Goal: Task Accomplishment & Management: Use online tool/utility

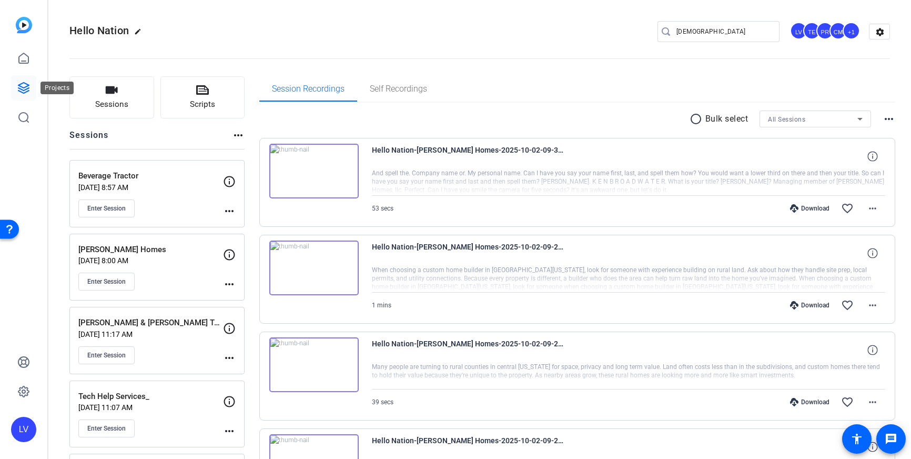
click at [29, 88] on icon at bounding box center [23, 88] width 11 height 11
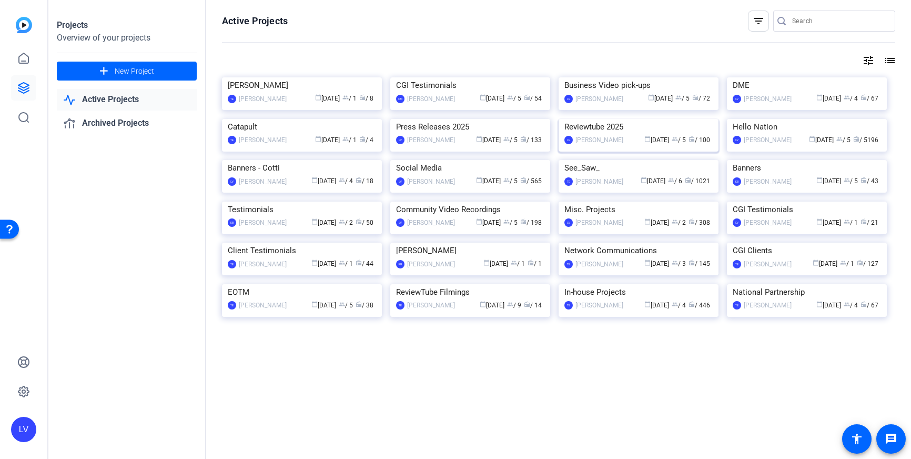
click at [609, 119] on img at bounding box center [639, 119] width 160 height 0
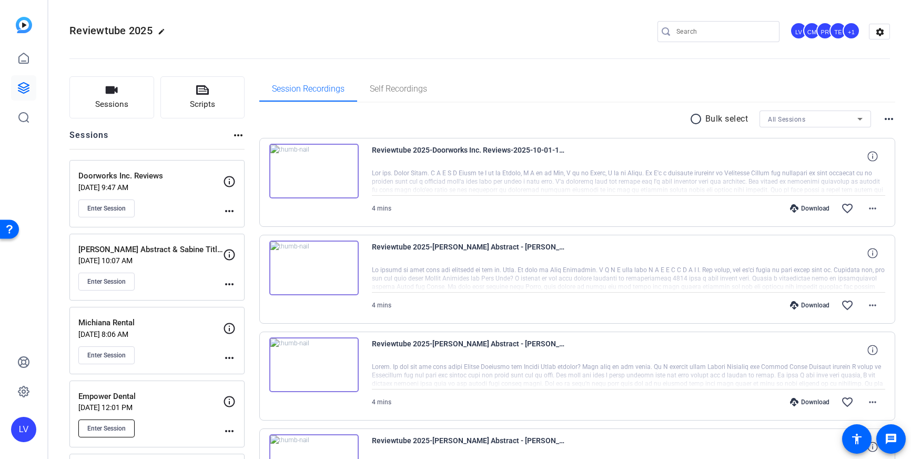
click at [114, 430] on span "Enter Session" at bounding box center [106, 428] width 38 height 8
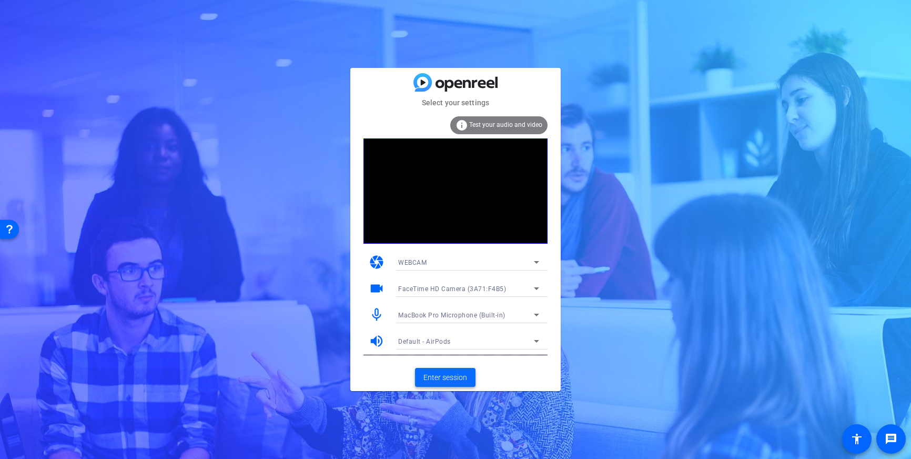
click at [443, 379] on span "Enter session" at bounding box center [446, 377] width 44 height 11
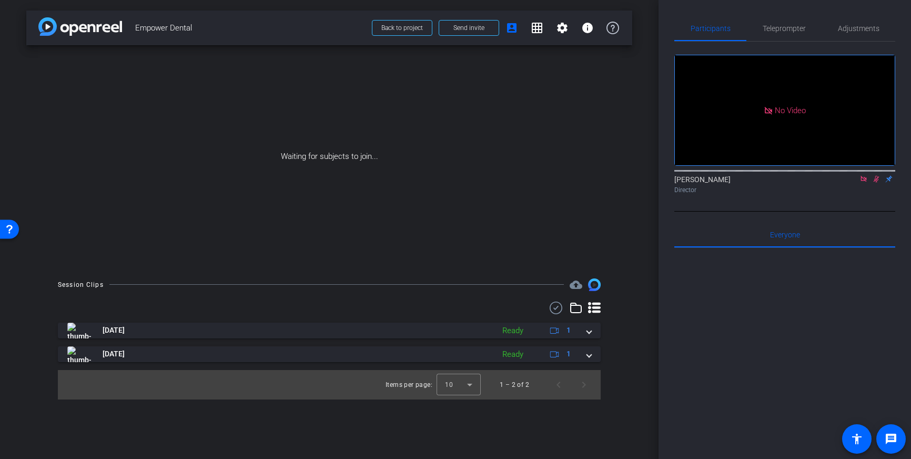
click at [863, 183] on icon at bounding box center [864, 178] width 8 height 7
click at [864, 183] on icon at bounding box center [864, 179] width 6 height 7
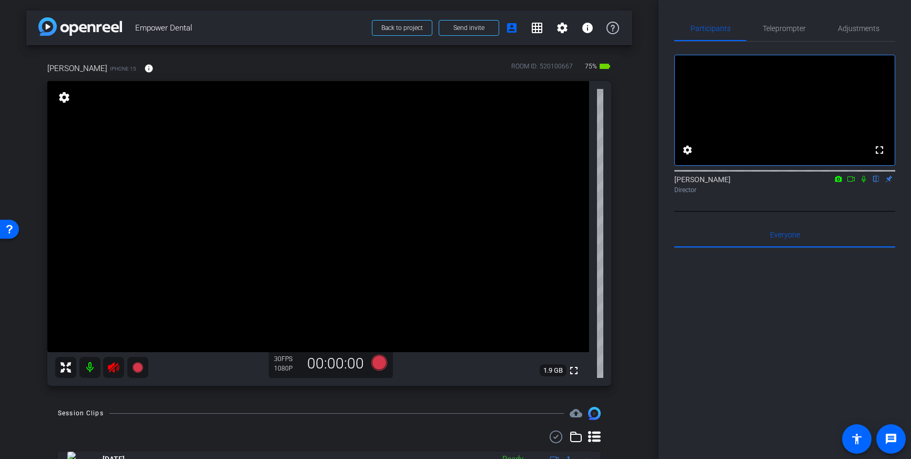
click at [115, 368] on icon at bounding box center [113, 367] width 13 height 13
click at [853, 31] on span "Adjustments" at bounding box center [859, 28] width 42 height 7
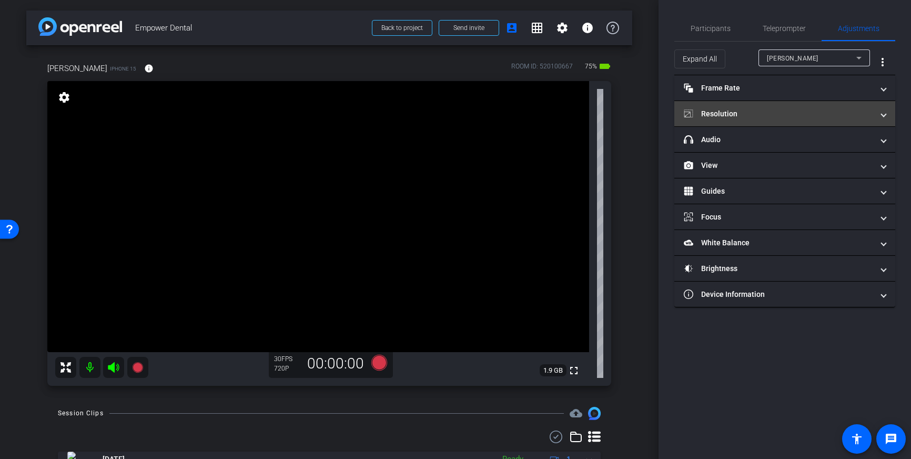
click at [838, 124] on mat-expansion-panel-header "Resolution" at bounding box center [785, 113] width 221 height 25
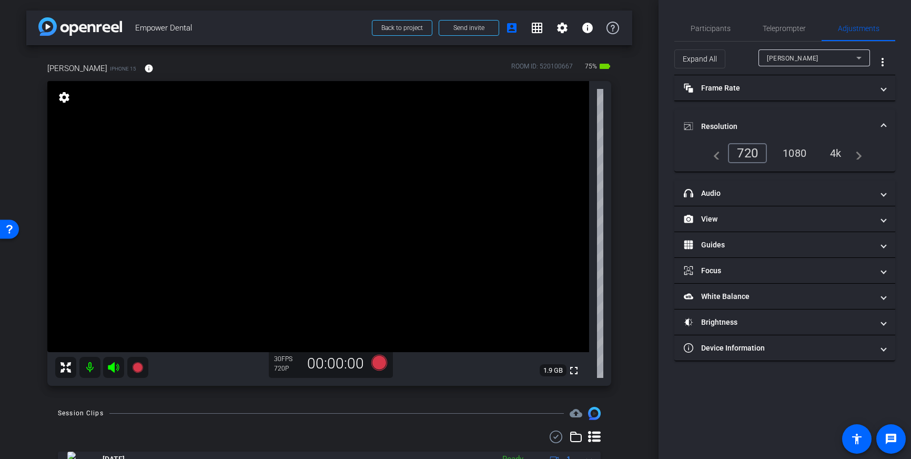
click at [843, 150] on div "4k" at bounding box center [835, 153] width 27 height 18
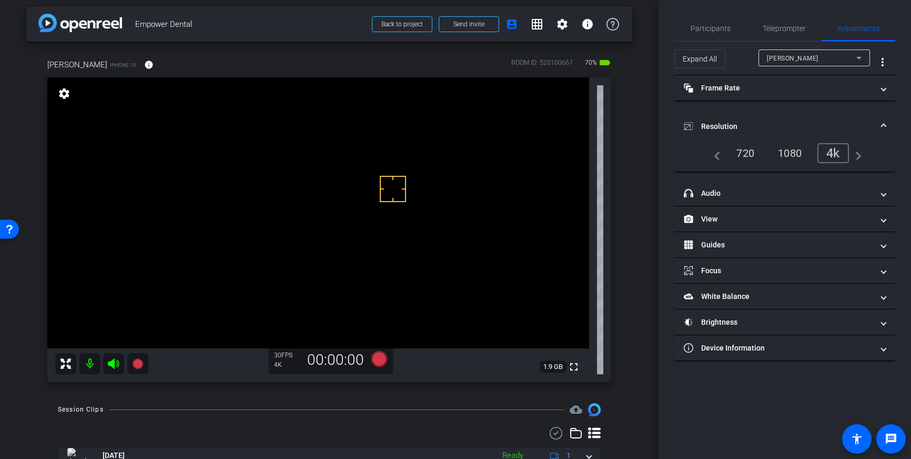
drag, startPoint x: 401, startPoint y: 238, endPoint x: 409, endPoint y: 249, distance: 13.2
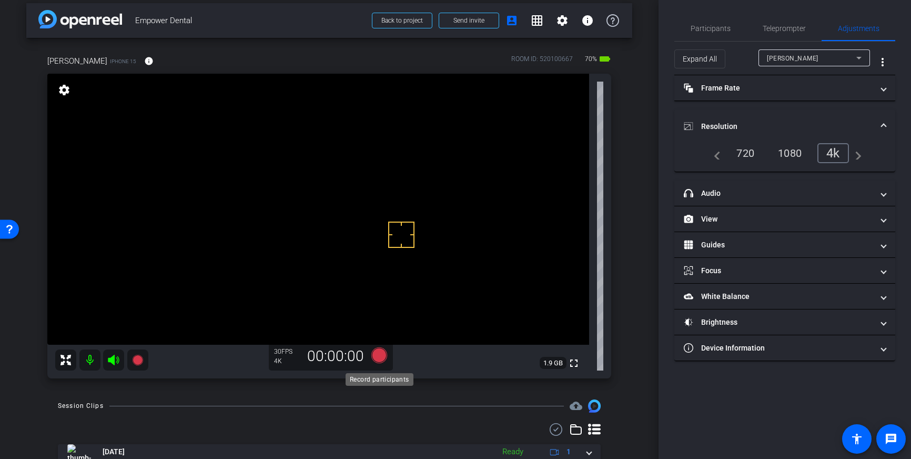
scroll to position [9, 0]
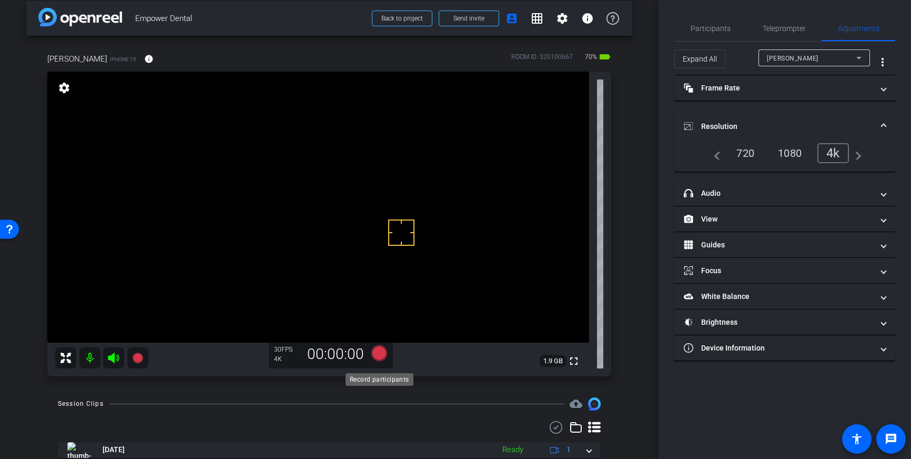
click at [380, 359] on icon at bounding box center [379, 353] width 16 height 16
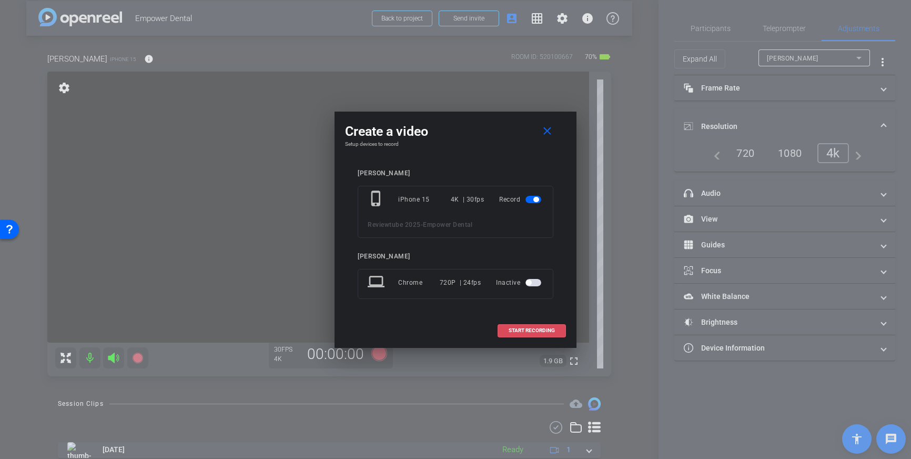
drag, startPoint x: 536, startPoint y: 331, endPoint x: 581, endPoint y: 324, distance: 46.5
click at [536, 331] on span "START RECORDING" at bounding box center [532, 330] width 46 height 5
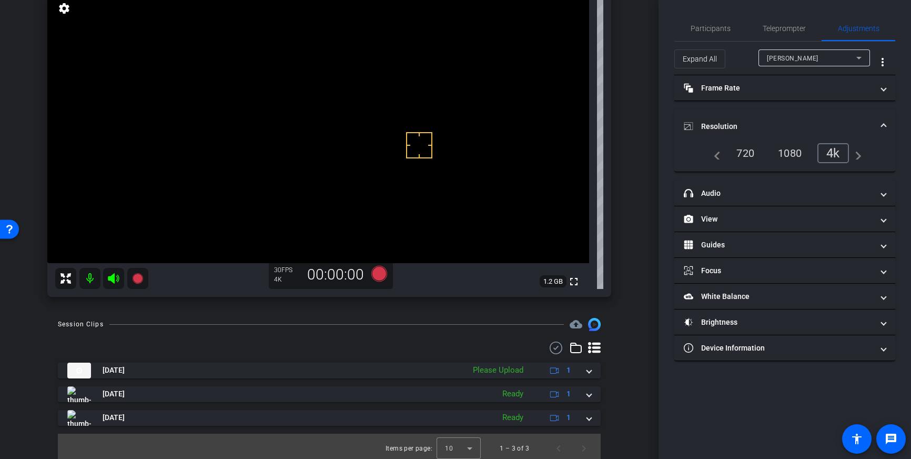
scroll to position [93, 0]
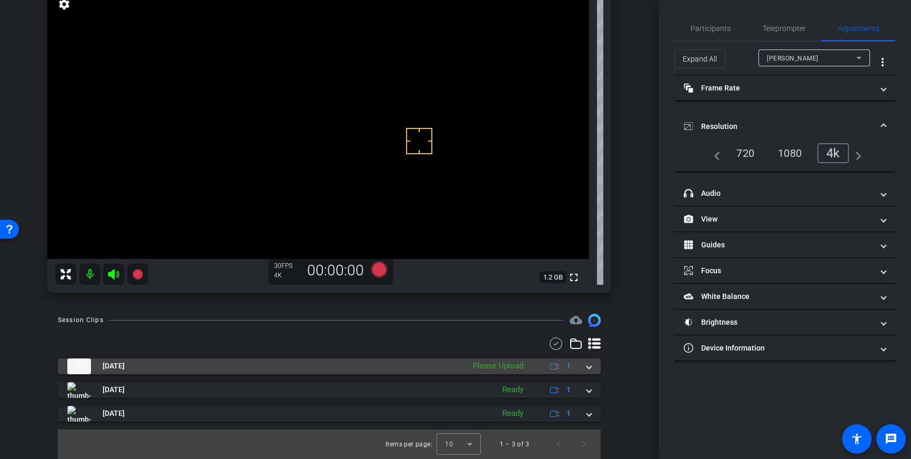
click at [587, 369] on span at bounding box center [589, 365] width 4 height 11
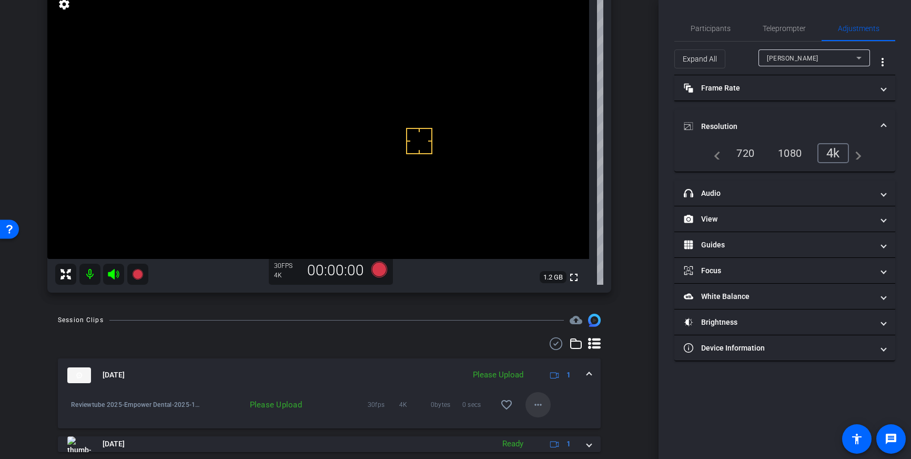
click at [537, 406] on mat-icon "more_horiz" at bounding box center [538, 404] width 13 height 13
click at [559, 361] on span "Upload" at bounding box center [555, 356] width 42 height 13
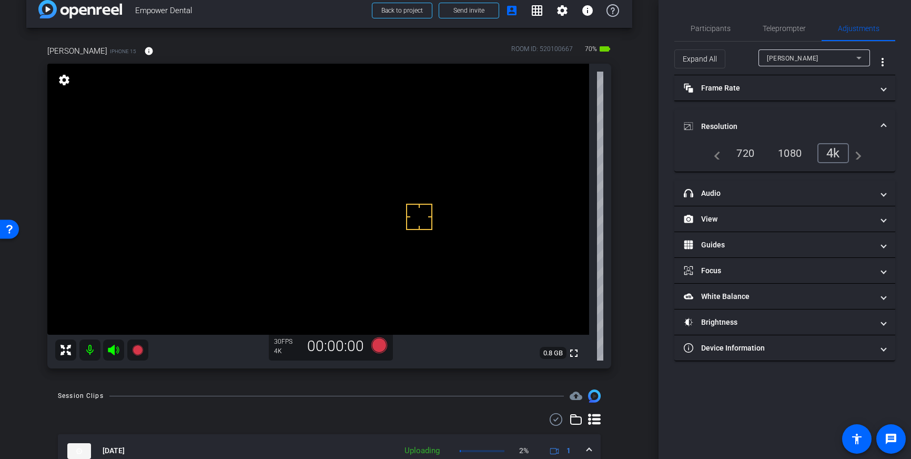
scroll to position [0, 0]
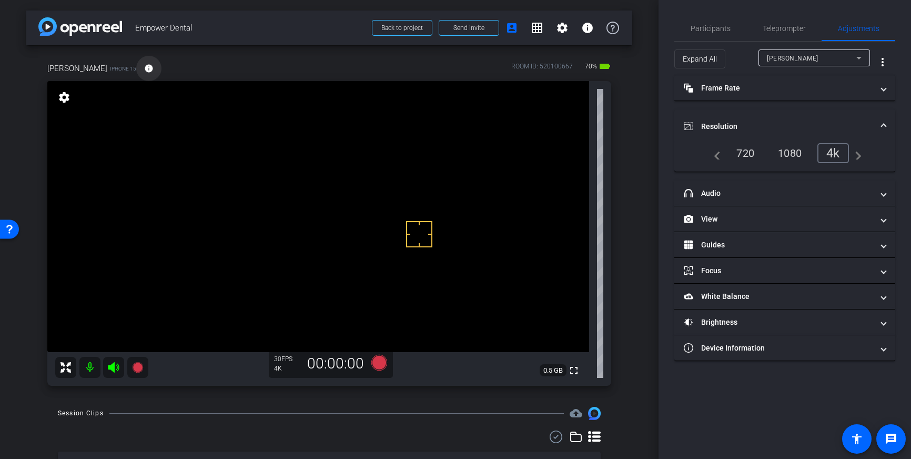
click at [144, 68] on mat-icon "info" at bounding box center [148, 68] width 9 height 9
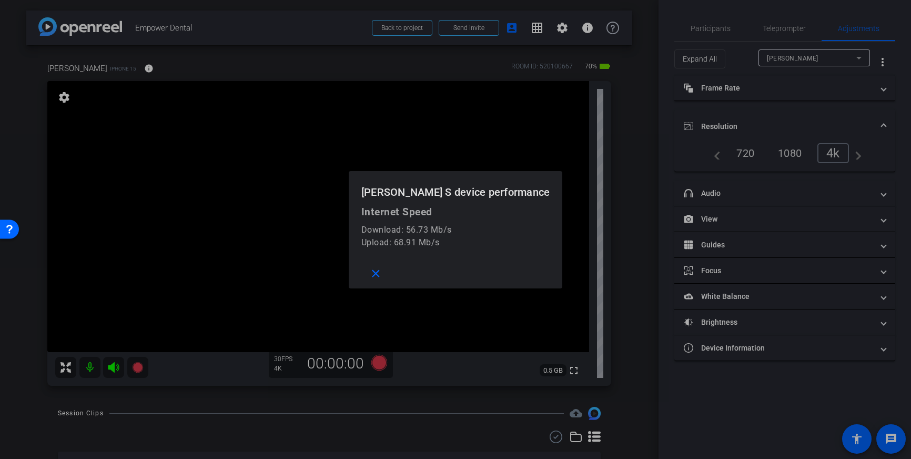
click at [215, 77] on div at bounding box center [455, 229] width 911 height 459
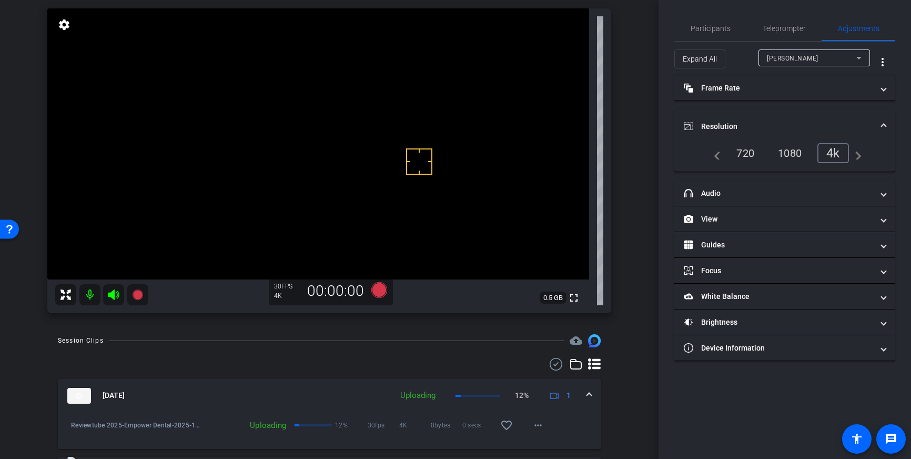
scroll to position [147, 0]
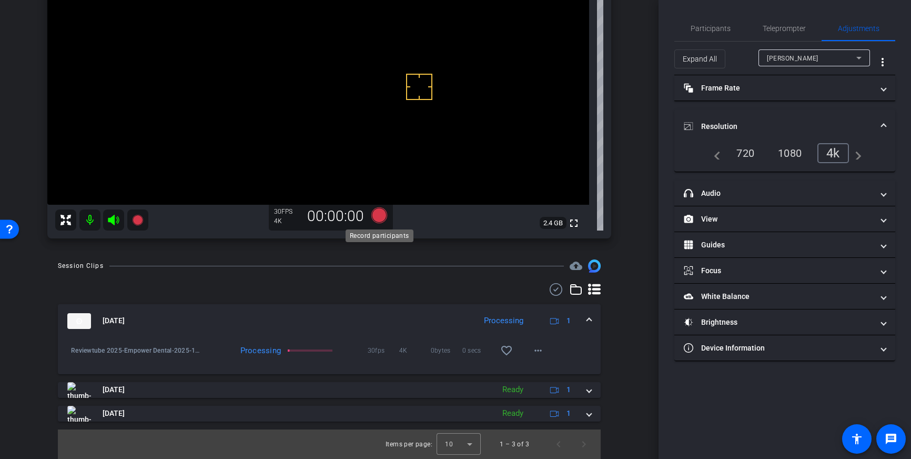
click at [381, 219] on icon at bounding box center [379, 215] width 16 height 16
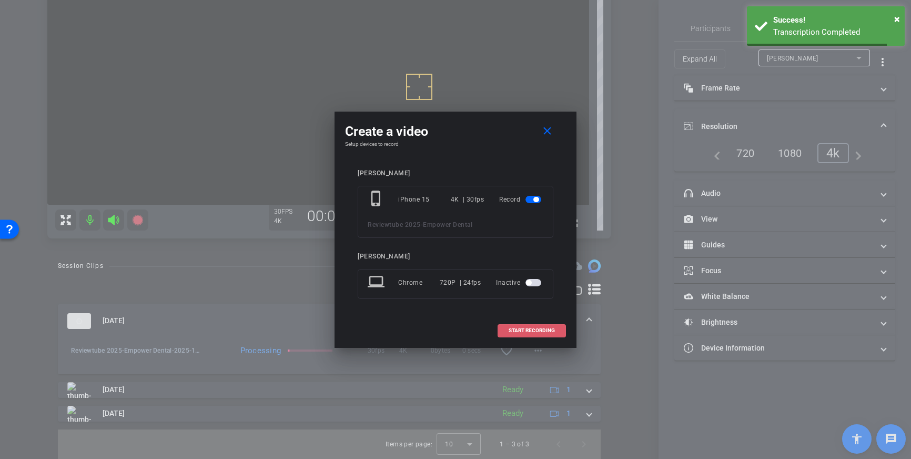
click at [526, 331] on span "START RECORDING" at bounding box center [532, 330] width 46 height 5
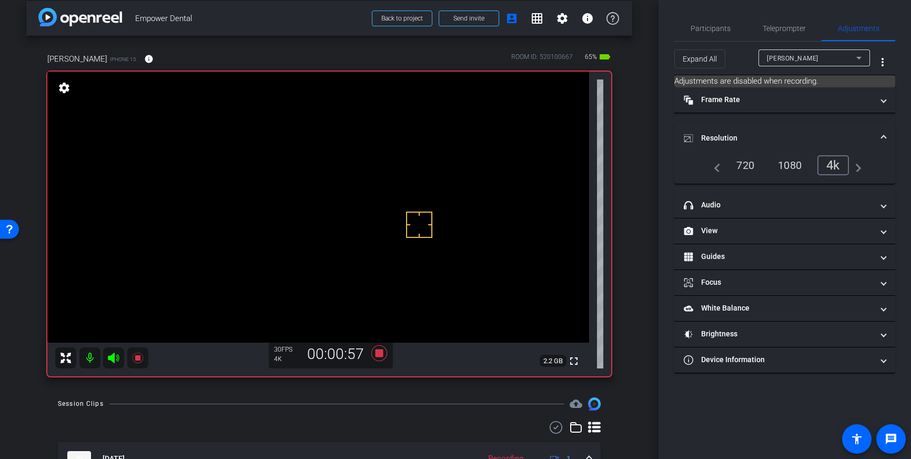
scroll to position [10, 0]
click at [380, 349] on icon at bounding box center [379, 353] width 16 height 16
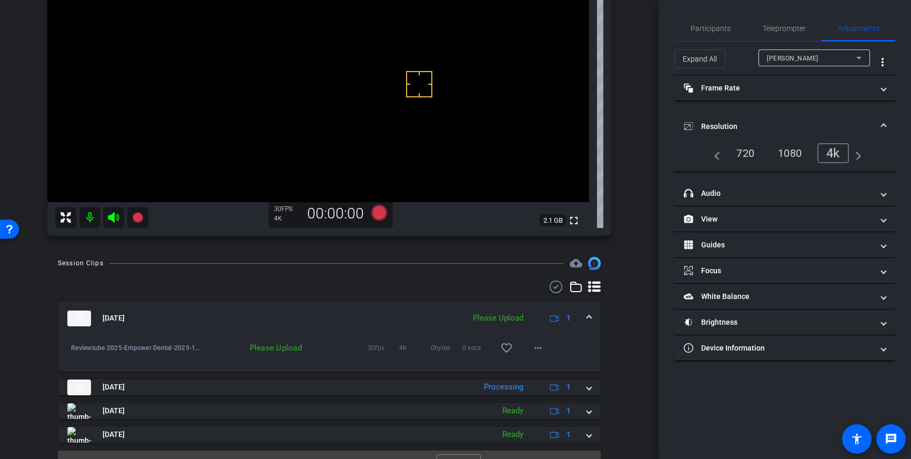
scroll to position [171, 0]
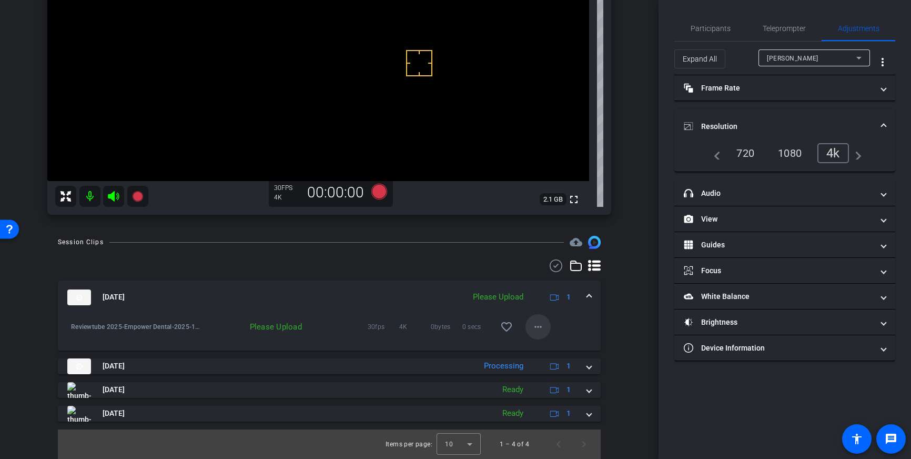
click at [538, 327] on mat-icon "more_horiz" at bounding box center [538, 326] width 13 height 13
click at [551, 350] on span "Upload" at bounding box center [555, 348] width 42 height 13
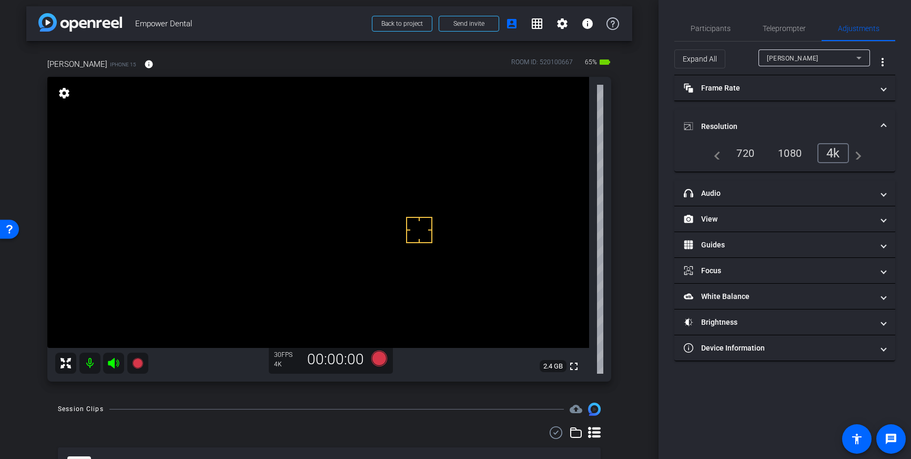
scroll to position [9, 0]
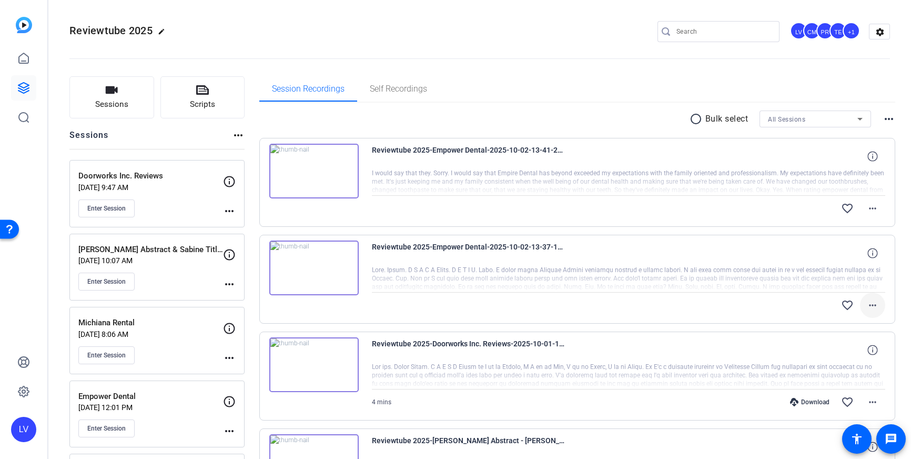
click at [872, 301] on mat-icon "more_horiz" at bounding box center [873, 305] width 13 height 13
click at [706, 266] on div at bounding box center [455, 229] width 911 height 459
click at [23, 86] on icon at bounding box center [23, 88] width 13 height 13
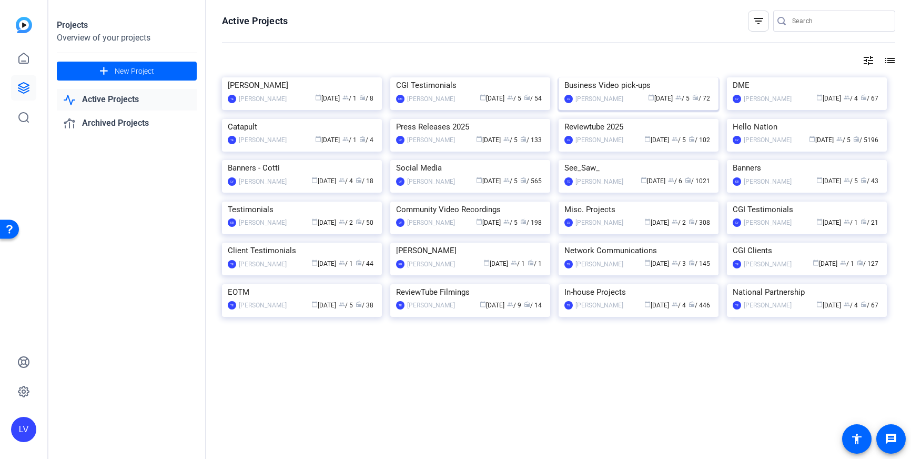
click at [622, 77] on img at bounding box center [639, 77] width 160 height 0
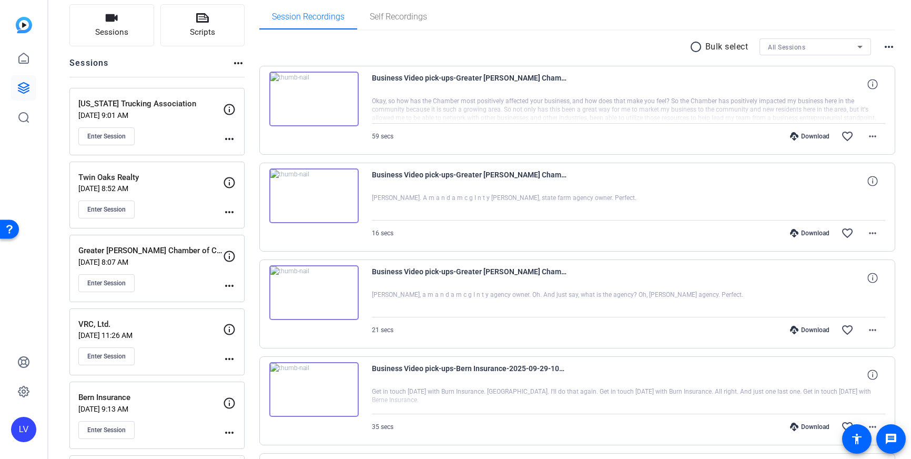
scroll to position [63, 0]
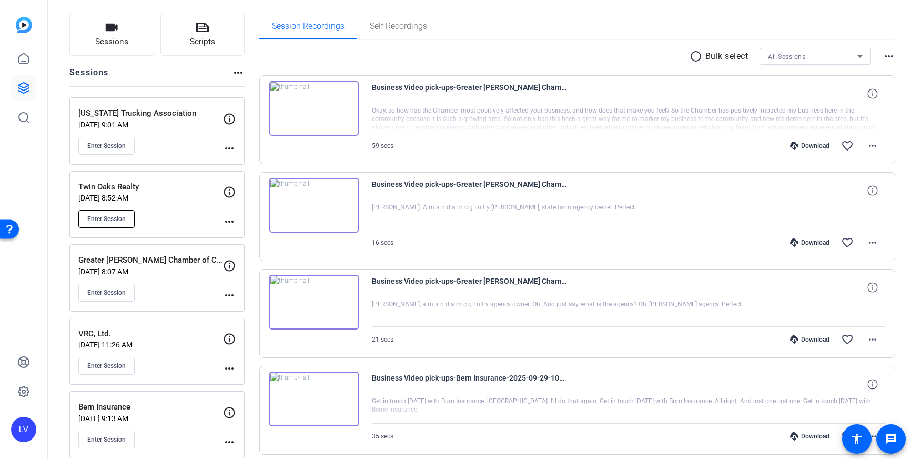
click at [97, 221] on span "Enter Session" at bounding box center [106, 219] width 38 height 8
click at [22, 85] on icon at bounding box center [23, 88] width 13 height 13
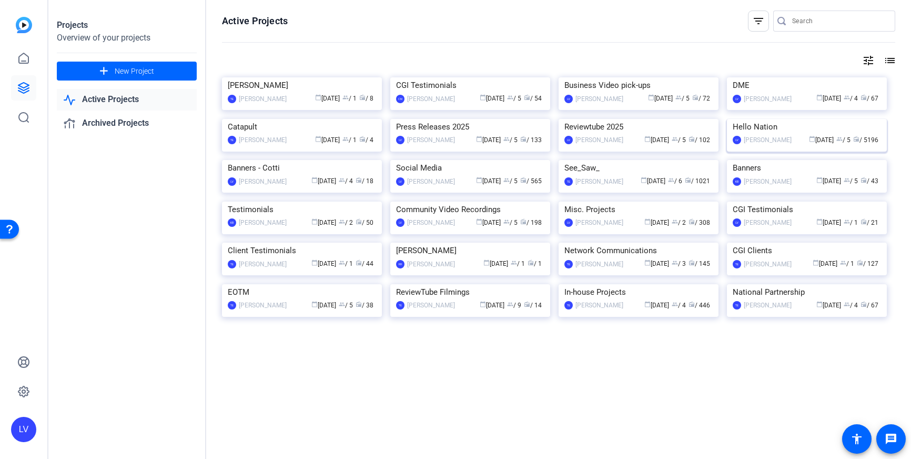
click at [830, 119] on img at bounding box center [807, 119] width 160 height 0
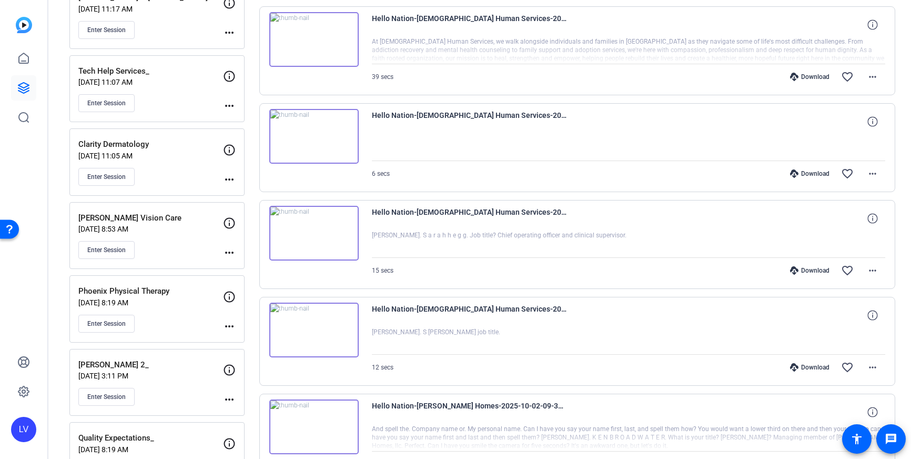
scroll to position [327, 0]
click at [877, 267] on mat-icon "more_horiz" at bounding box center [873, 269] width 13 height 13
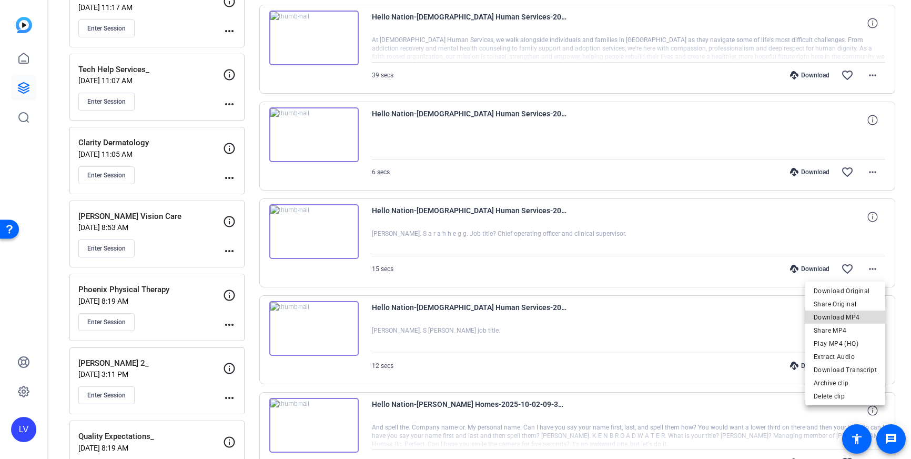
click at [858, 315] on span "Download MP4" at bounding box center [845, 317] width 63 height 13
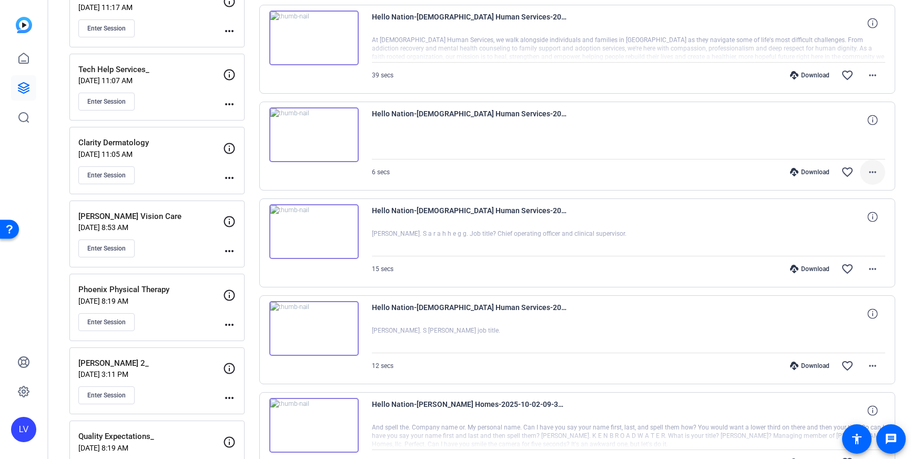
click at [873, 174] on mat-icon "more_horiz" at bounding box center [873, 172] width 13 height 13
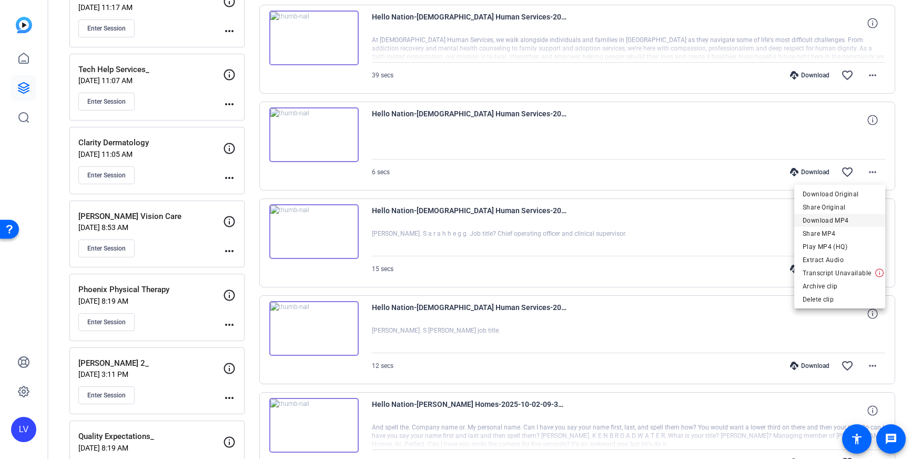
click at [860, 219] on span "Download MP4" at bounding box center [840, 220] width 74 height 13
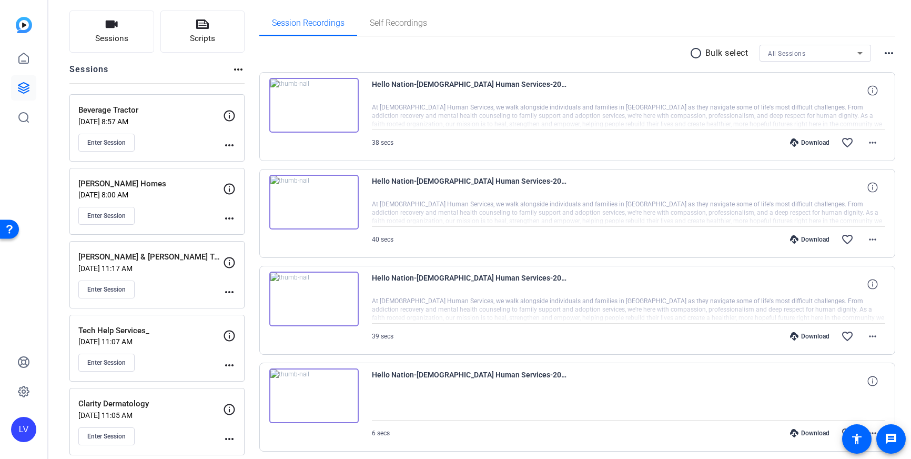
scroll to position [79, 0]
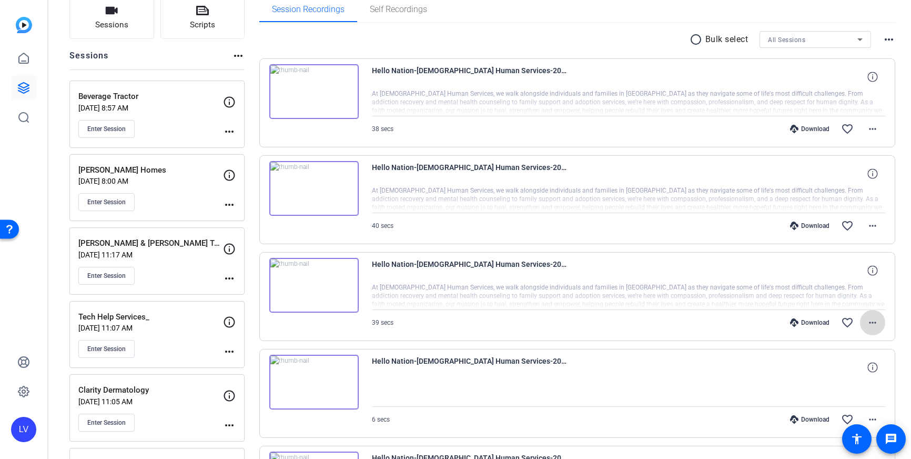
click at [872, 326] on mat-icon "more_horiz" at bounding box center [873, 322] width 13 height 13
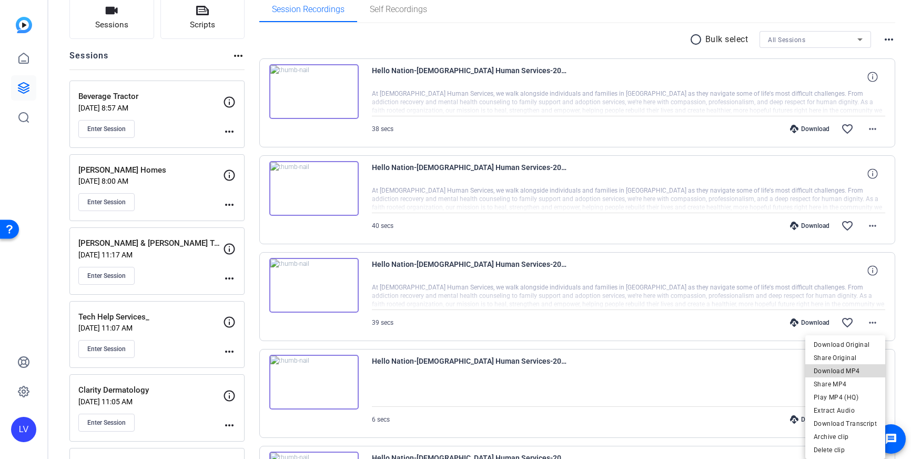
click at [857, 367] on span "Download MP4" at bounding box center [845, 371] width 63 height 13
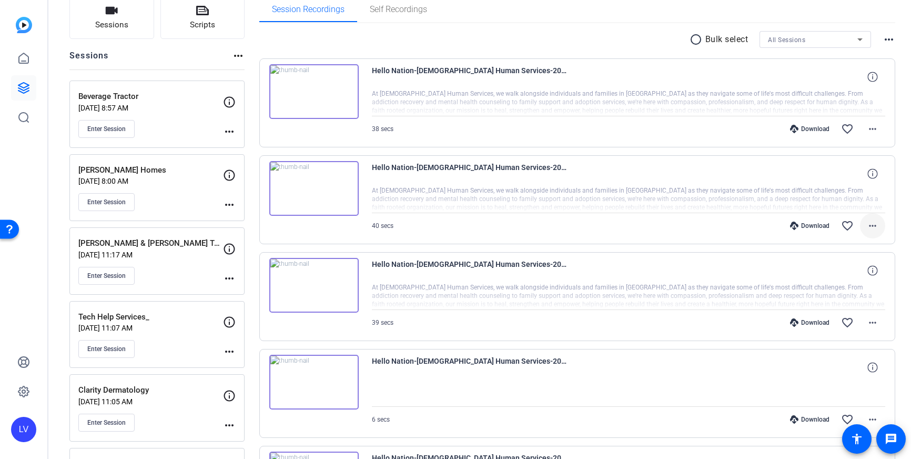
click at [880, 227] on span at bounding box center [872, 225] width 25 height 25
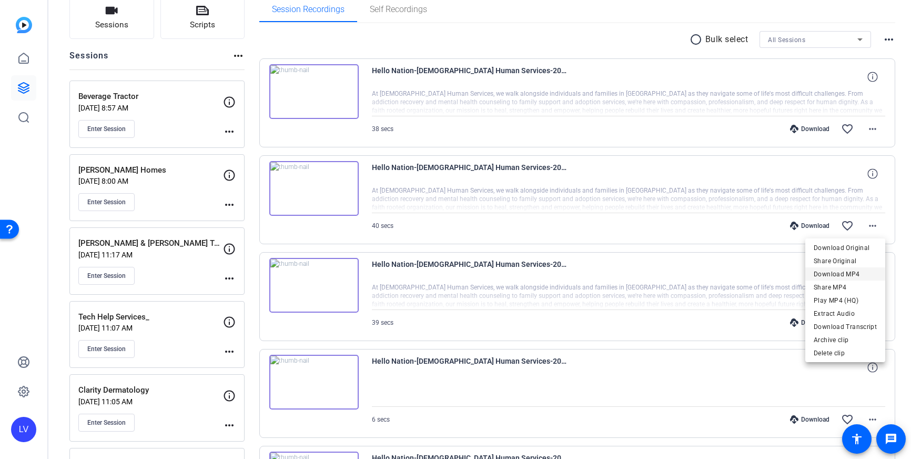
click at [854, 276] on span "Download MP4" at bounding box center [845, 274] width 63 height 13
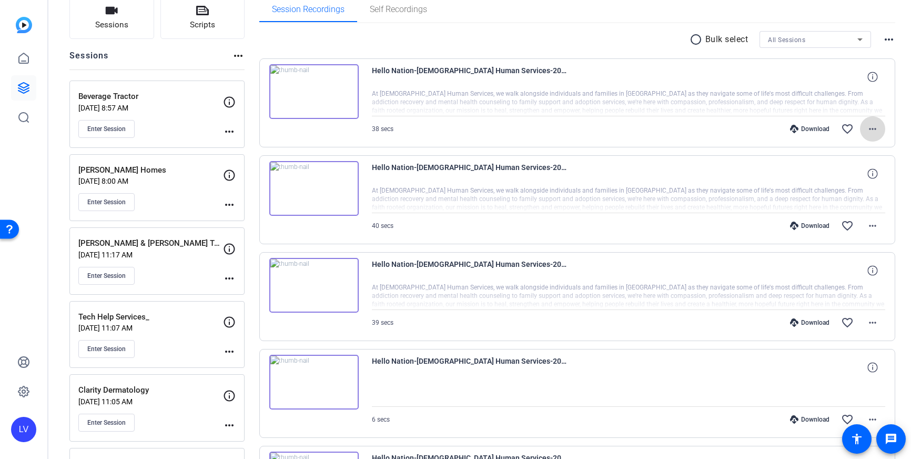
click at [877, 122] on span at bounding box center [872, 128] width 25 height 25
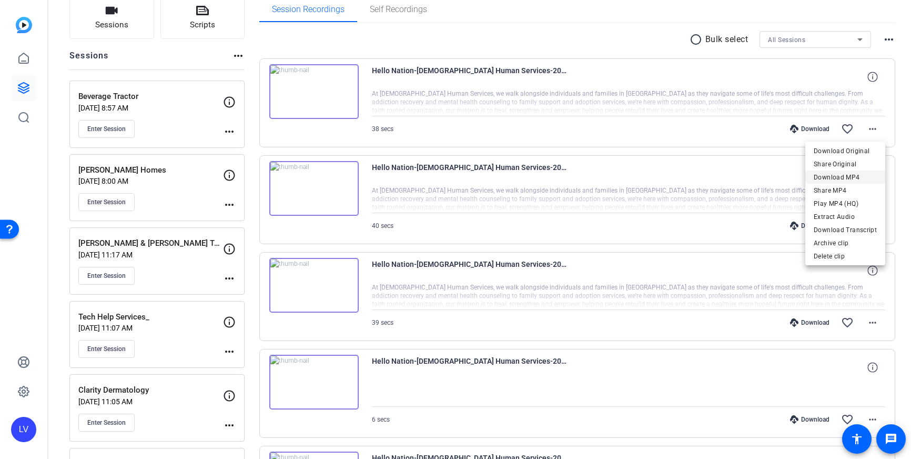
click at [862, 175] on span "Download MP4" at bounding box center [845, 177] width 63 height 13
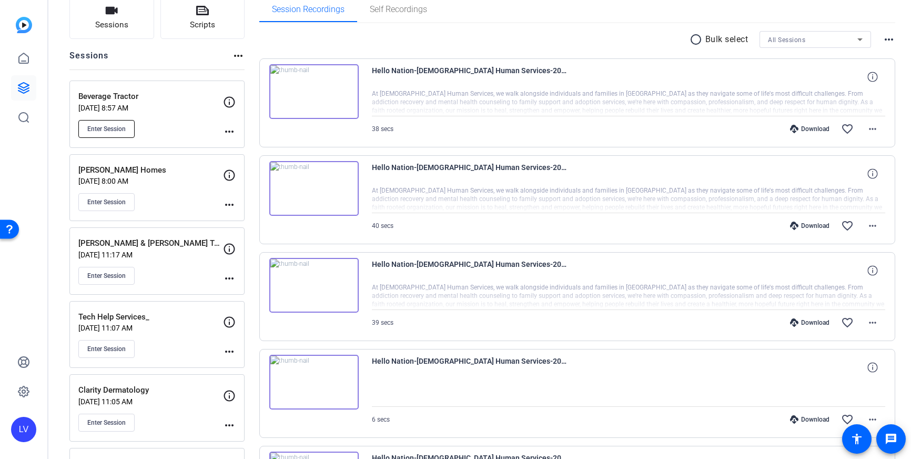
click at [108, 125] on span "Enter Session" at bounding box center [106, 129] width 38 height 8
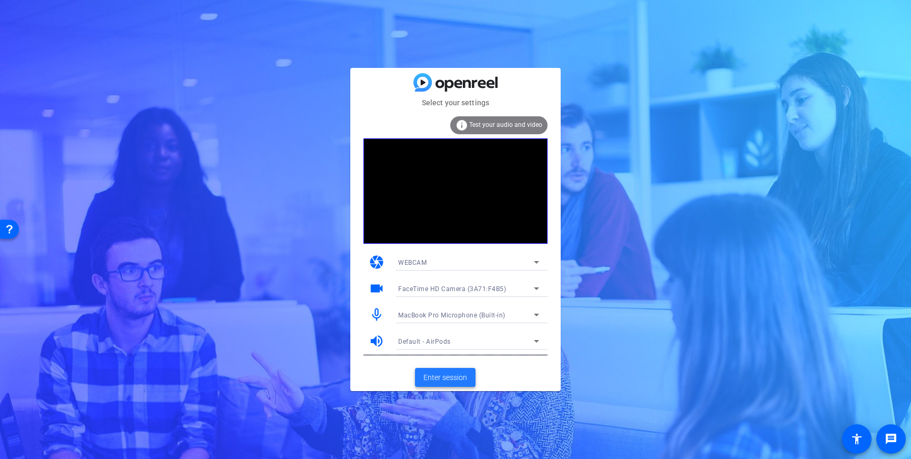
click at [449, 377] on span "Enter session" at bounding box center [446, 377] width 44 height 11
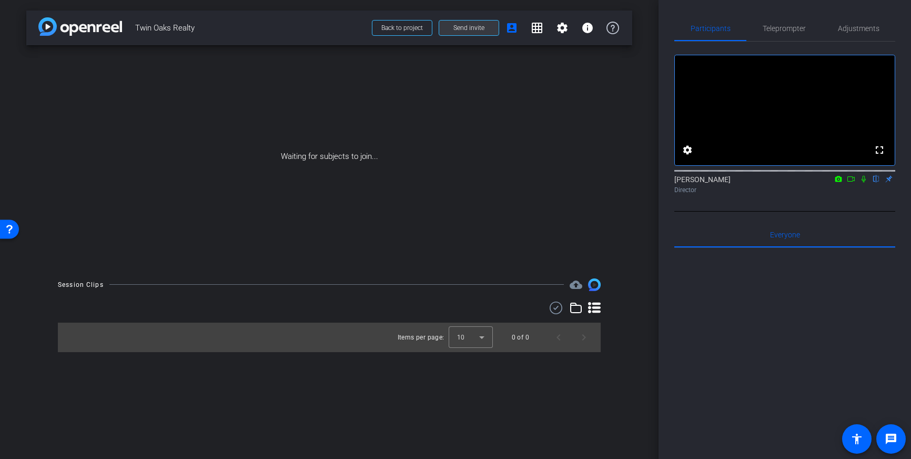
click at [451, 24] on span at bounding box center [468, 27] width 59 height 25
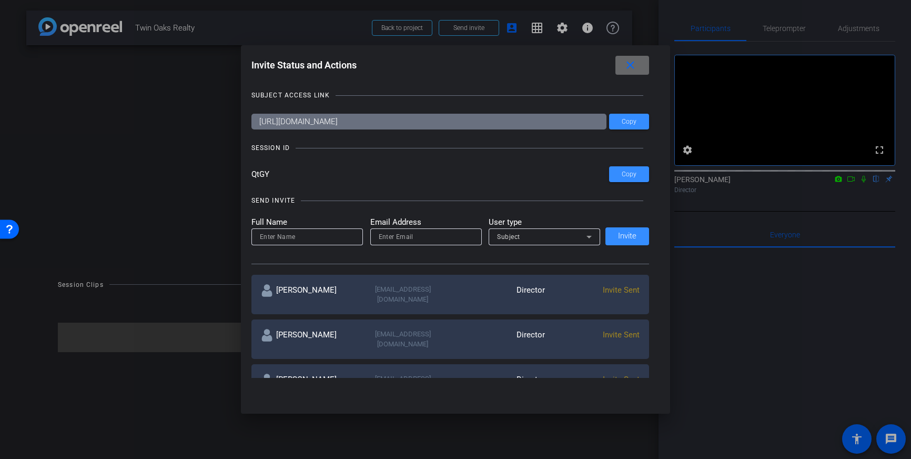
click at [634, 63] on mat-icon "close" at bounding box center [630, 65] width 13 height 13
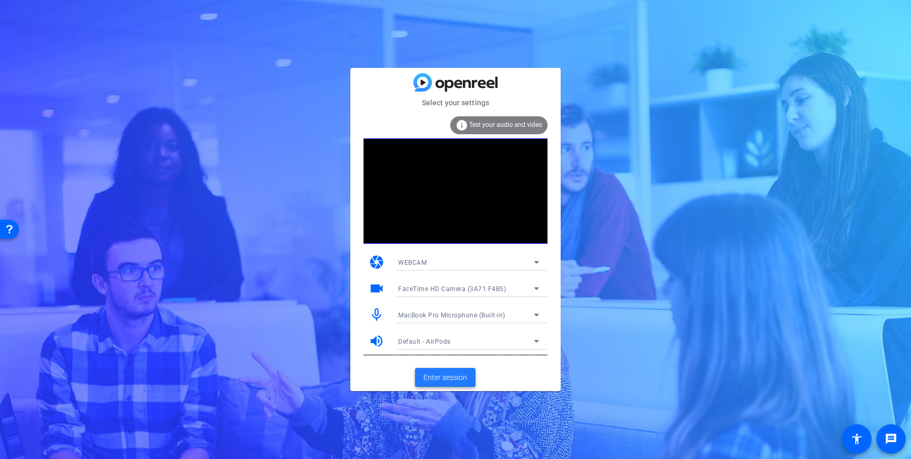
click at [436, 374] on span "Enter session" at bounding box center [446, 377] width 44 height 11
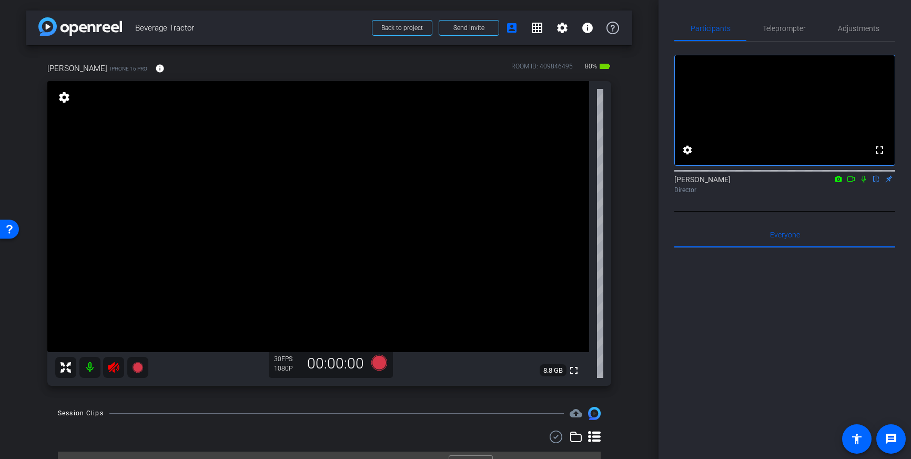
click at [119, 367] on icon at bounding box center [113, 367] width 13 height 13
click at [863, 31] on span "Adjustments" at bounding box center [859, 28] width 42 height 7
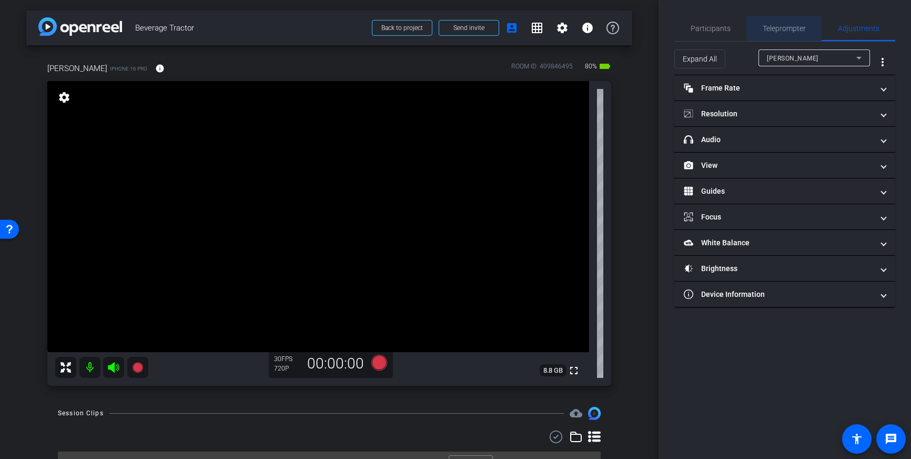
drag, startPoint x: 795, startPoint y: 32, endPoint x: 791, endPoint y: 59, distance: 27.1
click at [795, 32] on span "Teleprompter" at bounding box center [784, 28] width 43 height 7
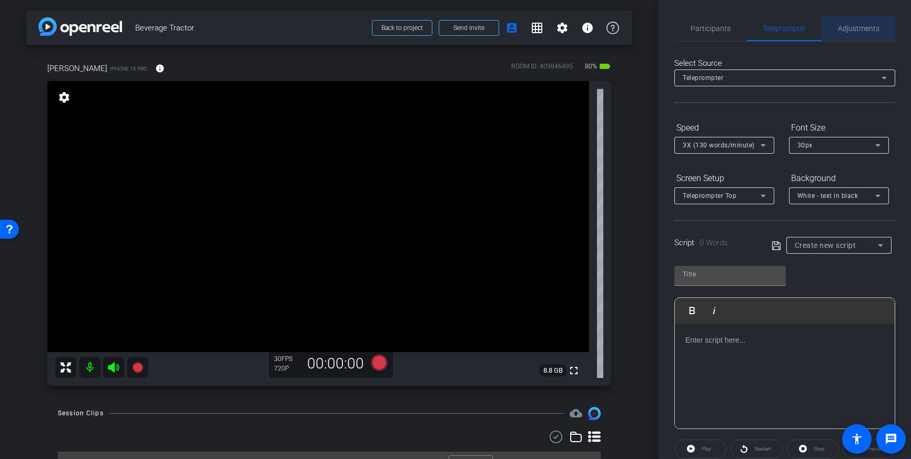
click at [849, 25] on span "Adjustments" at bounding box center [859, 28] width 42 height 7
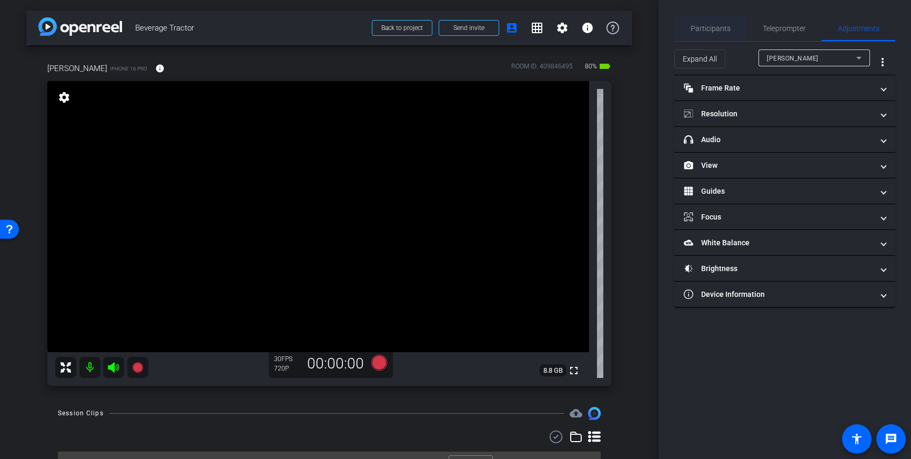
drag, startPoint x: 700, startPoint y: 26, endPoint x: 709, endPoint y: 25, distance: 9.0
click at [700, 25] on span "Participants" at bounding box center [711, 28] width 40 height 7
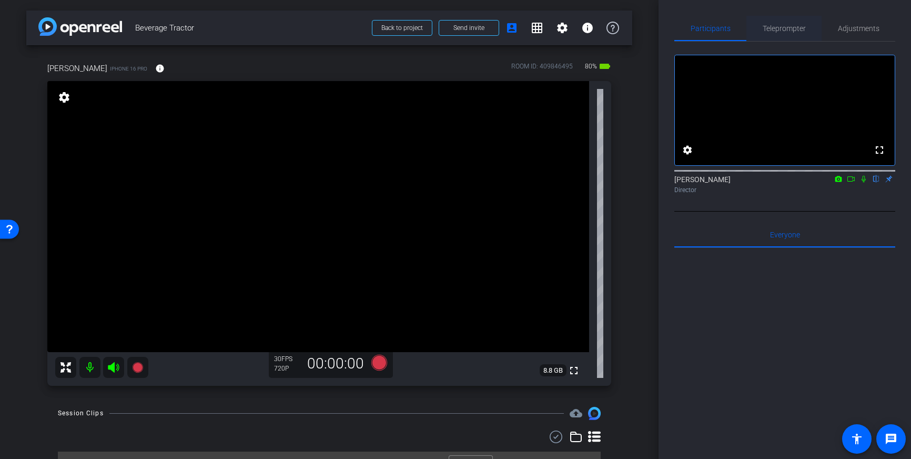
click at [788, 28] on span "Teleprompter" at bounding box center [784, 28] width 43 height 7
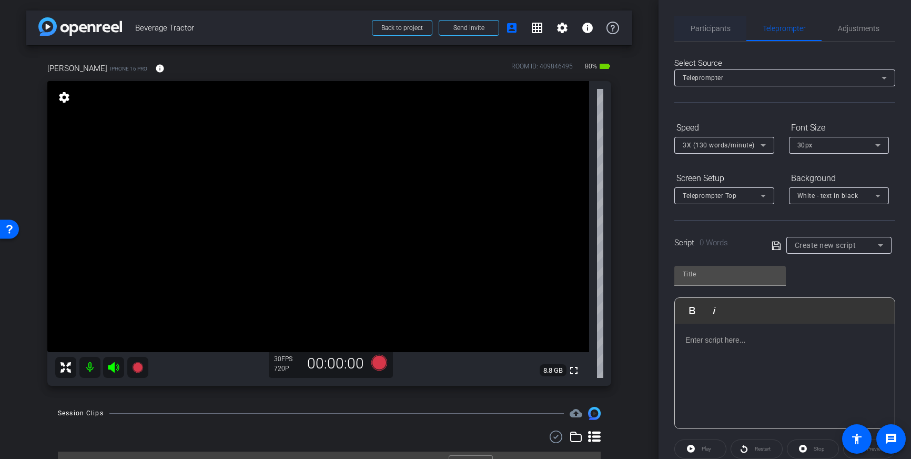
click at [720, 34] on span "Participants" at bounding box center [711, 28] width 40 height 25
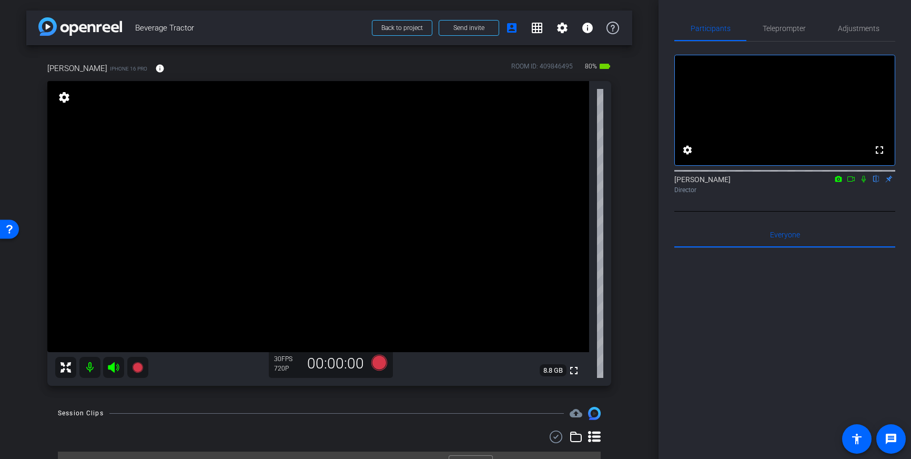
scroll to position [1, 0]
drag, startPoint x: 303, startPoint y: 196, endPoint x: 311, endPoint y: 217, distance: 22.5
click at [849, 31] on span "Adjustments" at bounding box center [859, 28] width 42 height 7
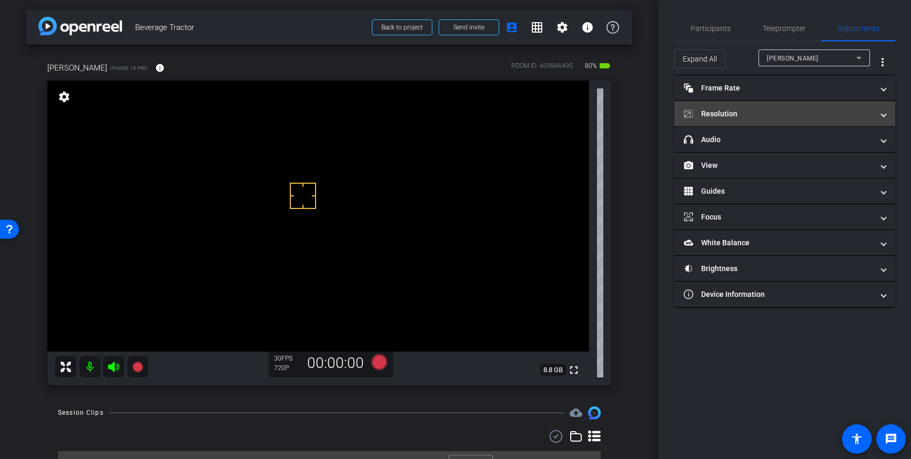
click at [794, 109] on mat-panel-title "Resolution" at bounding box center [778, 113] width 189 height 11
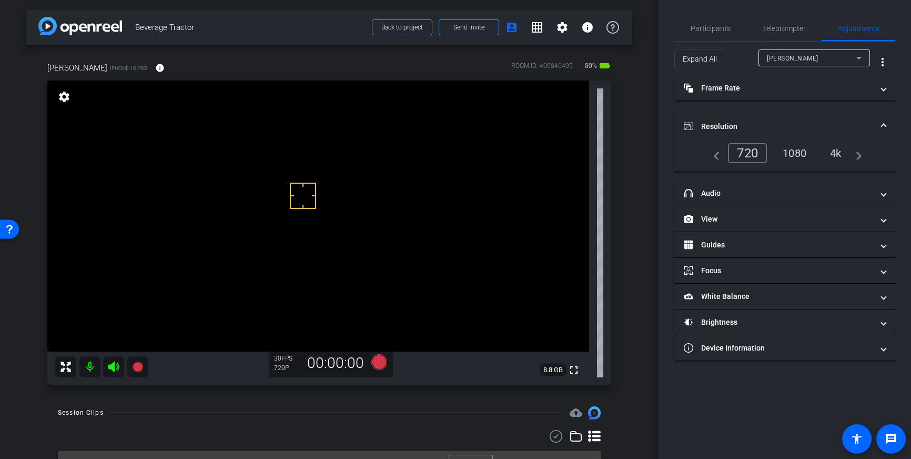
click at [849, 152] on div "4k" at bounding box center [835, 153] width 27 height 18
click at [377, 366] on icon at bounding box center [379, 362] width 16 height 16
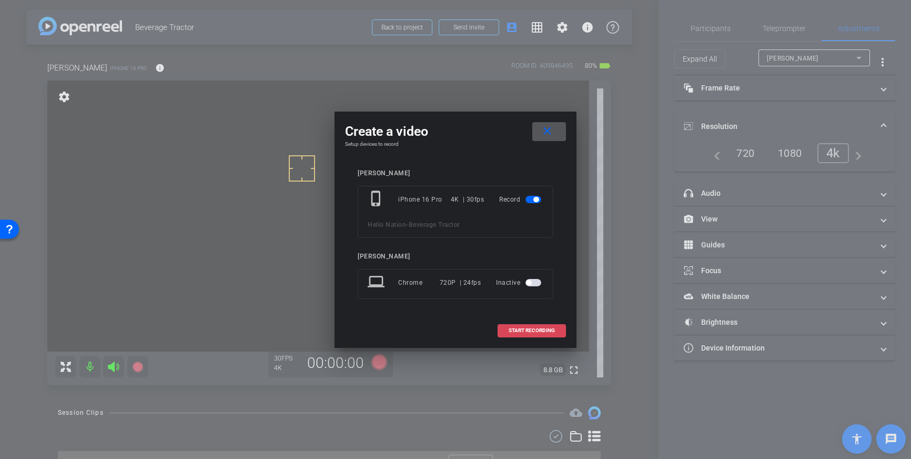
click at [530, 331] on span "START RECORDING" at bounding box center [532, 330] width 46 height 5
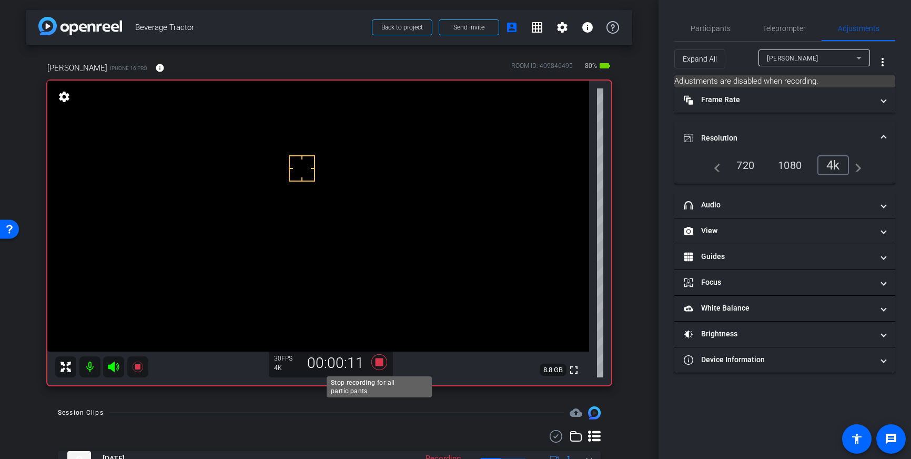
click at [376, 366] on icon at bounding box center [379, 362] width 16 height 16
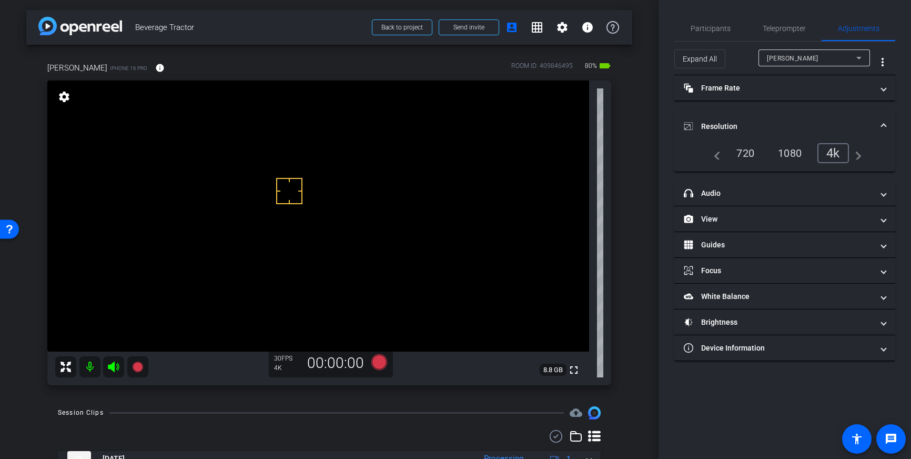
drag, startPoint x: 289, startPoint y: 191, endPoint x: 305, endPoint y: 186, distance: 16.5
click at [378, 361] on icon at bounding box center [379, 362] width 16 height 16
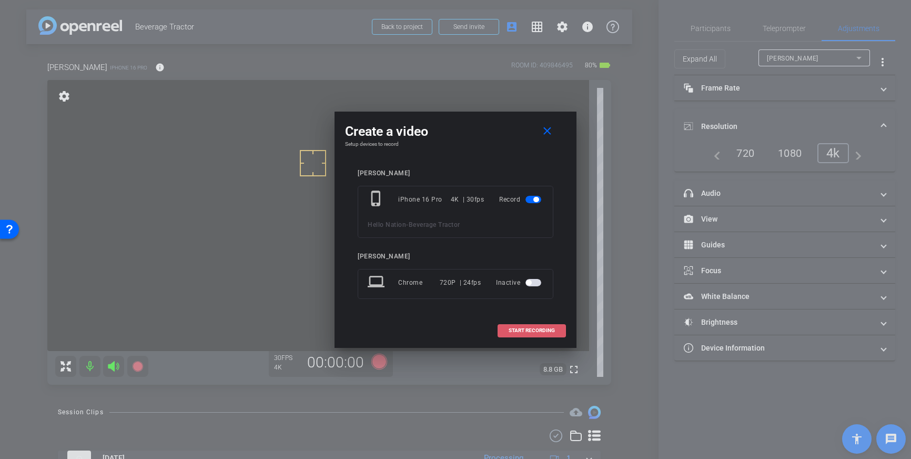
click at [512, 325] on span at bounding box center [531, 330] width 67 height 25
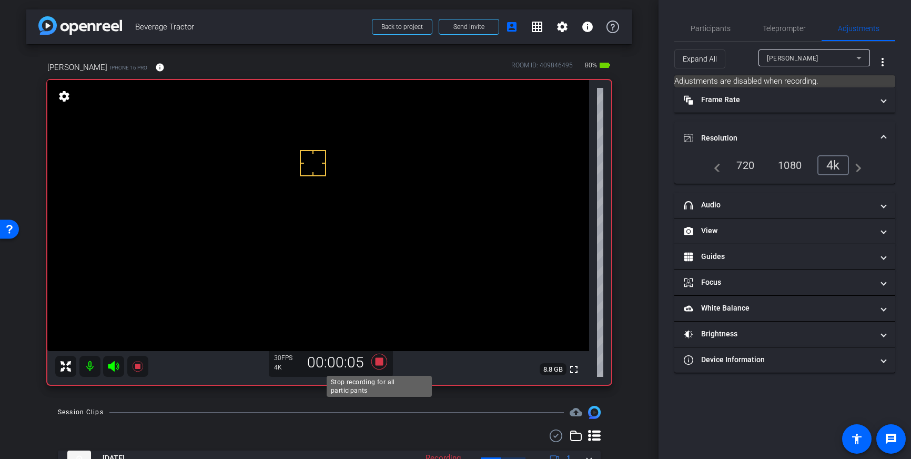
click at [384, 362] on icon at bounding box center [379, 361] width 25 height 19
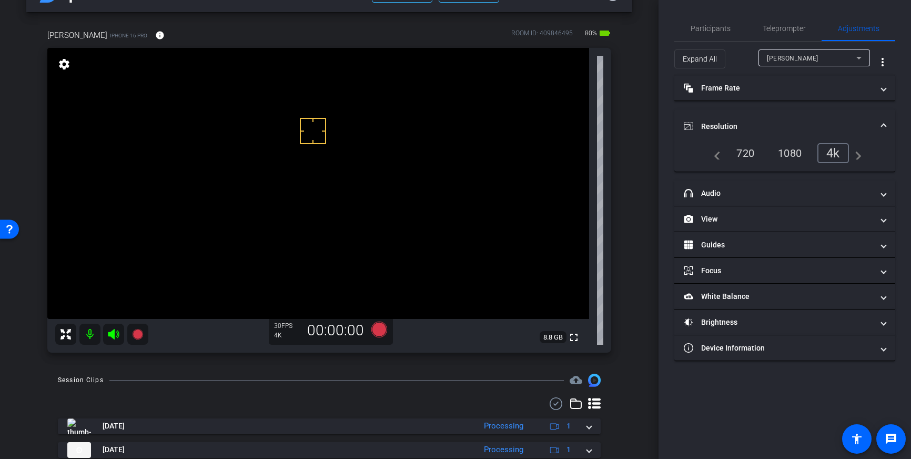
scroll to position [0, 0]
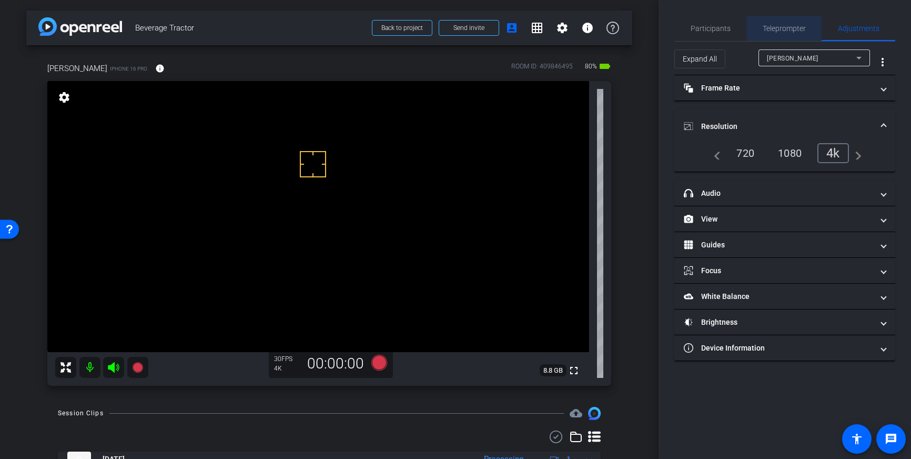
drag, startPoint x: 785, startPoint y: 31, endPoint x: 781, endPoint y: 52, distance: 21.4
click at [785, 31] on span "Teleprompter" at bounding box center [784, 28] width 43 height 7
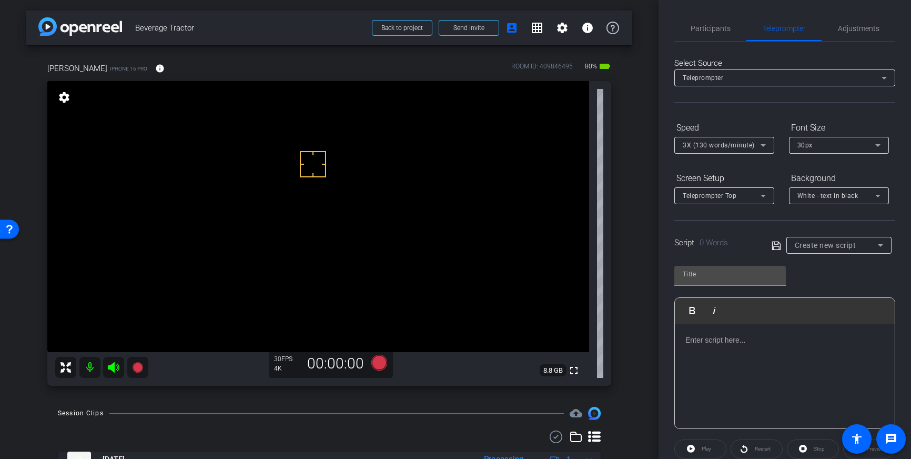
click at [748, 401] on div at bounding box center [785, 376] width 220 height 105
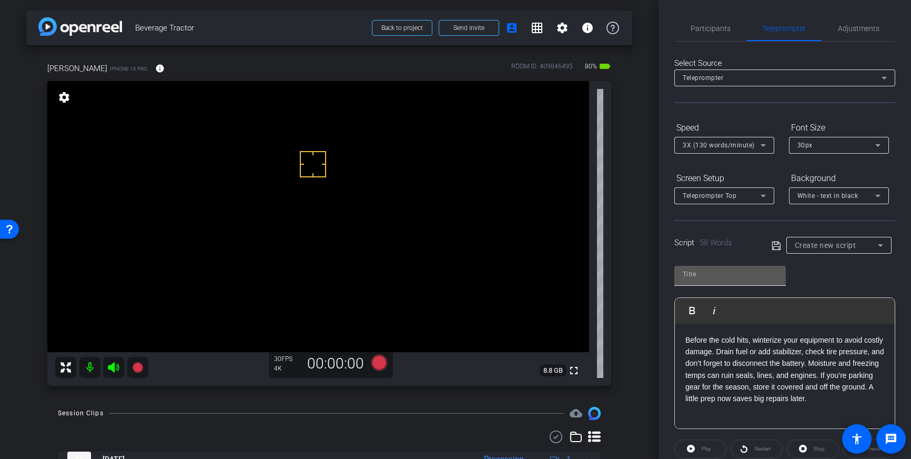
click at [705, 274] on input "text" at bounding box center [730, 274] width 95 height 13
type input "Tractor"
click at [774, 246] on icon at bounding box center [776, 245] width 9 height 13
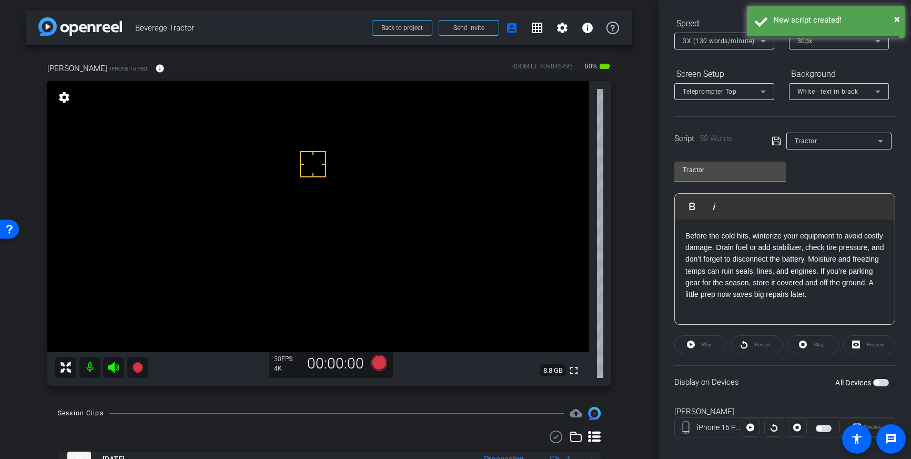
scroll to position [116, 0]
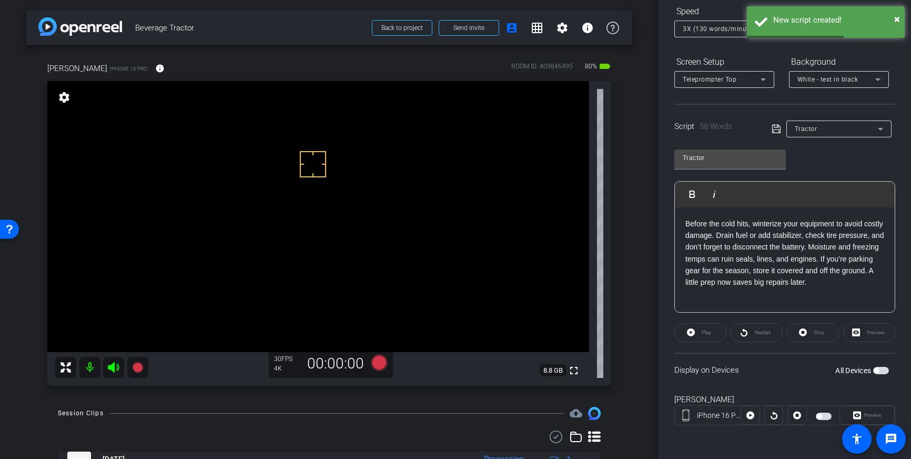
click at [881, 371] on span "button" at bounding box center [881, 370] width 16 height 7
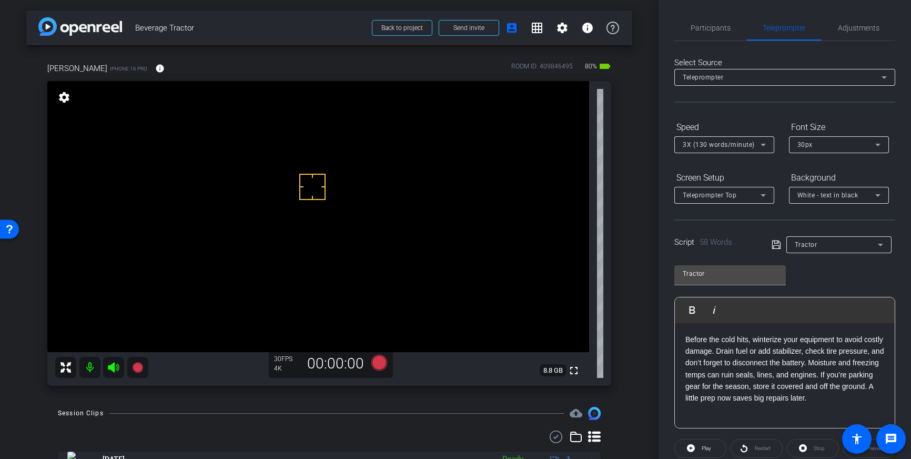
scroll to position [0, 0]
click at [861, 27] on span "Adjustments" at bounding box center [859, 28] width 42 height 7
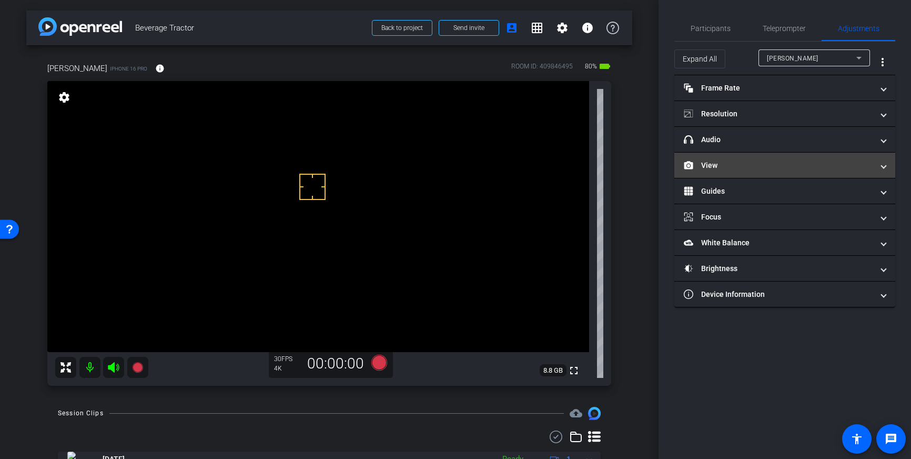
click at [800, 163] on mat-panel-title "View" at bounding box center [778, 165] width 189 height 11
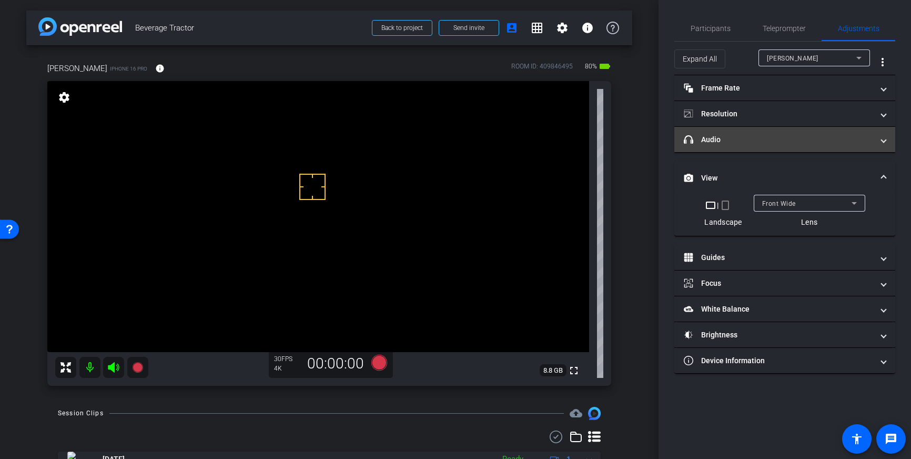
click at [819, 143] on mat-panel-title "headphone icon Audio" at bounding box center [778, 139] width 189 height 11
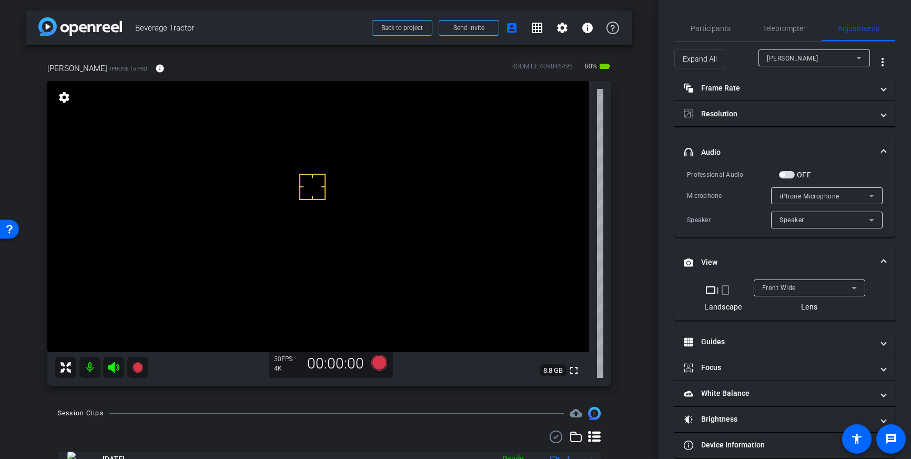
click at [885, 256] on mat-expansion-panel-header "View" at bounding box center [785, 263] width 221 height 34
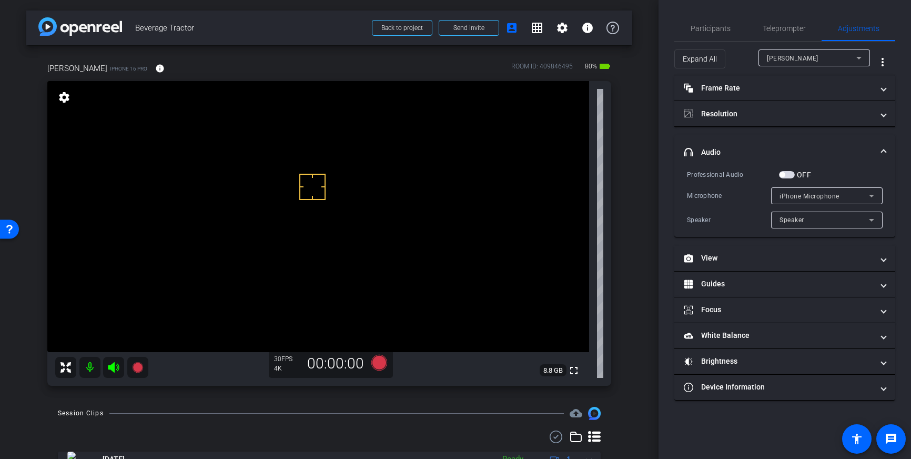
drag, startPoint x: 787, startPoint y: 174, endPoint x: 792, endPoint y: 177, distance: 6.4
click at [787, 174] on span "button" at bounding box center [787, 174] width 16 height 7
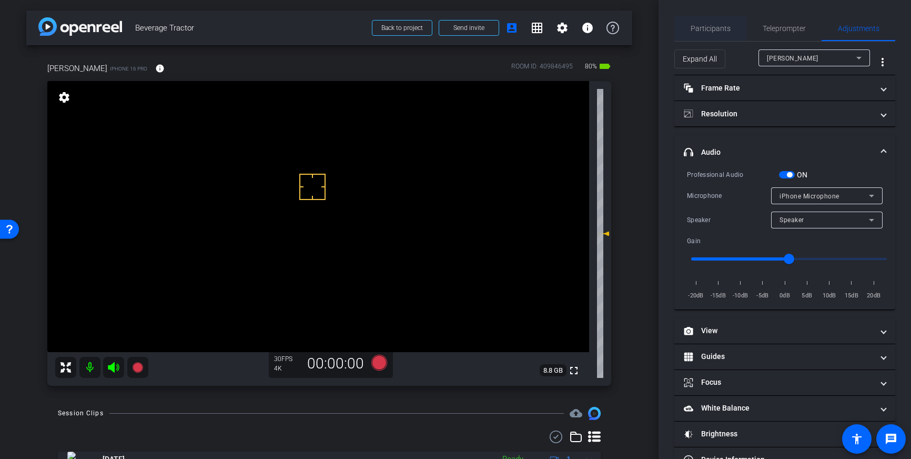
click at [710, 32] on span "Participants" at bounding box center [711, 28] width 40 height 7
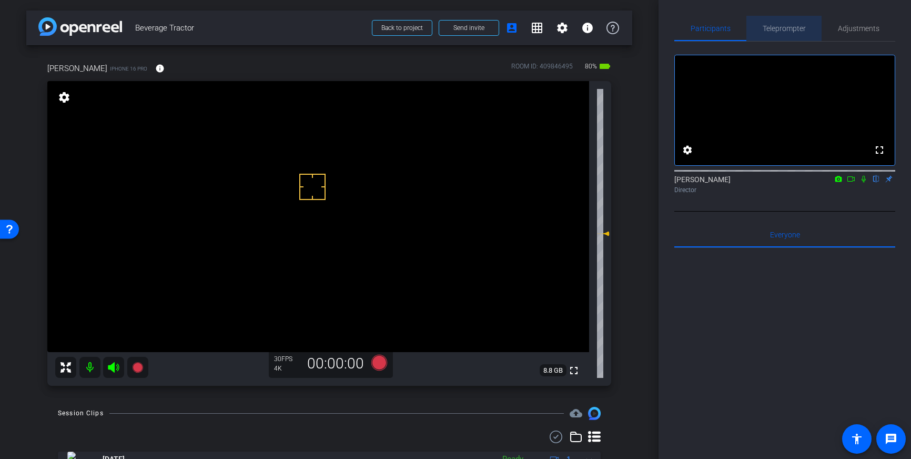
click at [771, 33] on span "Teleprompter" at bounding box center [784, 28] width 43 height 25
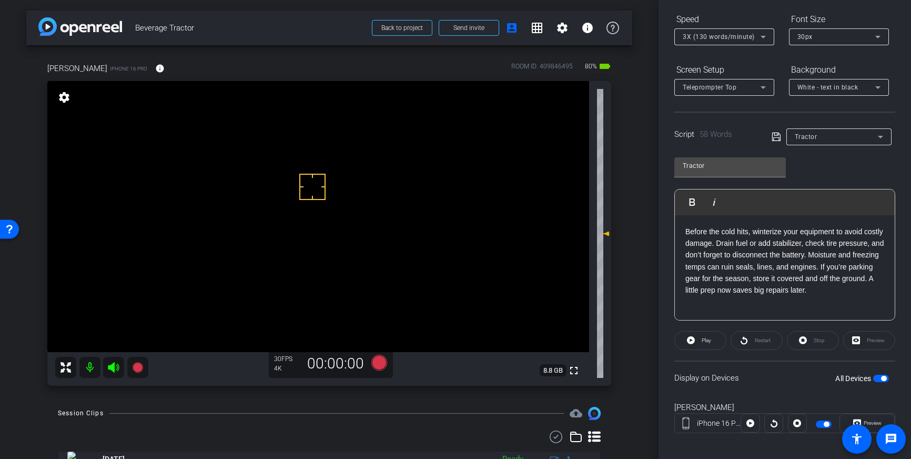
scroll to position [116, 0]
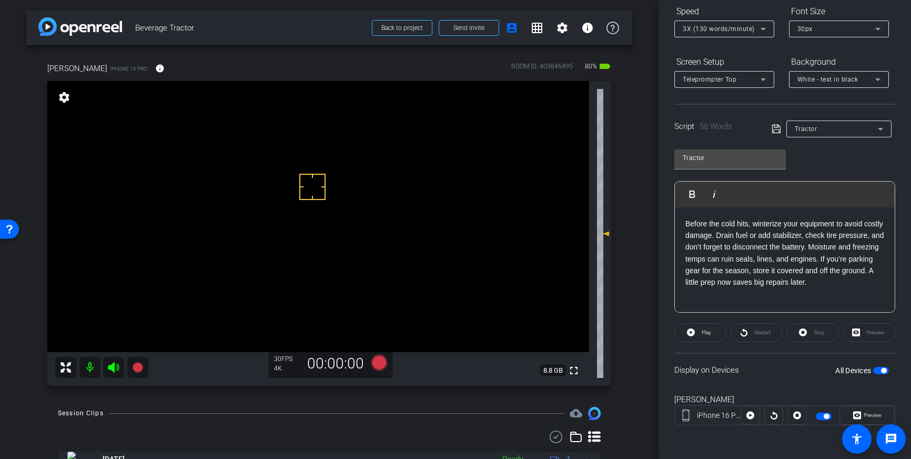
click at [883, 371] on span "button" at bounding box center [883, 370] width 5 height 5
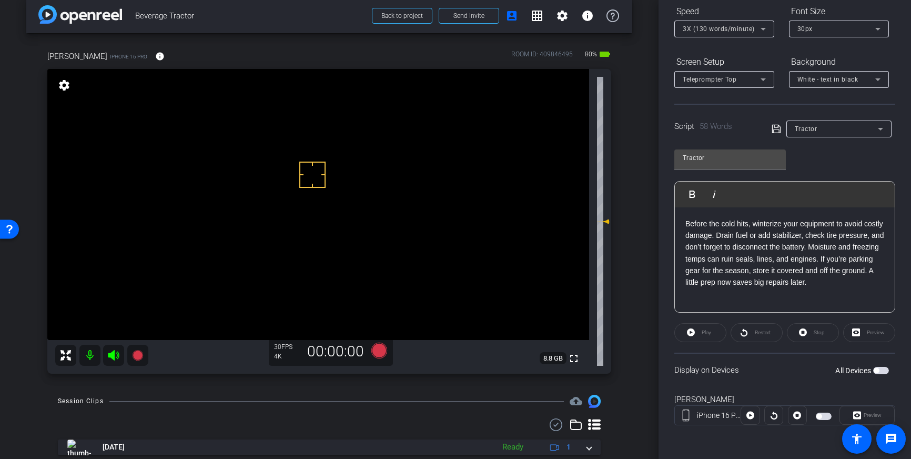
scroll to position [11, 0]
drag, startPoint x: 878, startPoint y: 371, endPoint x: 883, endPoint y: 382, distance: 12.2
click at [878, 371] on span "button" at bounding box center [876, 370] width 5 height 5
click at [378, 355] on icon at bounding box center [379, 352] width 16 height 16
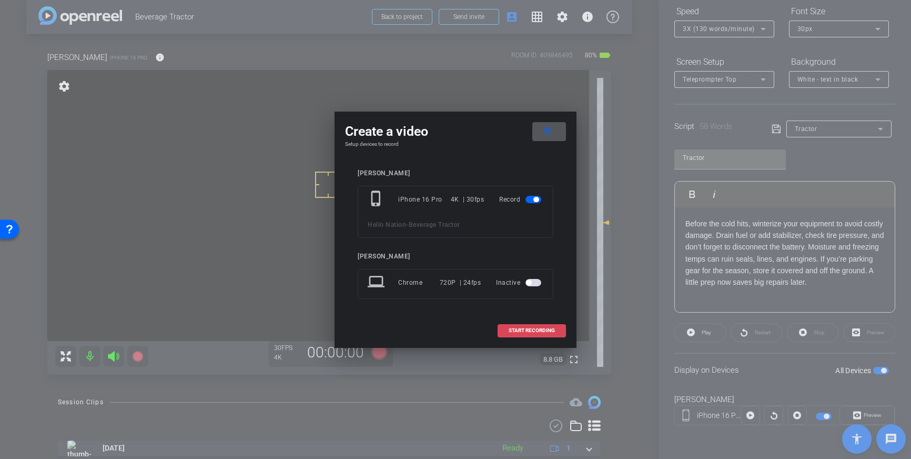
click at [529, 327] on span at bounding box center [531, 330] width 67 height 25
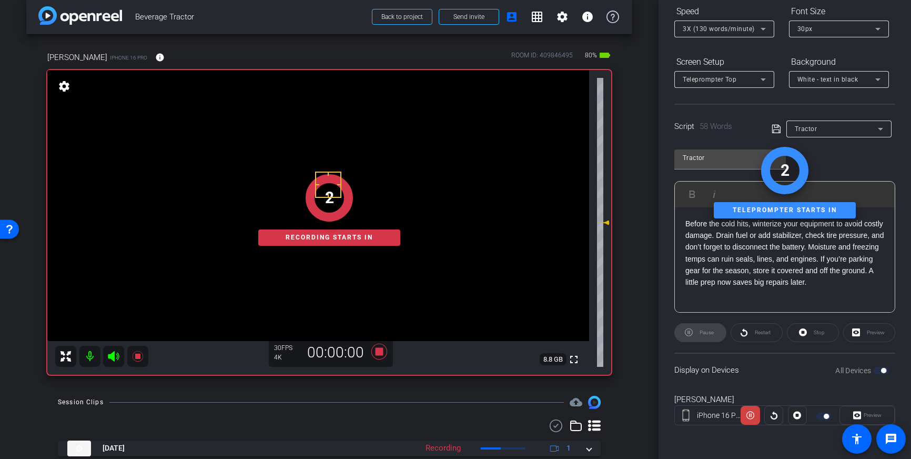
scroll to position [0, 0]
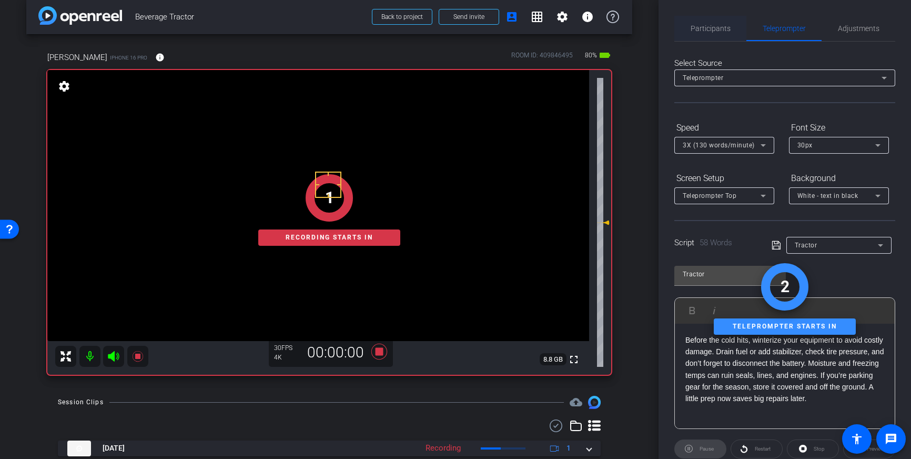
click at [712, 25] on span "Participants" at bounding box center [711, 28] width 40 height 7
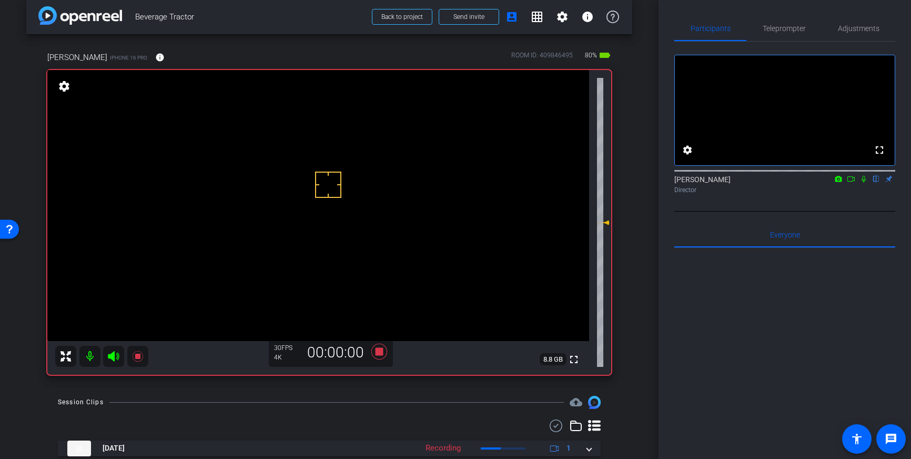
click at [866, 183] on icon at bounding box center [864, 178] width 8 height 7
click at [864, 183] on icon at bounding box center [864, 179] width 6 height 7
click at [376, 351] on icon at bounding box center [379, 352] width 16 height 16
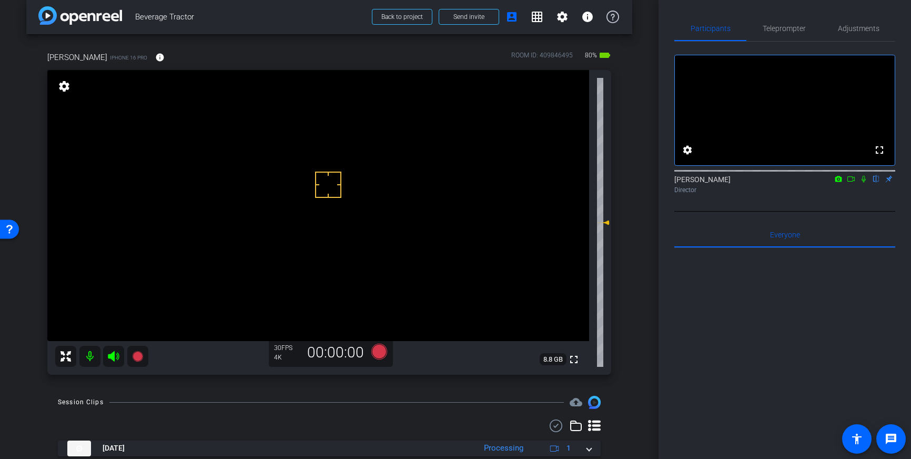
scroll to position [14, 0]
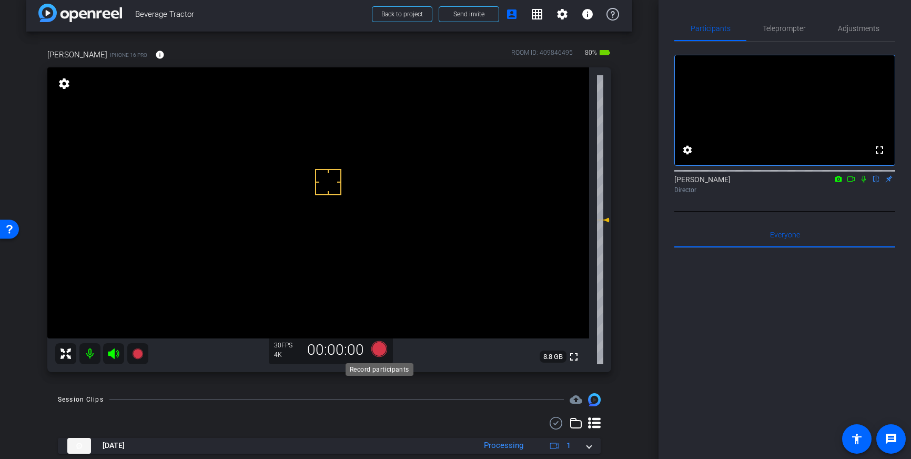
drag, startPoint x: 380, startPoint y: 349, endPoint x: 386, endPoint y: 350, distance: 5.9
click at [386, 350] on icon at bounding box center [379, 348] width 25 height 19
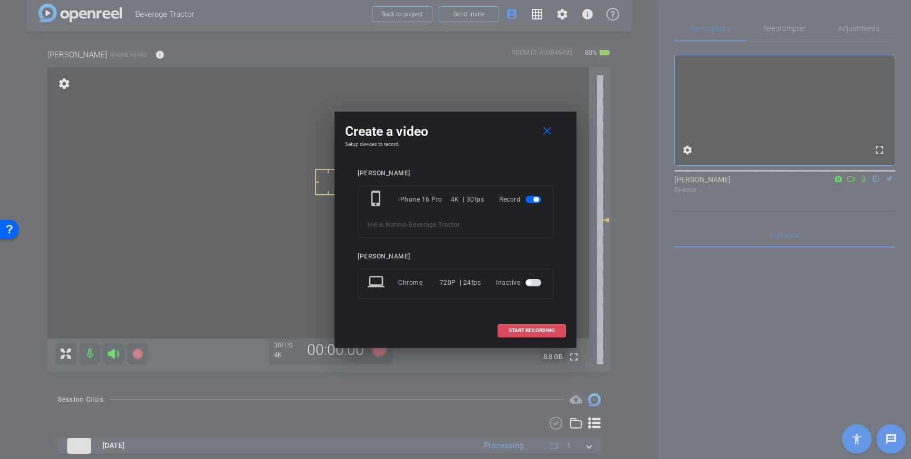
drag, startPoint x: 518, startPoint y: 329, endPoint x: 594, endPoint y: 279, distance: 90.8
click at [518, 329] on span "START RECORDING" at bounding box center [532, 330] width 46 height 5
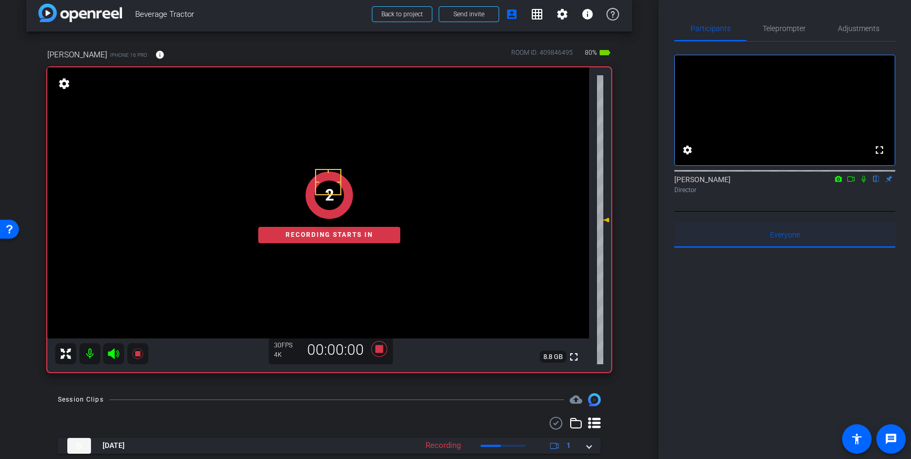
drag, startPoint x: 866, startPoint y: 193, endPoint x: 860, endPoint y: 249, distance: 56.7
click at [866, 183] on icon at bounding box center [864, 178] width 8 height 7
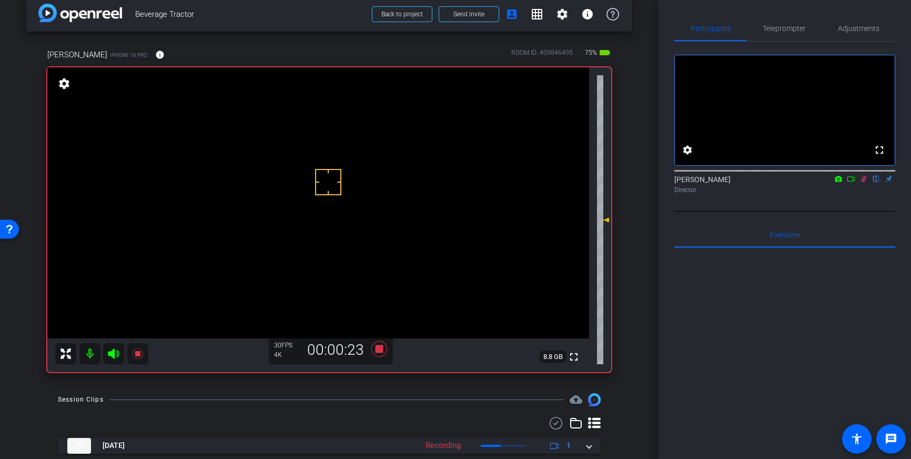
click at [864, 183] on icon at bounding box center [864, 178] width 8 height 7
click at [379, 351] on icon at bounding box center [379, 349] width 16 height 16
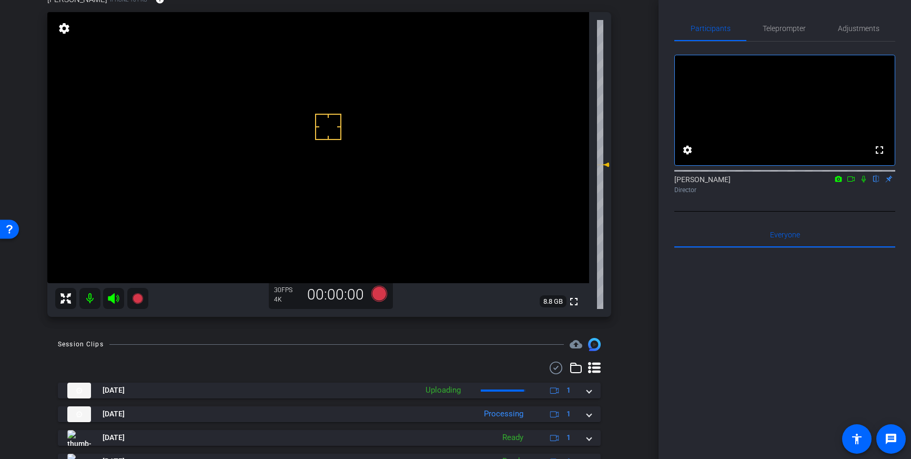
scroll to position [72, 0]
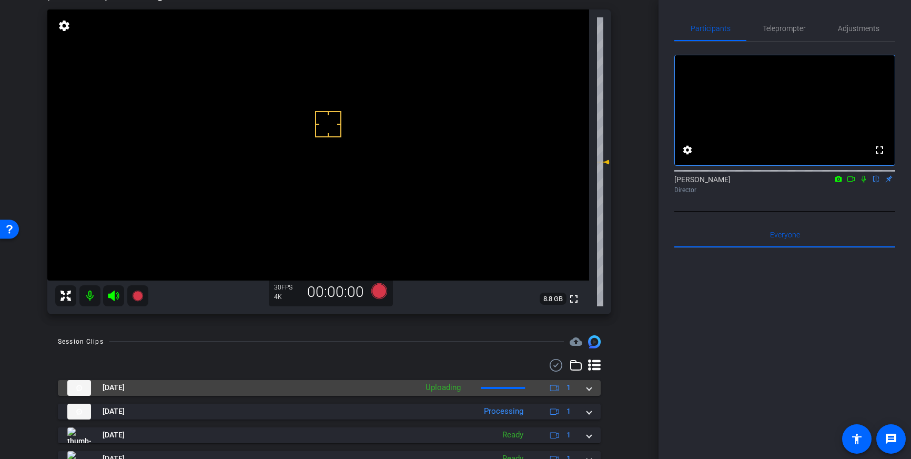
click at [587, 390] on span at bounding box center [589, 387] width 4 height 11
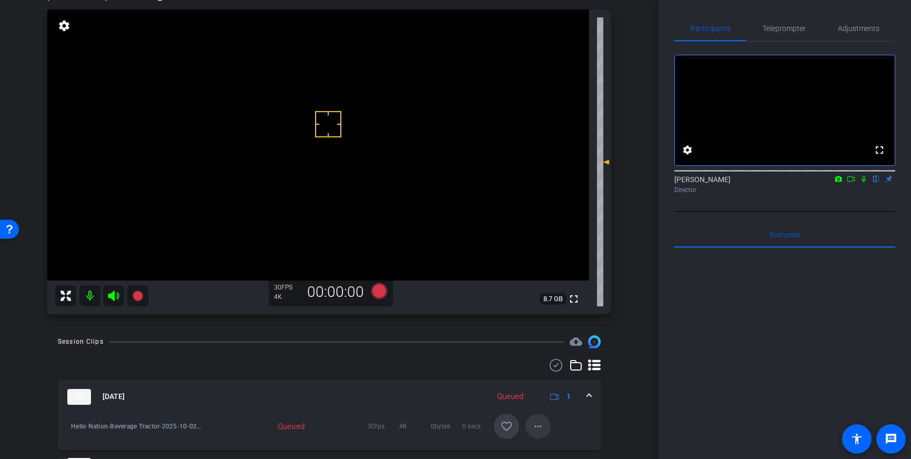
drag, startPoint x: 515, startPoint y: 427, endPoint x: 545, endPoint y: 420, distance: 30.2
click at [515, 427] on span at bounding box center [506, 426] width 25 height 25
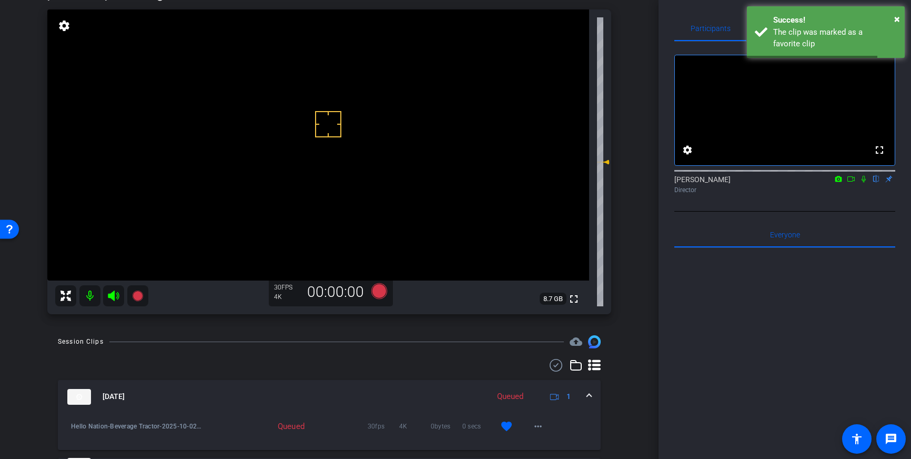
click at [592, 397] on mat-expansion-panel-header "Oct 2, 2025 Queued 1" at bounding box center [329, 397] width 543 height 34
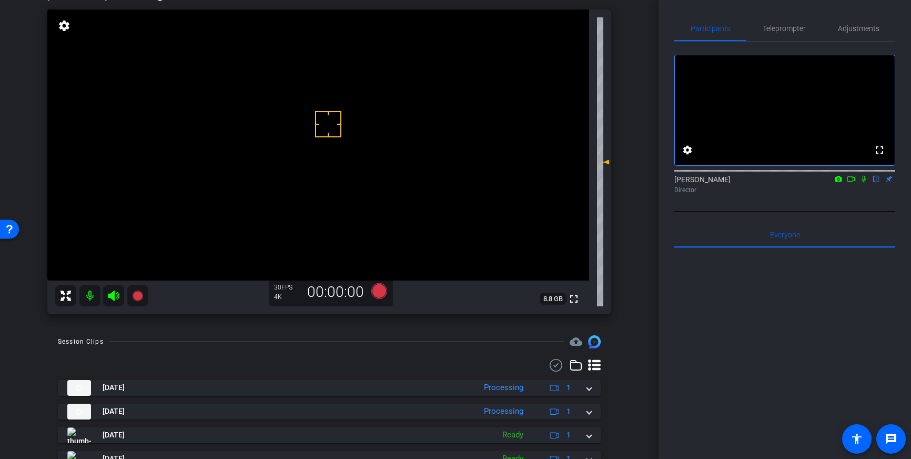
scroll to position [71, 0]
click at [376, 288] on icon at bounding box center [379, 292] width 16 height 16
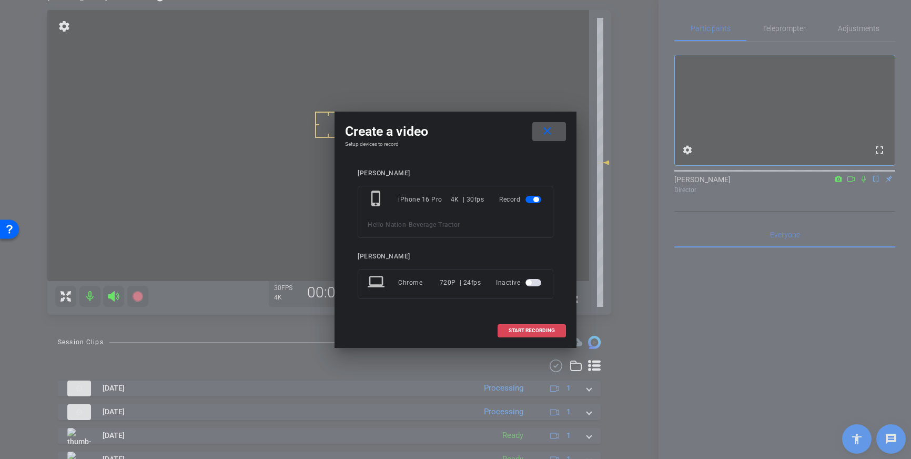
click at [536, 338] on span at bounding box center [531, 330] width 67 height 25
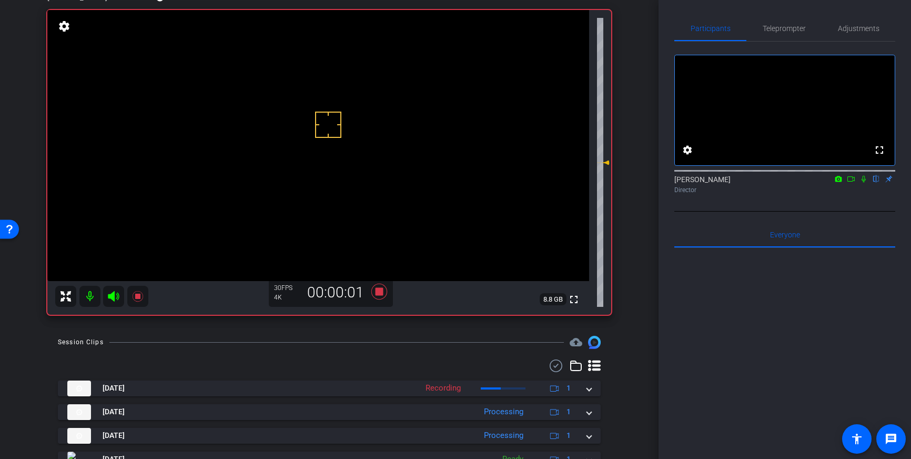
click at [866, 183] on icon at bounding box center [864, 178] width 8 height 7
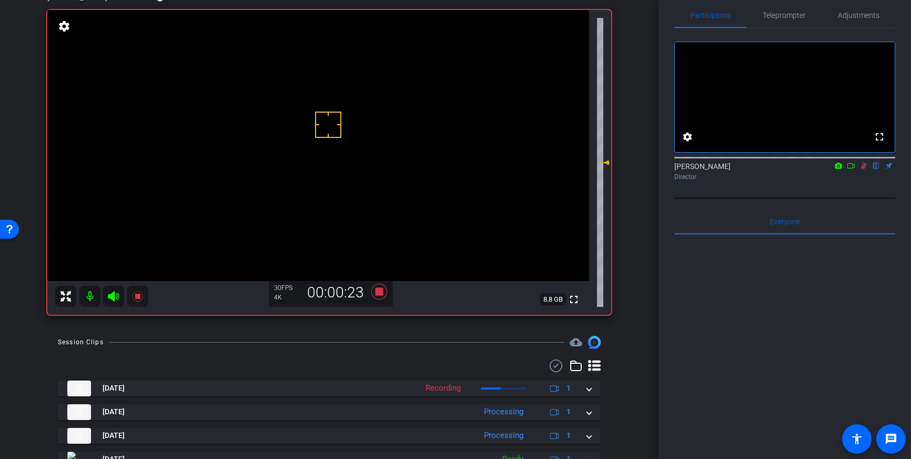
click at [862, 169] on icon at bounding box center [864, 165] width 8 height 7
click at [379, 290] on icon at bounding box center [379, 292] width 16 height 16
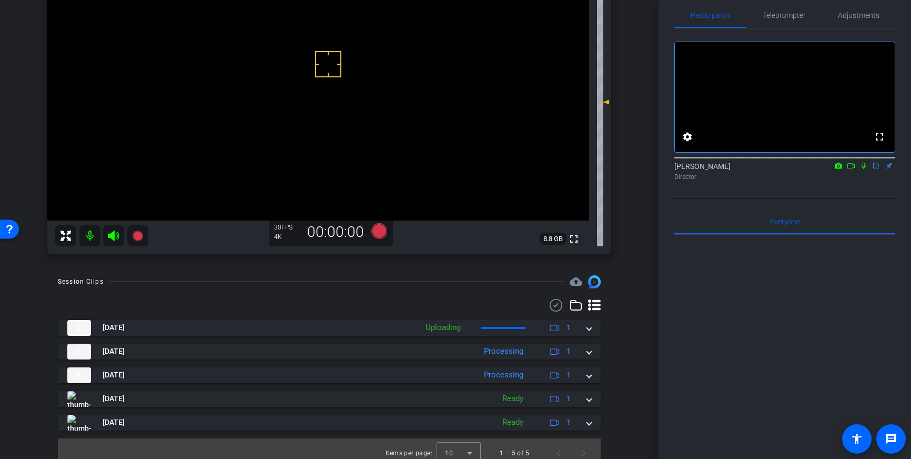
scroll to position [140, 0]
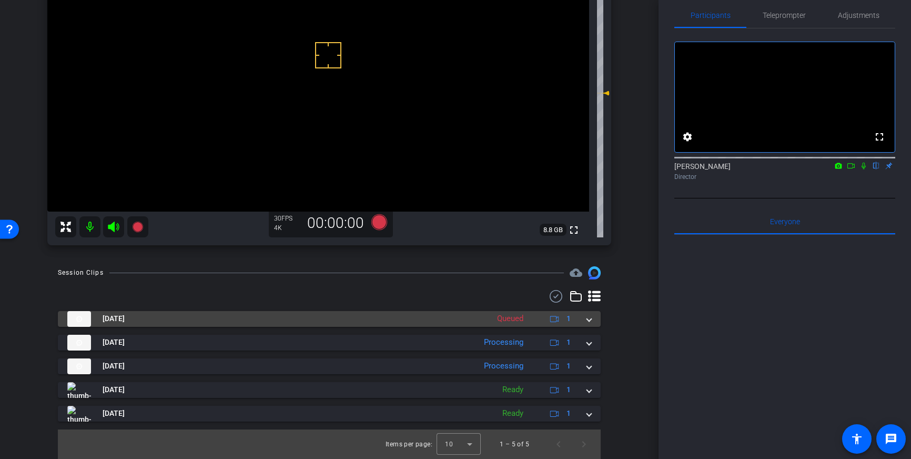
click at [595, 323] on mat-expansion-panel-header "Oct 2, 2025 Queued 1" at bounding box center [329, 319] width 543 height 16
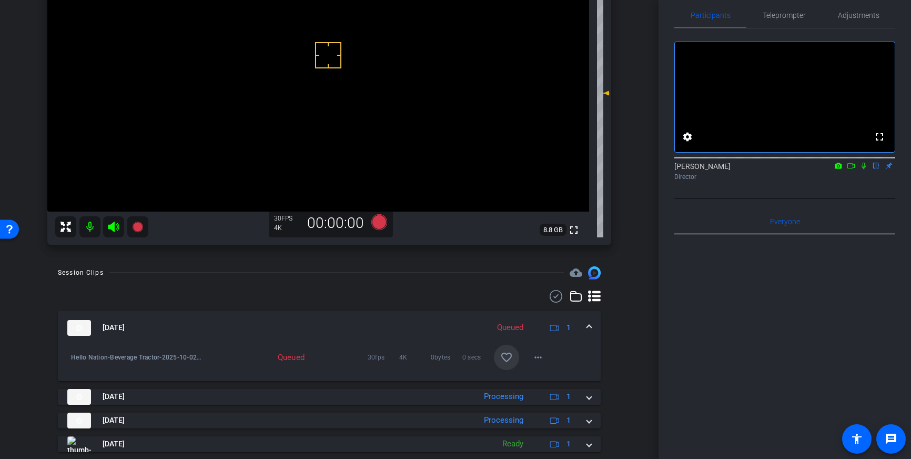
click at [512, 364] on span at bounding box center [506, 357] width 25 height 25
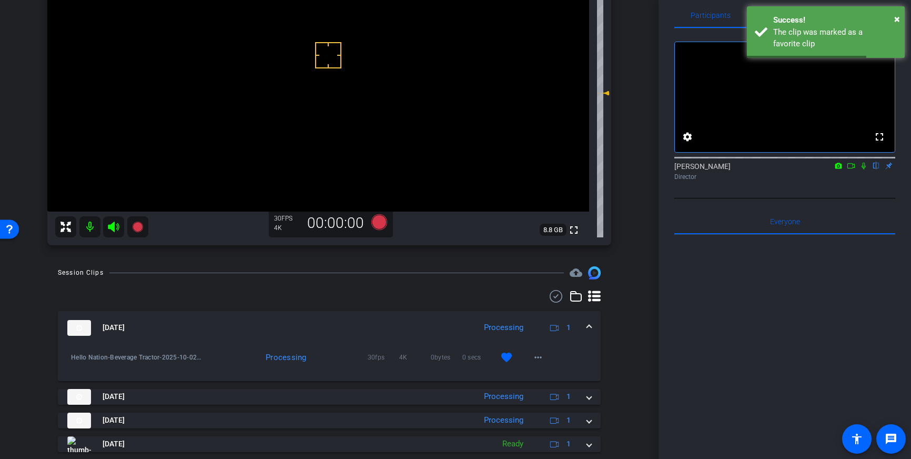
drag, startPoint x: 596, startPoint y: 324, endPoint x: 588, endPoint y: 323, distance: 7.4
click at [595, 324] on mat-expansion-panel-header "Oct 2, 2025 Processing 1" at bounding box center [329, 328] width 543 height 34
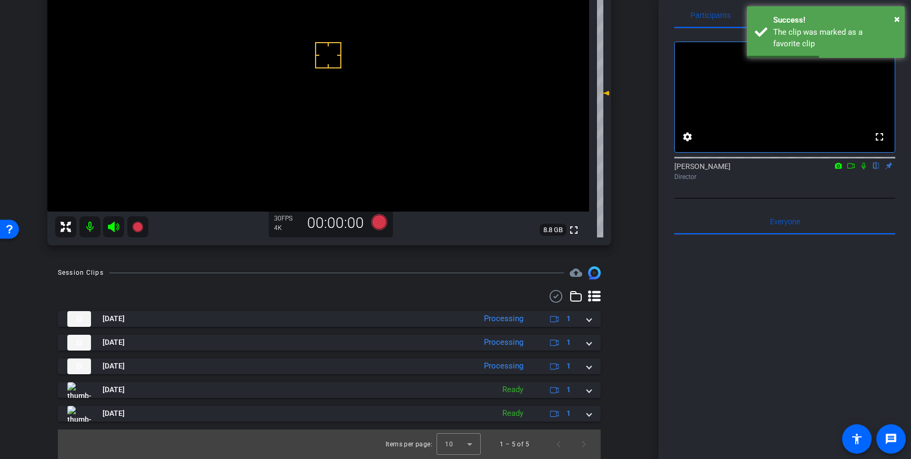
scroll to position [0, 0]
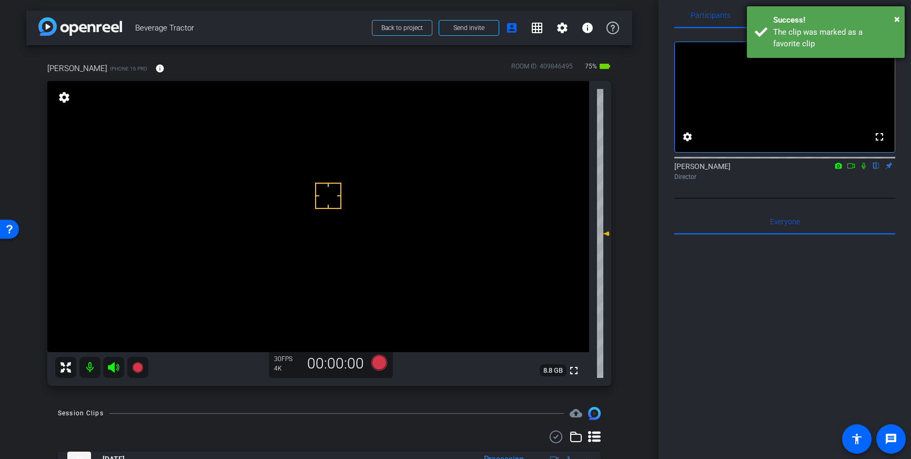
drag, startPoint x: 801, startPoint y: 31, endPoint x: 808, endPoint y: 38, distance: 10.4
click at [801, 31] on div "The clip was marked as a favorite clip" at bounding box center [835, 38] width 124 height 24
click at [801, 26] on div "Transcription Completed" at bounding box center [835, 32] width 124 height 12
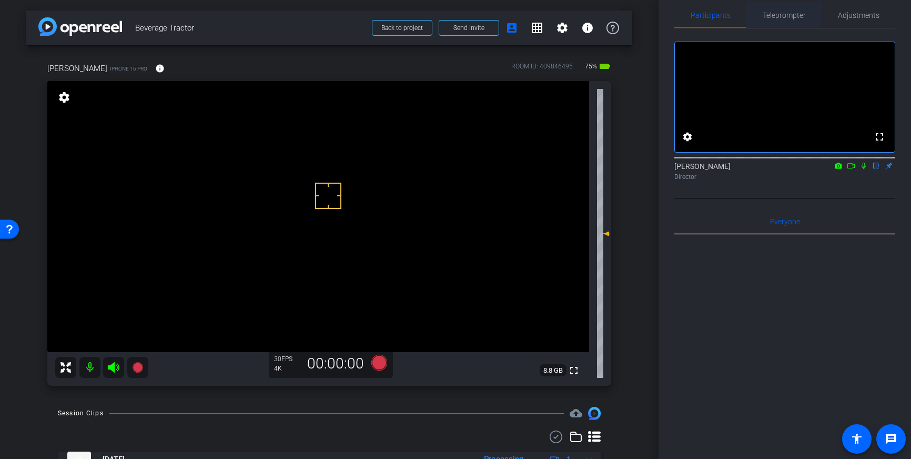
click at [790, 21] on span "Teleprompter" at bounding box center [784, 15] width 43 height 25
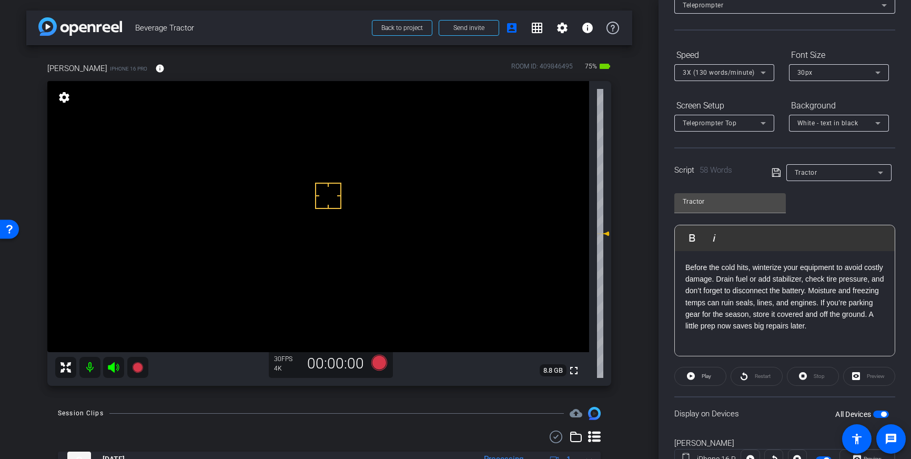
scroll to position [116, 0]
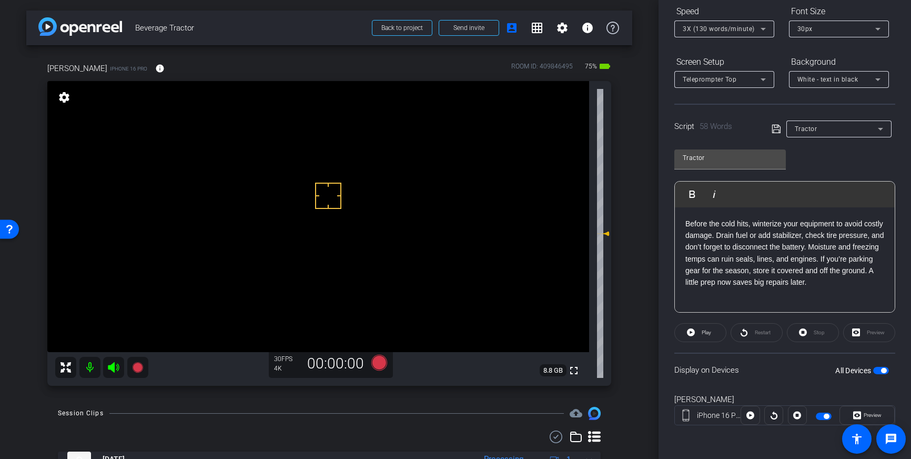
click at [880, 370] on span "button" at bounding box center [881, 370] width 16 height 7
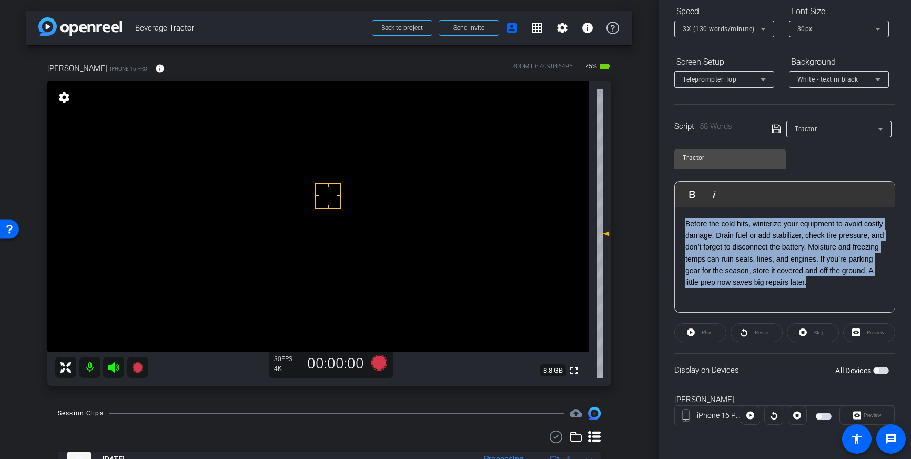
drag, startPoint x: 729, startPoint y: 296, endPoint x: 686, endPoint y: 227, distance: 81.8
click at [686, 227] on p "Before the cold hits, winterize your equipment to avoid costly damage. Drain fu…" at bounding box center [785, 253] width 199 height 71
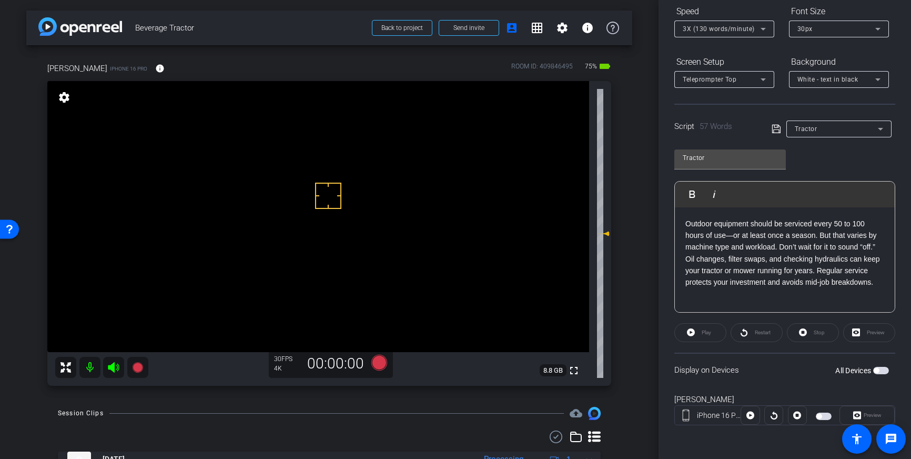
click at [775, 129] on icon at bounding box center [776, 129] width 9 height 13
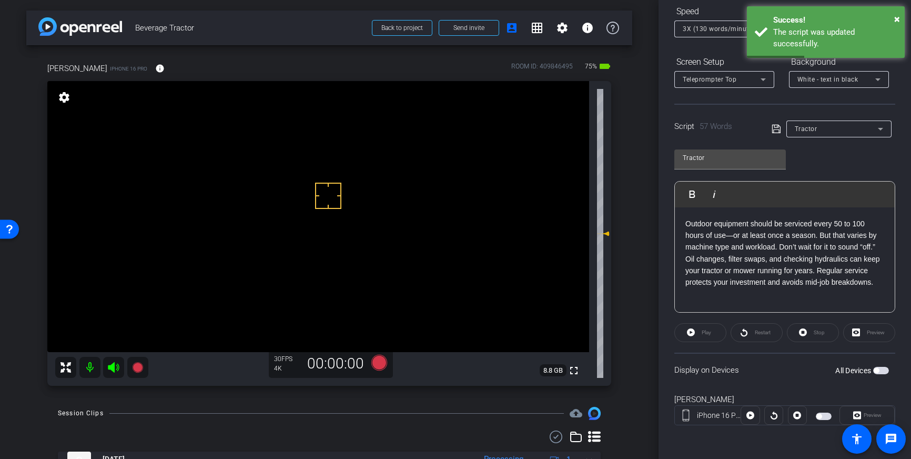
click at [776, 130] on icon at bounding box center [776, 129] width 9 height 13
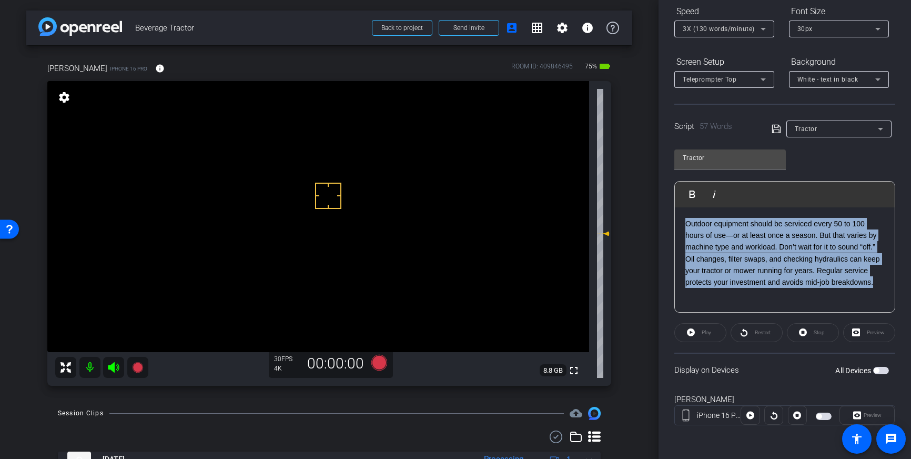
drag, startPoint x: 882, startPoint y: 281, endPoint x: 678, endPoint y: 225, distance: 211.1
click at [686, 224] on p "Outdoor equipment should be serviced every 50 to 100 hours of use—or at least o…" at bounding box center [785, 253] width 199 height 71
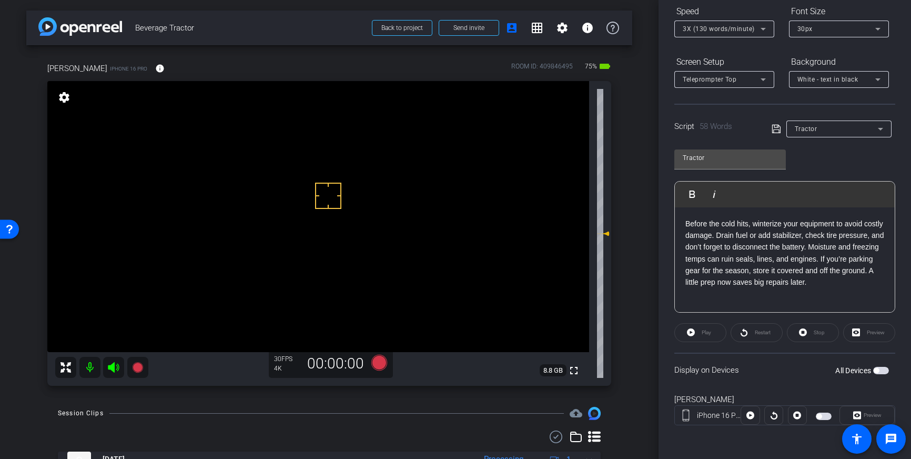
click at [772, 127] on icon at bounding box center [776, 129] width 8 height 8
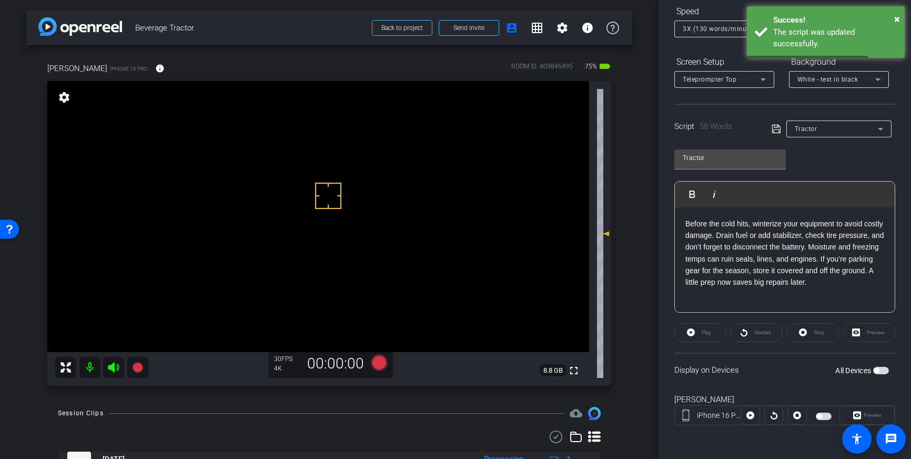
click at [766, 277] on p "Before the cold hits, winterize your equipment to avoid costly damage. Drain fu…" at bounding box center [785, 253] width 199 height 71
drag, startPoint x: 787, startPoint y: 271, endPoint x: 789, endPoint y: 296, distance: 24.3
click at [787, 273] on p "Before the cold hits, winterize your equipment to avoid costly damage. Drain fu…" at bounding box center [785, 253] width 199 height 71
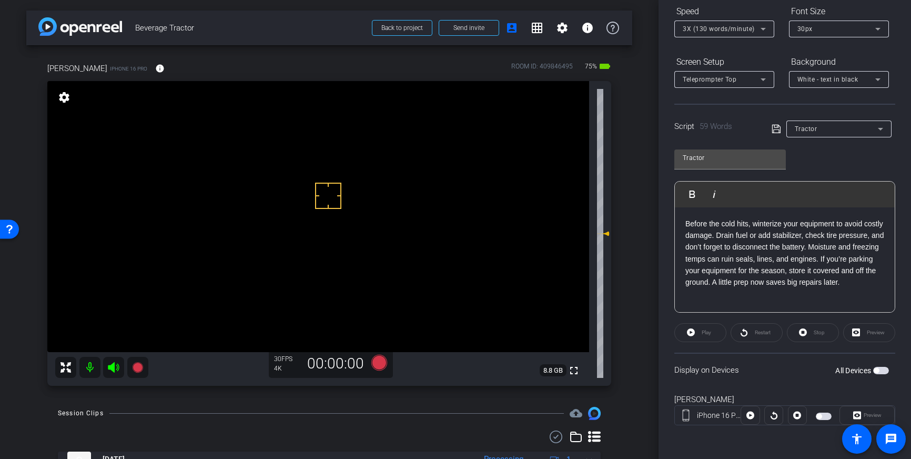
click at [848, 273] on p "Before the cold hits, winterize your equipment to avoid costly damage. Drain fu…" at bounding box center [785, 253] width 199 height 71
click at [778, 129] on icon at bounding box center [776, 129] width 9 height 13
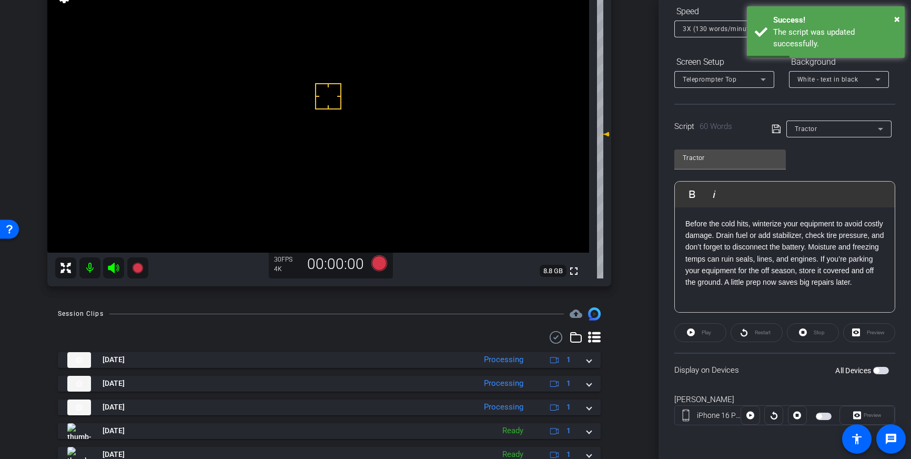
scroll to position [140, 0]
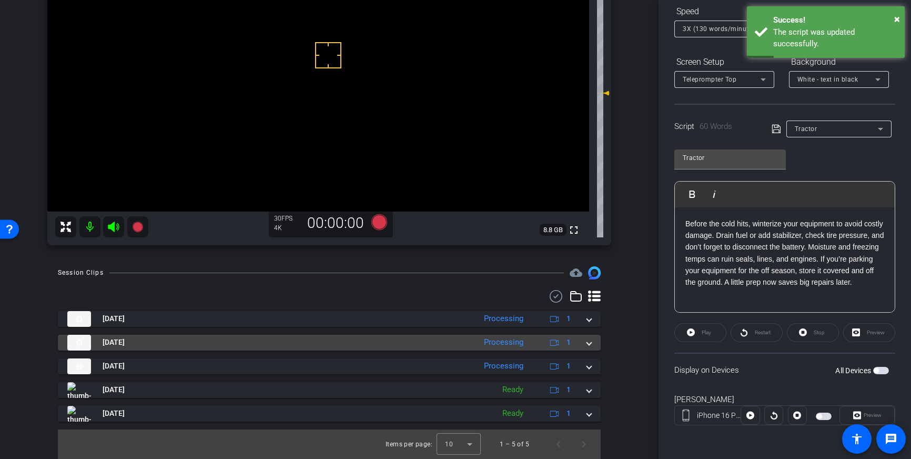
click at [589, 346] on span at bounding box center [589, 342] width 4 height 11
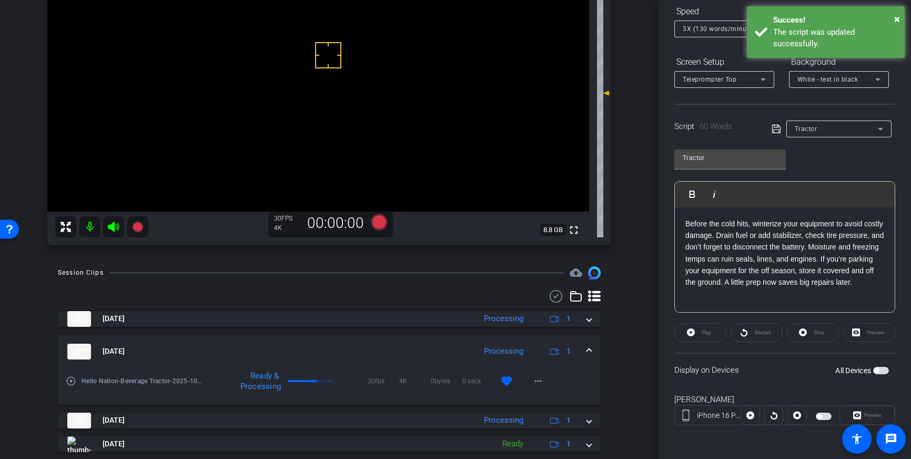
drag, startPoint x: 512, startPoint y: 377, endPoint x: 570, endPoint y: 343, distance: 66.8
click at [512, 377] on button "favorite" at bounding box center [506, 380] width 25 height 25
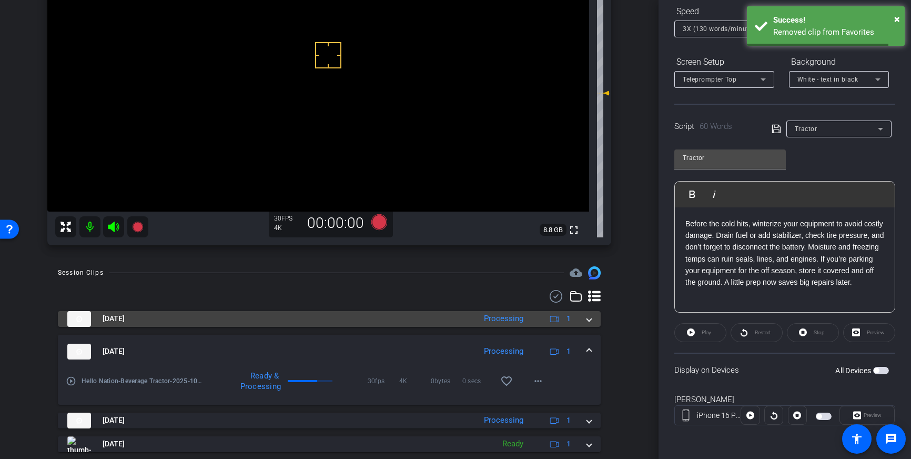
click at [589, 320] on span at bounding box center [589, 318] width 4 height 11
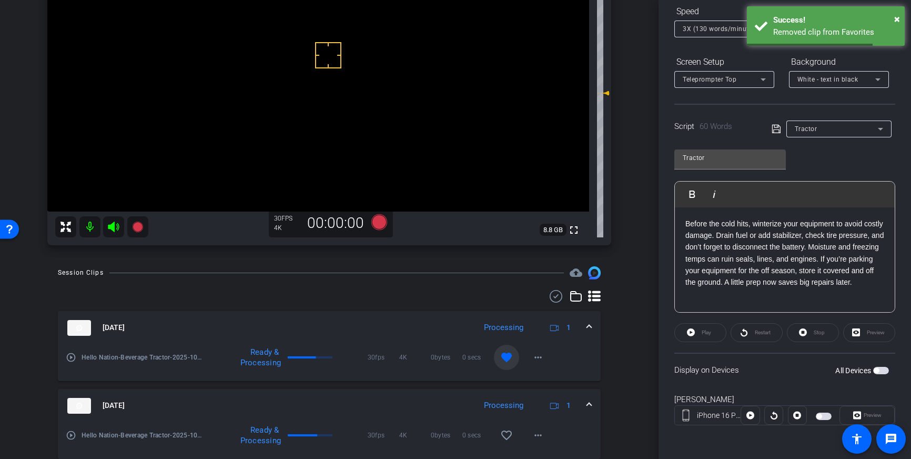
click at [504, 355] on mat-icon "favorite" at bounding box center [506, 357] width 13 height 13
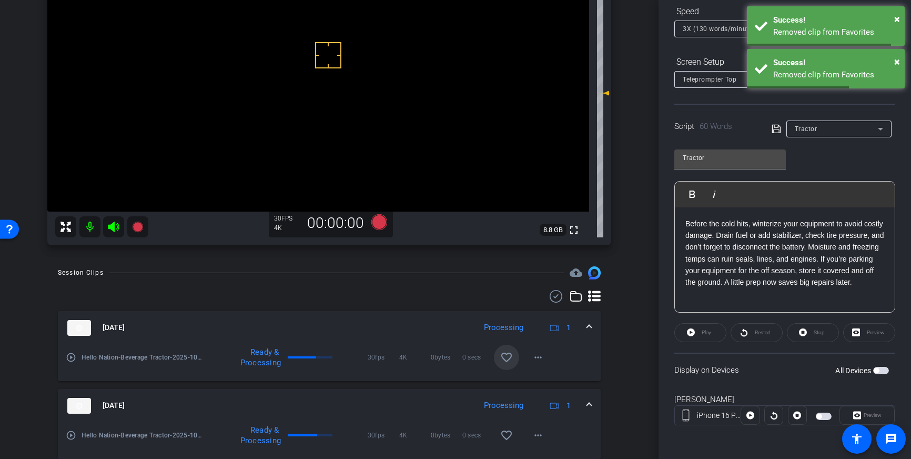
click at [591, 324] on mat-expansion-panel-header "Oct 2, 2025 Processing 1" at bounding box center [329, 328] width 543 height 34
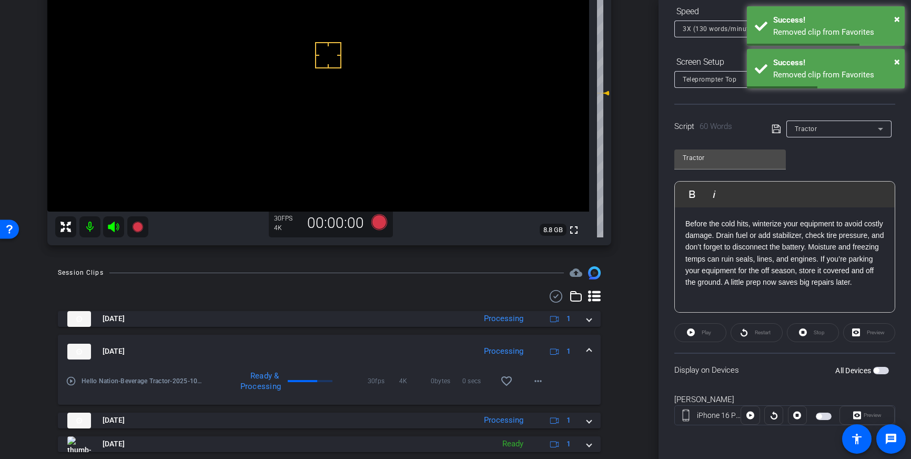
click at [891, 369] on div "Display on Devices All Devices" at bounding box center [785, 370] width 221 height 34
click at [883, 369] on span "button" at bounding box center [881, 370] width 16 height 7
click at [772, 130] on icon at bounding box center [776, 129] width 9 height 13
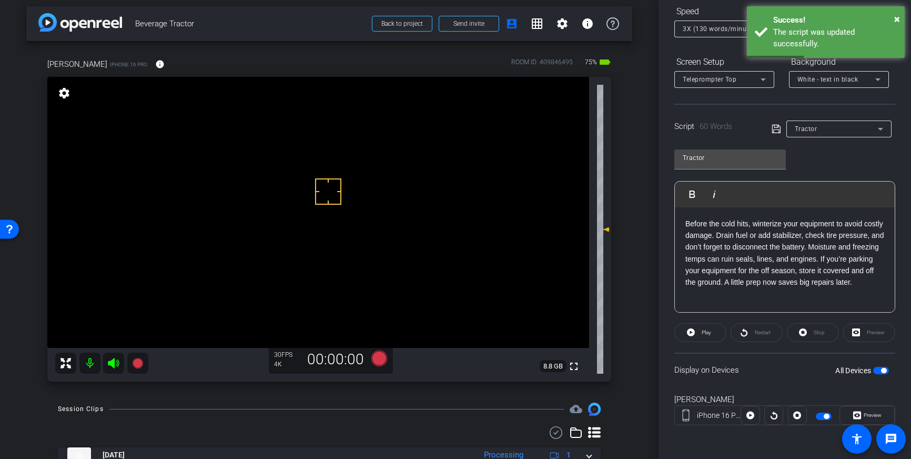
scroll to position [1, 0]
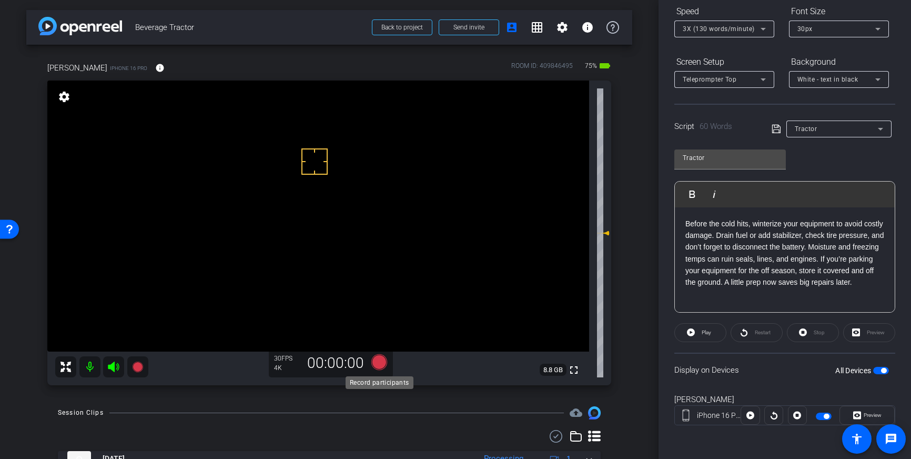
click at [374, 364] on icon at bounding box center [379, 362] width 16 height 16
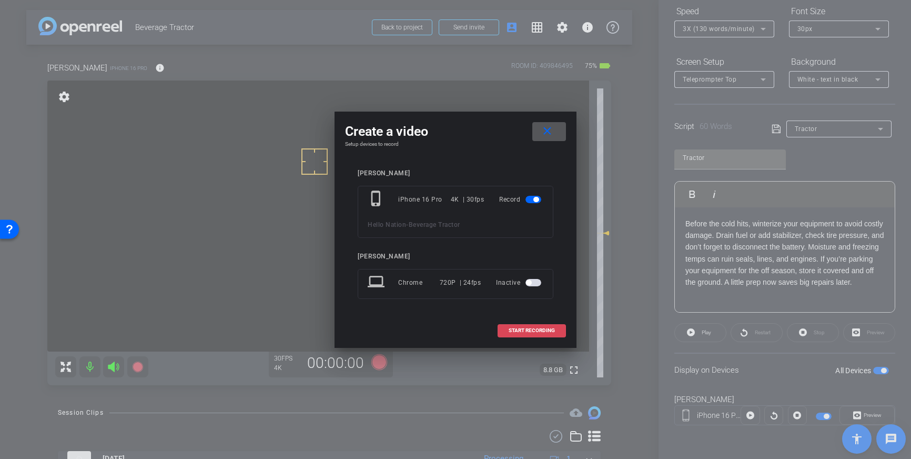
click at [551, 328] on span "START RECORDING" at bounding box center [532, 330] width 46 height 5
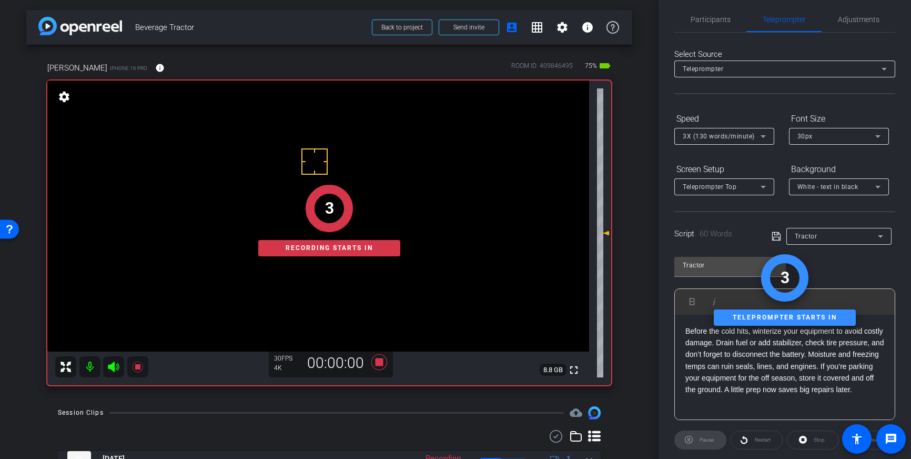
scroll to position [0, 0]
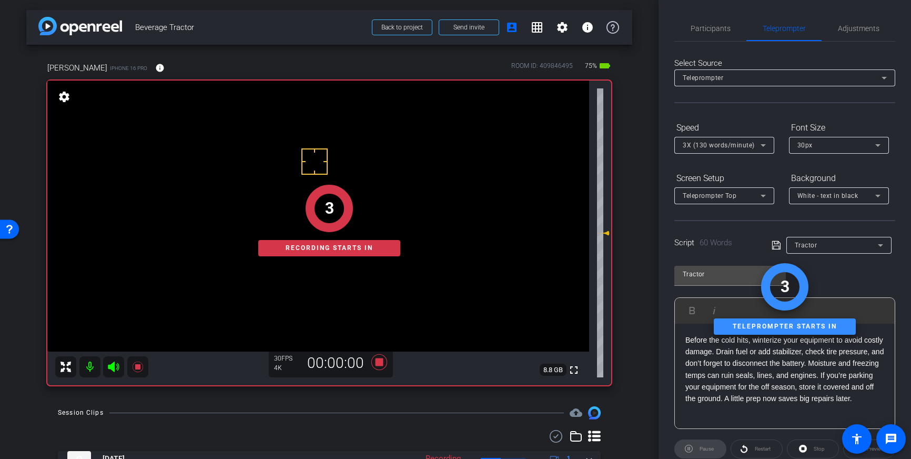
drag, startPoint x: 710, startPoint y: 29, endPoint x: 735, endPoint y: 54, distance: 34.6
click at [712, 33] on span "Participants" at bounding box center [711, 28] width 40 height 25
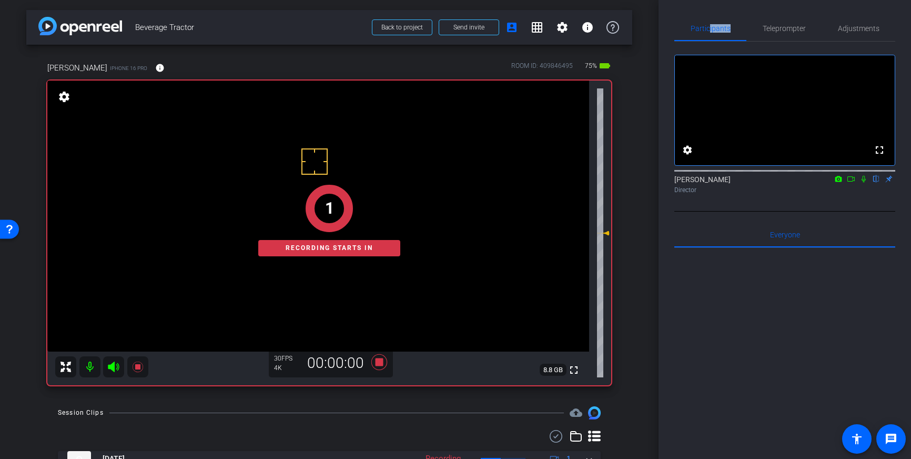
drag, startPoint x: 864, startPoint y: 192, endPoint x: 882, endPoint y: 215, distance: 29.3
click at [867, 183] on icon at bounding box center [864, 178] width 8 height 7
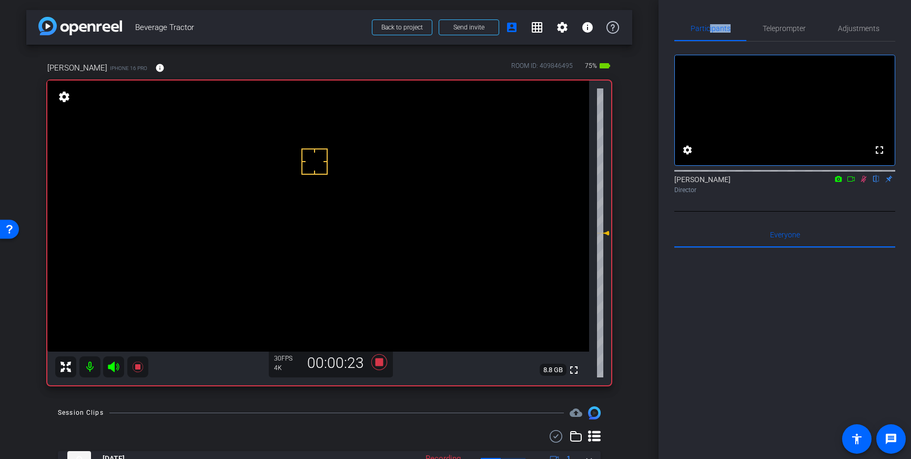
click at [866, 183] on icon at bounding box center [864, 178] width 8 height 7
click at [379, 366] on icon at bounding box center [379, 362] width 16 height 16
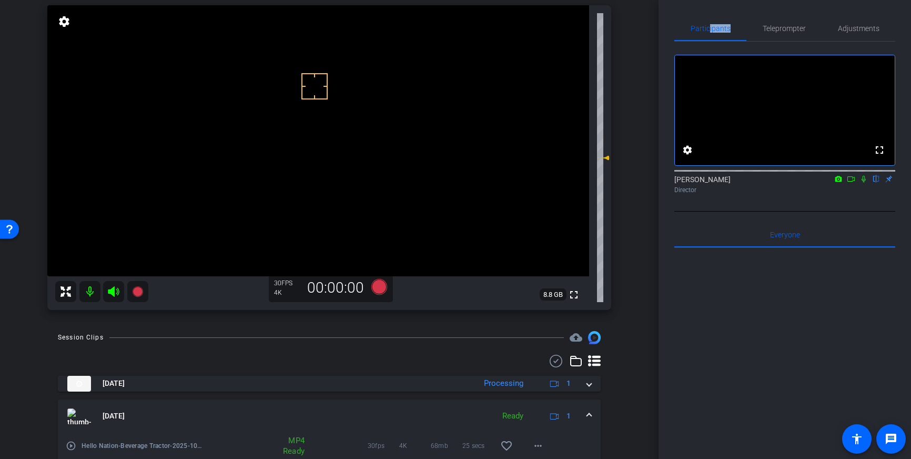
scroll to position [76, 0]
click at [765, 25] on span "Teleprompter" at bounding box center [784, 28] width 43 height 7
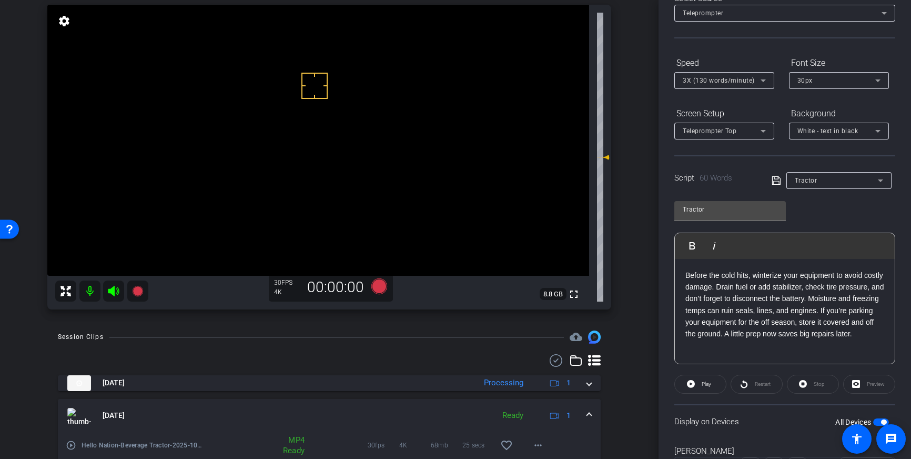
scroll to position [116, 0]
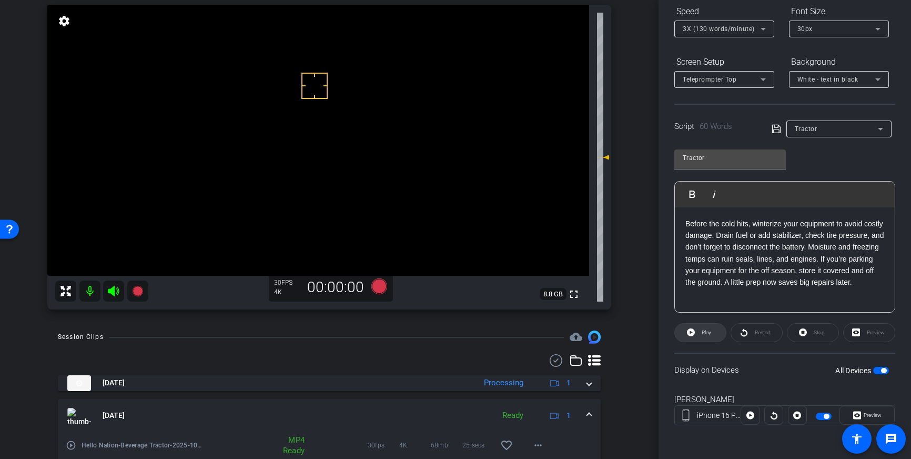
click at [709, 331] on span "Play" at bounding box center [706, 332] width 9 height 6
click at [739, 236] on p "Before the cold hits, winterize your equipment to avoid costly damage. Drain fu…" at bounding box center [785, 253] width 199 height 71
click at [752, 283] on p "Before the cold hits, winterize your equipment to avoid costly damage. Be sure …" at bounding box center [785, 259] width 199 height 83
drag, startPoint x: 799, startPoint y: 283, endPoint x: 753, endPoint y: 287, distance: 45.4
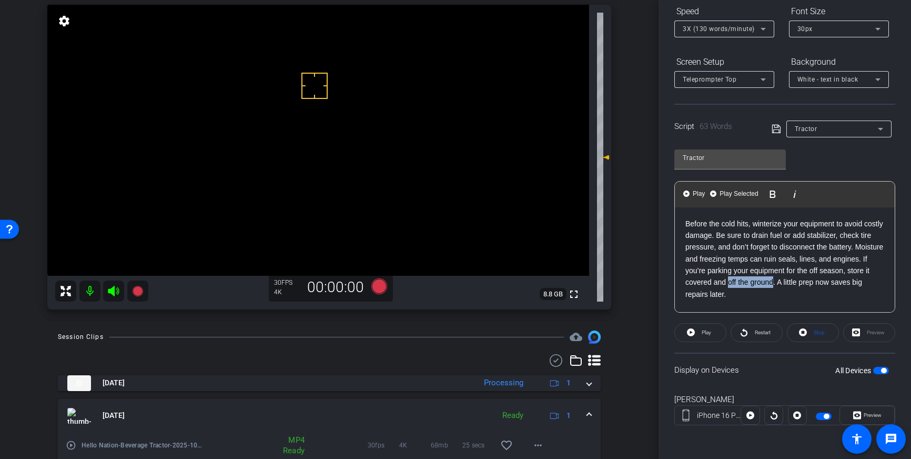
click at [753, 287] on p "Before the cold hits, winterize your equipment to avoid costly damage. Be sure …" at bounding box center [785, 259] width 199 height 83
drag, startPoint x: 773, startPoint y: 128, endPoint x: 786, endPoint y: 150, distance: 25.0
click at [773, 128] on icon at bounding box center [776, 129] width 9 height 13
click at [752, 283] on p "Before the cold hits, winterize your equipment to avoid costly damage. Be sure …" at bounding box center [785, 259] width 199 height 83
click at [777, 129] on icon at bounding box center [776, 129] width 9 height 13
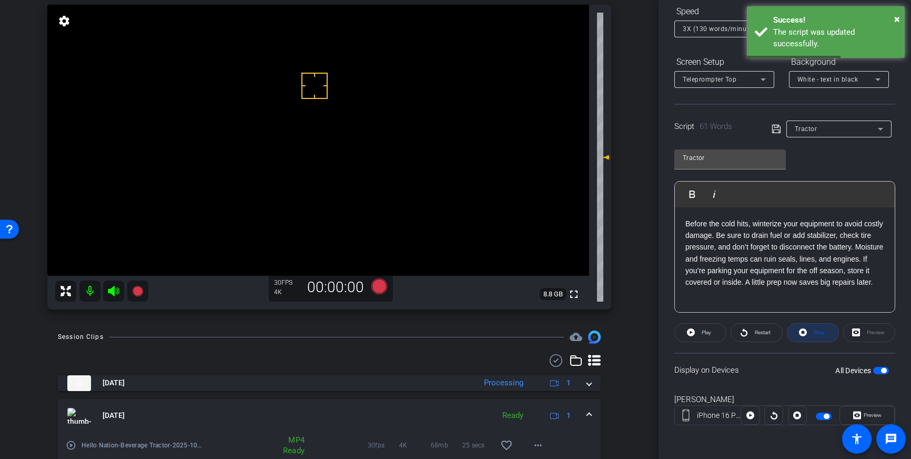
click at [822, 337] on span "Stop" at bounding box center [818, 332] width 14 height 15
click at [776, 131] on icon at bounding box center [776, 129] width 9 height 13
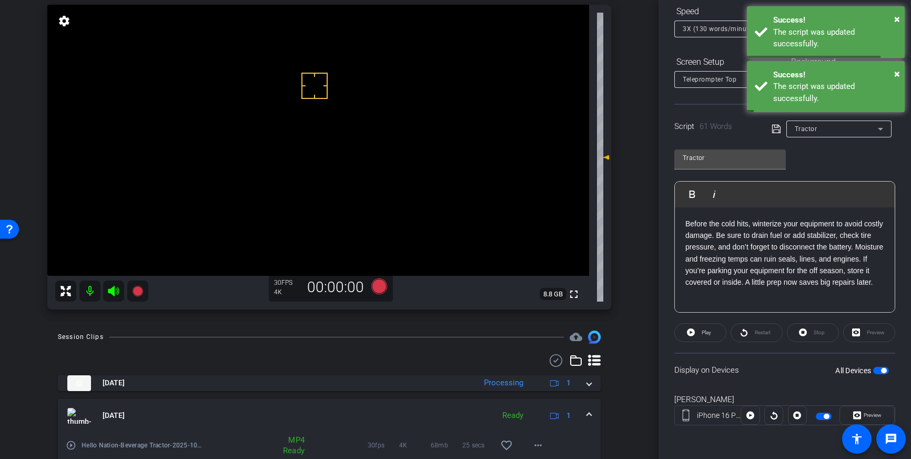
click at [880, 371] on span "button" at bounding box center [881, 370] width 16 height 7
click at [882, 369] on span "button" at bounding box center [881, 370] width 16 height 7
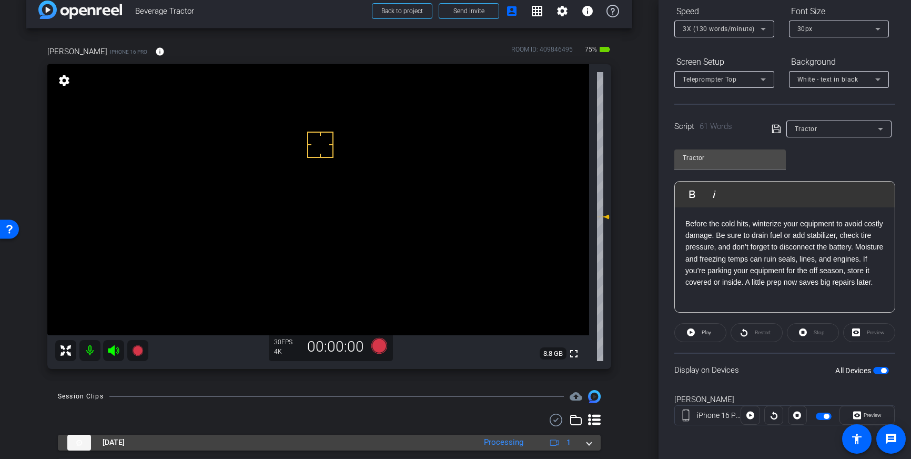
scroll to position [1, 0]
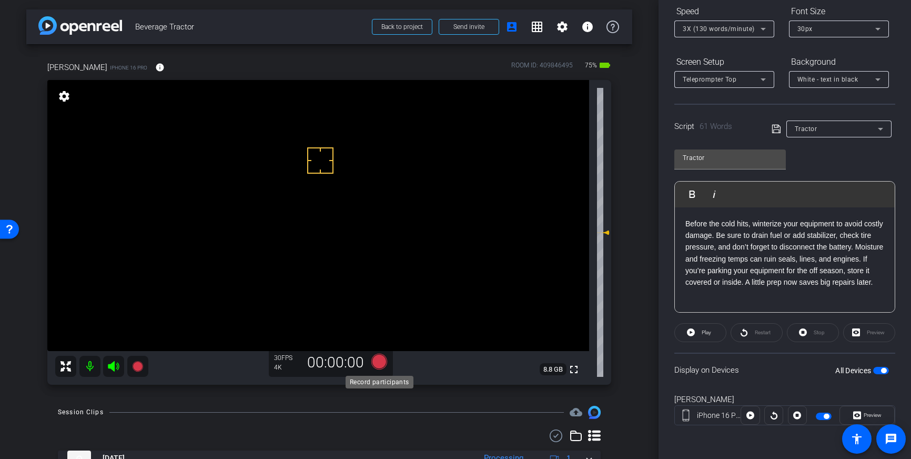
click at [375, 364] on icon at bounding box center [379, 362] width 16 height 16
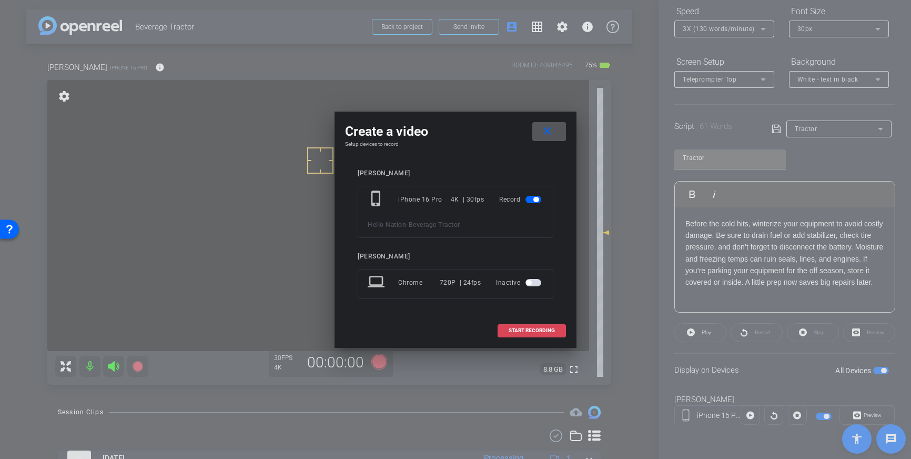
click at [527, 328] on span "START RECORDING" at bounding box center [532, 330] width 46 height 5
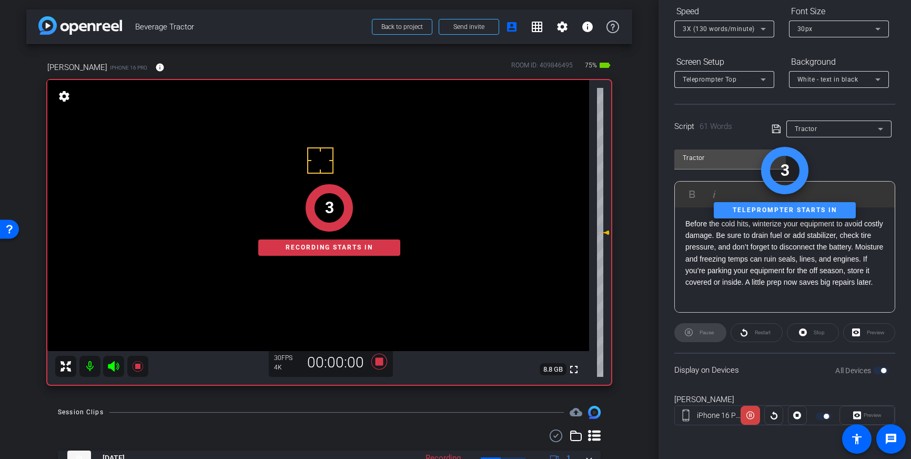
scroll to position [0, 0]
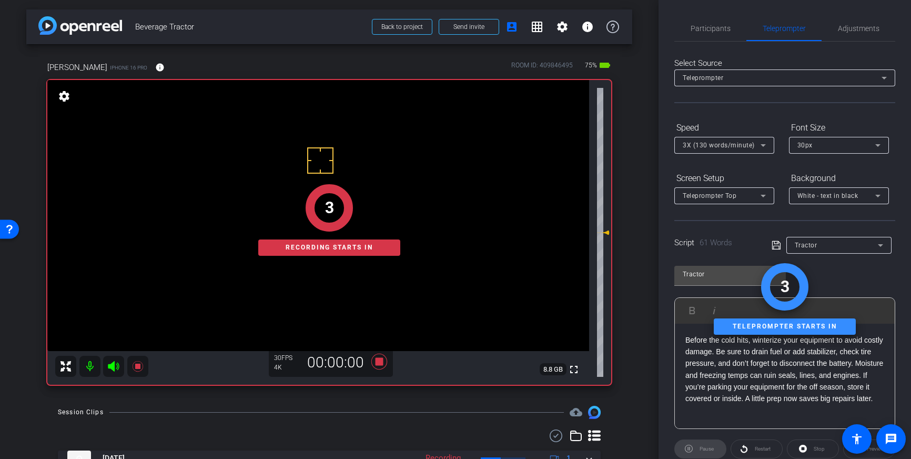
drag, startPoint x: 710, startPoint y: 30, endPoint x: 735, endPoint y: 48, distance: 30.4
click at [710, 30] on span "Participants" at bounding box center [711, 28] width 40 height 7
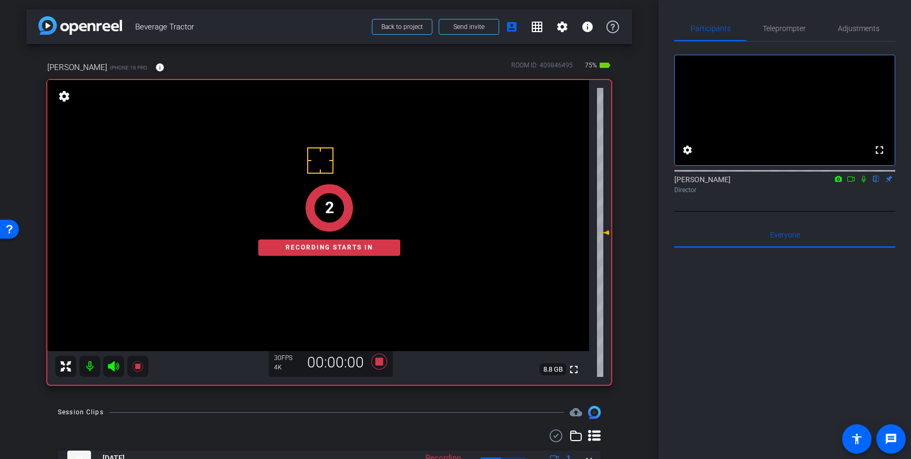
drag, startPoint x: 865, startPoint y: 194, endPoint x: 875, endPoint y: 229, distance: 37.1
click at [866, 183] on icon at bounding box center [864, 178] width 8 height 7
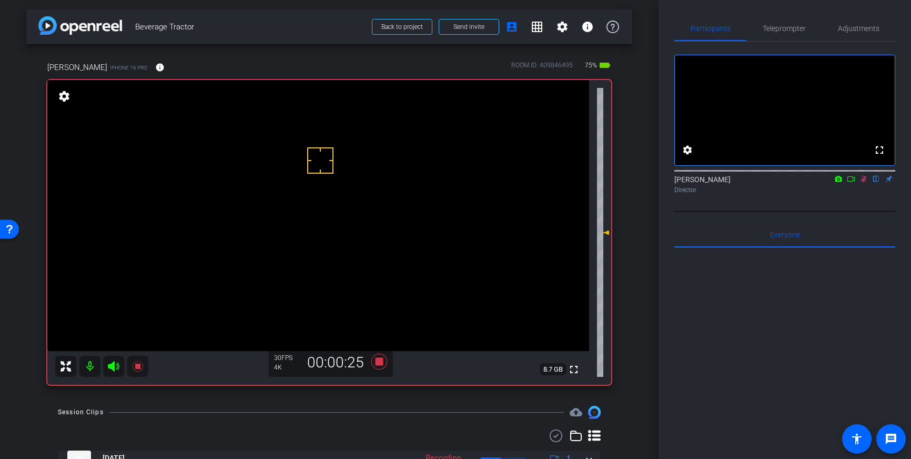
drag, startPoint x: 864, startPoint y: 195, endPoint x: 779, endPoint y: 262, distance: 108.2
click at [863, 183] on icon at bounding box center [864, 178] width 8 height 7
click at [373, 364] on icon at bounding box center [379, 361] width 25 height 19
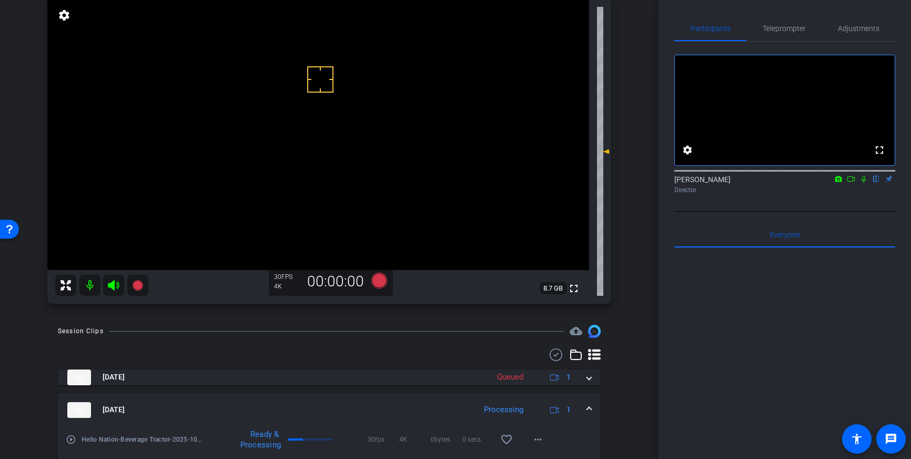
scroll to position [91, 0]
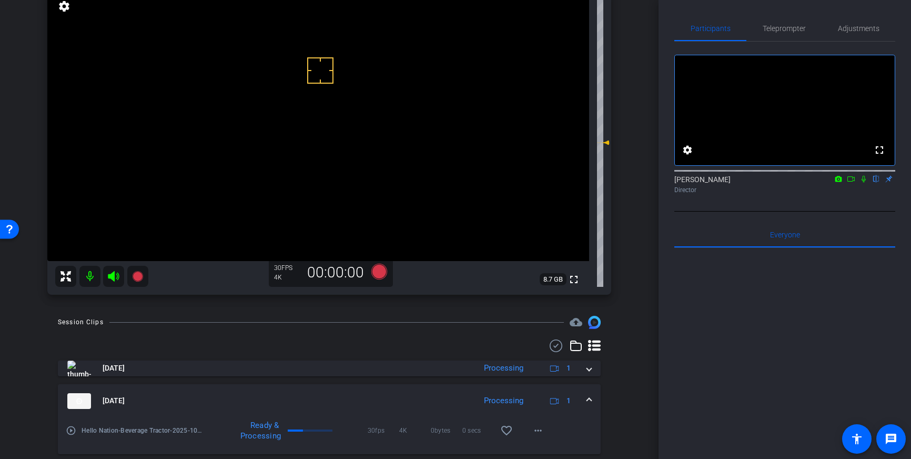
drag, startPoint x: 588, startPoint y: 375, endPoint x: 563, endPoint y: 401, distance: 36.5
click at [588, 375] on mat-expansion-panel-header "Oct 2, 2025 Processing 1" at bounding box center [329, 368] width 543 height 16
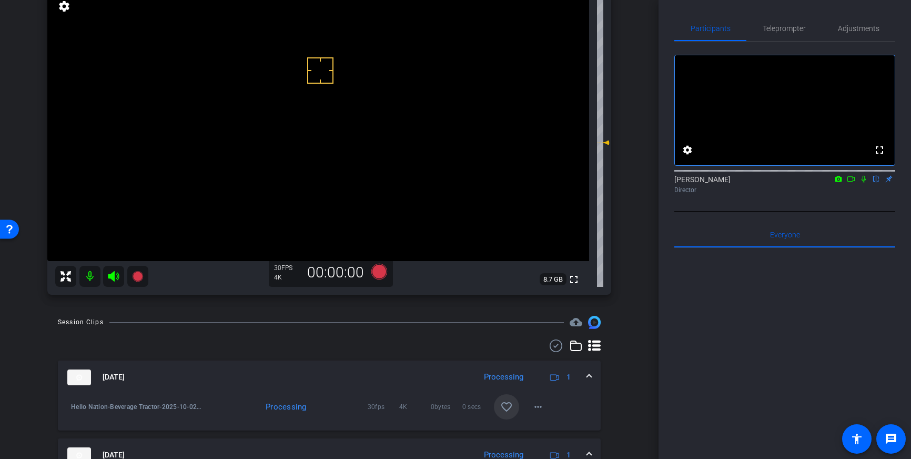
click at [511, 407] on mat-icon "favorite_border" at bounding box center [506, 406] width 13 height 13
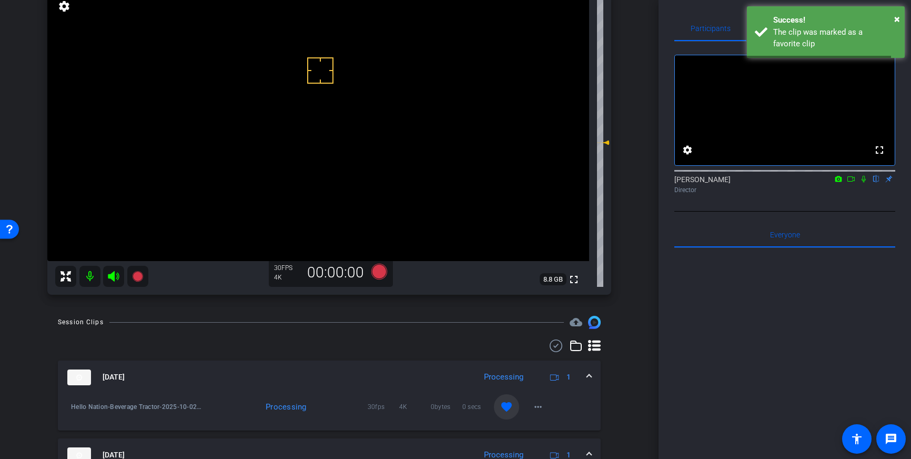
click at [589, 375] on span at bounding box center [589, 376] width 4 height 11
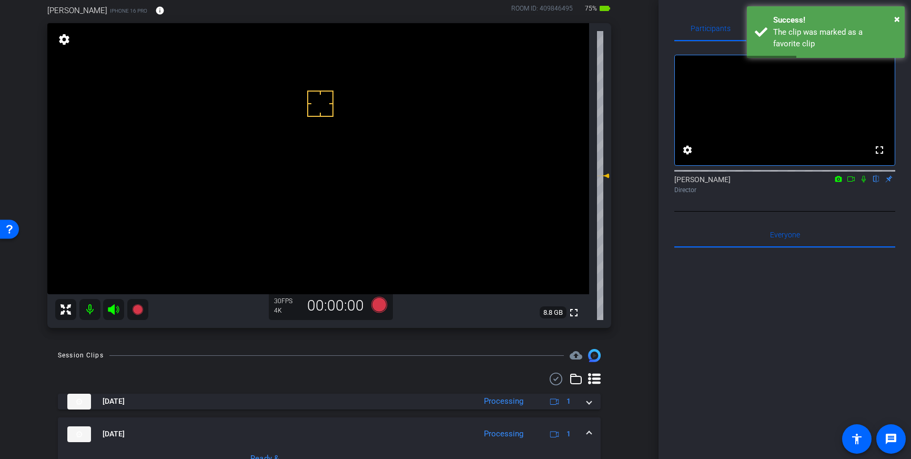
scroll to position [56, 0]
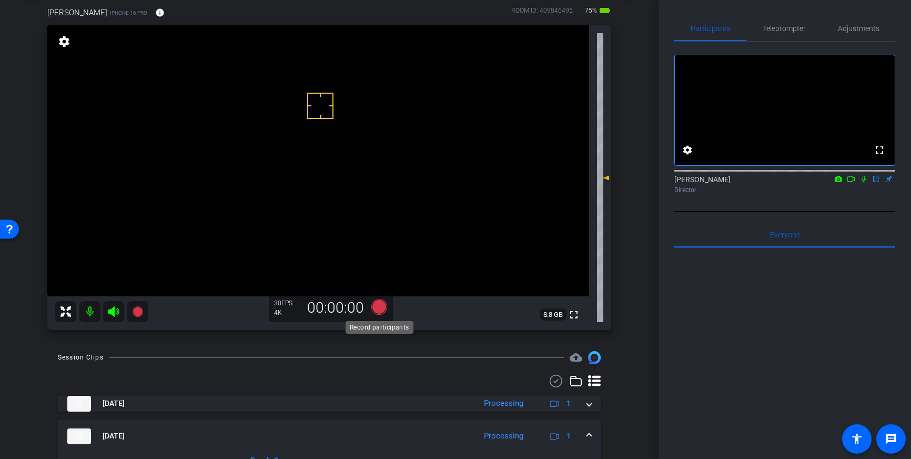
click at [377, 311] on icon at bounding box center [379, 307] width 16 height 16
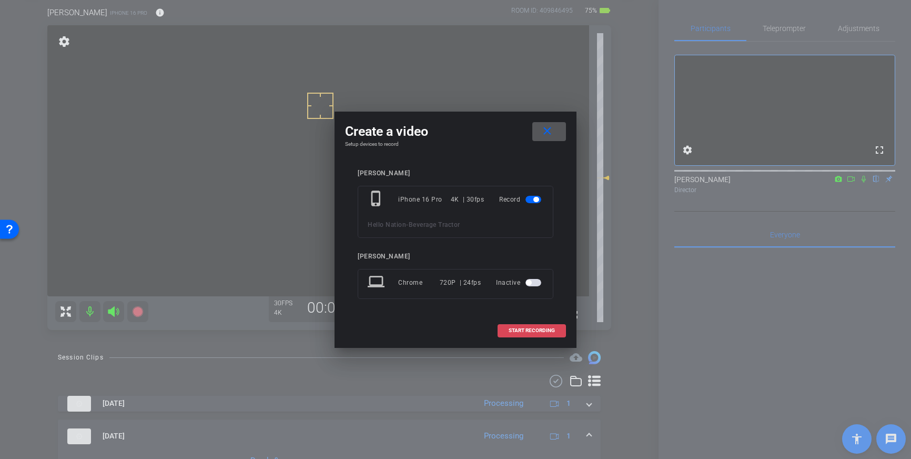
click at [509, 325] on span at bounding box center [531, 330] width 67 height 25
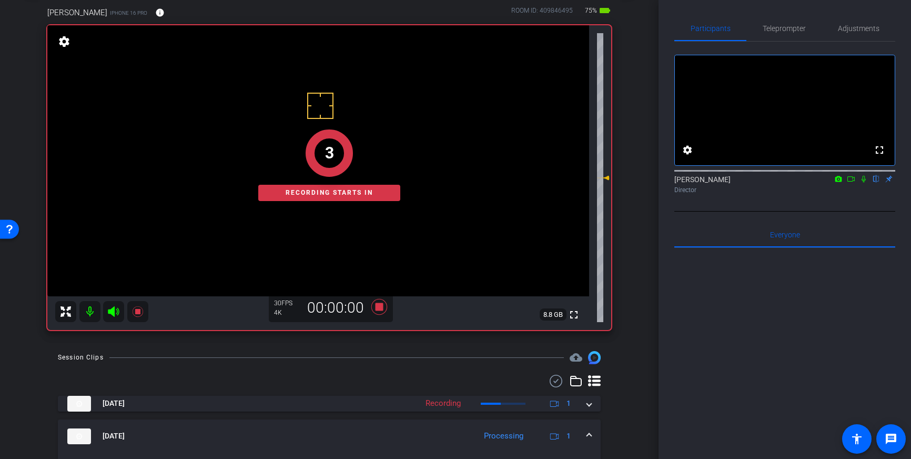
click at [864, 183] on icon at bounding box center [864, 178] width 8 height 7
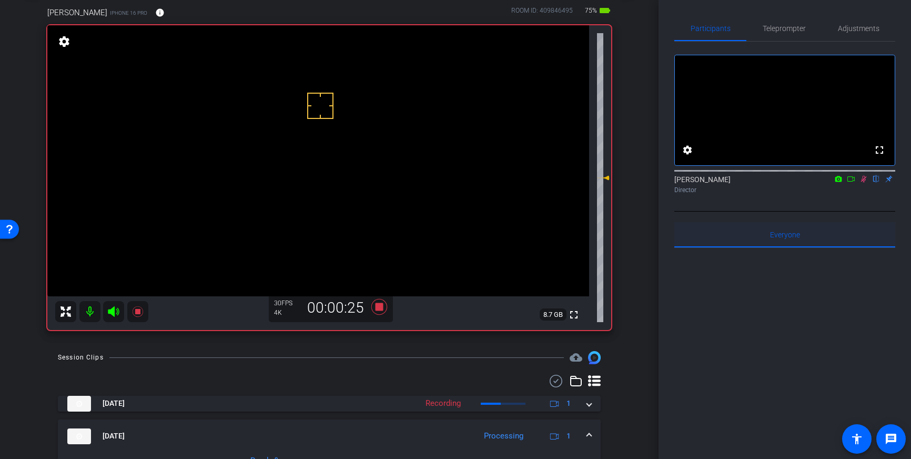
drag, startPoint x: 864, startPoint y: 190, endPoint x: 814, endPoint y: 243, distance: 72.6
click at [864, 183] on icon at bounding box center [864, 179] width 6 height 7
click at [377, 308] on icon at bounding box center [379, 307] width 16 height 16
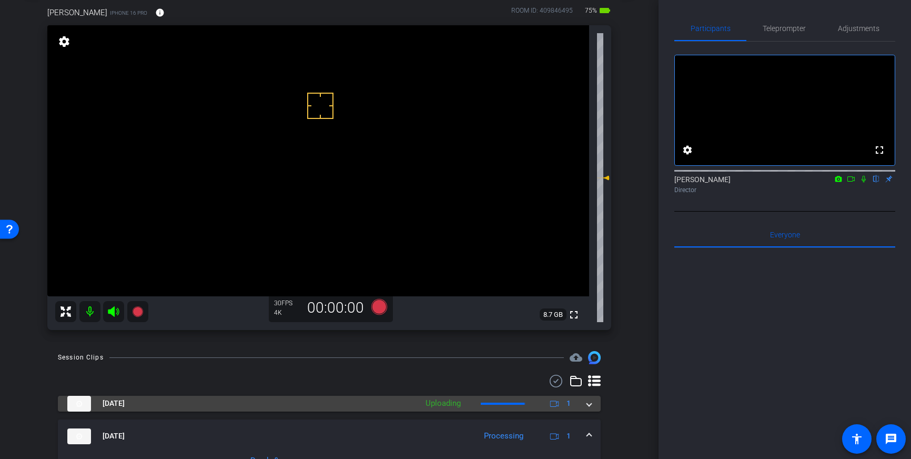
drag, startPoint x: 589, startPoint y: 409, endPoint x: 541, endPoint y: 428, distance: 51.5
click at [589, 409] on mat-expansion-panel-header "Oct 2, 2025 Uploading 1" at bounding box center [329, 404] width 543 height 16
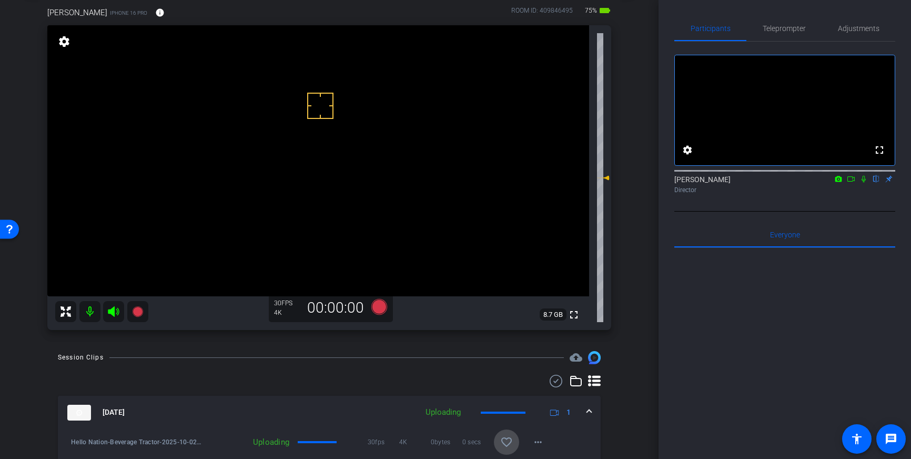
click at [506, 438] on mat-icon "favorite_border" at bounding box center [506, 442] width 13 height 13
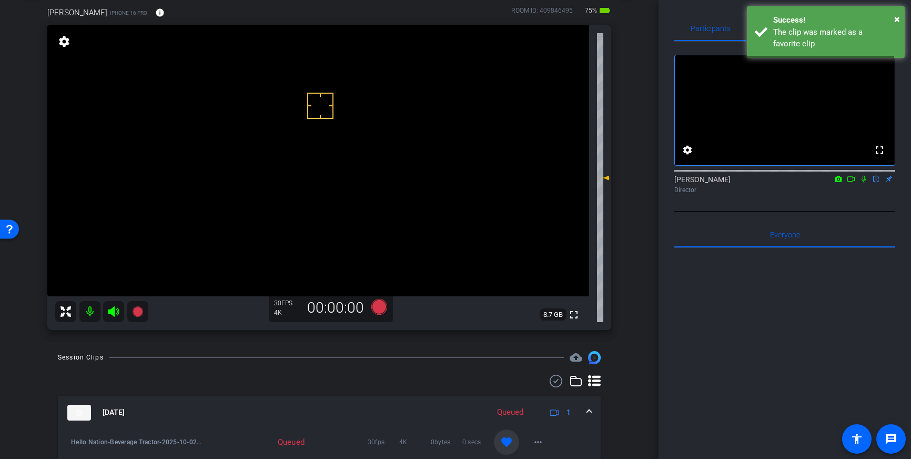
click at [592, 409] on mat-expansion-panel-header "Oct 2, 2025 Queued 1" at bounding box center [329, 413] width 543 height 34
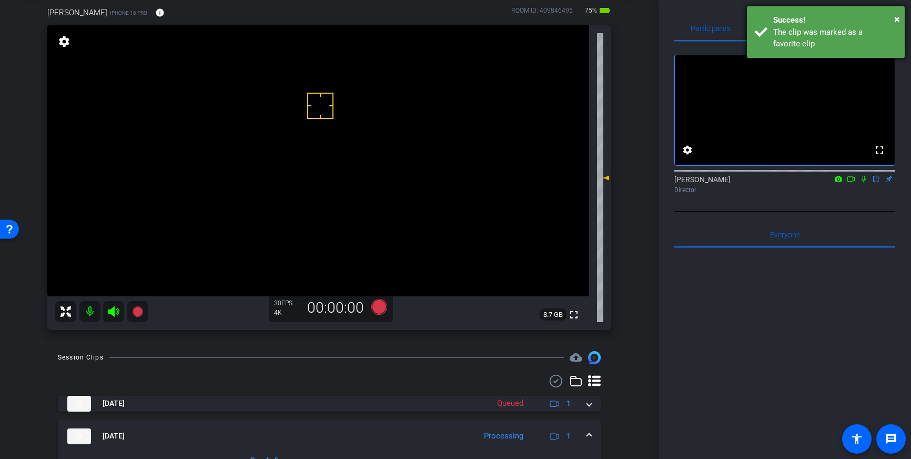
drag, startPoint x: 827, startPoint y: 37, endPoint x: 807, endPoint y: 37, distance: 20.0
click at [827, 37] on div "The clip was marked as a favorite clip" at bounding box center [835, 38] width 124 height 24
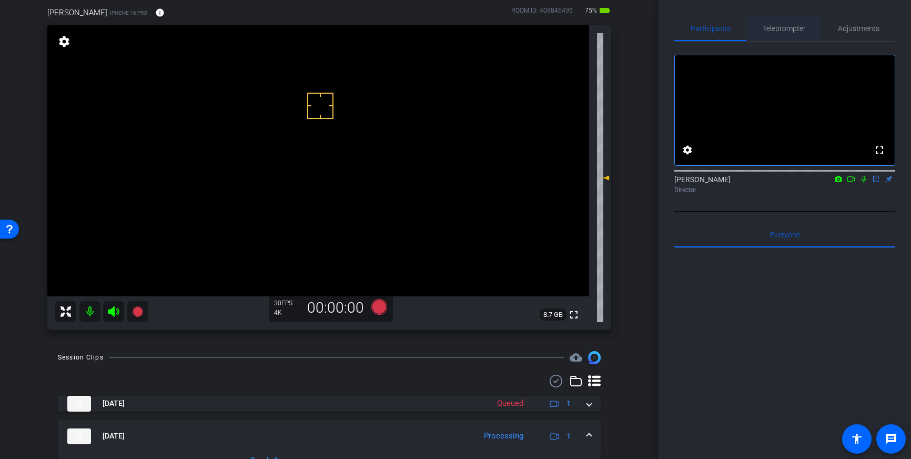
click at [786, 27] on span "Teleprompter" at bounding box center [784, 28] width 43 height 7
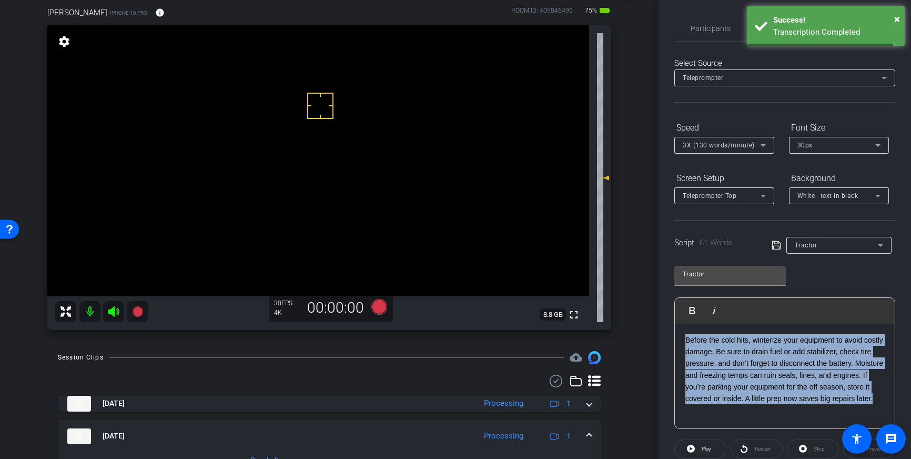
drag, startPoint x: 706, startPoint y: 416, endPoint x: 682, endPoint y: 341, distance: 78.9
click at [682, 341] on div "Before the cold hits, winterize your equipment to avoid costly damage. Be sure …" at bounding box center [785, 376] width 220 height 105
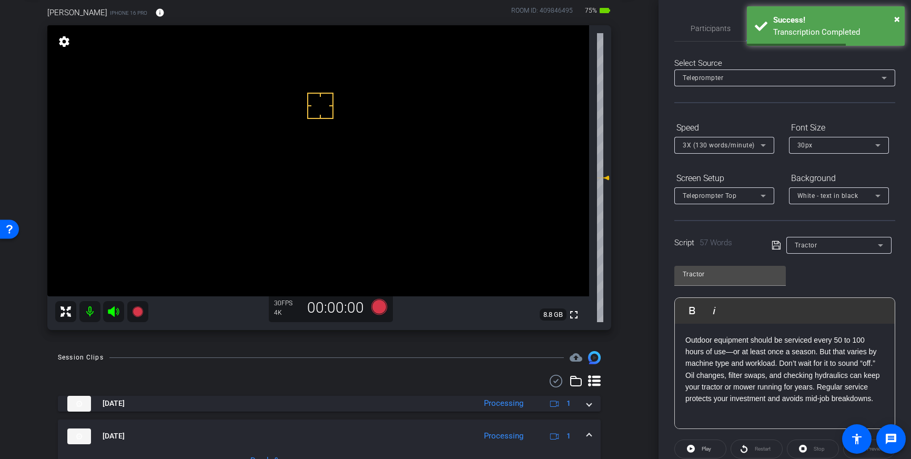
click at [774, 245] on icon at bounding box center [776, 245] width 9 height 13
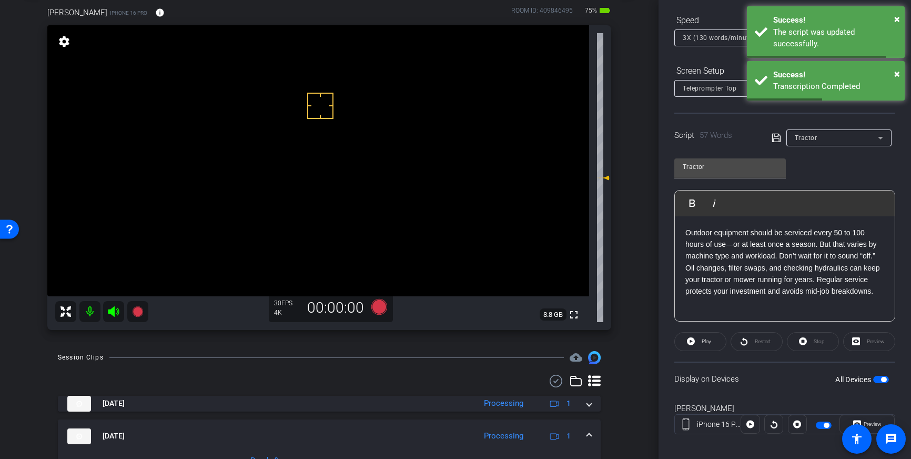
scroll to position [116, 0]
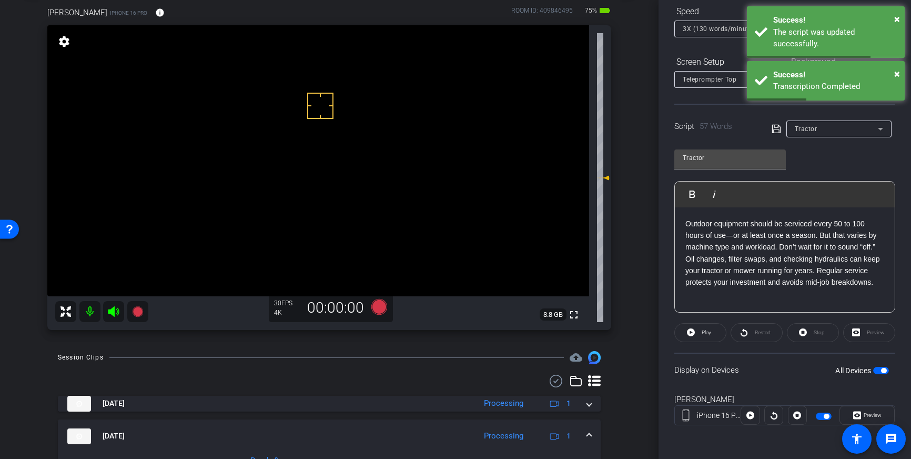
click at [878, 369] on span "button" at bounding box center [881, 370] width 16 height 7
click at [879, 371] on span "button" at bounding box center [876, 370] width 5 height 5
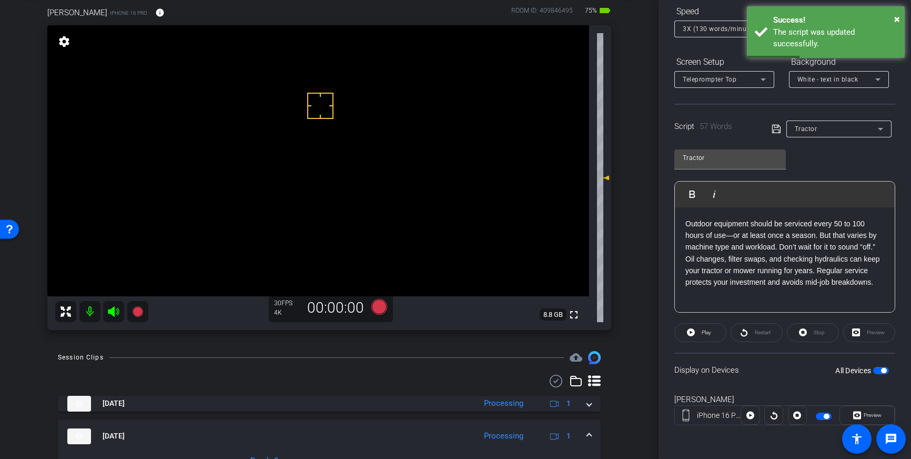
click at [778, 129] on icon at bounding box center [776, 129] width 8 height 8
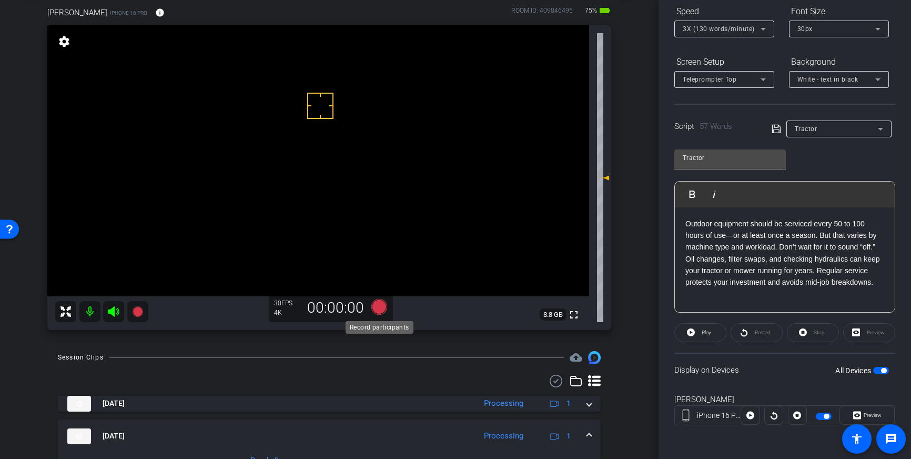
click at [376, 309] on icon at bounding box center [379, 307] width 16 height 16
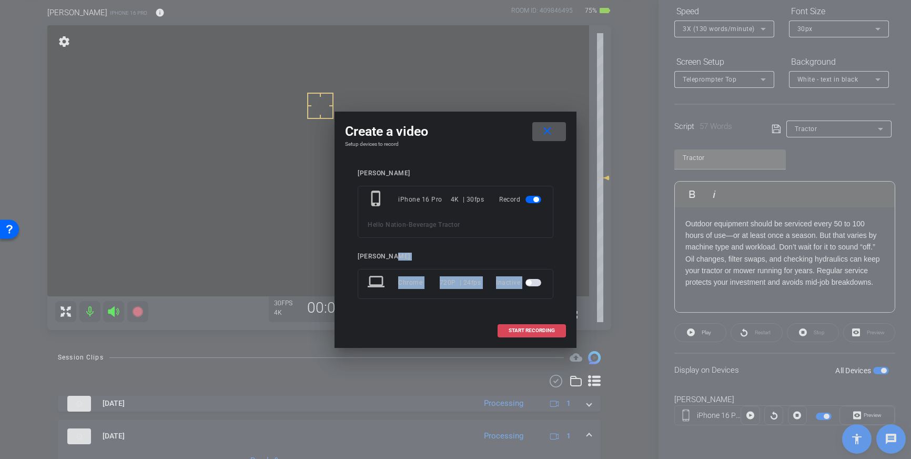
drag, startPoint x: 515, startPoint y: 318, endPoint x: 516, endPoint y: 324, distance: 5.8
click at [516, 323] on div "Create a video close Setup devices to record Jacob phone_iphone iPhone 16 Pro 4…" at bounding box center [456, 230] width 242 height 236
click at [516, 328] on span "START RECORDING" at bounding box center [532, 330] width 46 height 5
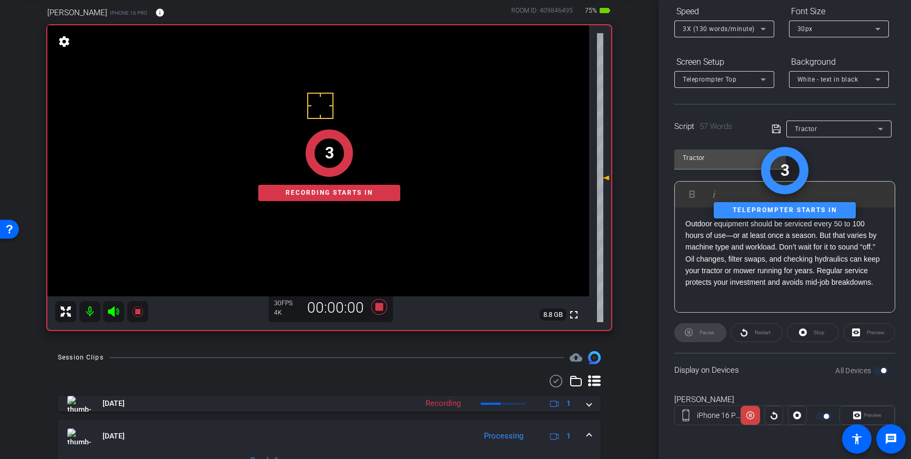
scroll to position [0, 0]
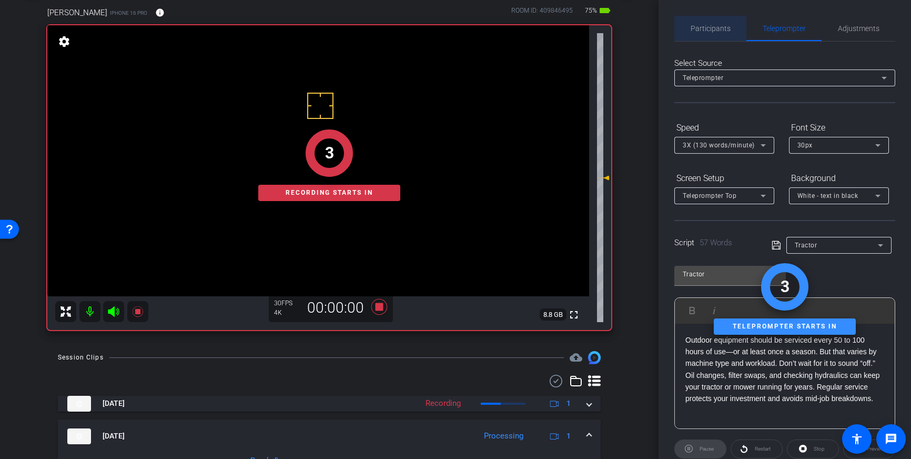
drag, startPoint x: 707, startPoint y: 32, endPoint x: 716, endPoint y: 43, distance: 13.8
click at [707, 32] on span "Participants" at bounding box center [711, 28] width 40 height 7
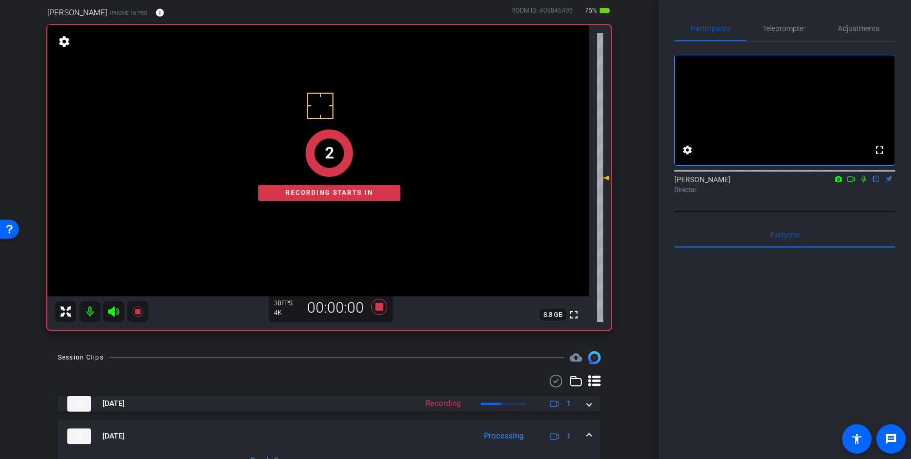
click at [864, 183] on icon at bounding box center [864, 178] width 8 height 7
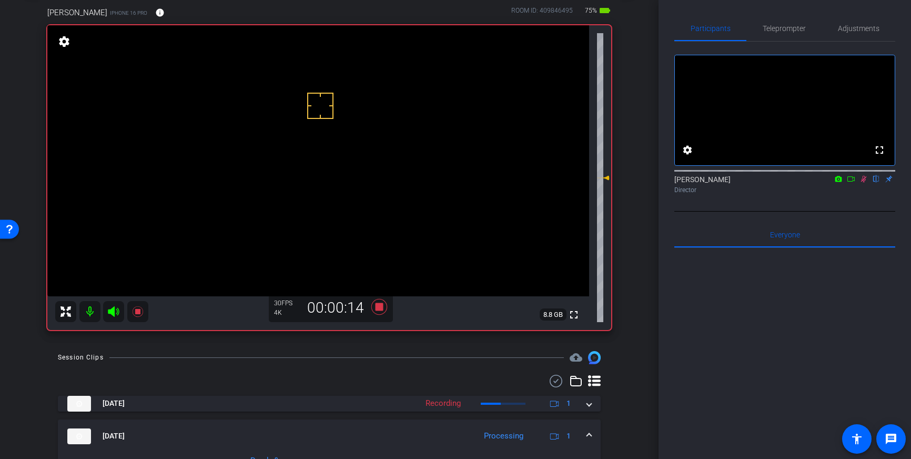
drag, startPoint x: 864, startPoint y: 195, endPoint x: 826, endPoint y: 214, distance: 43.1
click at [864, 183] on icon at bounding box center [864, 178] width 8 height 7
click at [376, 305] on icon at bounding box center [379, 307] width 16 height 16
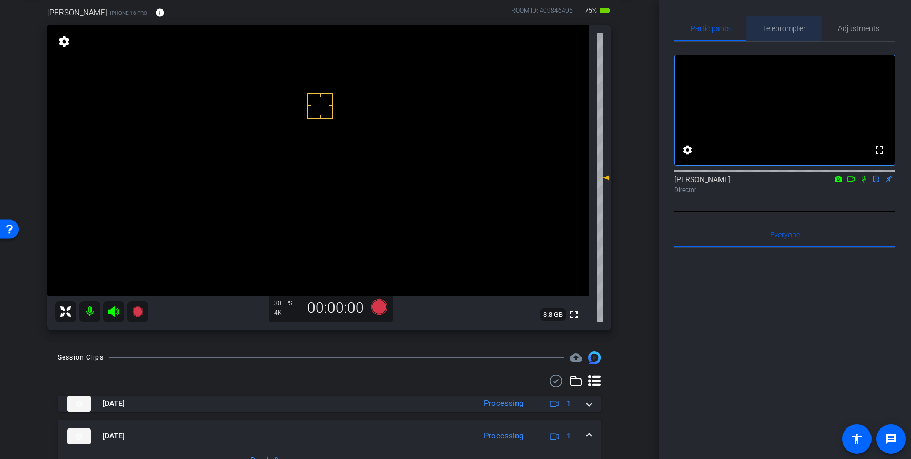
drag, startPoint x: 772, startPoint y: 34, endPoint x: 824, endPoint y: 158, distance: 134.7
click at [772, 34] on span "Teleprompter" at bounding box center [784, 28] width 43 height 25
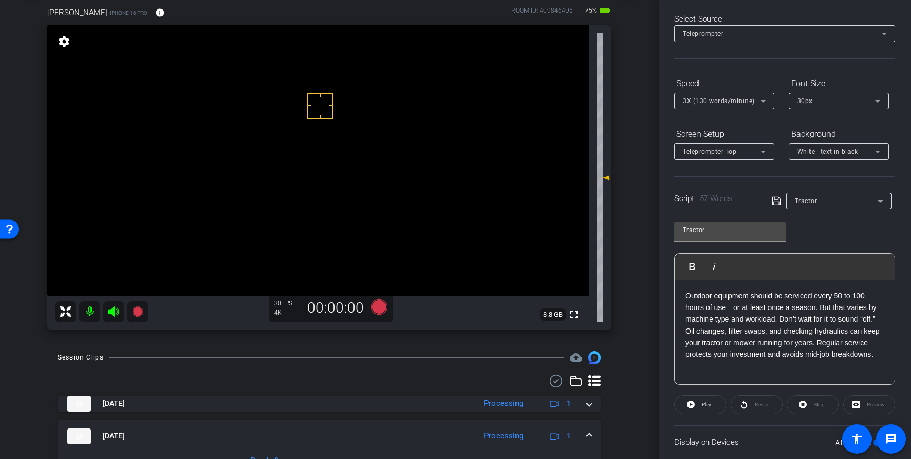
scroll to position [45, 0]
click at [377, 309] on icon at bounding box center [379, 307] width 16 height 16
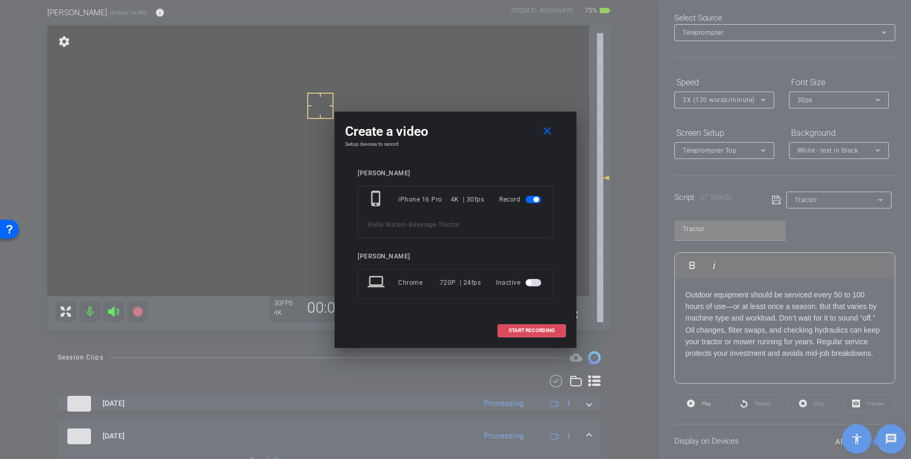
drag, startPoint x: 514, startPoint y: 330, endPoint x: 680, endPoint y: 82, distance: 299.3
click at [516, 330] on span "START RECORDING" at bounding box center [532, 330] width 46 height 5
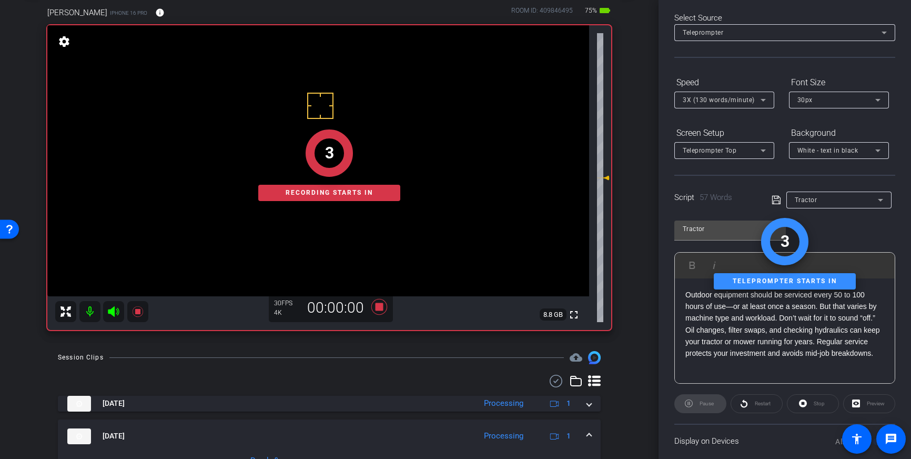
scroll to position [0, 0]
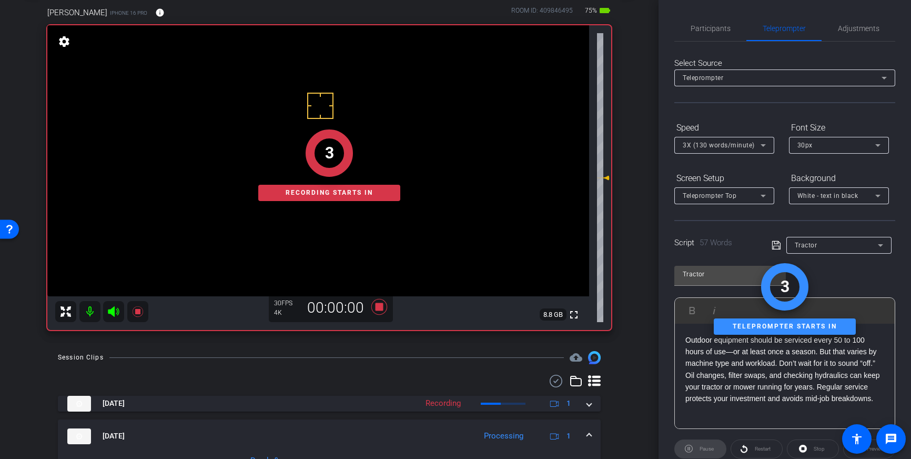
drag, startPoint x: 710, startPoint y: 26, endPoint x: 730, endPoint y: 54, distance: 34.7
click at [710, 26] on span "Participants" at bounding box center [711, 28] width 40 height 7
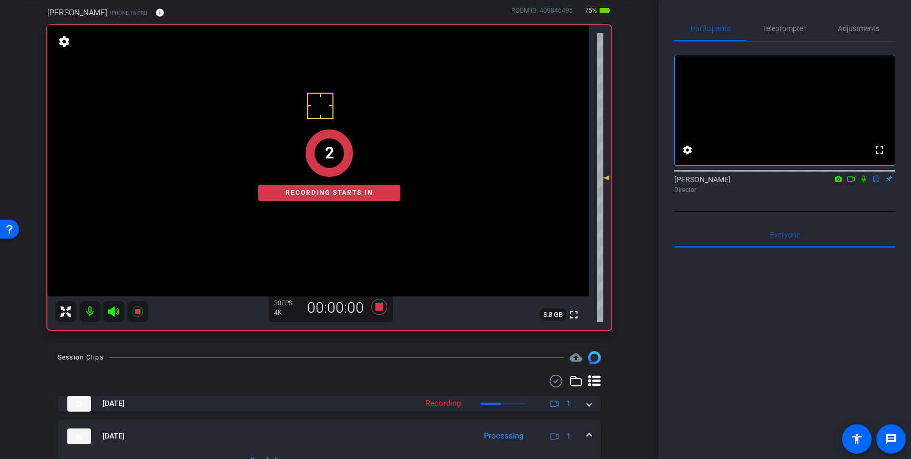
drag, startPoint x: 864, startPoint y: 190, endPoint x: 880, endPoint y: 210, distance: 25.5
click at [864, 183] on icon at bounding box center [864, 178] width 8 height 7
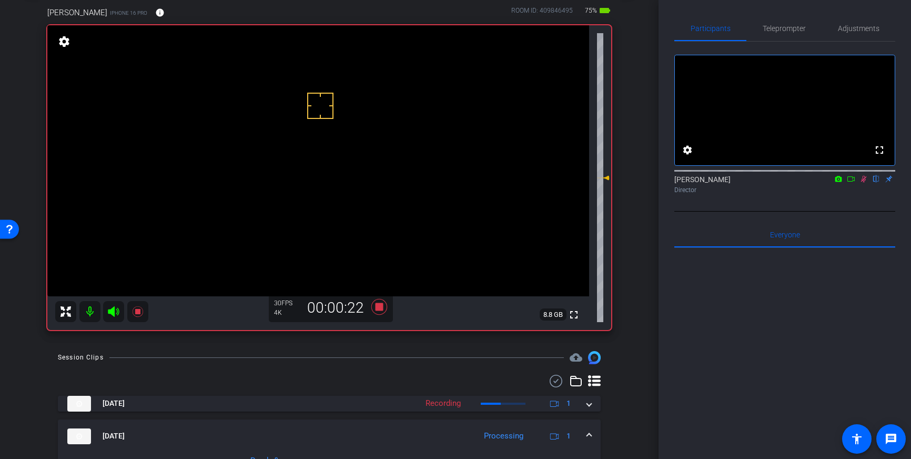
scroll to position [1, 0]
drag, startPoint x: 864, startPoint y: 193, endPoint x: 568, endPoint y: 315, distance: 320.6
click at [863, 182] on icon at bounding box center [864, 178] width 8 height 7
click at [377, 309] on icon at bounding box center [379, 307] width 16 height 16
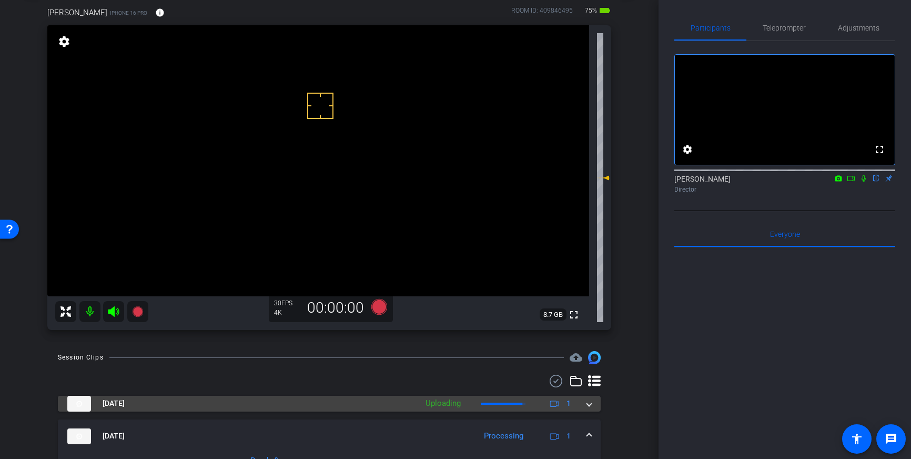
click at [589, 407] on span at bounding box center [589, 403] width 4 height 11
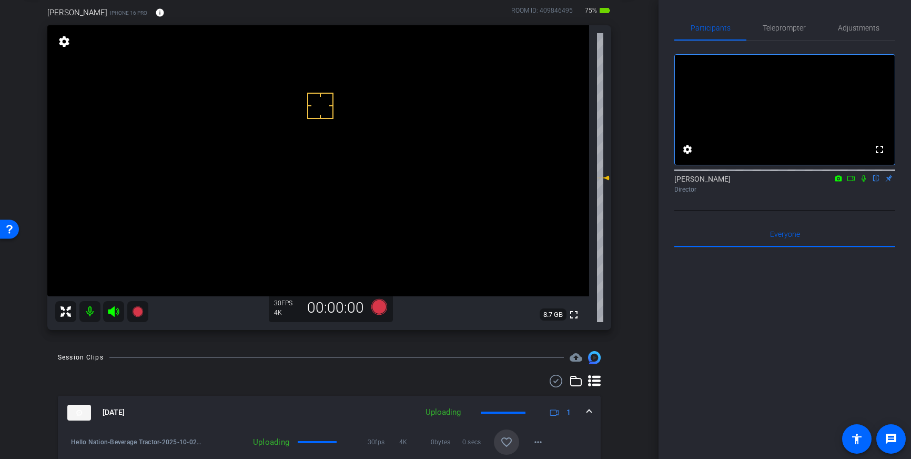
drag, startPoint x: 508, startPoint y: 439, endPoint x: 558, endPoint y: 426, distance: 52.1
click at [508, 439] on mat-icon "favorite_border" at bounding box center [506, 442] width 13 height 13
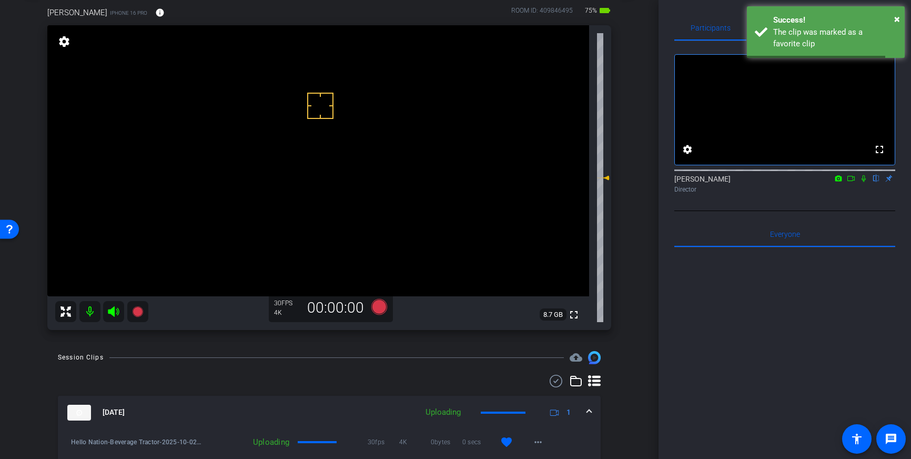
drag, startPoint x: 591, startPoint y: 415, endPoint x: 620, endPoint y: 414, distance: 28.4
click at [591, 415] on mat-expansion-panel-header "Oct 2, 2025 Uploading 1" at bounding box center [329, 413] width 543 height 34
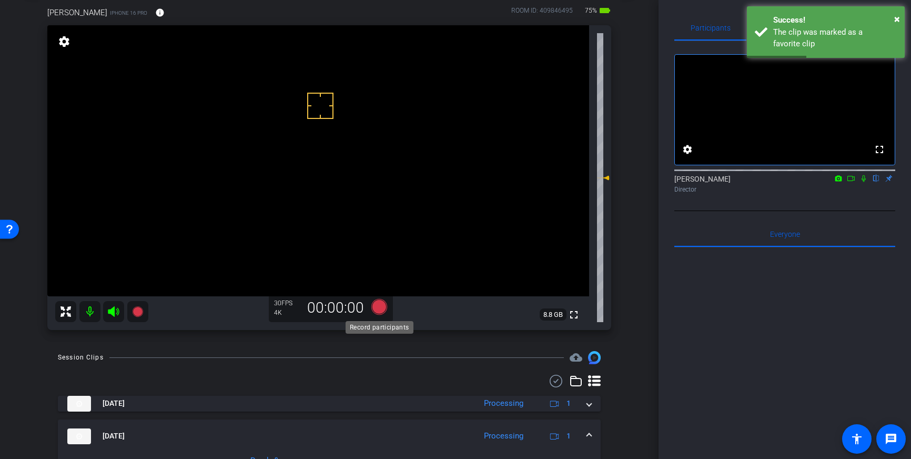
drag, startPoint x: 378, startPoint y: 313, endPoint x: 385, endPoint y: 311, distance: 6.5
click at [385, 311] on icon at bounding box center [379, 307] width 16 height 16
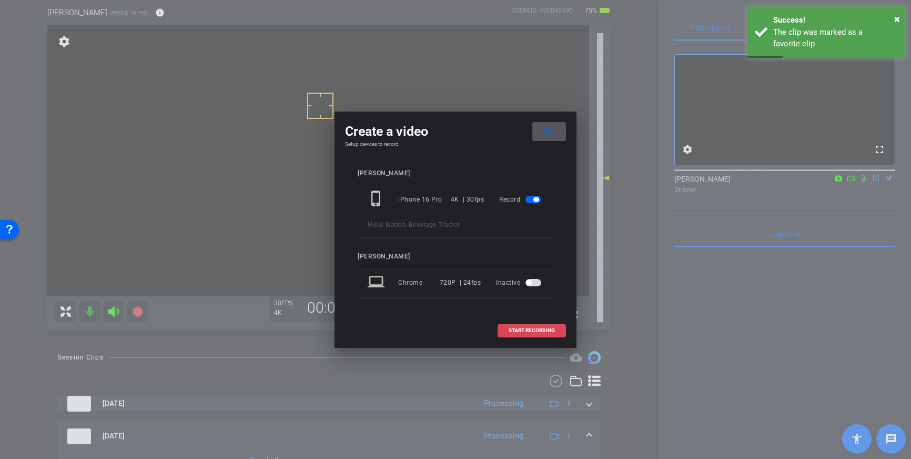
click at [529, 330] on span "START RECORDING" at bounding box center [532, 330] width 46 height 5
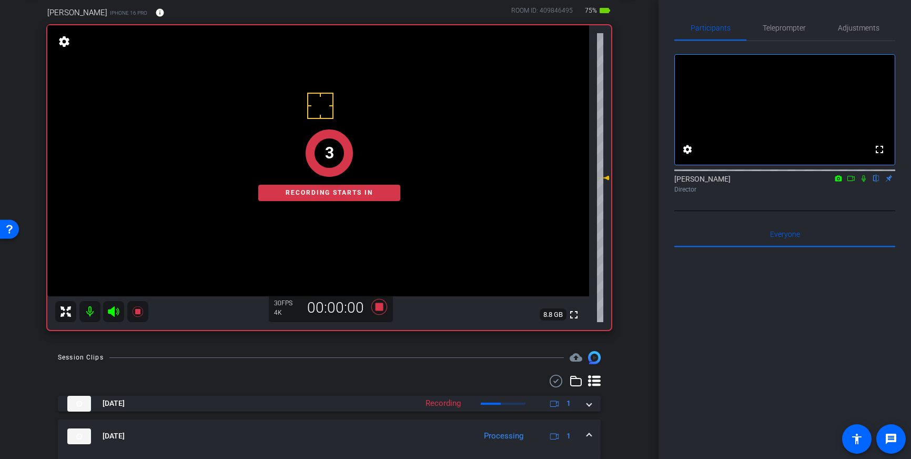
drag, startPoint x: 862, startPoint y: 188, endPoint x: 864, endPoint y: 199, distance: 11.2
click at [862, 182] on icon at bounding box center [864, 178] width 8 height 7
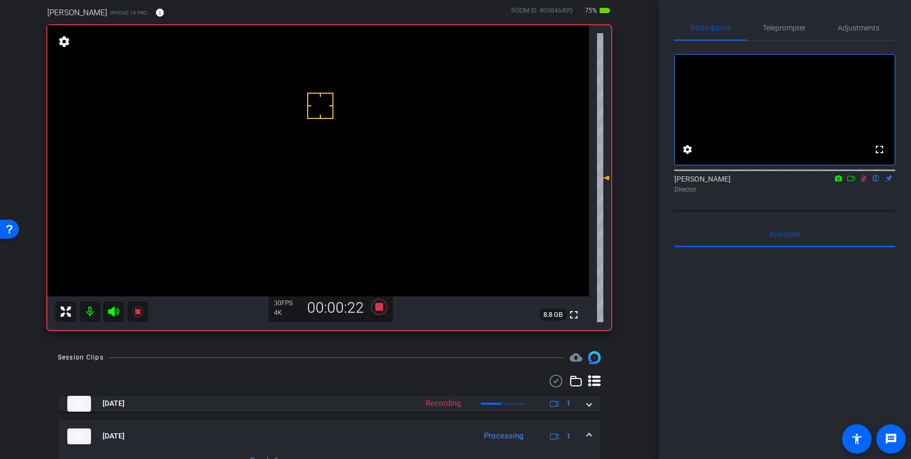
click at [865, 182] on icon at bounding box center [864, 178] width 6 height 7
click at [378, 310] on icon at bounding box center [379, 307] width 16 height 16
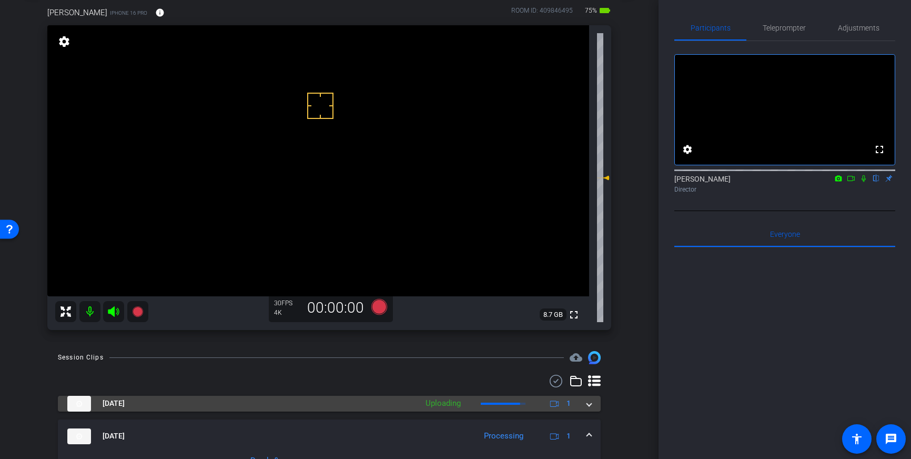
drag, startPoint x: 590, startPoint y: 405, endPoint x: 571, endPoint y: 415, distance: 21.2
click at [590, 405] on span at bounding box center [589, 403] width 4 height 11
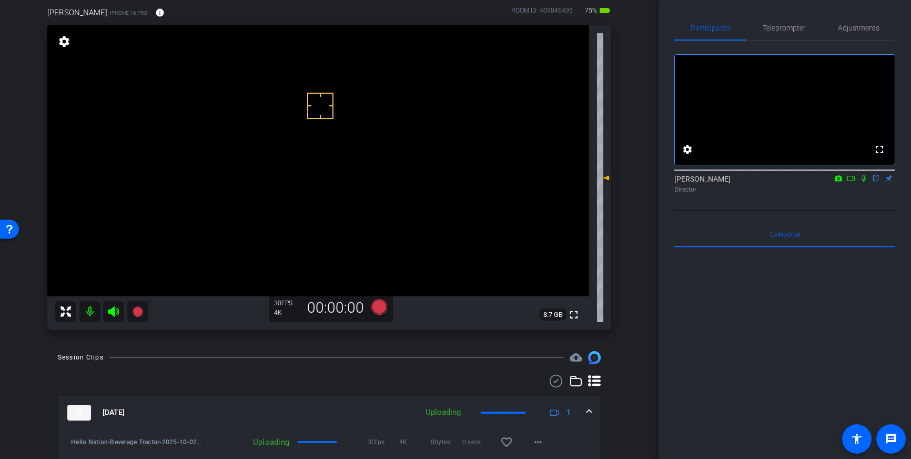
click at [503, 441] on mat-icon "favorite_border" at bounding box center [506, 442] width 13 height 13
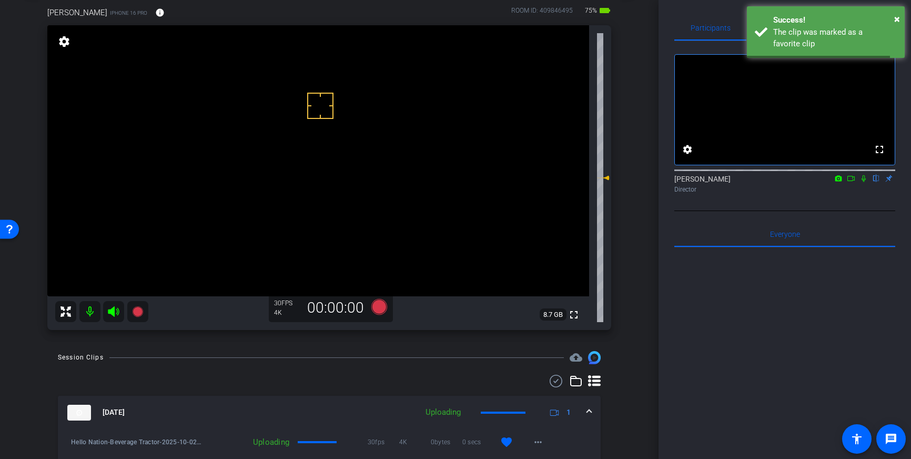
click at [588, 411] on span at bounding box center [589, 412] width 4 height 11
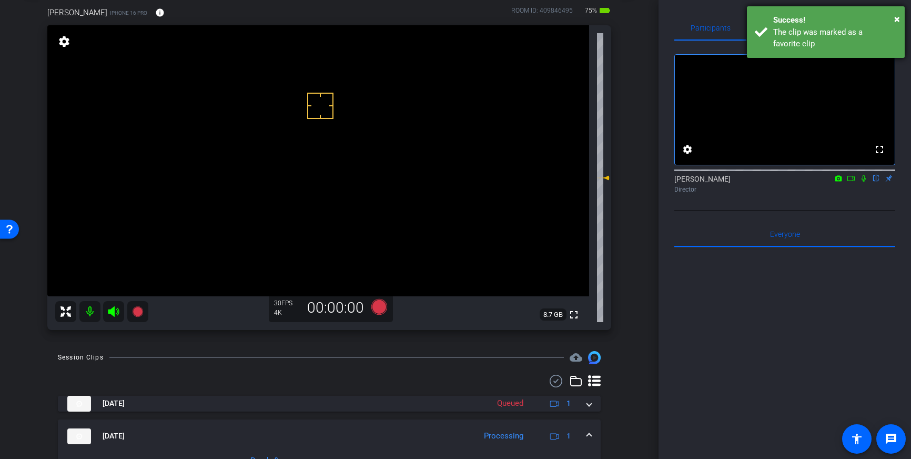
click at [824, 36] on div "The clip was marked as a favorite clip" at bounding box center [835, 38] width 124 height 24
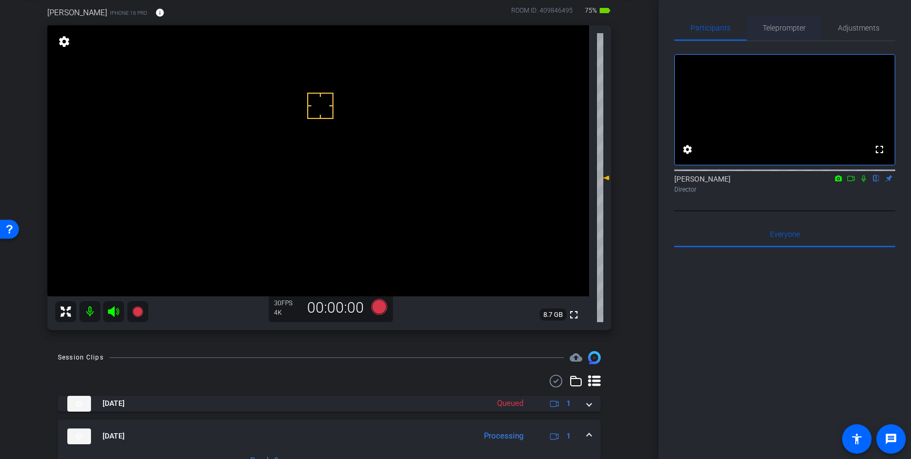
drag, startPoint x: 772, startPoint y: 31, endPoint x: 783, endPoint y: 36, distance: 12.2
click at [772, 31] on span "Teleprompter" at bounding box center [784, 27] width 43 height 7
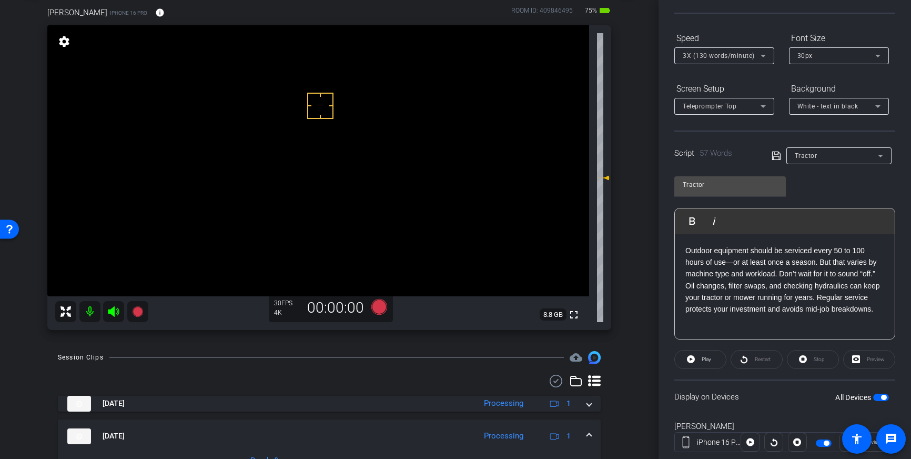
scroll to position [116, 0]
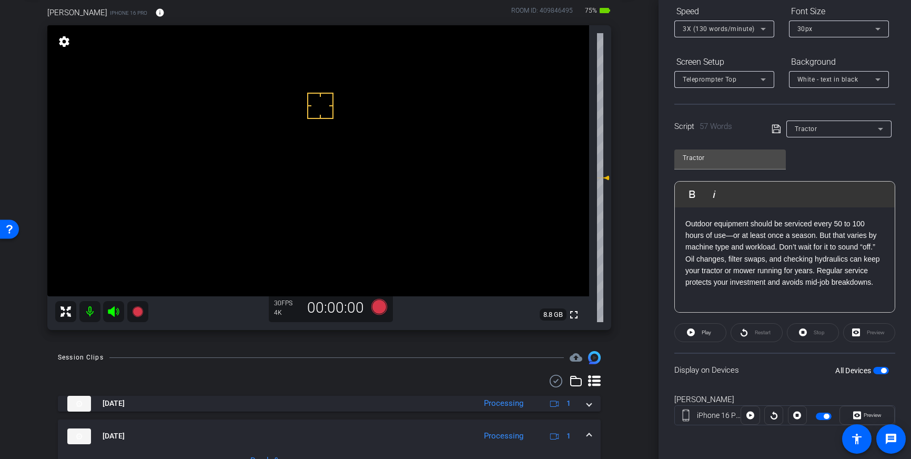
click at [881, 372] on span "button" at bounding box center [881, 370] width 16 height 7
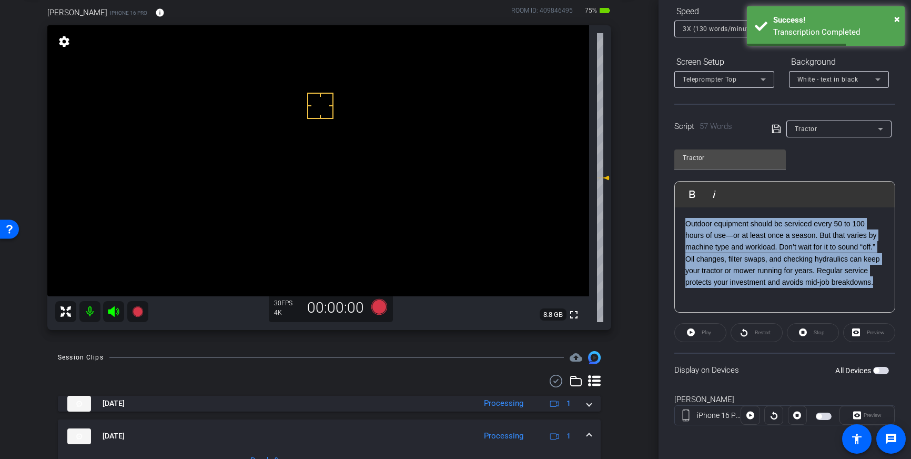
drag, startPoint x: 876, startPoint y: 281, endPoint x: 682, endPoint y: 224, distance: 202.3
click at [682, 224] on div "Outdoor equipment should be serviced every 50 to 100 hours of use—or at least o…" at bounding box center [785, 259] width 220 height 105
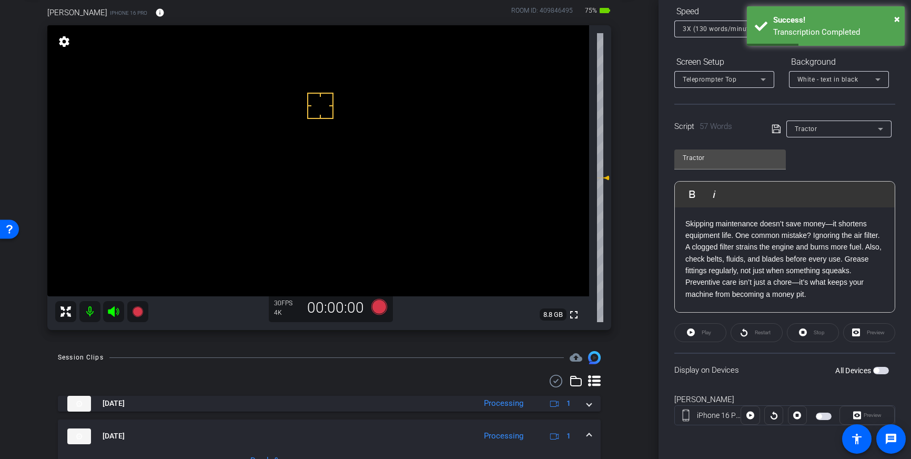
click at [776, 130] on icon at bounding box center [776, 129] width 9 height 13
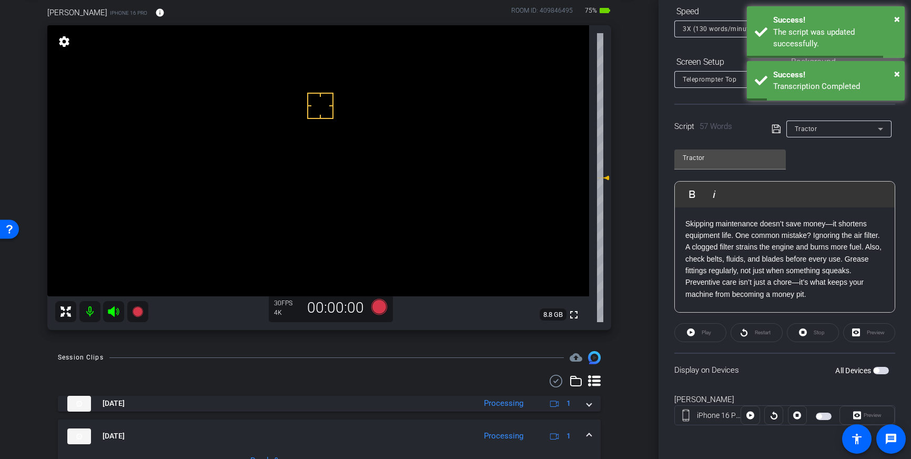
click at [879, 371] on span "button" at bounding box center [876, 370] width 5 height 5
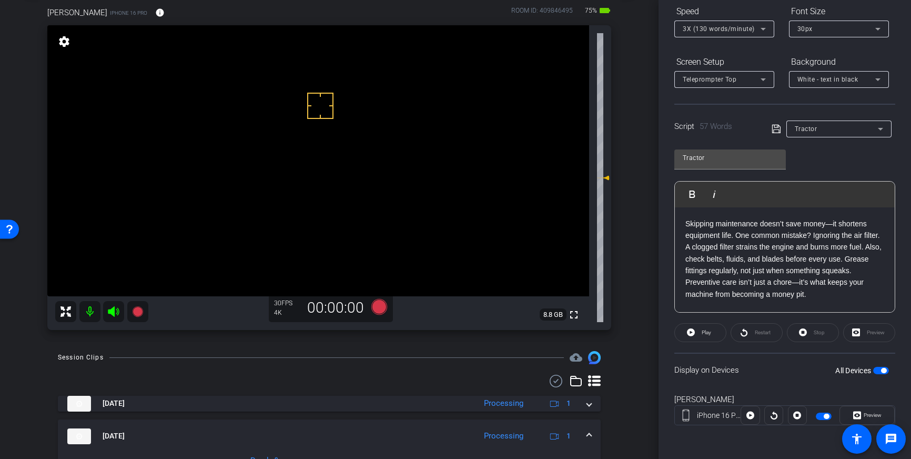
click at [711, 274] on p "Skipping maintenance doesn’t save money—it shortens equipment life. One common …" at bounding box center [785, 259] width 199 height 83
click at [776, 132] on icon at bounding box center [776, 129] width 9 height 13
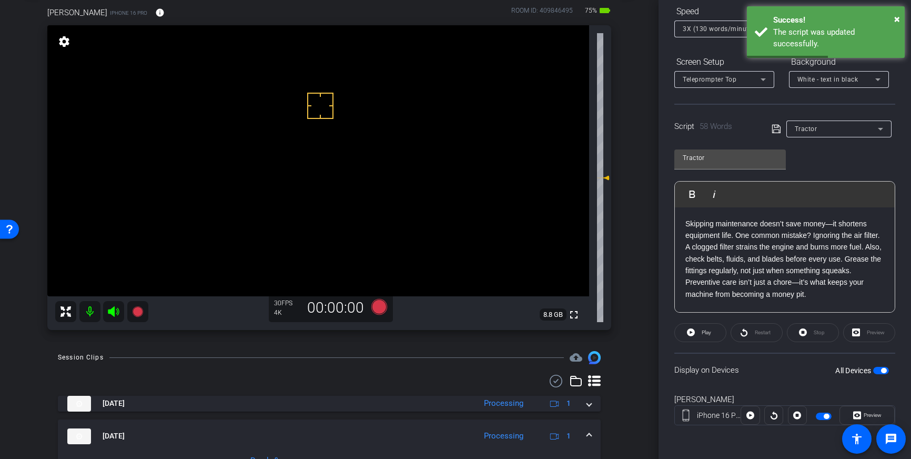
click at [878, 369] on span "button" at bounding box center [881, 370] width 16 height 7
click at [881, 371] on span "button" at bounding box center [881, 370] width 16 height 7
click at [776, 132] on icon at bounding box center [776, 129] width 9 height 13
click at [380, 314] on icon at bounding box center [379, 307] width 16 height 16
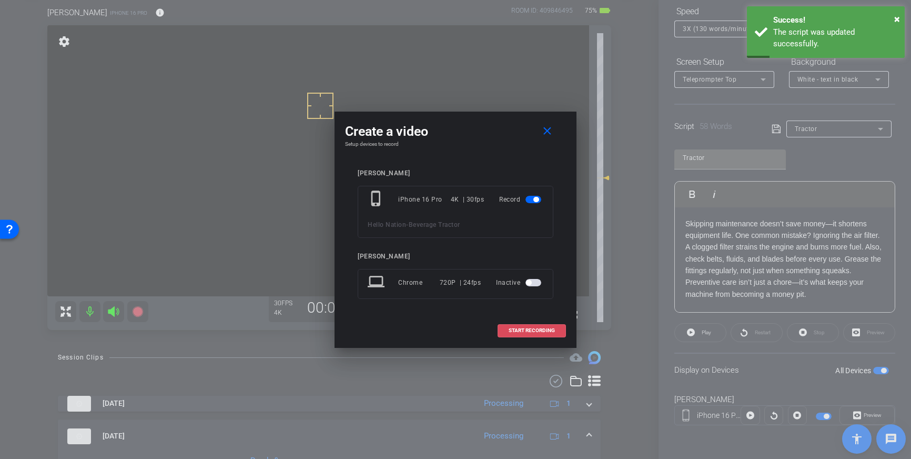
drag, startPoint x: 529, startPoint y: 333, endPoint x: 703, endPoint y: 84, distance: 303.3
click at [529, 333] on span "START RECORDING" at bounding box center [532, 330] width 46 height 5
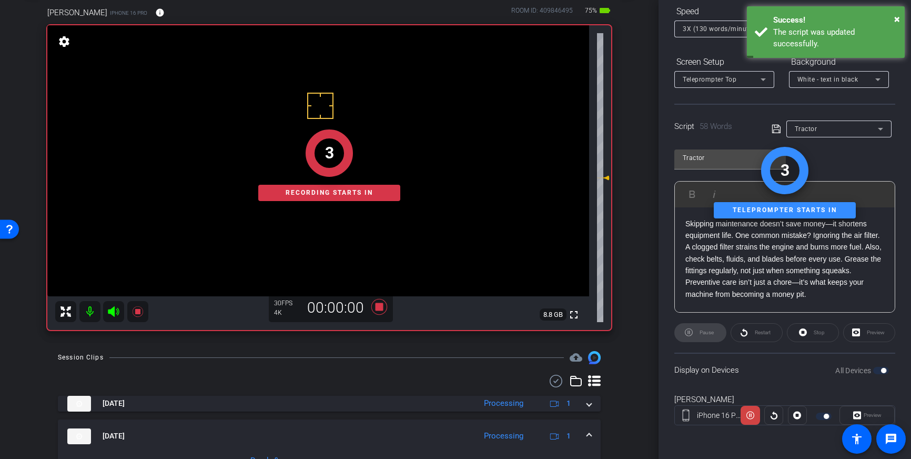
scroll to position [0, 0]
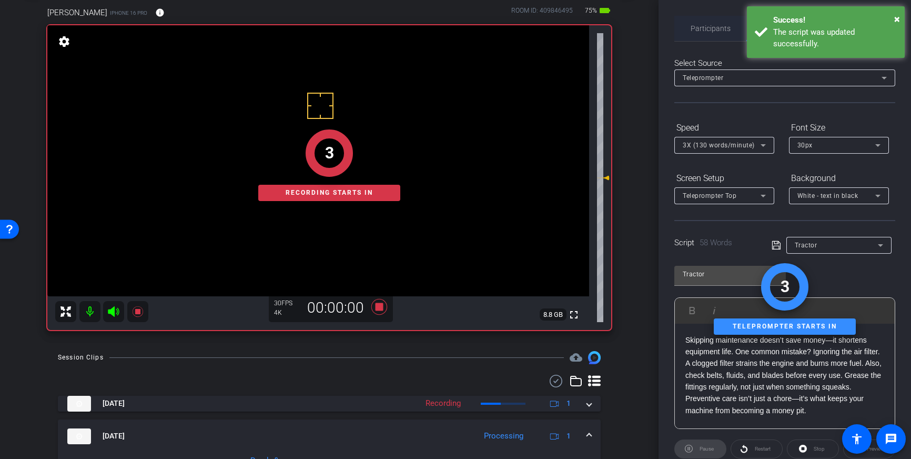
drag, startPoint x: 706, startPoint y: 23, endPoint x: 712, endPoint y: 38, distance: 16.8
click at [706, 23] on span "Participants" at bounding box center [711, 28] width 40 height 25
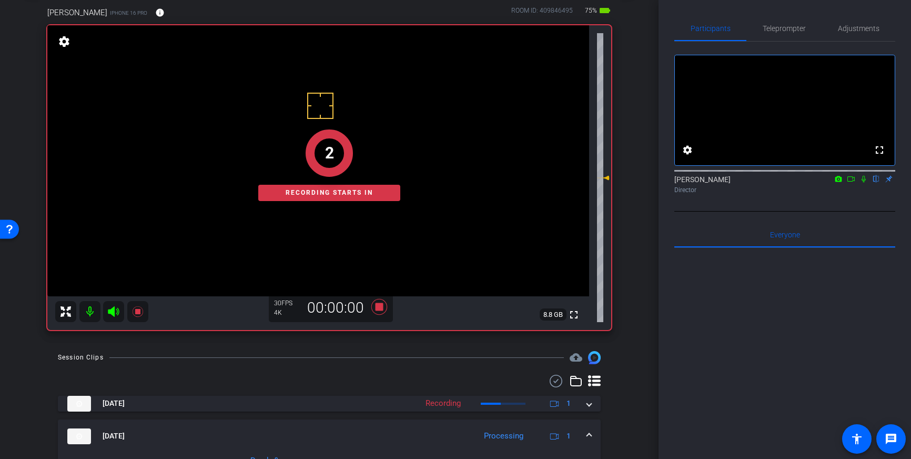
drag, startPoint x: 863, startPoint y: 191, endPoint x: 864, endPoint y: 199, distance: 8.0
click at [864, 195] on div "Louis Voss flip Director" at bounding box center [785, 184] width 221 height 21
drag, startPoint x: 864, startPoint y: 190, endPoint x: 893, endPoint y: 285, distance: 99.0
click at [864, 183] on icon at bounding box center [864, 178] width 8 height 7
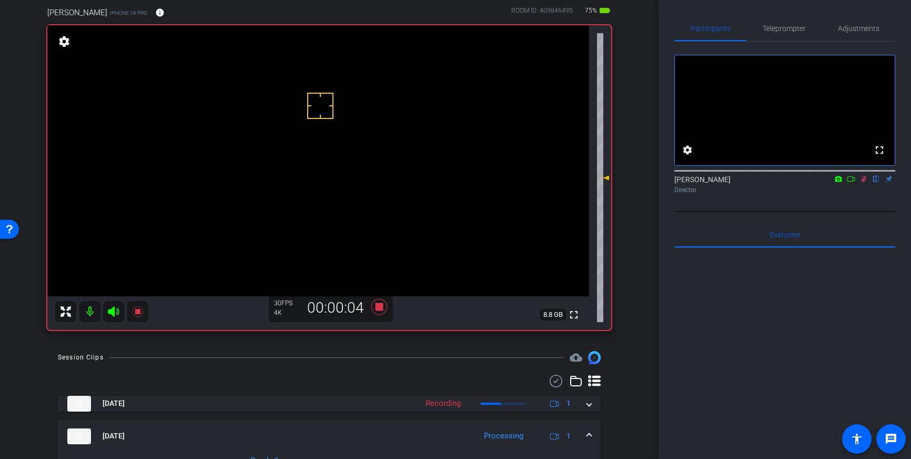
click at [861, 183] on icon at bounding box center [864, 178] width 8 height 7
click at [379, 311] on icon at bounding box center [379, 307] width 16 height 16
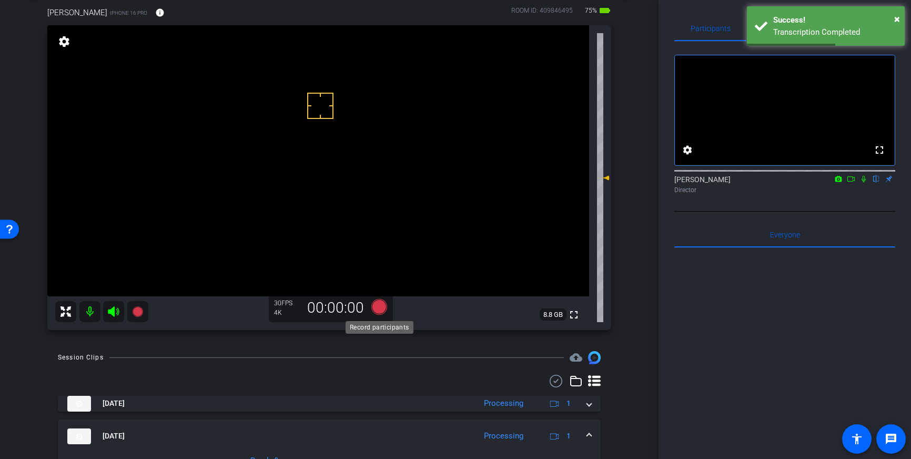
click at [382, 307] on icon at bounding box center [379, 307] width 16 height 16
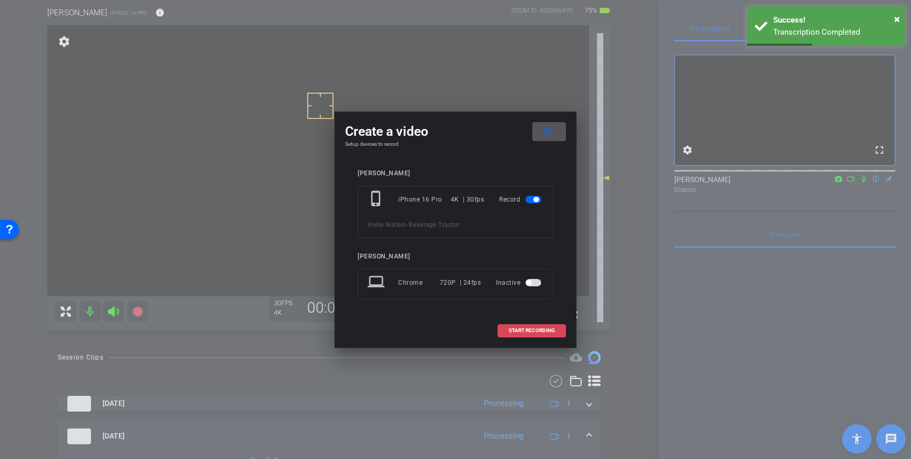
click at [513, 325] on span at bounding box center [531, 330] width 67 height 25
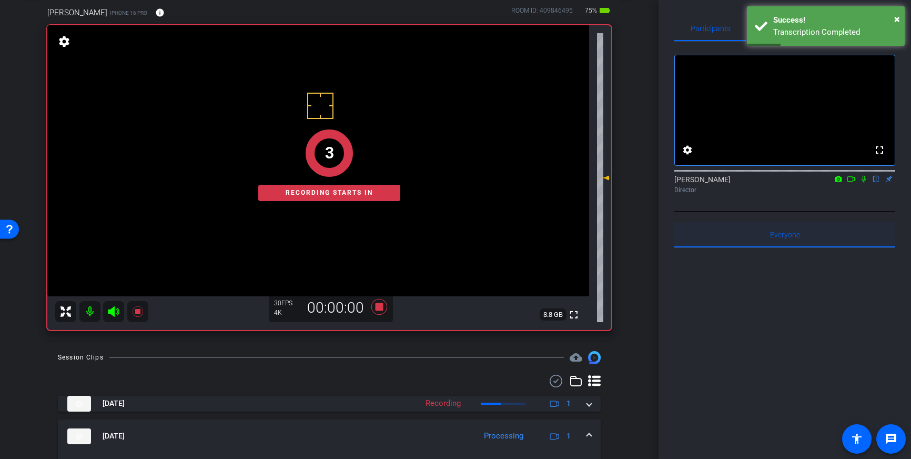
drag, startPoint x: 864, startPoint y: 190, endPoint x: 862, endPoint y: 237, distance: 46.9
click at [864, 183] on icon at bounding box center [864, 178] width 8 height 7
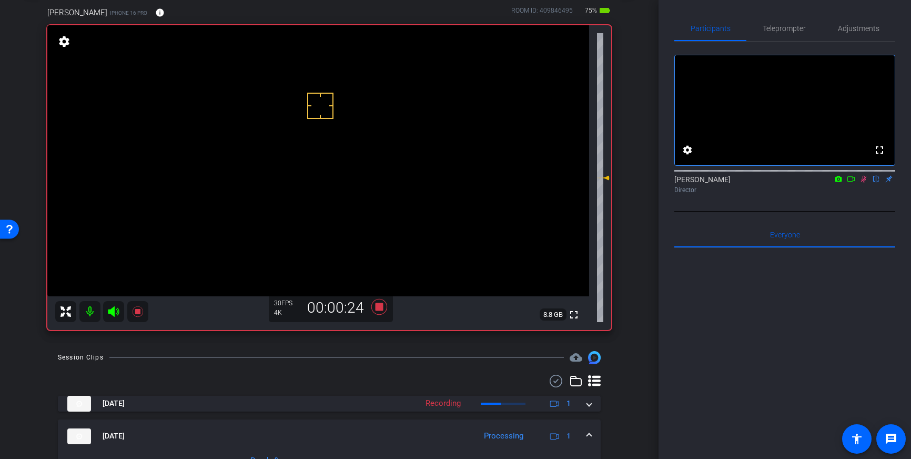
click at [864, 183] on icon at bounding box center [864, 178] width 8 height 7
click at [387, 307] on icon at bounding box center [379, 306] width 25 height 19
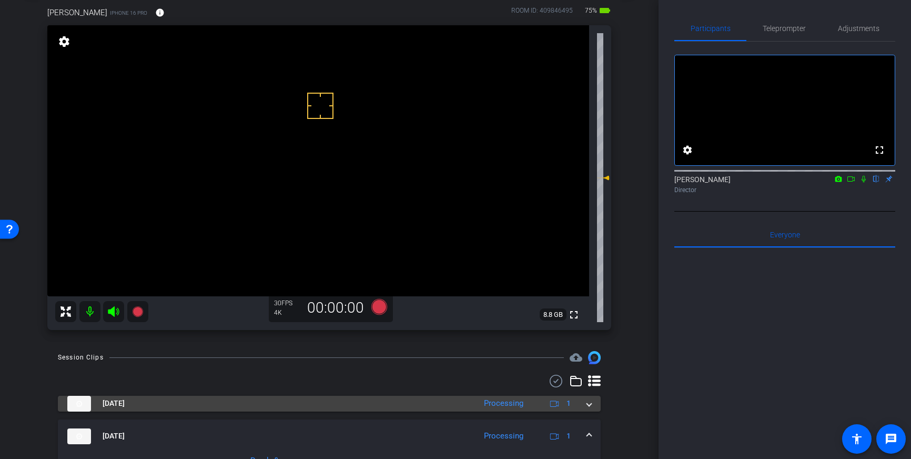
click at [586, 407] on div "Oct 2, 2025 Processing 1" at bounding box center [327, 404] width 520 height 16
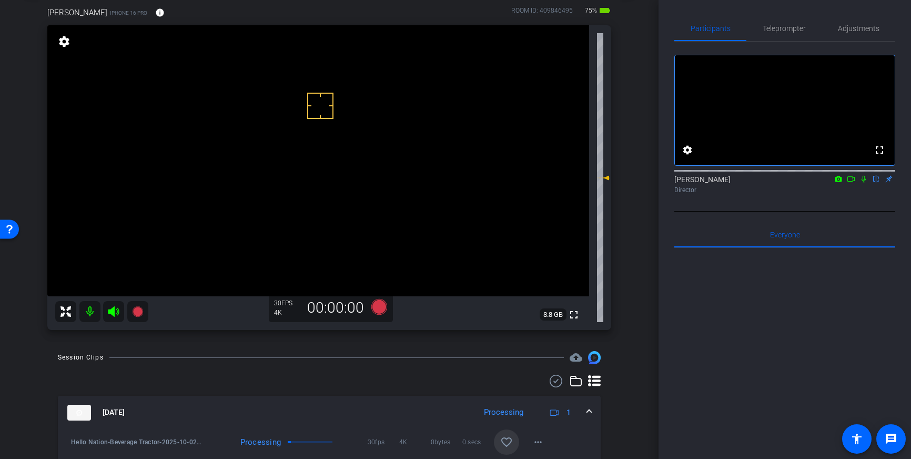
click at [517, 442] on span at bounding box center [506, 441] width 25 height 25
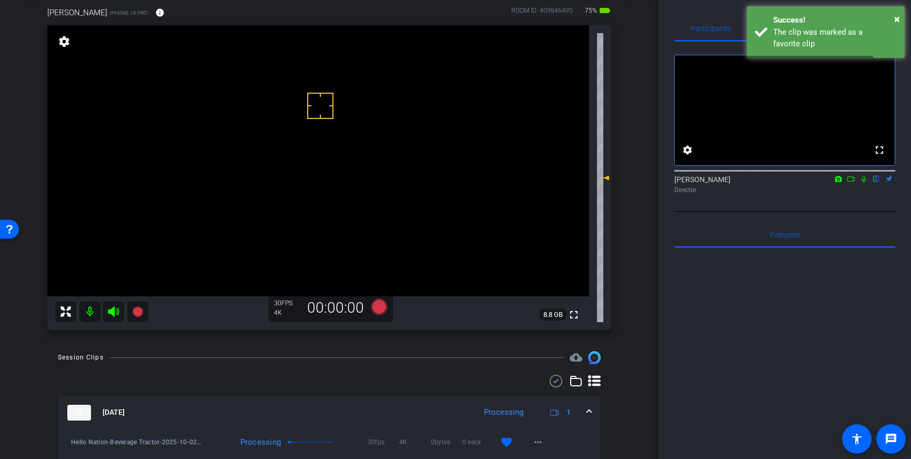
click at [589, 412] on span at bounding box center [589, 412] width 4 height 11
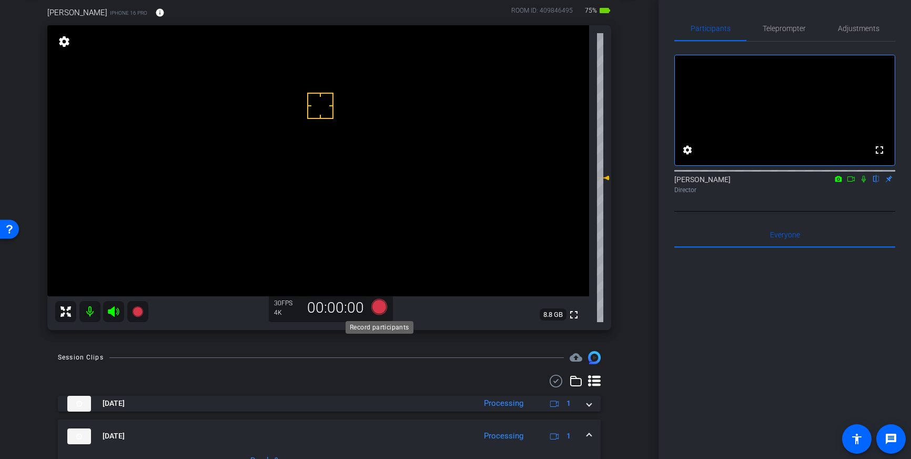
click at [381, 308] on icon at bounding box center [379, 307] width 16 height 16
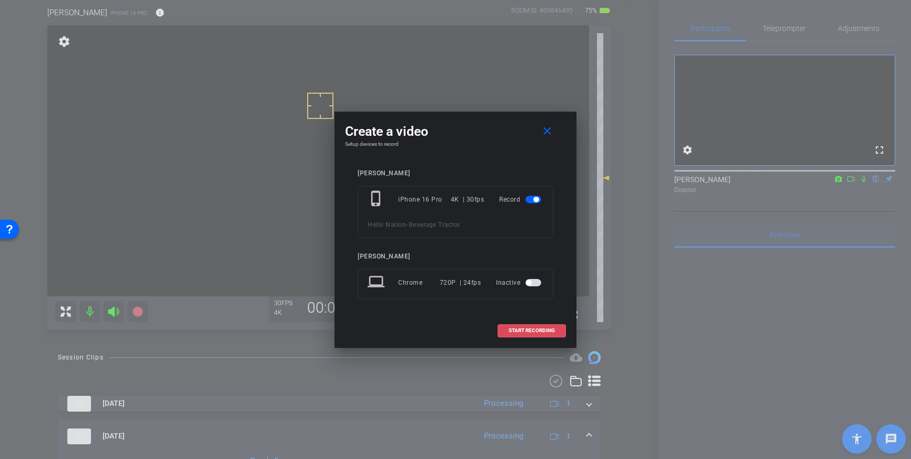
drag, startPoint x: 512, startPoint y: 324, endPoint x: 730, endPoint y: 255, distance: 228.1
click at [514, 325] on span at bounding box center [531, 330] width 67 height 25
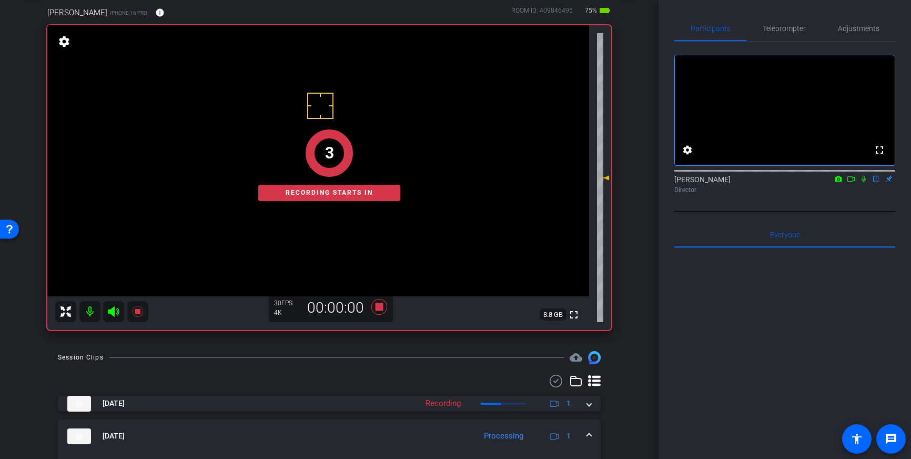
click at [866, 183] on icon at bounding box center [864, 179] width 4 height 7
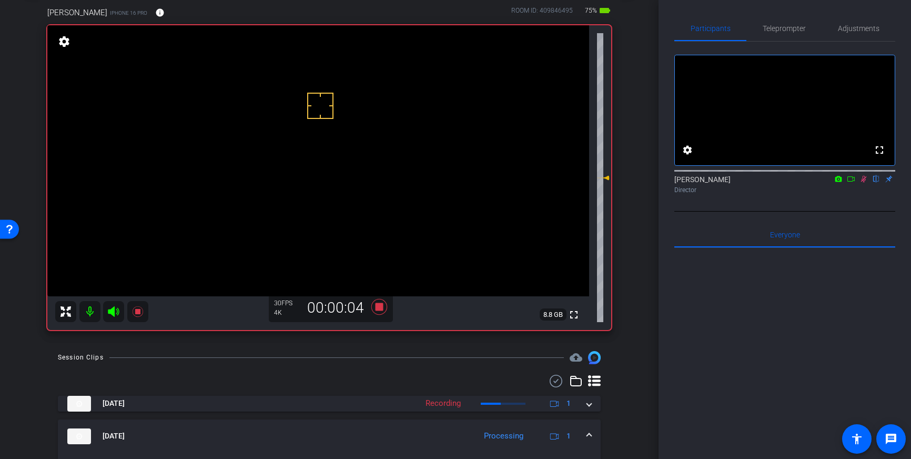
click at [863, 183] on icon at bounding box center [864, 179] width 6 height 7
click at [377, 309] on icon at bounding box center [379, 307] width 16 height 16
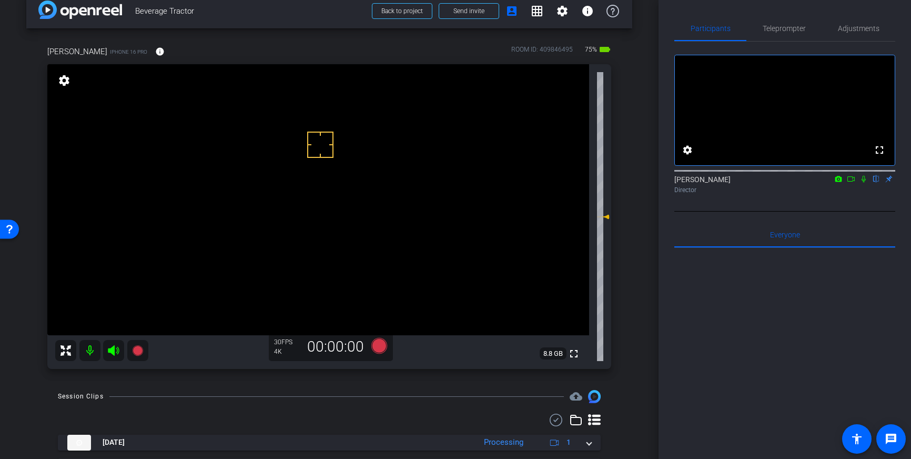
scroll to position [8, 0]
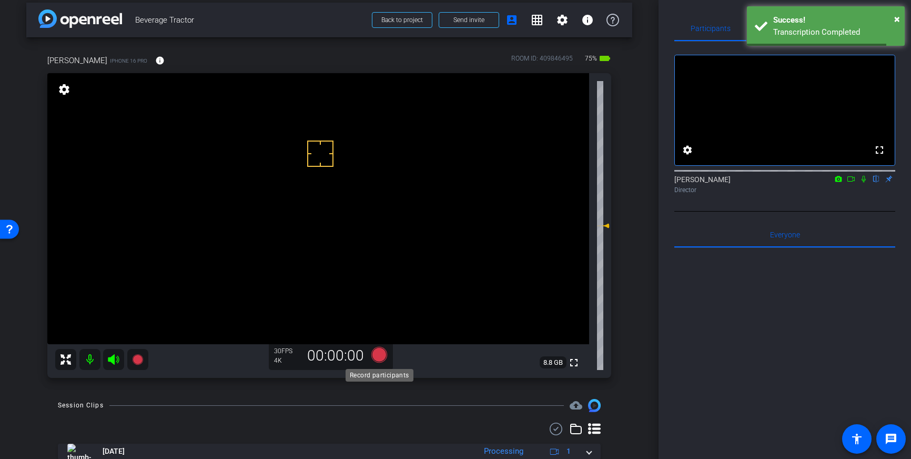
click at [373, 355] on icon at bounding box center [379, 355] width 16 height 16
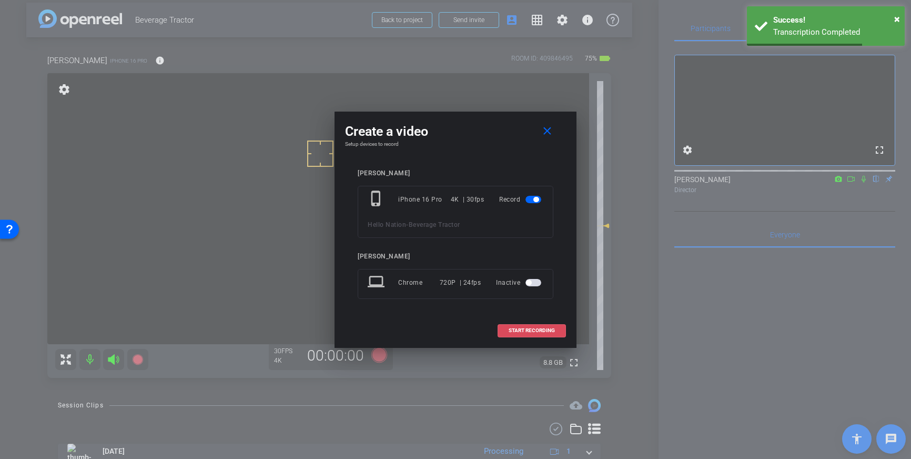
drag, startPoint x: 540, startPoint y: 333, endPoint x: 581, endPoint y: 335, distance: 41.6
click at [540, 334] on button "START RECORDING" at bounding box center [532, 330] width 68 height 13
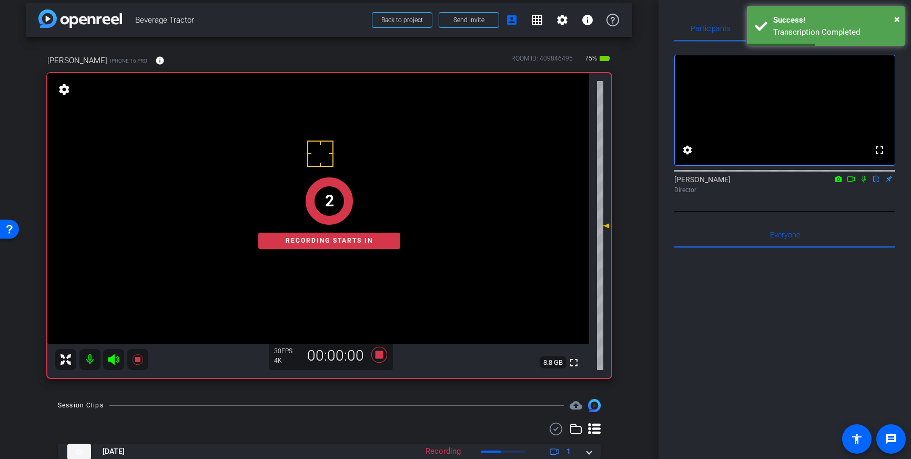
drag, startPoint x: 864, startPoint y: 191, endPoint x: 870, endPoint y: 228, distance: 37.4
click at [864, 183] on icon at bounding box center [864, 178] width 8 height 7
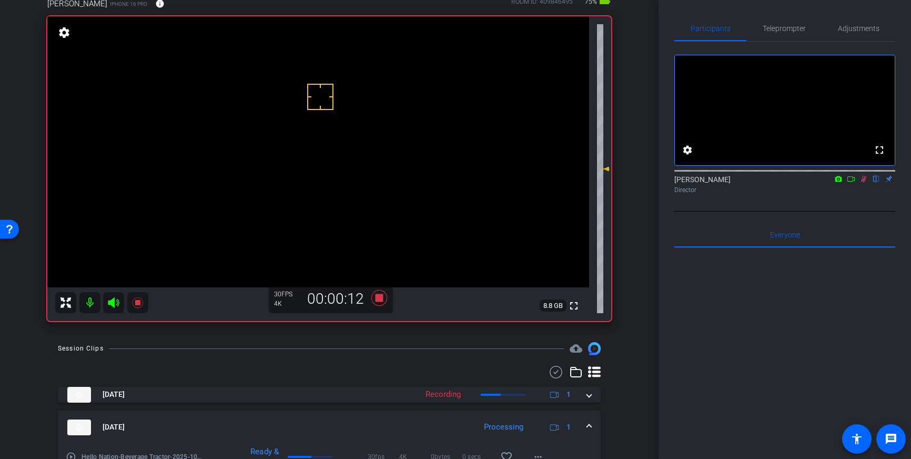
scroll to position [73, 0]
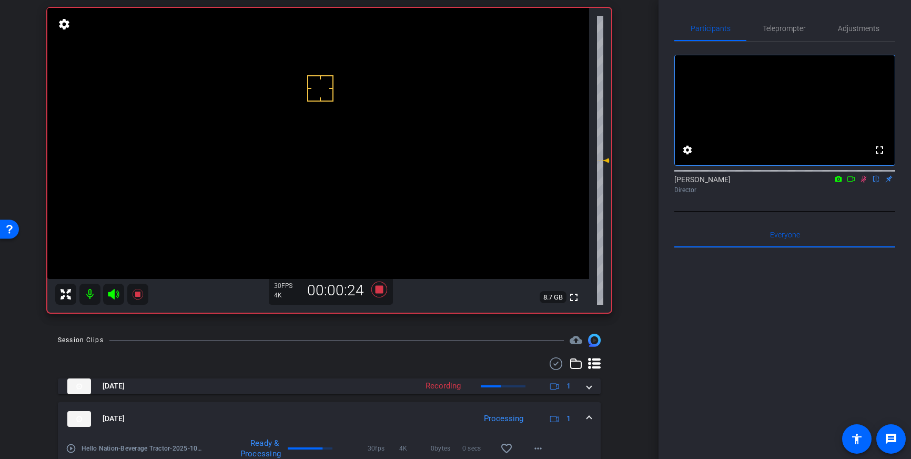
click at [864, 183] on icon at bounding box center [864, 178] width 8 height 7
click at [379, 289] on icon at bounding box center [379, 289] width 16 height 16
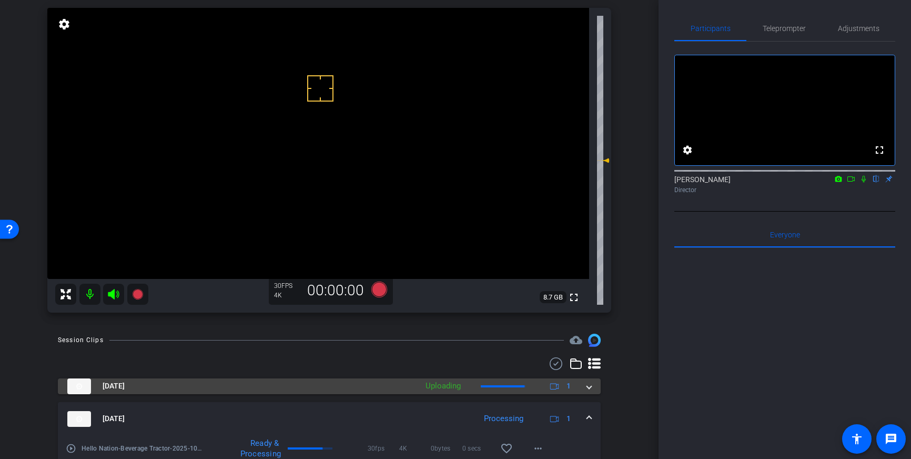
click at [591, 387] on span at bounding box center [589, 385] width 4 height 11
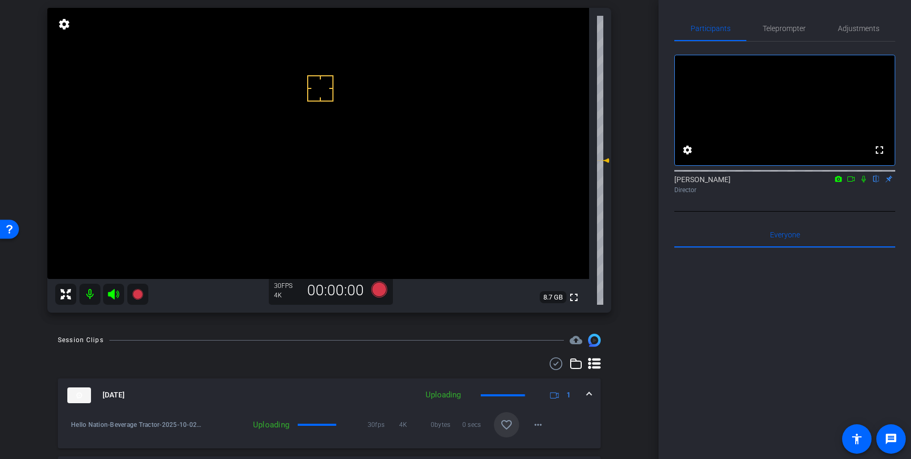
click at [505, 426] on mat-icon "favorite_border" at bounding box center [506, 424] width 13 height 13
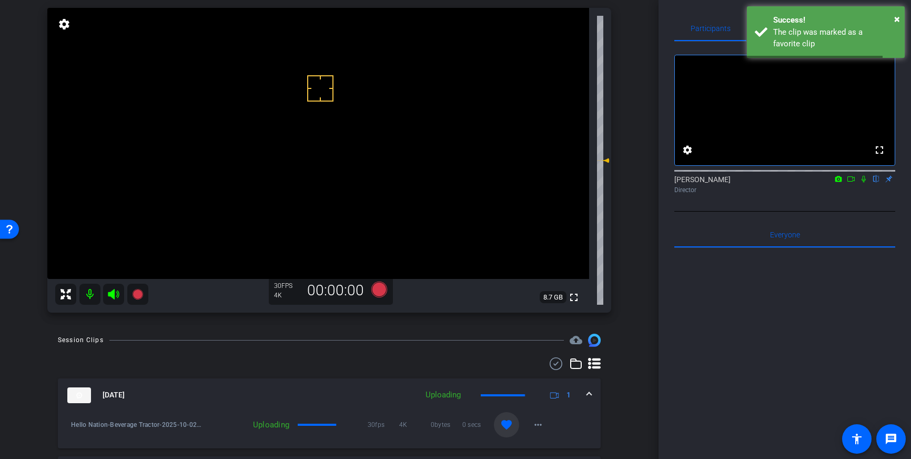
click at [590, 396] on span at bounding box center [589, 394] width 4 height 11
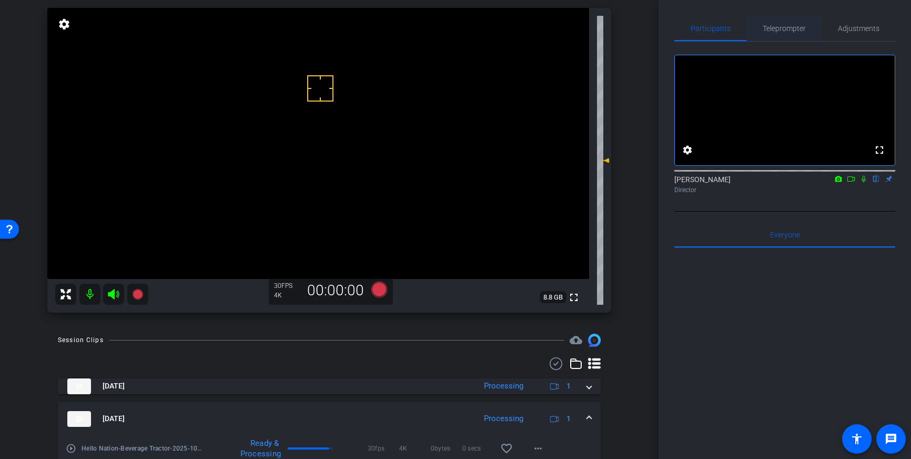
click at [792, 29] on span "Teleprompter" at bounding box center [784, 28] width 43 height 7
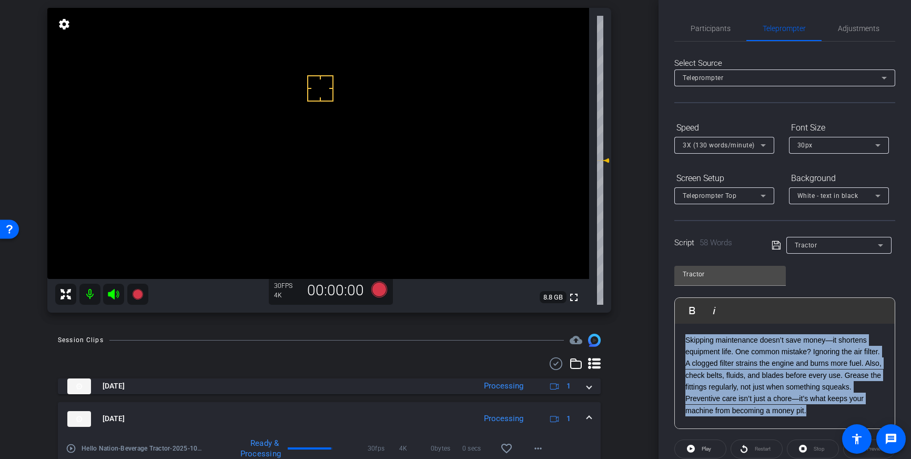
drag, startPoint x: 829, startPoint y: 411, endPoint x: 687, endPoint y: 333, distance: 162.5
click at [687, 333] on div "Skipping maintenance doesn’t save money—it shortens equipment life. One common …" at bounding box center [785, 376] width 220 height 105
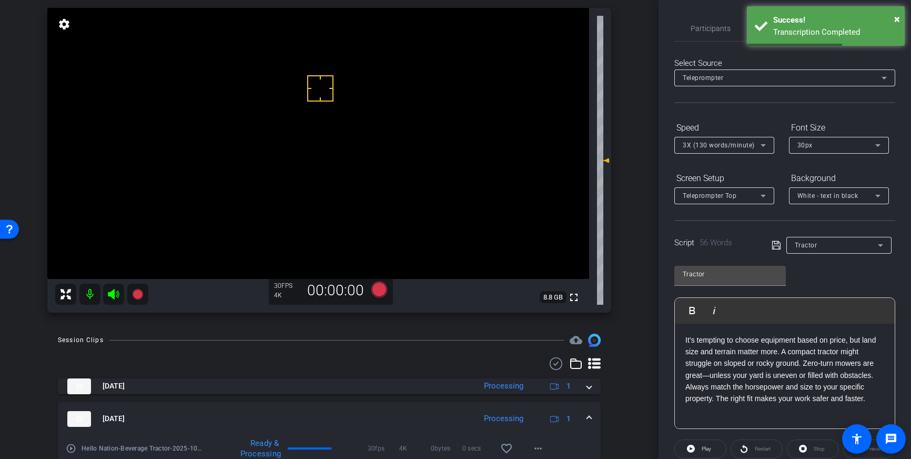
click at [775, 246] on icon at bounding box center [776, 245] width 9 height 13
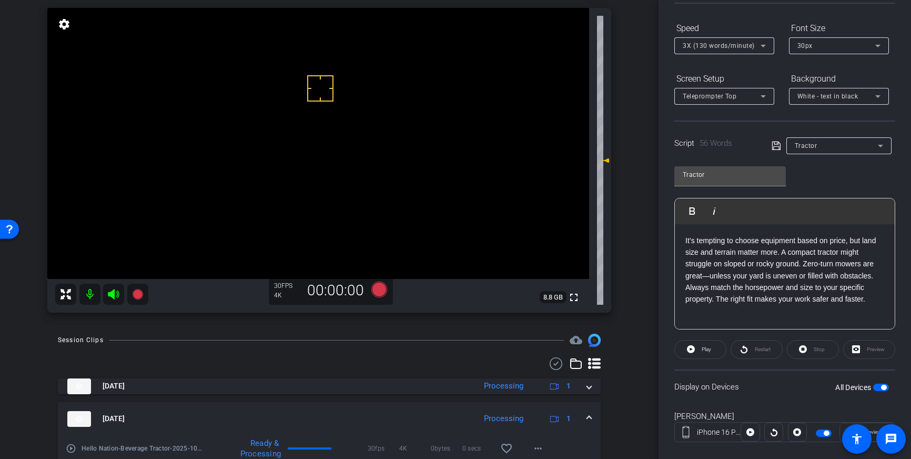
scroll to position [100, 0]
drag, startPoint x: 848, startPoint y: 299, endPoint x: 864, endPoint y: 297, distance: 16.4
click at [864, 297] on p "It’s tempting to choose equipment based on price, but land size and terrain mat…" at bounding box center [785, 269] width 199 height 71
drag, startPoint x: 877, startPoint y: 241, endPoint x: 866, endPoint y: 242, distance: 11.6
click at [866, 242] on p "It’s tempting to choose equipment based on price, but land size and terrain mat…" at bounding box center [785, 275] width 199 height 83
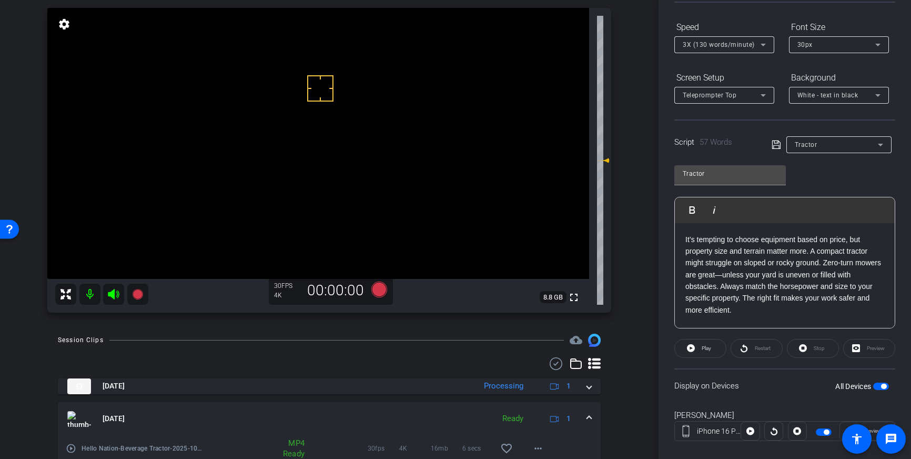
click at [776, 259] on p "It’s tempting to choose equipment based on price, but property size and terrain…" at bounding box center [785, 275] width 199 height 83
drag, startPoint x: 872, startPoint y: 253, endPoint x: 885, endPoint y: 268, distance: 19.8
click at [872, 253] on p "It’s tempting to choose equipment based on price, but property size and terrain…" at bounding box center [785, 274] width 199 height 83
drag, startPoint x: 715, startPoint y: 263, endPoint x: 686, endPoint y: 266, distance: 29.2
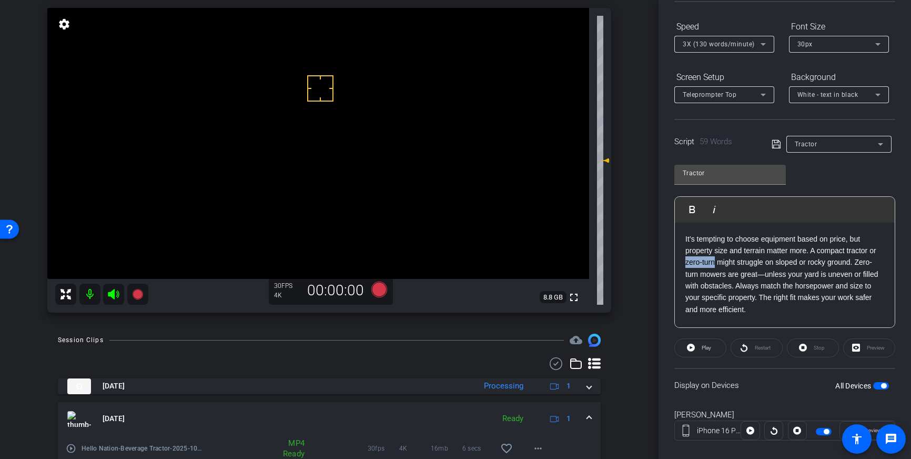
click at [686, 266] on p "It’s tempting to choose equipment based on price, but property size and terrain…" at bounding box center [785, 274] width 199 height 83
drag, startPoint x: 743, startPoint y: 250, endPoint x: 746, endPoint y: 274, distance: 23.2
click at [744, 251] on p "It’s tempting to choose equipment based on price, but property size and terrain…" at bounding box center [785, 274] width 199 height 83
drag, startPoint x: 849, startPoint y: 264, endPoint x: 859, endPoint y: 298, distance: 35.8
click at [849, 264] on p "It’s tempting to choose equipment based on price, but property size, terrain an…" at bounding box center [785, 274] width 199 height 83
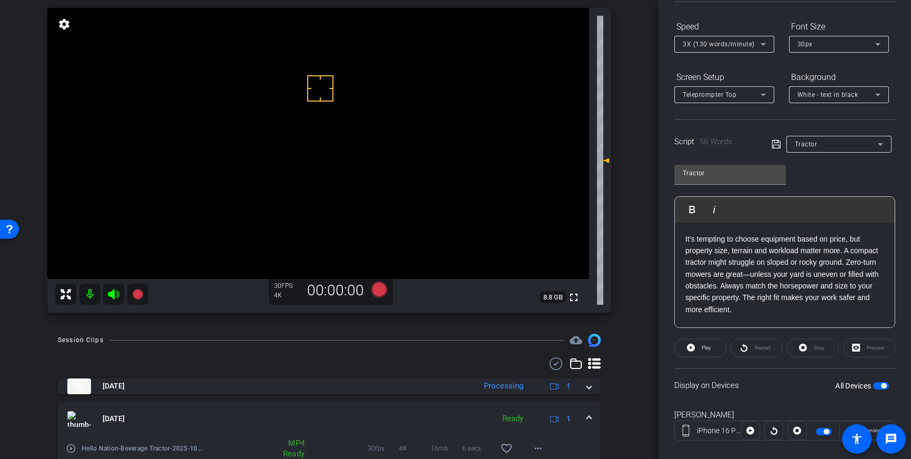
drag, startPoint x: 853, startPoint y: 253, endPoint x: 860, endPoint y: 283, distance: 30.6
click at [853, 253] on p "It’s tempting to choose equipment based on price, but property size, terrain an…" at bounding box center [785, 274] width 199 height 83
drag, startPoint x: 743, startPoint y: 275, endPoint x: 685, endPoint y: 276, distance: 58.4
click at [685, 276] on div "It’s tempting to choose equipment based on price, but property size, terrain an…" at bounding box center [785, 275] width 220 height 105
click at [767, 275] on p "It’s tempting to choose equipment based on price, but property size, terrain an…" at bounding box center [785, 274] width 199 height 83
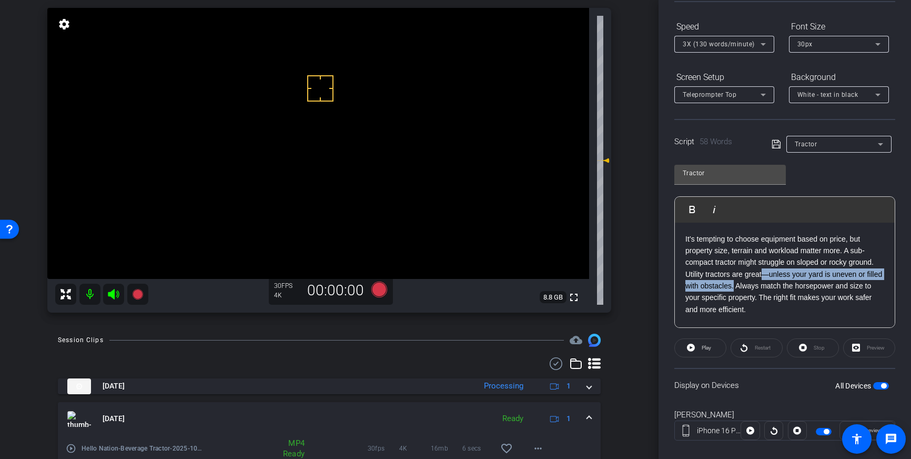
drag, startPoint x: 763, startPoint y: 275, endPoint x: 734, endPoint y: 288, distance: 31.6
click at [734, 288] on p "It’s tempting to choose equipment based on price, but property size, terrain an…" at bounding box center [785, 274] width 199 height 83
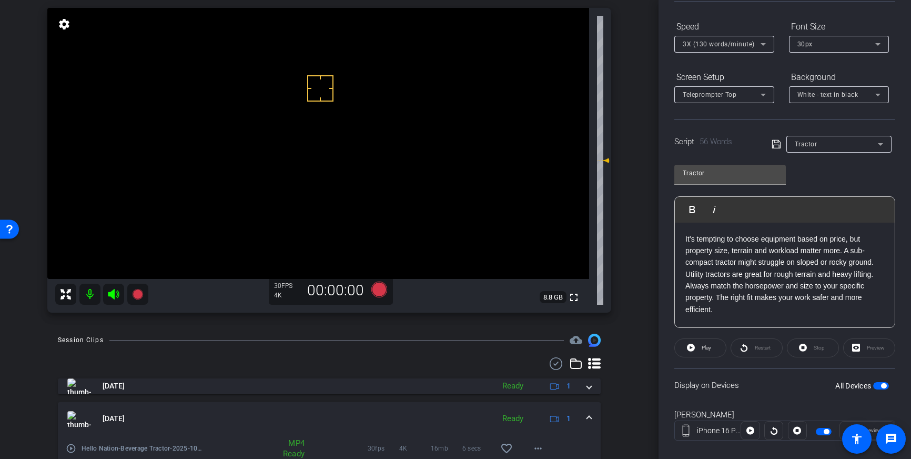
click at [853, 275] on p "It’s tempting to choose equipment based on price, but property size, terrain an…" at bounding box center [785, 274] width 199 height 83
click at [879, 274] on p "It’s tempting to choose equipment based on price, but property size, terrain an…" at bounding box center [785, 274] width 199 height 83
drag, startPoint x: 876, startPoint y: 278, endPoint x: 879, endPoint y: 288, distance: 10.3
click at [876, 278] on p "It’s tempting to choose equipment based on price, but property size, terrain an…" at bounding box center [785, 274] width 199 height 83
click at [832, 276] on p "It’s tempting to choose equipment based on price, but property size, terrain an…" at bounding box center [785, 274] width 199 height 83
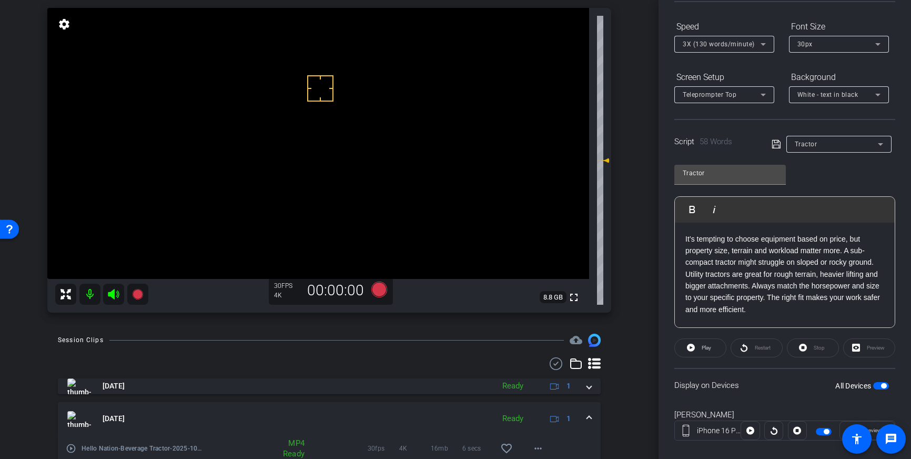
click at [778, 145] on icon at bounding box center [776, 144] width 8 height 8
drag, startPoint x: 775, startPoint y: 143, endPoint x: 793, endPoint y: 163, distance: 27.2
click at [775, 143] on icon at bounding box center [776, 144] width 9 height 13
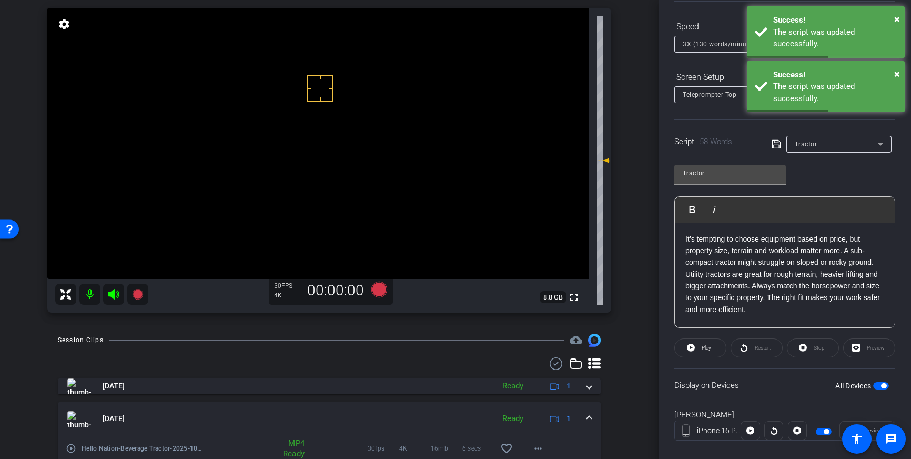
click at [884, 385] on span "button" at bounding box center [883, 385] width 5 height 5
drag, startPoint x: 881, startPoint y: 386, endPoint x: 892, endPoint y: 385, distance: 11.1
click at [881, 387] on span "button" at bounding box center [881, 385] width 16 height 7
click at [776, 145] on icon at bounding box center [776, 144] width 9 height 13
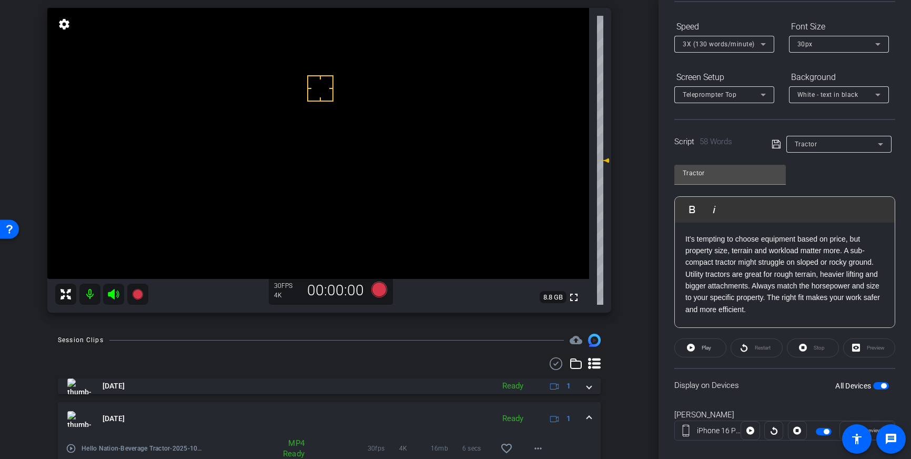
click at [879, 386] on span "button" at bounding box center [881, 385] width 16 height 7
drag, startPoint x: 879, startPoint y: 386, endPoint x: 883, endPoint y: 377, distance: 9.9
click at [879, 386] on span "button" at bounding box center [876, 385] width 5 height 5
drag, startPoint x: 775, startPoint y: 144, endPoint x: 792, endPoint y: 225, distance: 82.9
click at [775, 144] on icon at bounding box center [776, 144] width 9 height 13
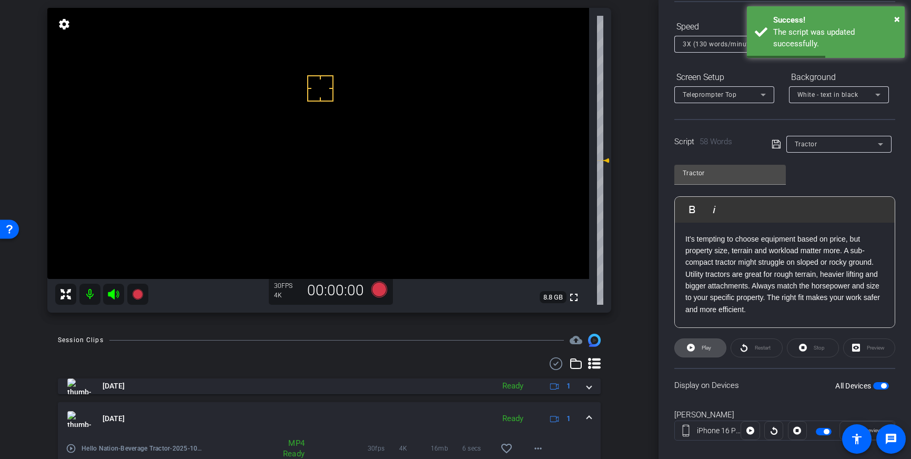
click at [697, 347] on span at bounding box center [700, 347] width 51 height 25
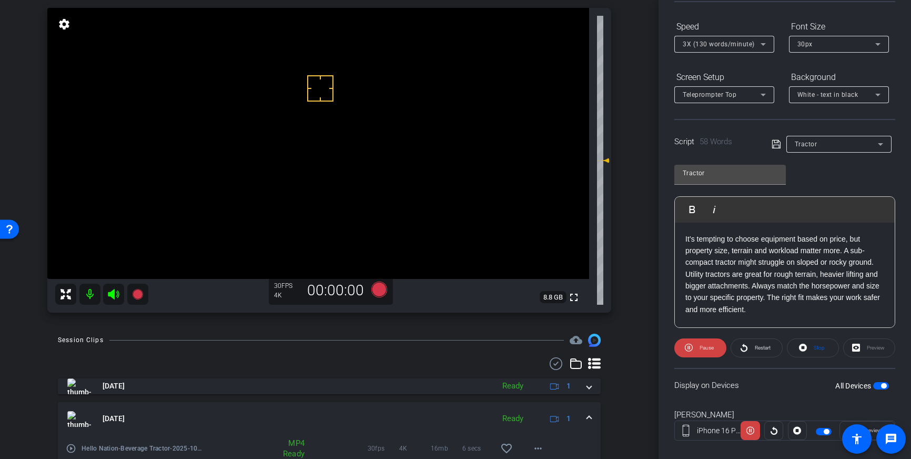
click at [766, 300] on p "It’s tempting to choose equipment based on price, but property size, terrain an…" at bounding box center [785, 274] width 199 height 83
click at [809, 346] on span at bounding box center [813, 347] width 51 height 25
click at [767, 139] on div "Script 60 Words Tractor" at bounding box center [785, 136] width 221 height 34
click at [772, 141] on icon at bounding box center [776, 144] width 8 height 8
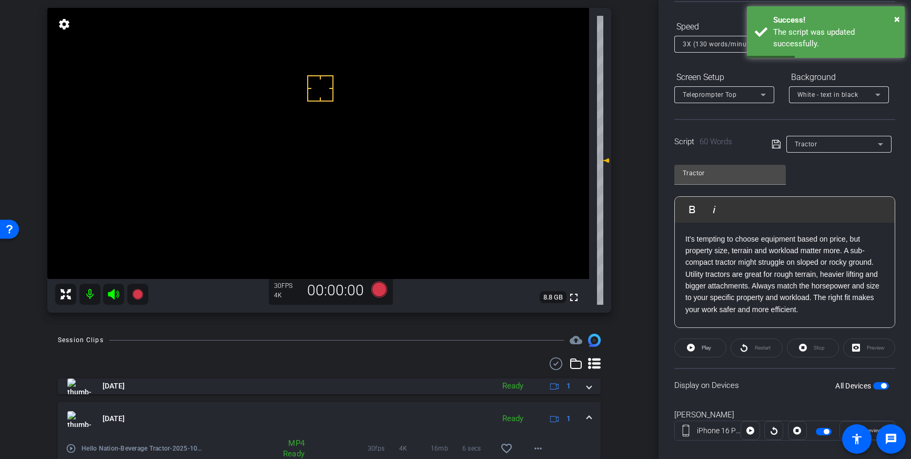
drag, startPoint x: 686, startPoint y: 274, endPoint x: 690, endPoint y: 278, distance: 6.3
click at [686, 274] on p "It’s tempting to choose equipment based on price, but property size, terrain an…" at bounding box center [785, 274] width 199 height 83
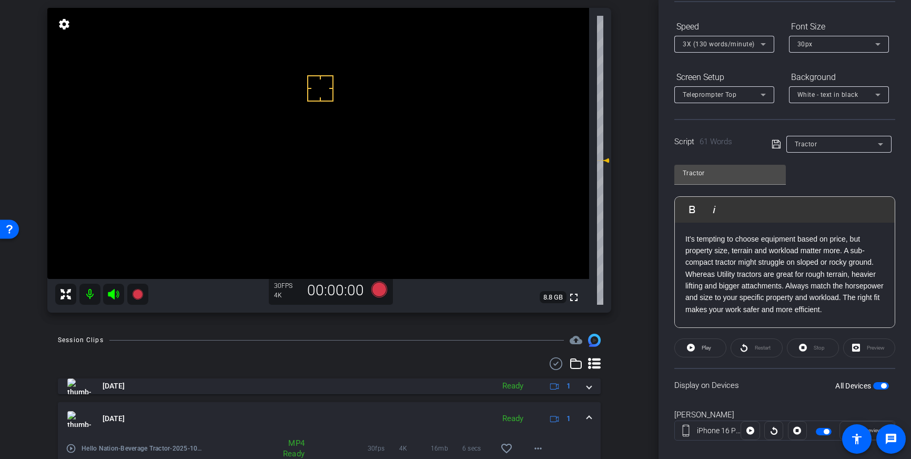
click at [777, 144] on icon at bounding box center [776, 144] width 9 height 13
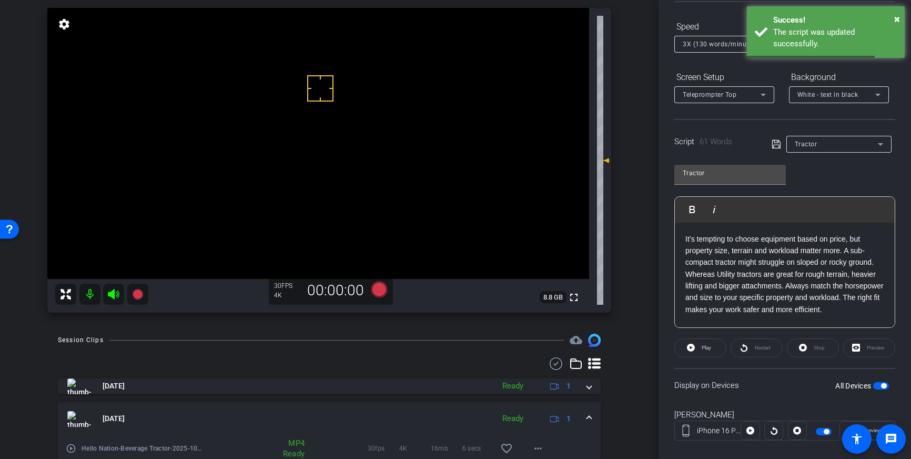
click at [881, 386] on span "button" at bounding box center [883, 385] width 5 height 5
click at [883, 386] on span "button" at bounding box center [881, 385] width 16 height 7
click at [775, 145] on icon at bounding box center [776, 144] width 8 height 8
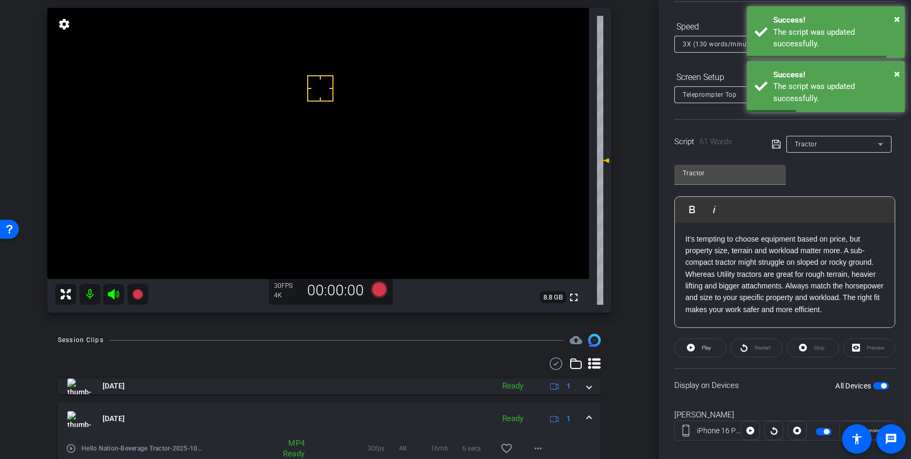
scroll to position [60, 0]
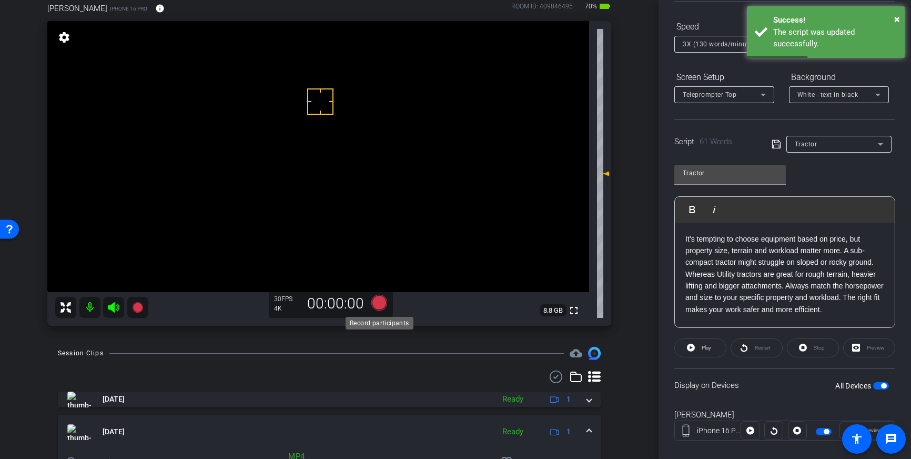
click at [381, 300] on icon at bounding box center [379, 303] width 16 height 16
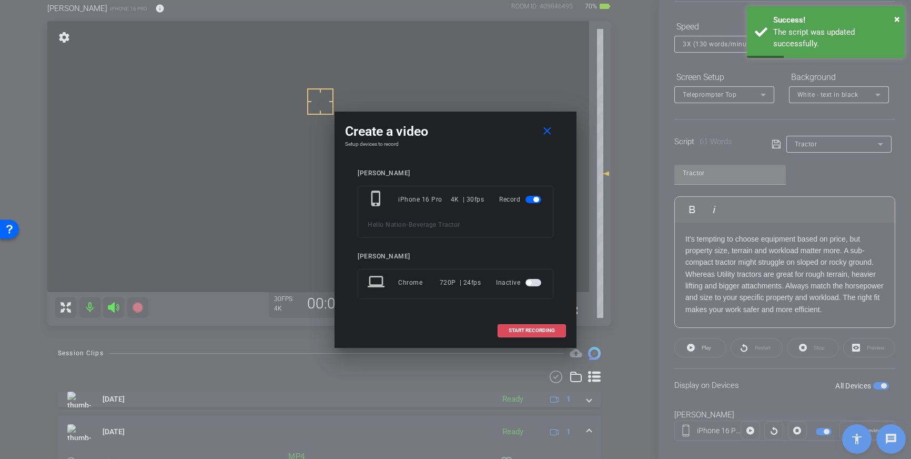
drag, startPoint x: 555, startPoint y: 333, endPoint x: 607, endPoint y: 199, distance: 143.4
click at [555, 333] on button "START RECORDING" at bounding box center [532, 330] width 68 height 13
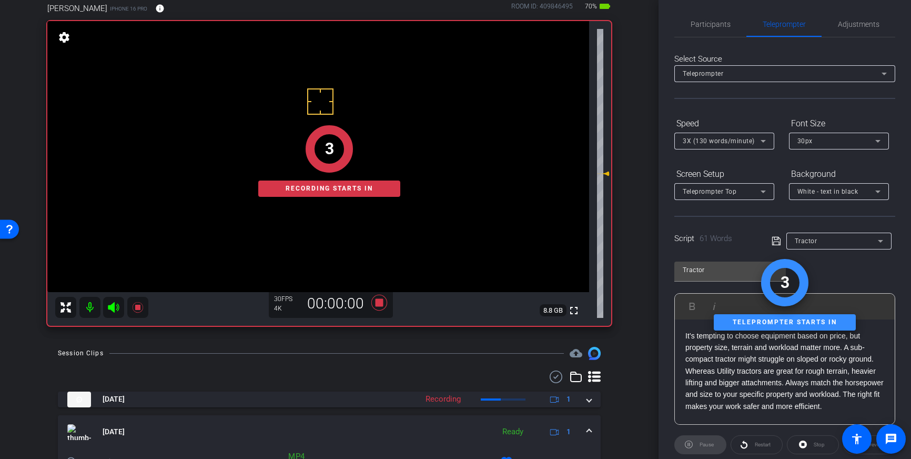
scroll to position [0, 0]
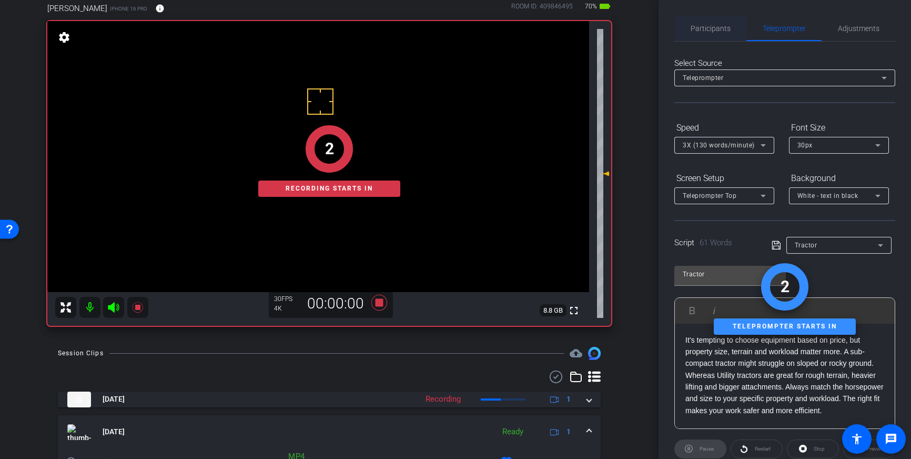
click at [710, 29] on span "Participants" at bounding box center [711, 28] width 40 height 7
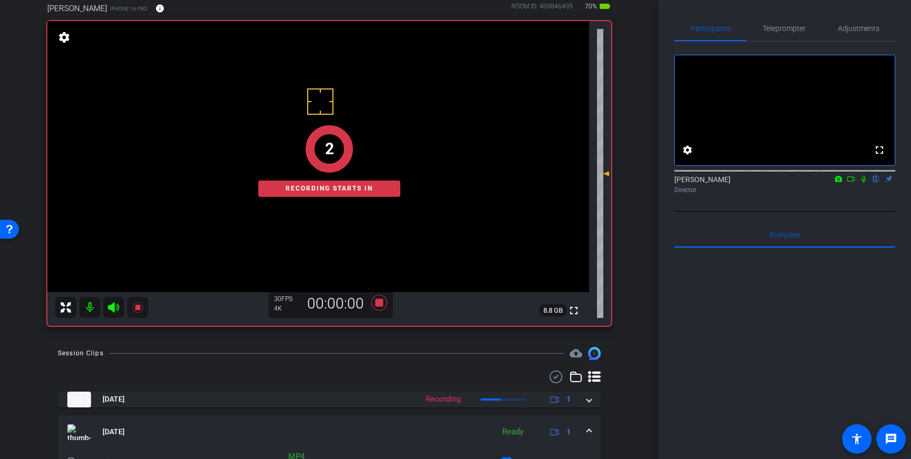
click at [863, 183] on icon at bounding box center [864, 178] width 8 height 7
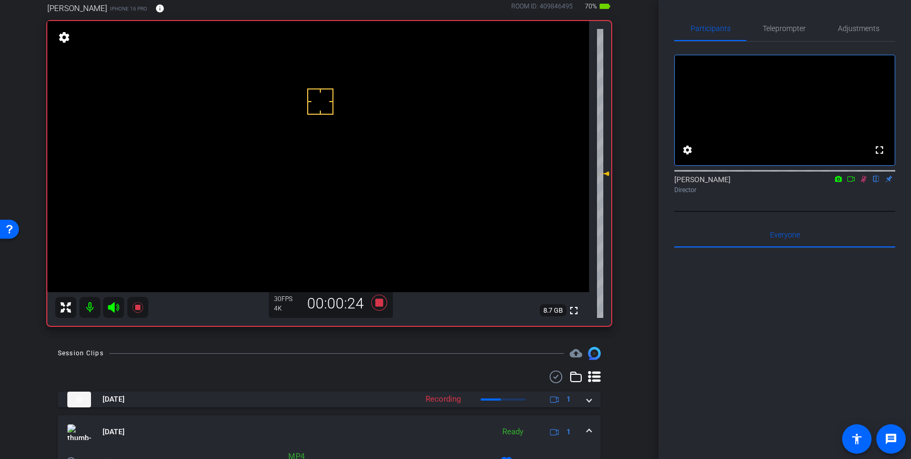
click at [864, 183] on icon at bounding box center [864, 178] width 8 height 7
click at [385, 302] on icon at bounding box center [379, 302] width 25 height 19
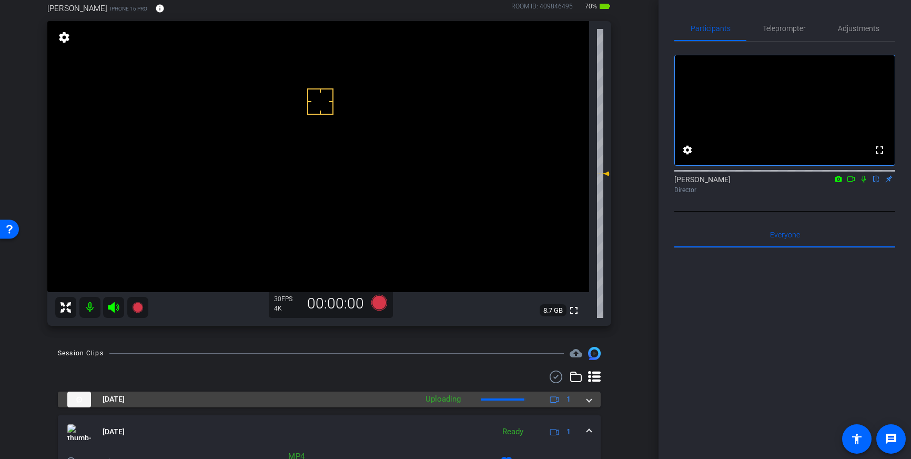
click at [588, 400] on span at bounding box center [589, 399] width 4 height 11
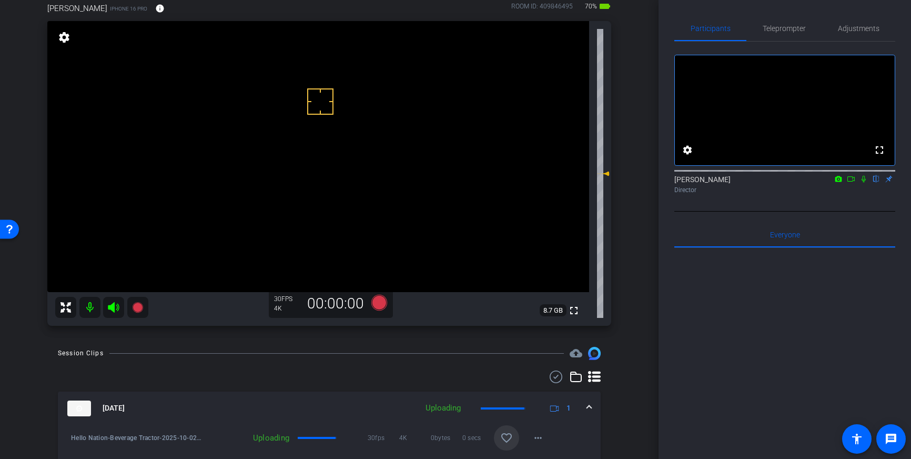
click at [501, 436] on mat-icon "favorite_border" at bounding box center [506, 437] width 13 height 13
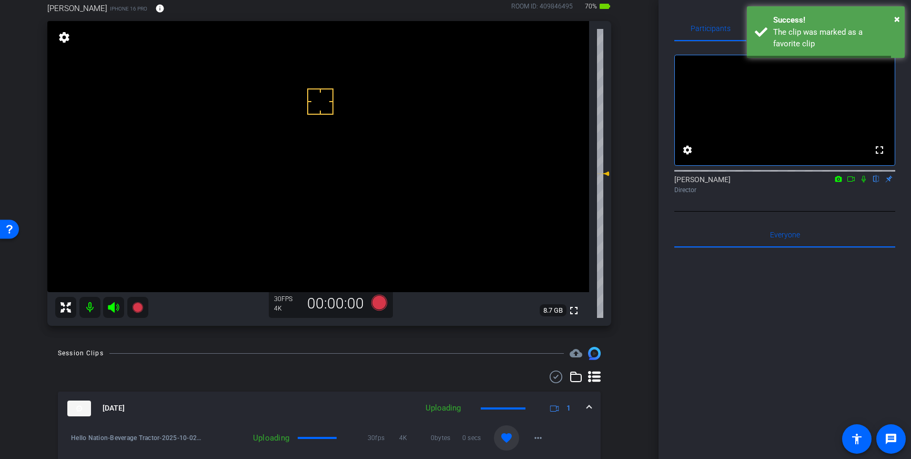
click at [593, 408] on mat-expansion-panel-header "Oct 2, 2025 Uploading 1" at bounding box center [329, 408] width 543 height 34
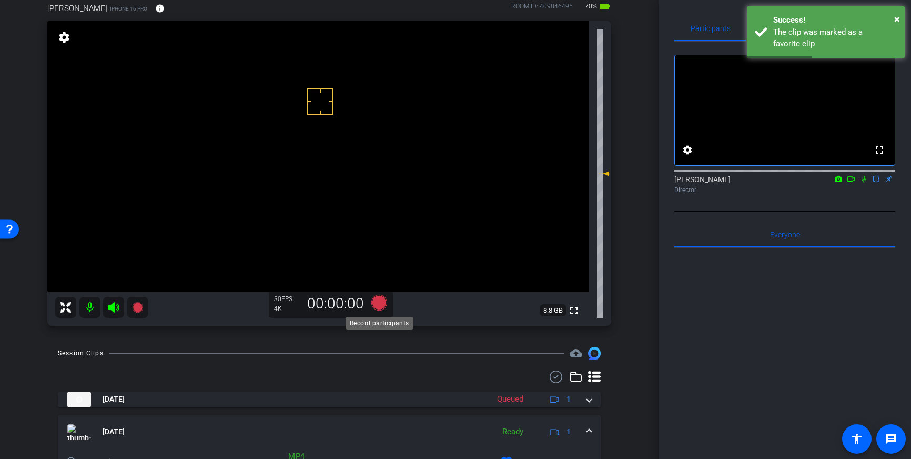
click at [380, 305] on icon at bounding box center [379, 303] width 16 height 16
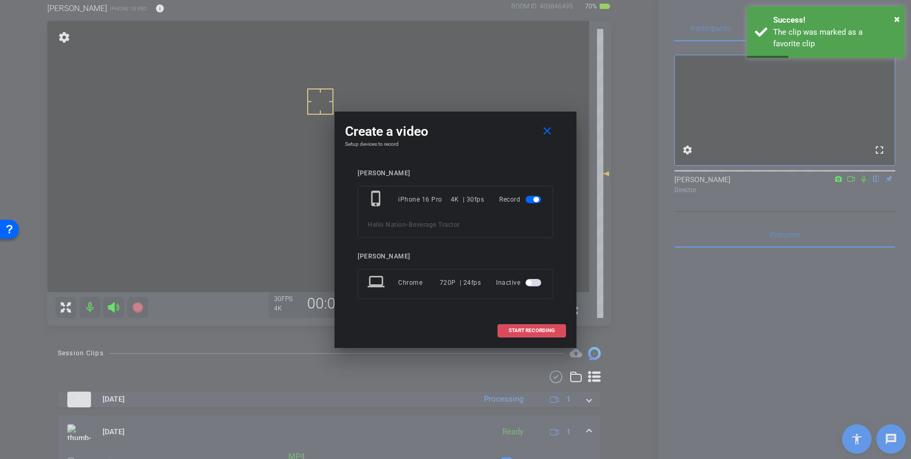
drag, startPoint x: 534, startPoint y: 326, endPoint x: 669, endPoint y: 291, distance: 139.1
click at [542, 325] on span at bounding box center [531, 330] width 67 height 25
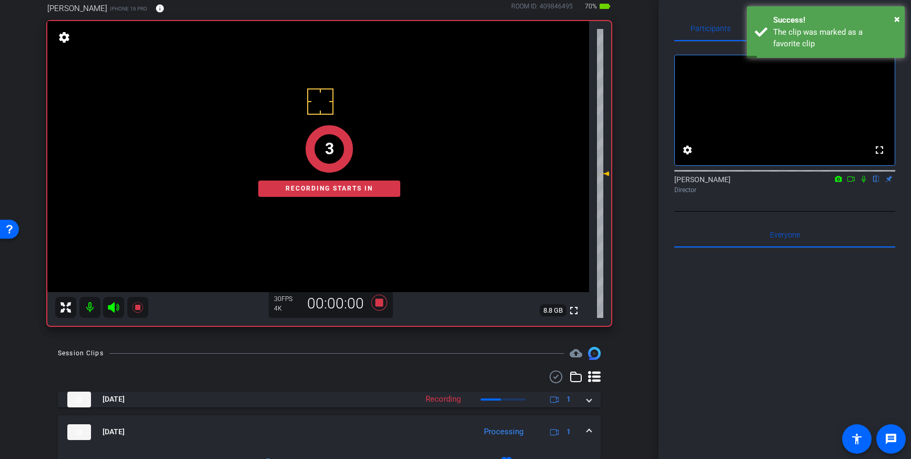
drag, startPoint x: 866, startPoint y: 192, endPoint x: 862, endPoint y: 230, distance: 38.5
click at [866, 183] on icon at bounding box center [864, 178] width 8 height 7
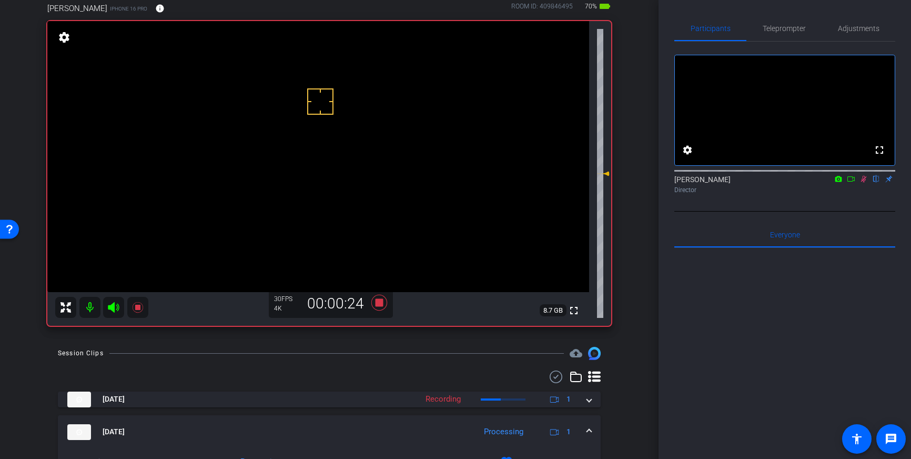
click at [865, 183] on icon at bounding box center [864, 178] width 8 height 7
click at [383, 301] on icon at bounding box center [379, 302] width 25 height 19
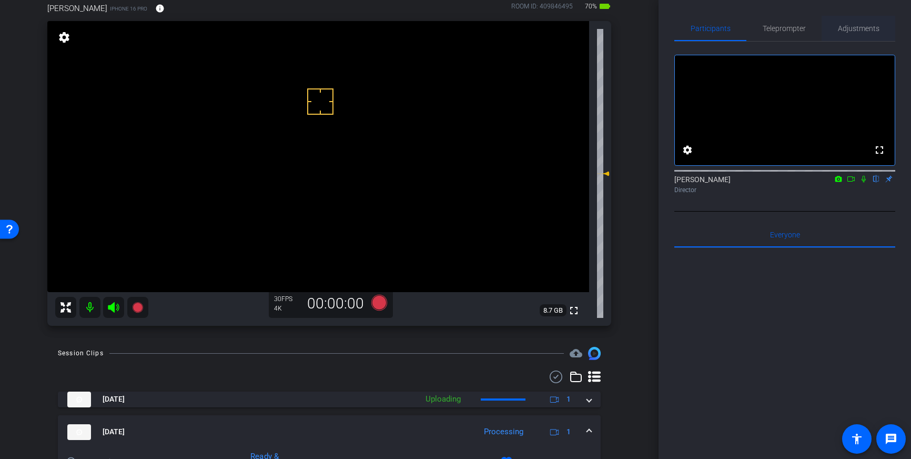
click at [844, 27] on span "Adjustments" at bounding box center [859, 28] width 42 height 7
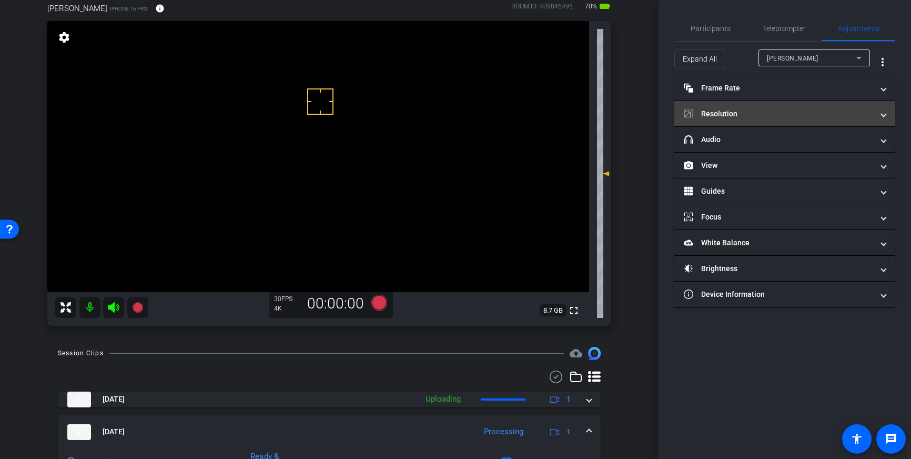
click at [813, 112] on mat-panel-title "Resolution" at bounding box center [778, 113] width 189 height 11
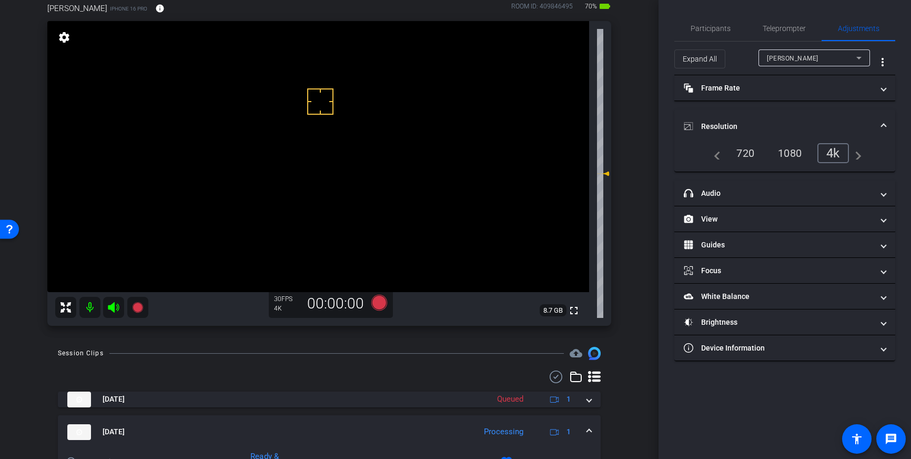
click at [869, 119] on mat-expansion-panel-header "Resolution" at bounding box center [785, 126] width 221 height 34
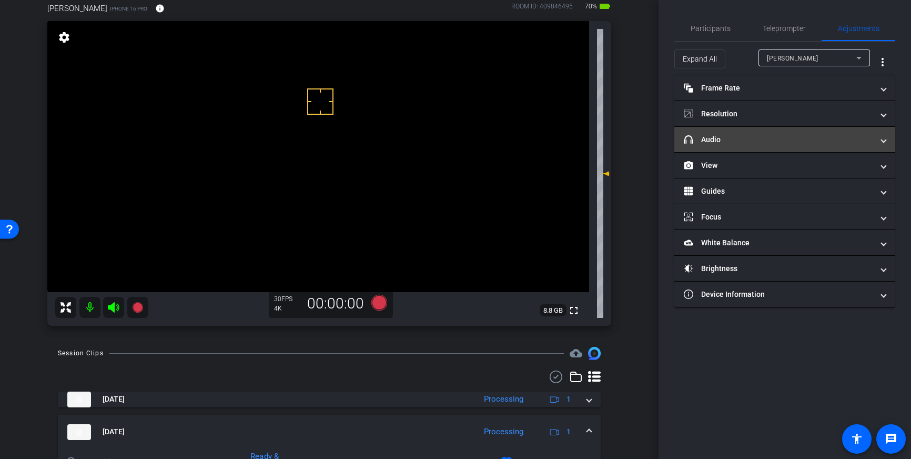
click at [831, 142] on mat-panel-title "headphone icon Audio" at bounding box center [778, 139] width 189 height 11
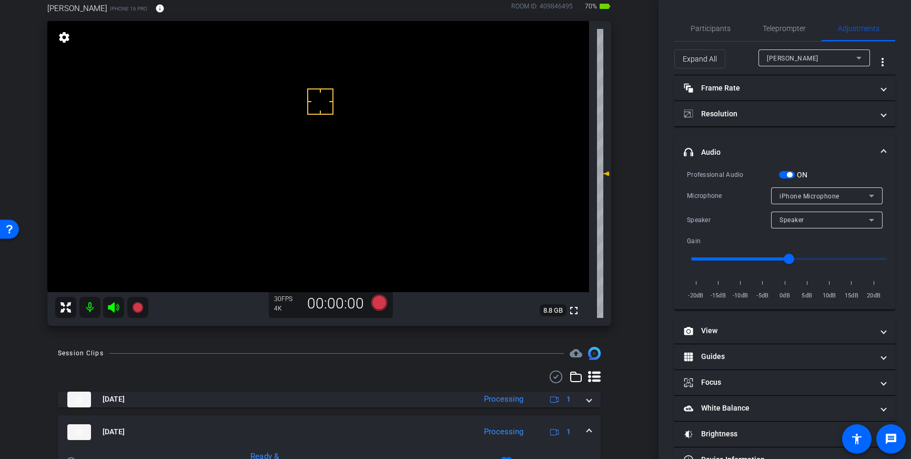
click at [788, 176] on span "button" at bounding box center [789, 174] width 5 height 5
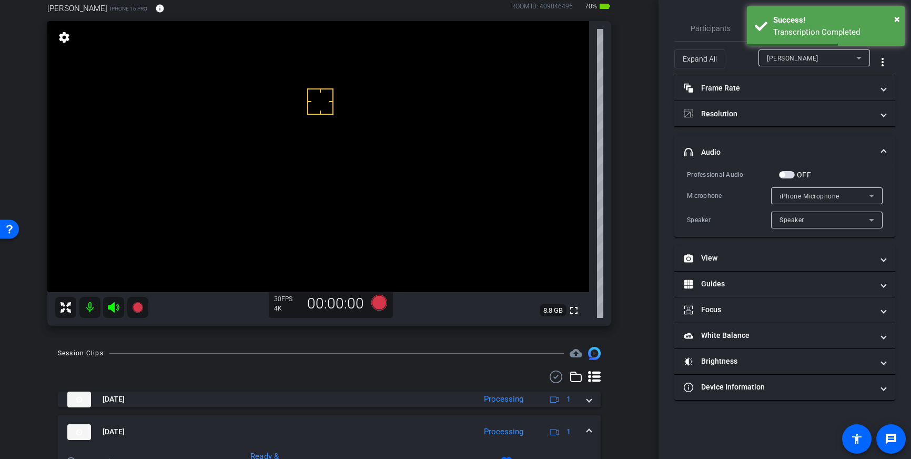
click at [883, 148] on span at bounding box center [884, 152] width 4 height 11
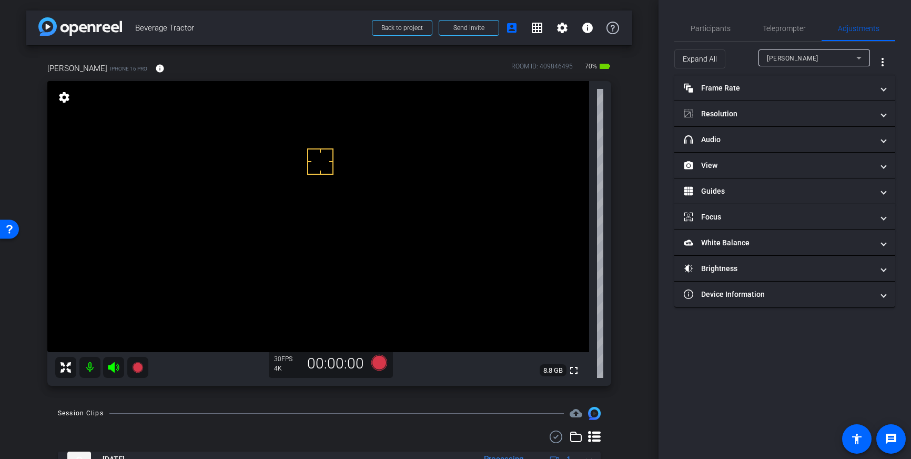
click at [538, 246] on video at bounding box center [318, 216] width 542 height 271
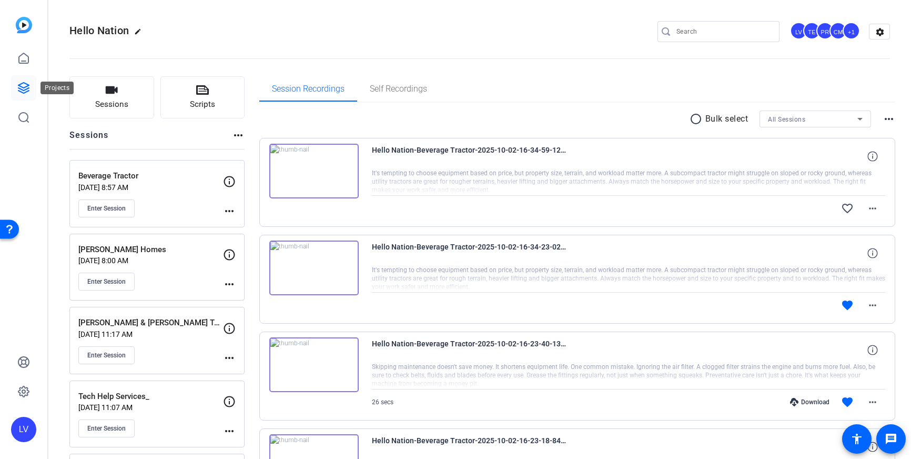
click at [20, 87] on icon at bounding box center [23, 88] width 13 height 13
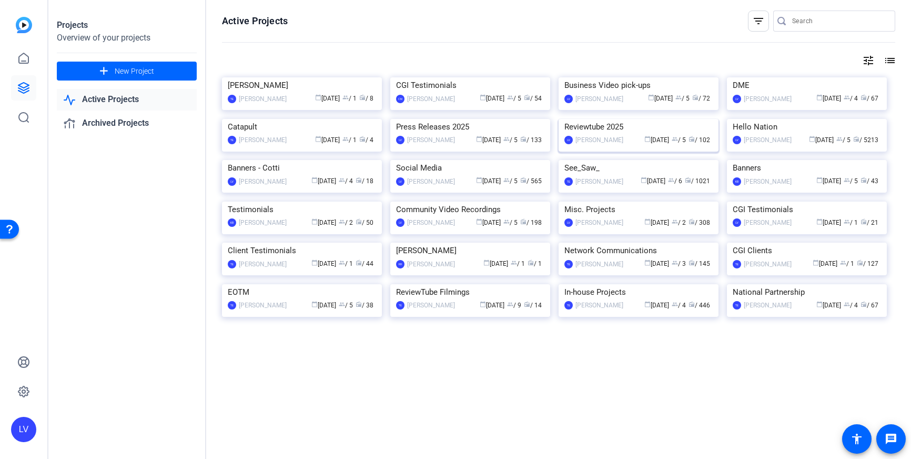
click at [650, 119] on img at bounding box center [639, 119] width 160 height 0
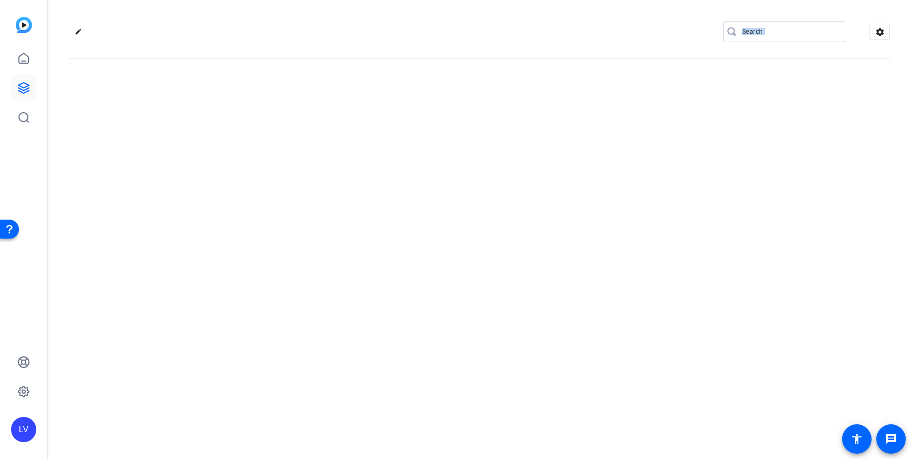
click at [650, 237] on div "edit settings" at bounding box center [479, 229] width 863 height 459
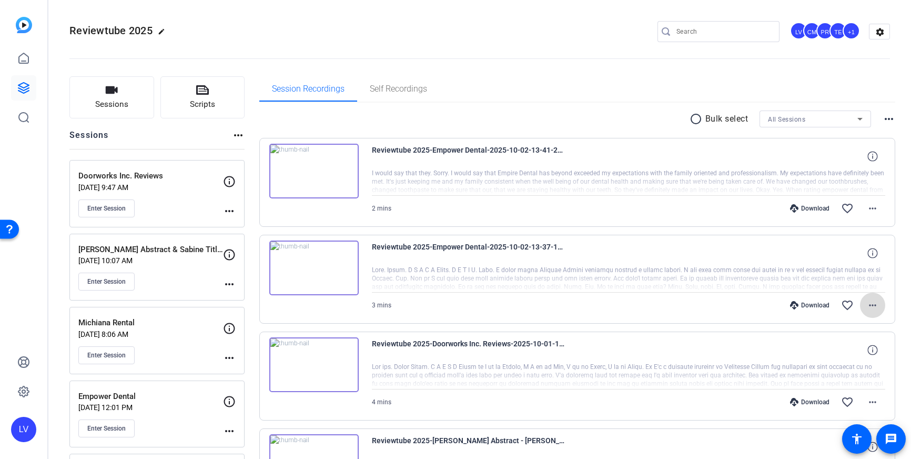
click at [871, 304] on mat-icon "more_horiz" at bounding box center [873, 305] width 13 height 13
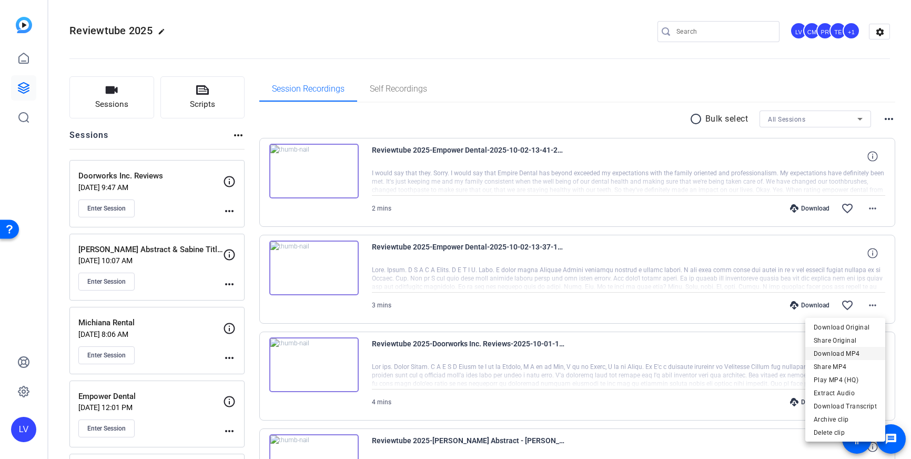
click at [853, 350] on span "Download MP4" at bounding box center [845, 353] width 63 height 13
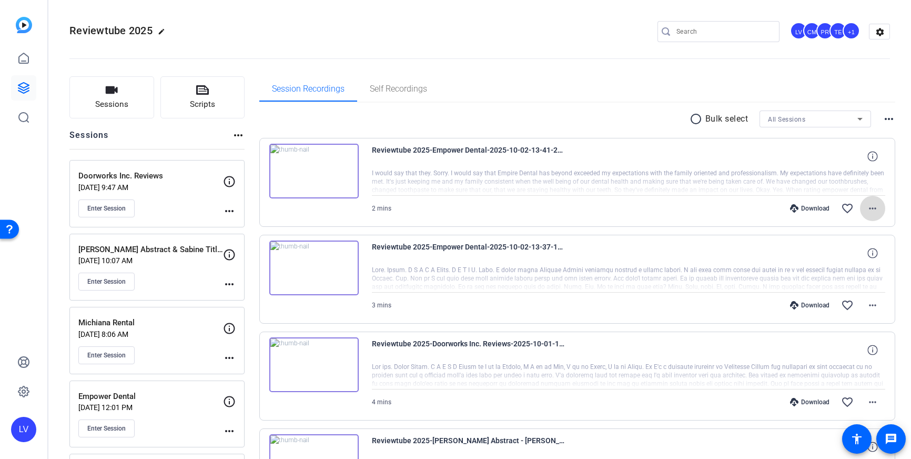
click at [869, 202] on mat-icon "more_horiz" at bounding box center [873, 208] width 13 height 13
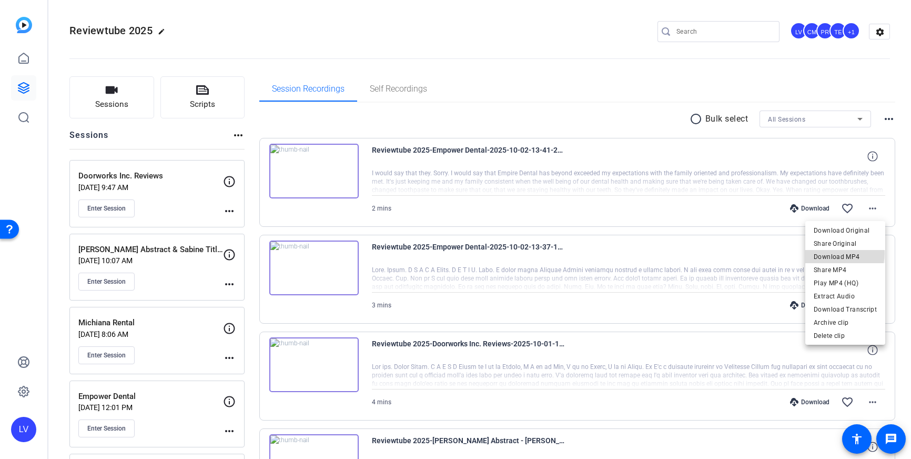
click at [838, 253] on span "Download MP4" at bounding box center [845, 256] width 63 height 13
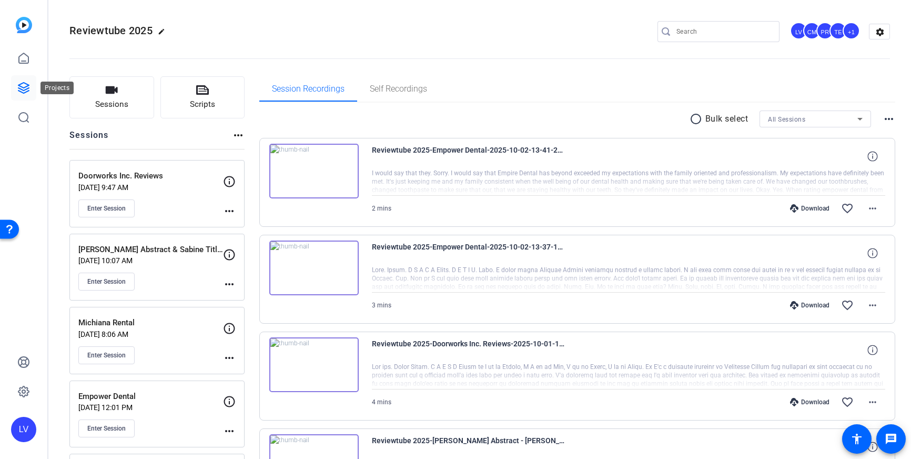
click at [22, 93] on icon at bounding box center [23, 88] width 11 height 11
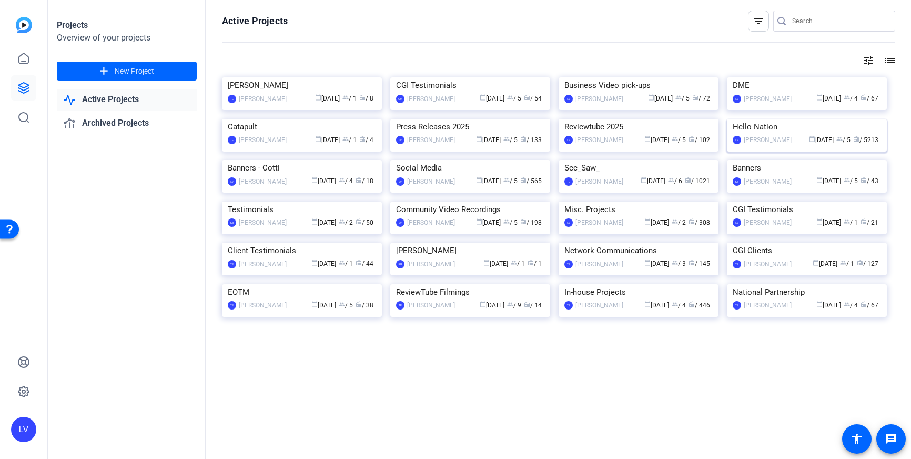
click at [808, 119] on img at bounding box center [807, 119] width 160 height 0
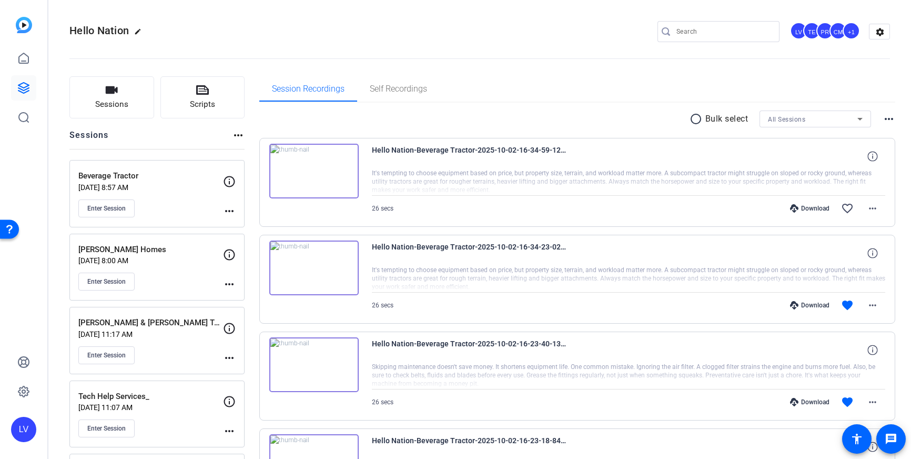
click at [184, 202] on div "Enter Session" at bounding box center [150, 208] width 145 height 18
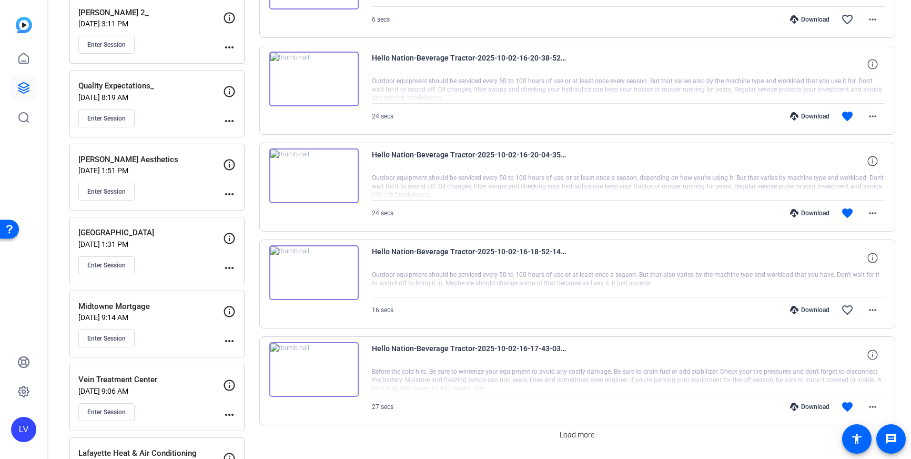
scroll to position [757, 0]
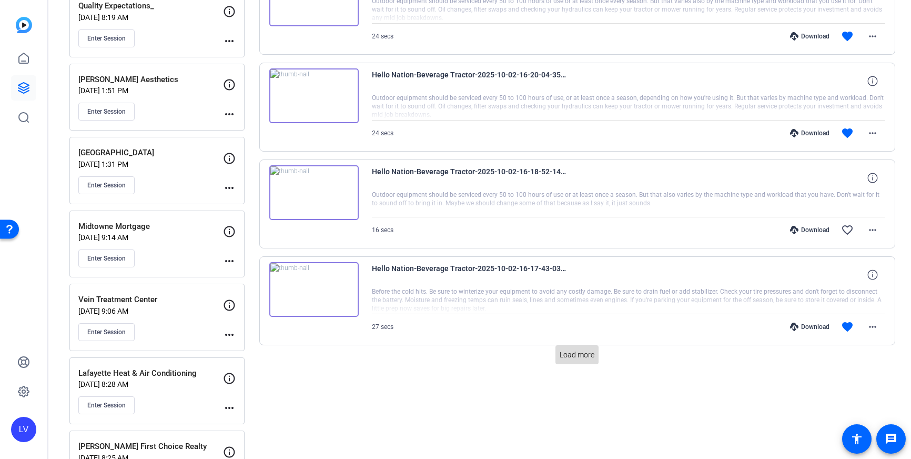
click at [571, 354] on span "Load more" at bounding box center [577, 354] width 35 height 11
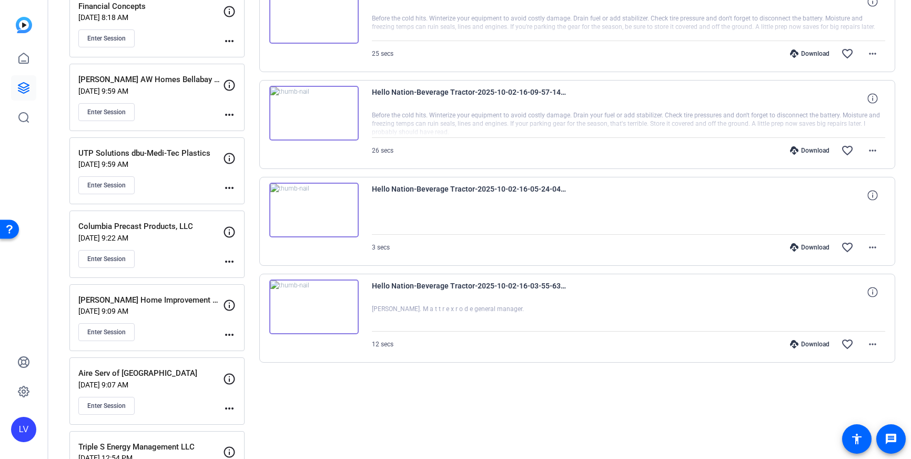
scroll to position [1418, 0]
click at [879, 347] on mat-icon "more_horiz" at bounding box center [873, 343] width 13 height 13
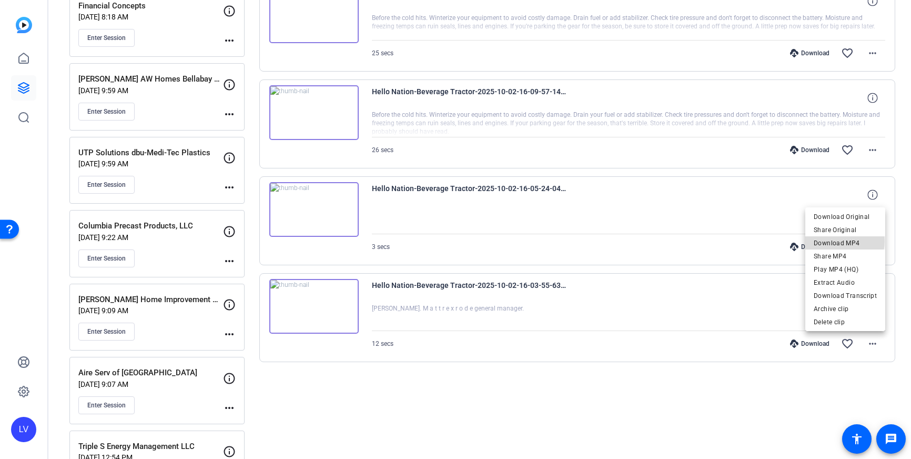
click at [837, 241] on span "Download MP4" at bounding box center [845, 243] width 63 height 13
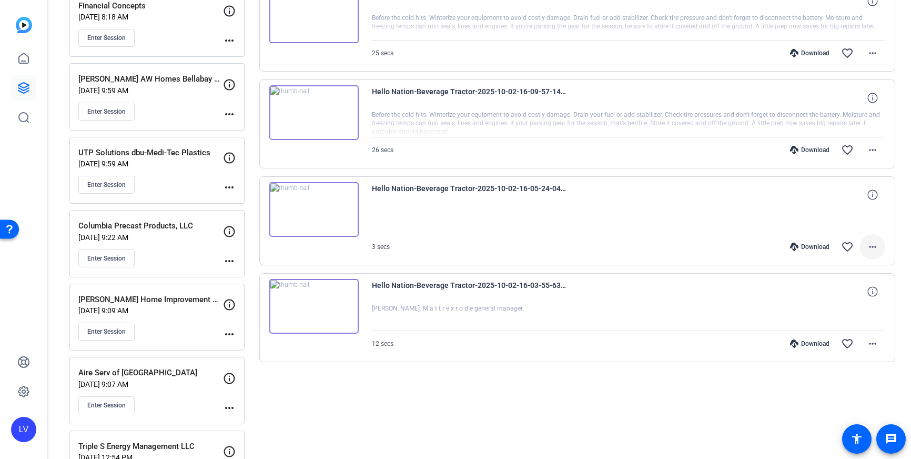
click at [873, 247] on mat-icon "more_horiz" at bounding box center [873, 246] width 13 height 13
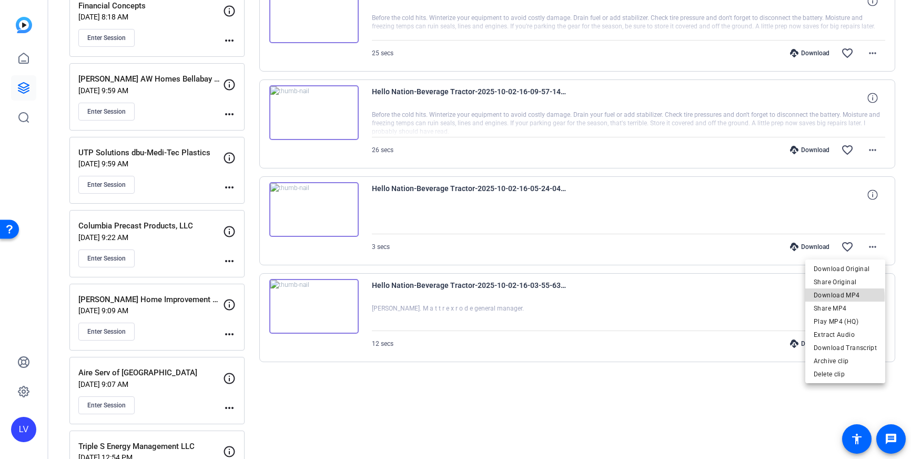
click at [846, 297] on span "Download MP4" at bounding box center [845, 295] width 63 height 13
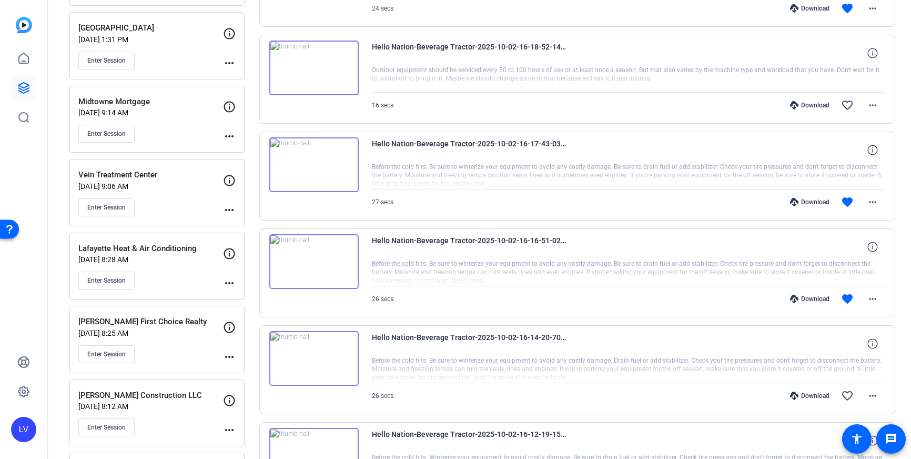
scroll to position [883, 0]
click at [872, 302] on mat-icon "more_horiz" at bounding box center [873, 297] width 13 height 13
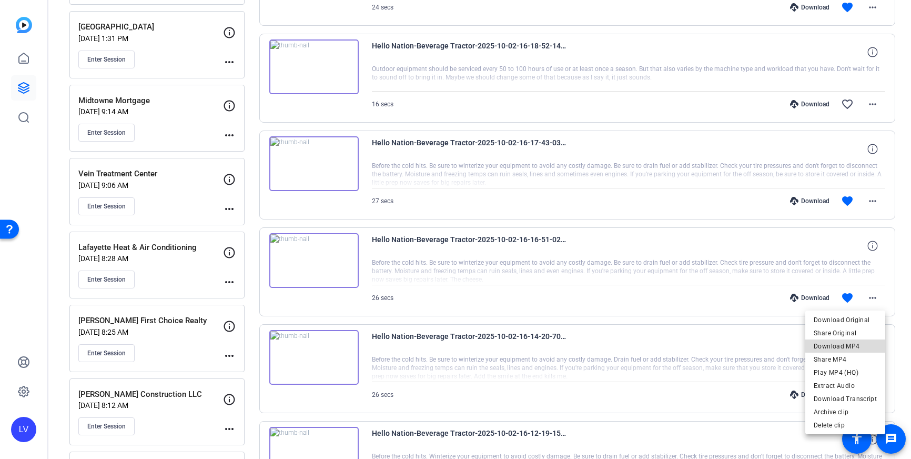
click at [859, 345] on span "Download MP4" at bounding box center [845, 346] width 63 height 13
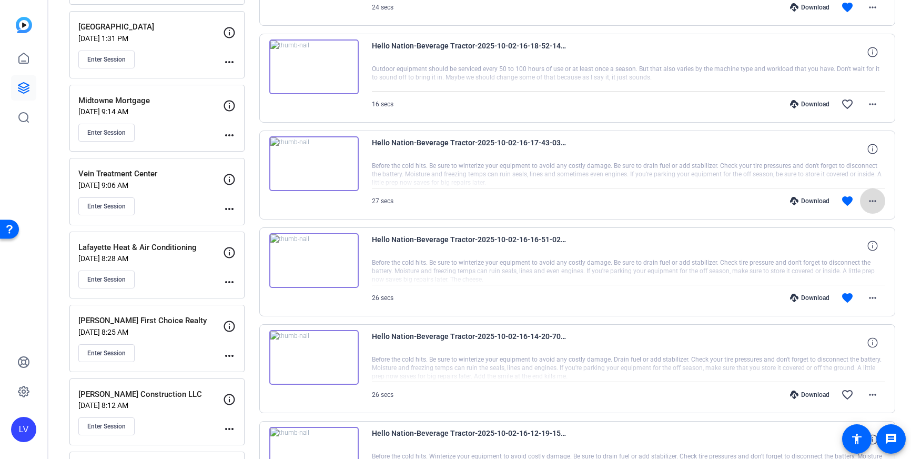
click at [873, 204] on mat-icon "more_horiz" at bounding box center [873, 201] width 13 height 13
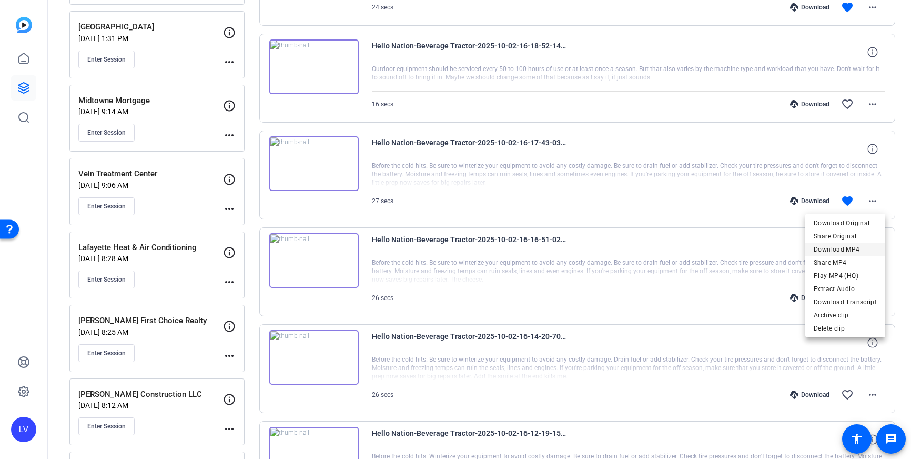
click at [864, 246] on span "Download MP4" at bounding box center [845, 249] width 63 height 13
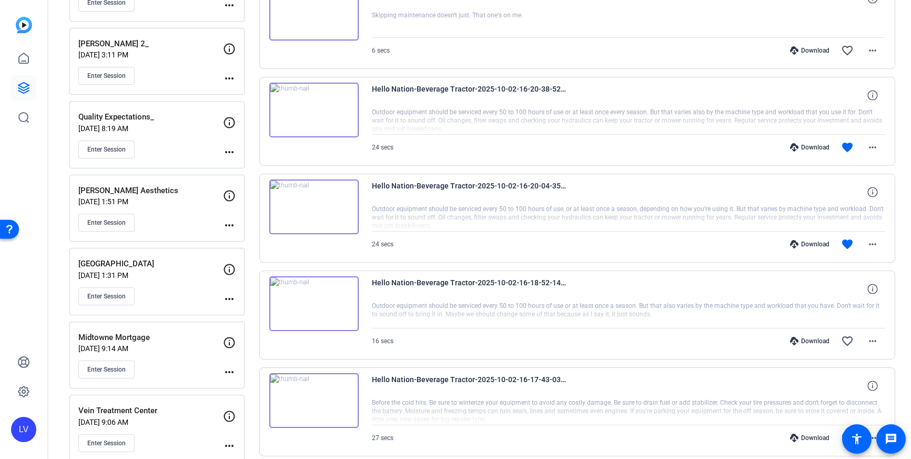
scroll to position [648, 0]
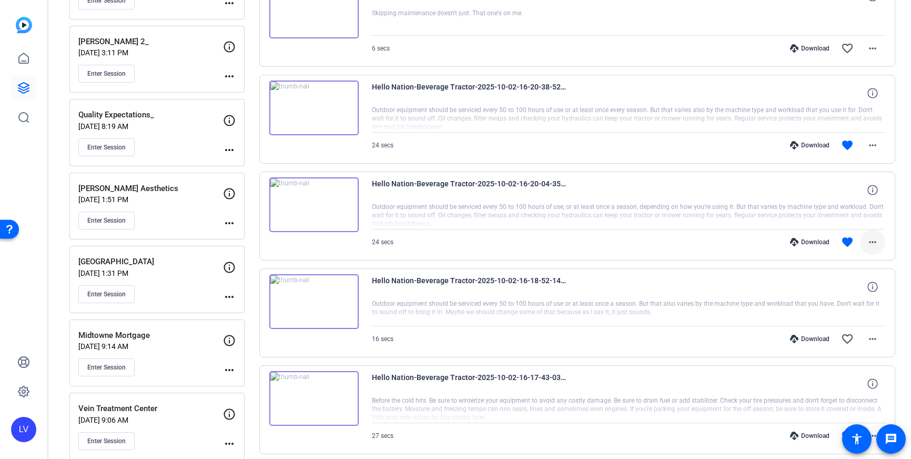
click at [869, 240] on mat-icon "more_horiz" at bounding box center [873, 242] width 13 height 13
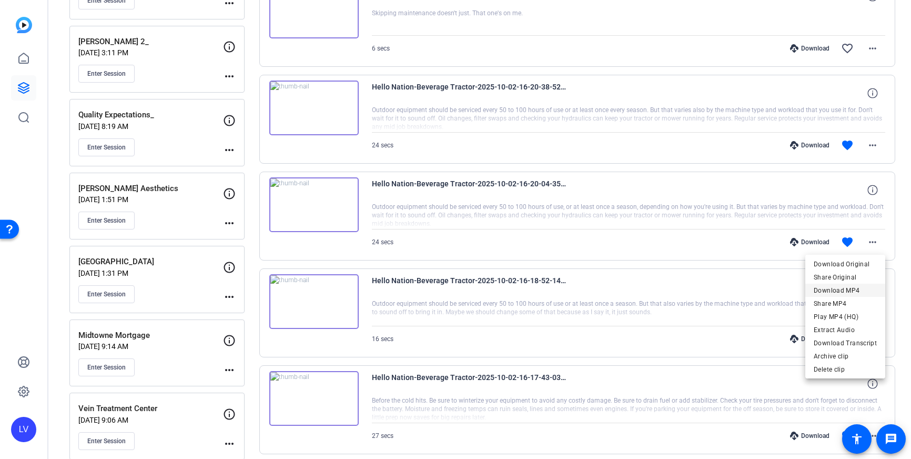
click at [858, 290] on span "Download MP4" at bounding box center [845, 290] width 63 height 13
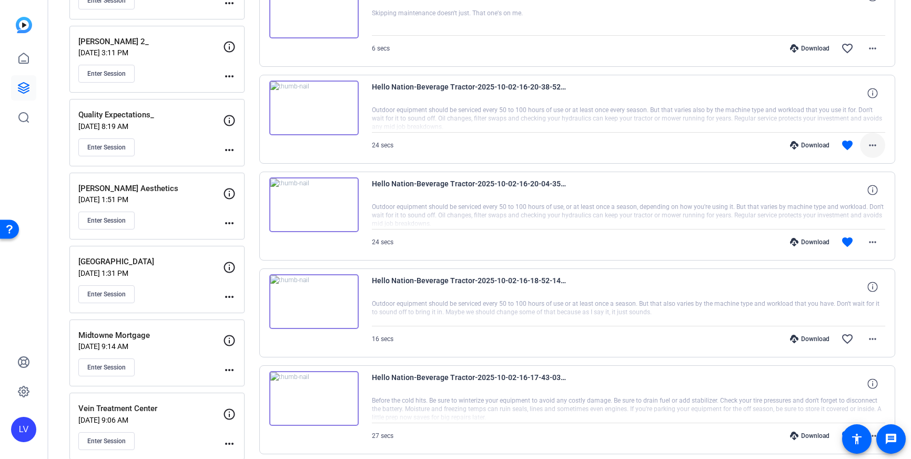
click at [880, 142] on span at bounding box center [872, 145] width 25 height 25
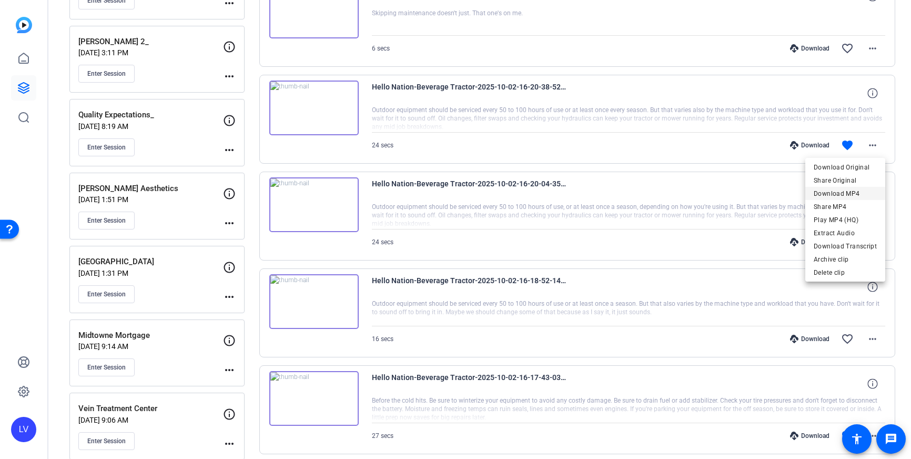
click at [854, 189] on span "Download MP4" at bounding box center [845, 193] width 63 height 13
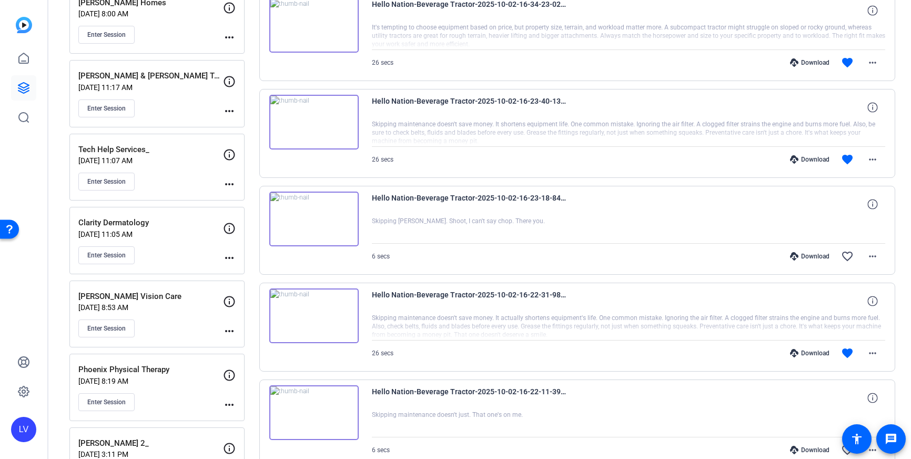
scroll to position [255, 0]
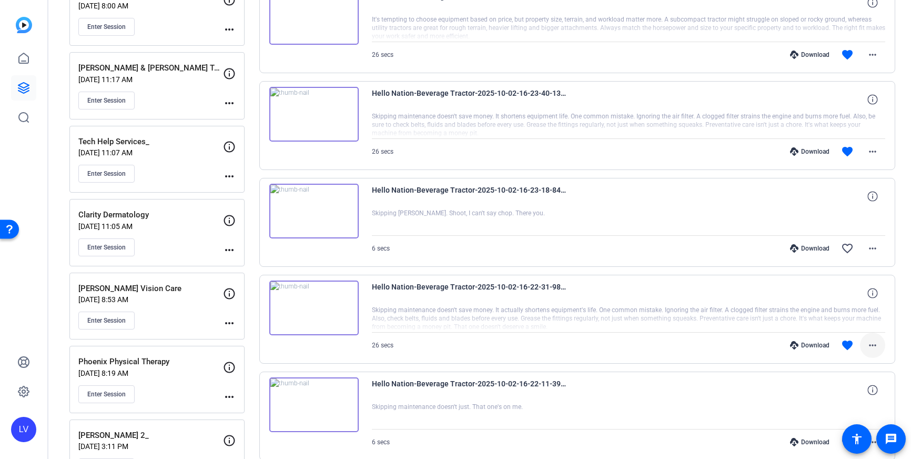
click at [876, 341] on mat-icon "more_horiz" at bounding box center [873, 345] width 13 height 13
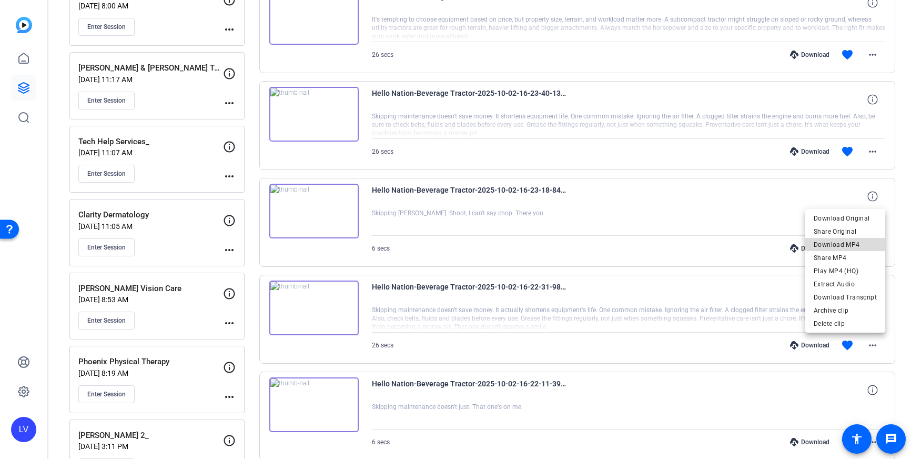
click at [848, 244] on span "Download MP4" at bounding box center [845, 244] width 63 height 13
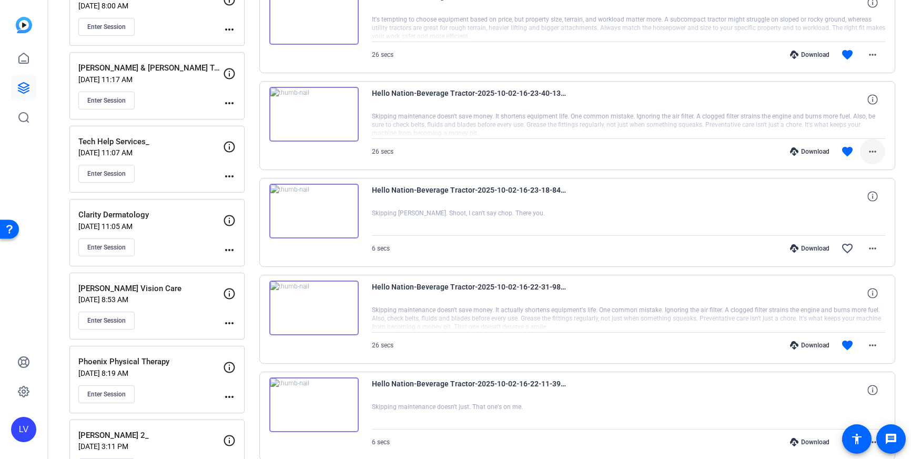
click at [870, 155] on mat-icon "more_horiz" at bounding box center [873, 151] width 13 height 13
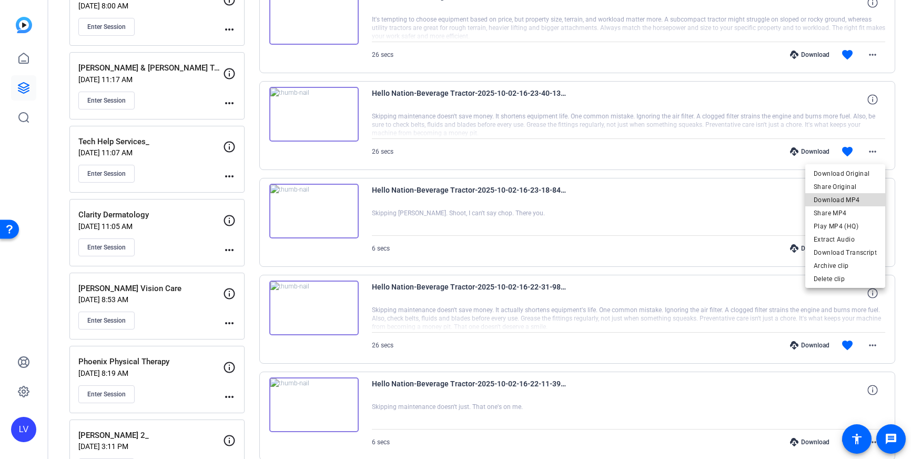
click at [852, 196] on span "Download MP4" at bounding box center [845, 200] width 63 height 13
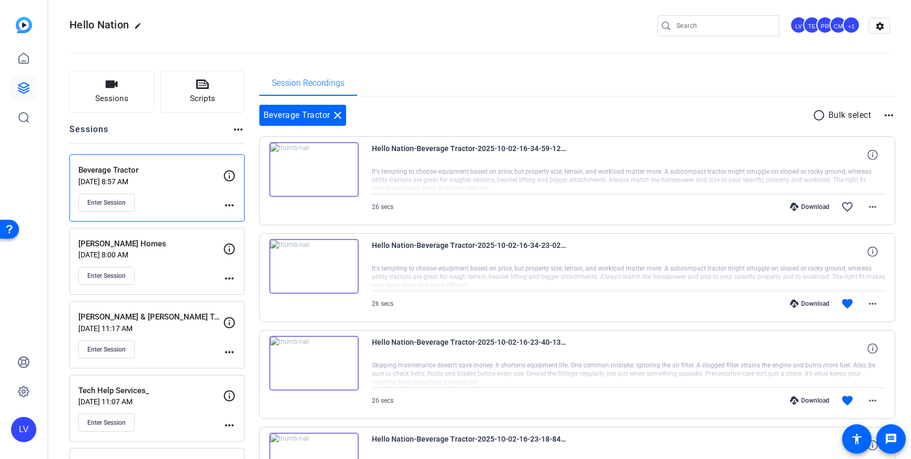
scroll to position [0, 0]
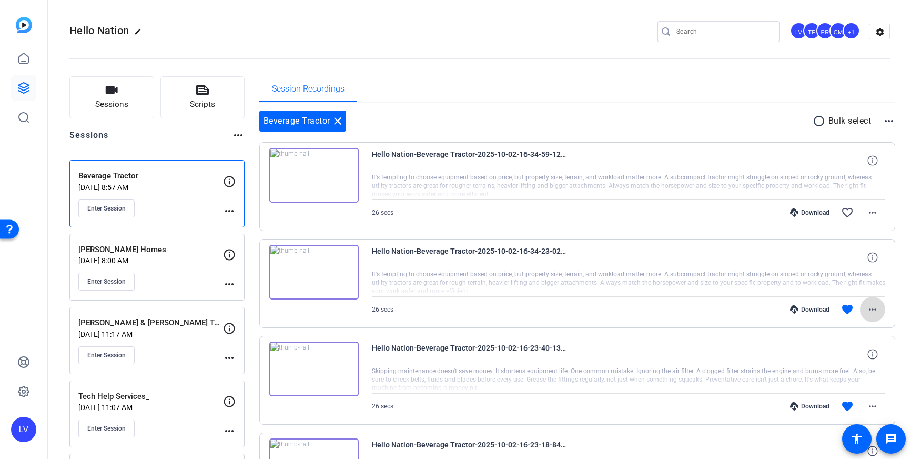
click at [876, 306] on mat-icon "more_horiz" at bounding box center [873, 309] width 13 height 13
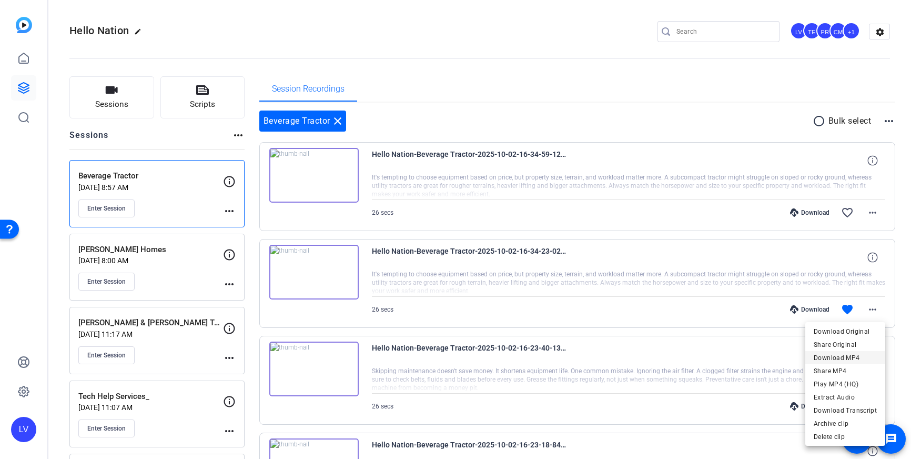
click at [851, 355] on span "Download MP4" at bounding box center [845, 357] width 63 height 13
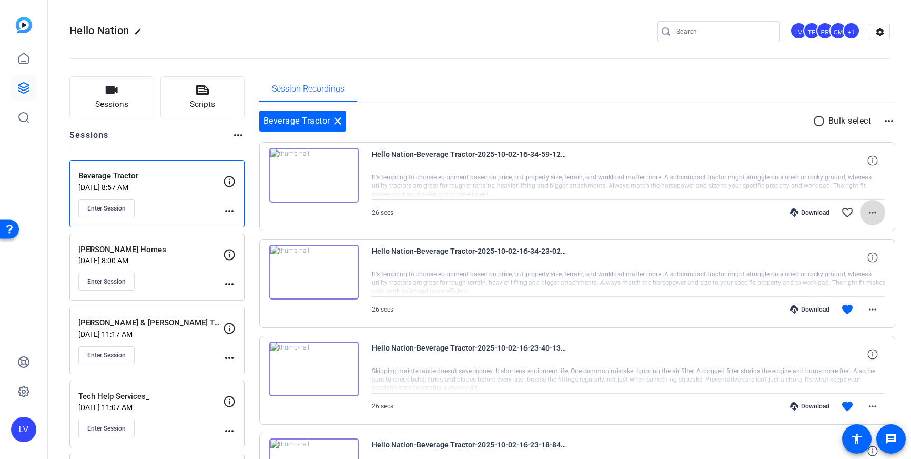
click at [876, 214] on mat-icon "more_horiz" at bounding box center [873, 212] width 13 height 13
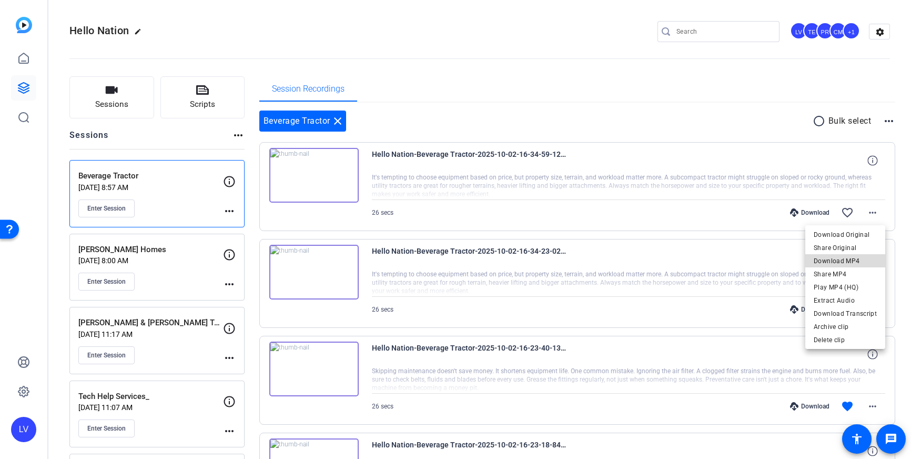
click at [860, 256] on span "Download MP4" at bounding box center [845, 261] width 63 height 13
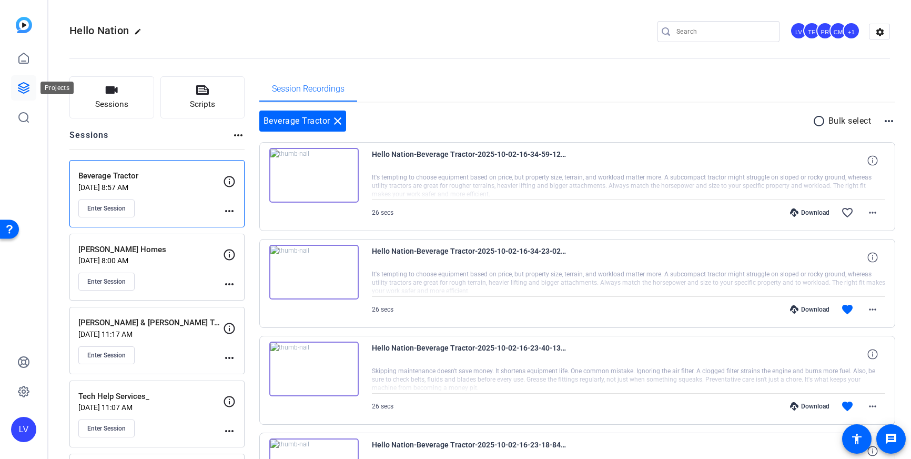
click at [28, 86] on icon at bounding box center [23, 88] width 13 height 13
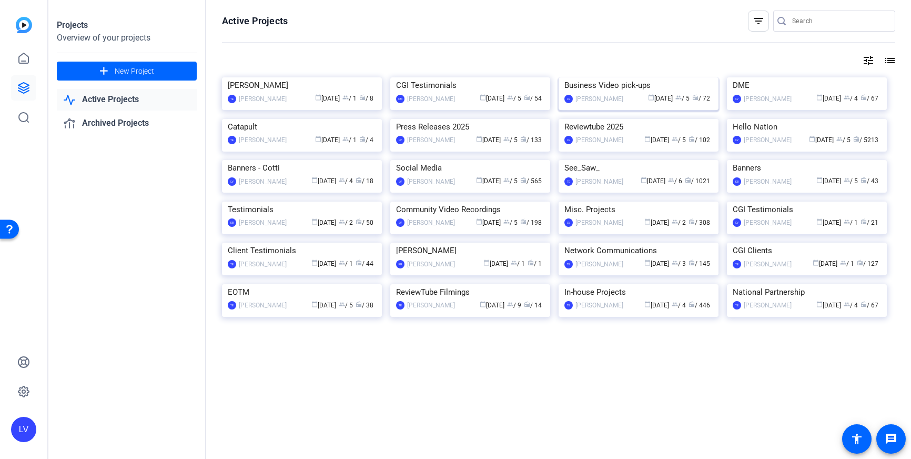
click at [645, 77] on img at bounding box center [639, 77] width 160 height 0
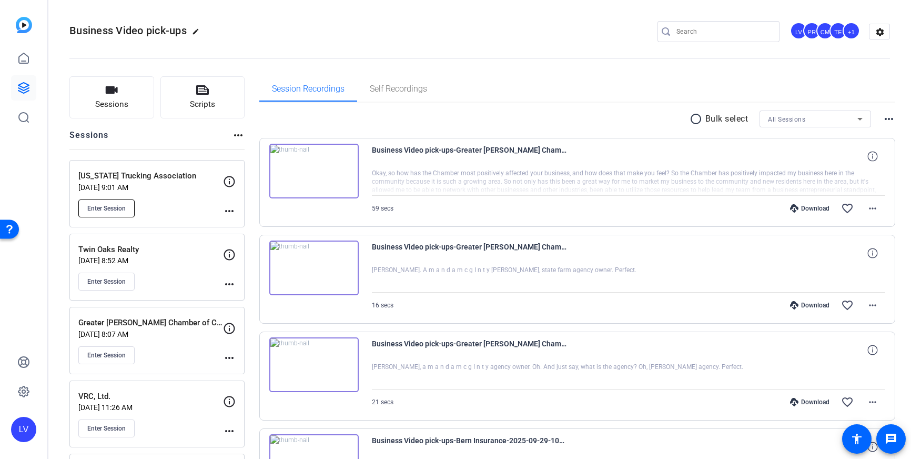
click at [119, 209] on span "Enter Session" at bounding box center [106, 208] width 38 height 8
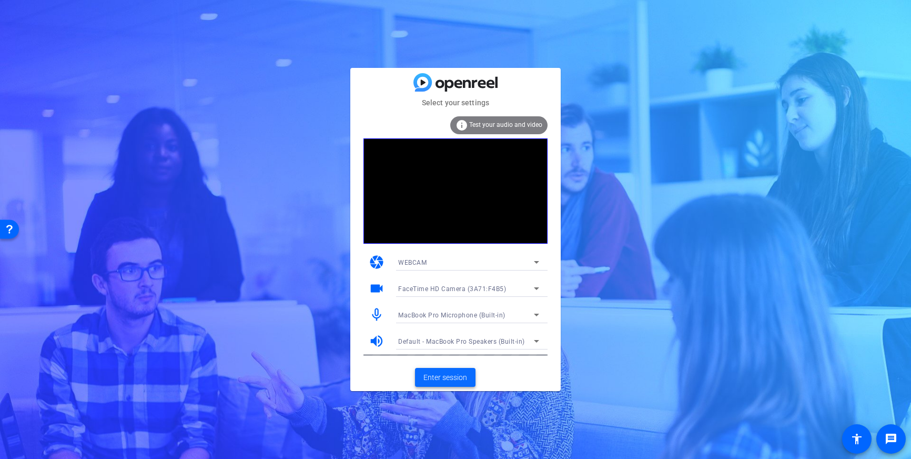
click at [439, 381] on span "Enter session" at bounding box center [446, 377] width 44 height 11
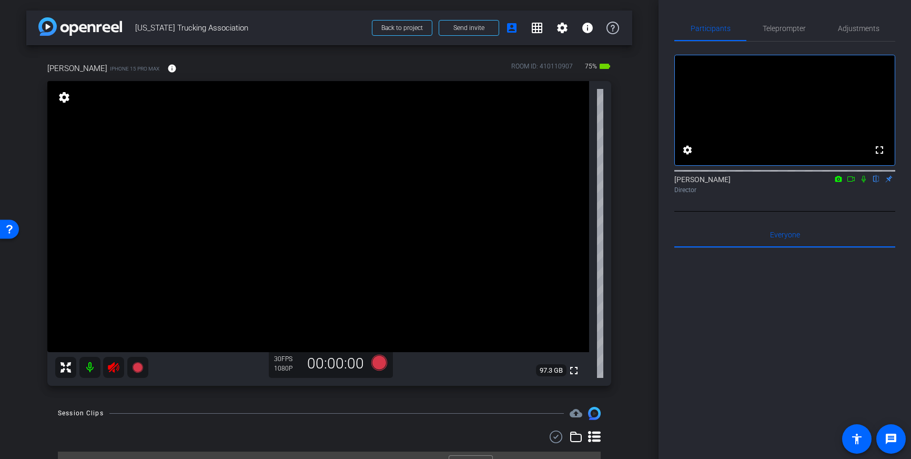
click at [111, 372] on icon at bounding box center [113, 367] width 13 height 13
click at [858, 29] on span "Adjustments" at bounding box center [859, 28] width 42 height 7
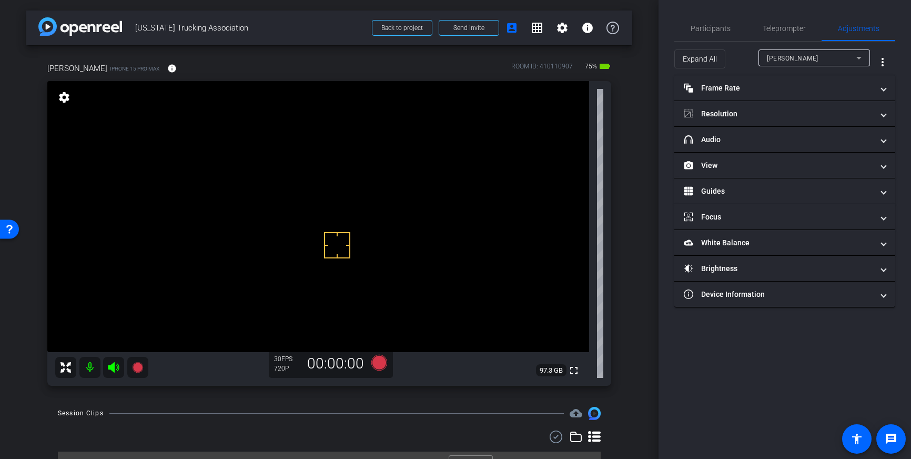
drag, startPoint x: 337, startPoint y: 245, endPoint x: 337, endPoint y: 250, distance: 5.3
click at [110, 369] on icon at bounding box center [113, 367] width 13 height 13
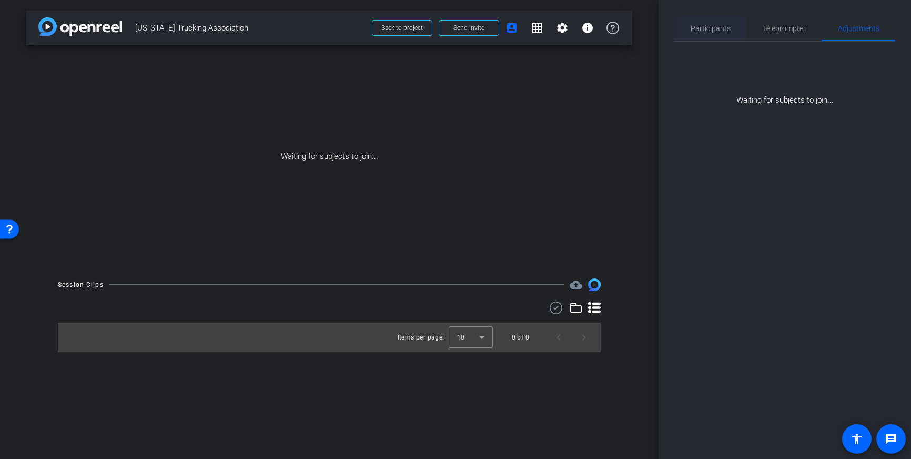
click at [725, 26] on span "Participants" at bounding box center [711, 28] width 40 height 7
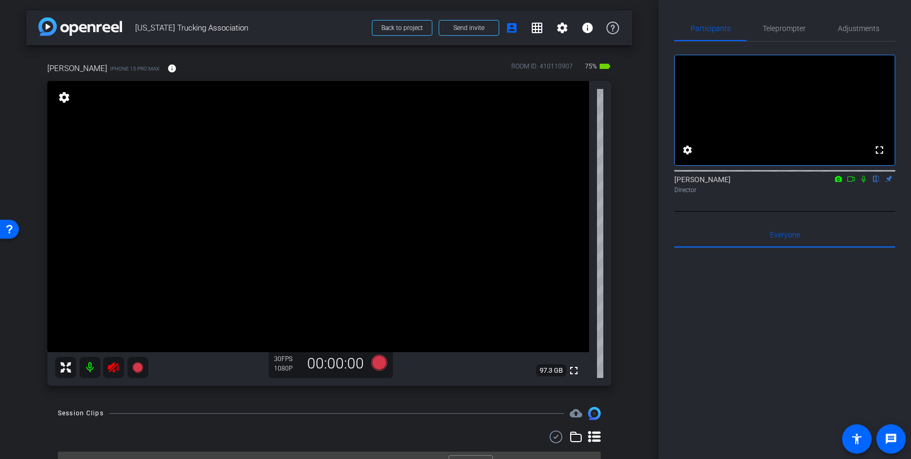
drag, startPoint x: 117, startPoint y: 372, endPoint x: 174, endPoint y: 370, distance: 56.9
click at [117, 372] on icon at bounding box center [113, 367] width 13 height 13
drag, startPoint x: 373, startPoint y: 184, endPoint x: 367, endPoint y: 195, distance: 12.7
click at [851, 13] on div "Participants Teleprompter Adjustments fullscreen settings [PERSON_NAME] flip Di…" at bounding box center [785, 229] width 253 height 459
click at [860, 35] on span "Adjustments" at bounding box center [859, 28] width 42 height 25
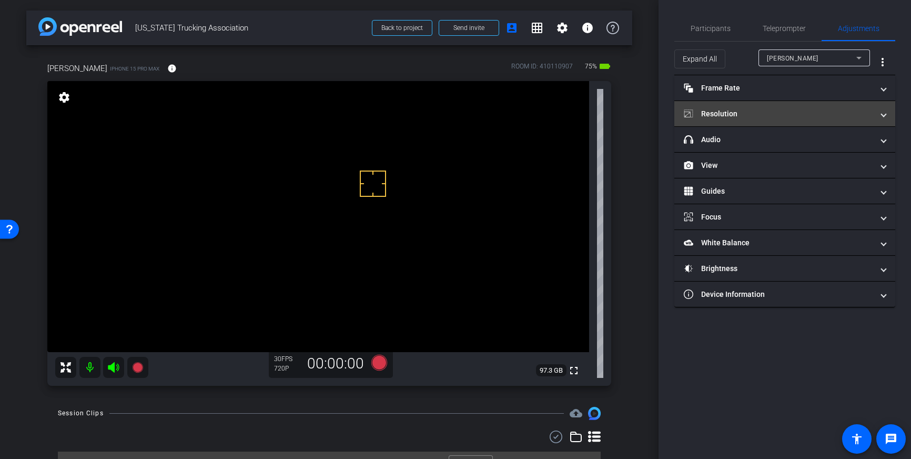
click at [814, 116] on mat-panel-title "Resolution" at bounding box center [778, 113] width 189 height 11
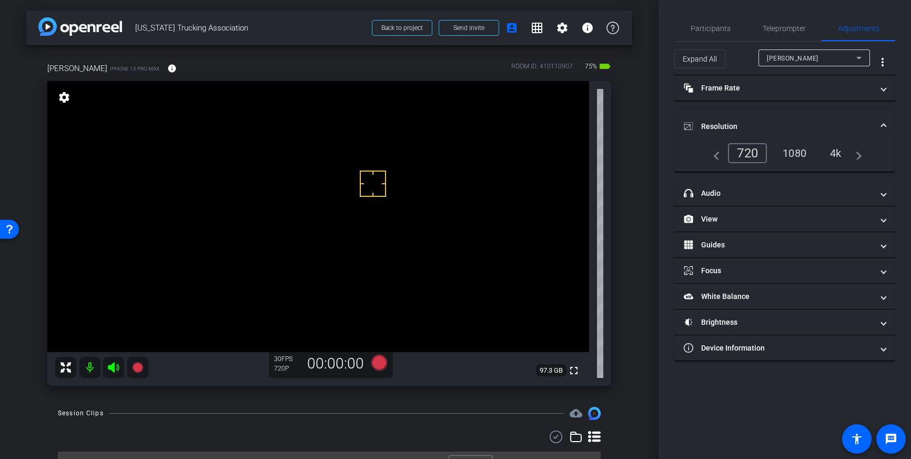
click at [838, 153] on div "4k" at bounding box center [835, 153] width 27 height 18
drag, startPoint x: 883, startPoint y: 125, endPoint x: 878, endPoint y: 127, distance: 5.9
click at [883, 125] on span at bounding box center [884, 126] width 4 height 11
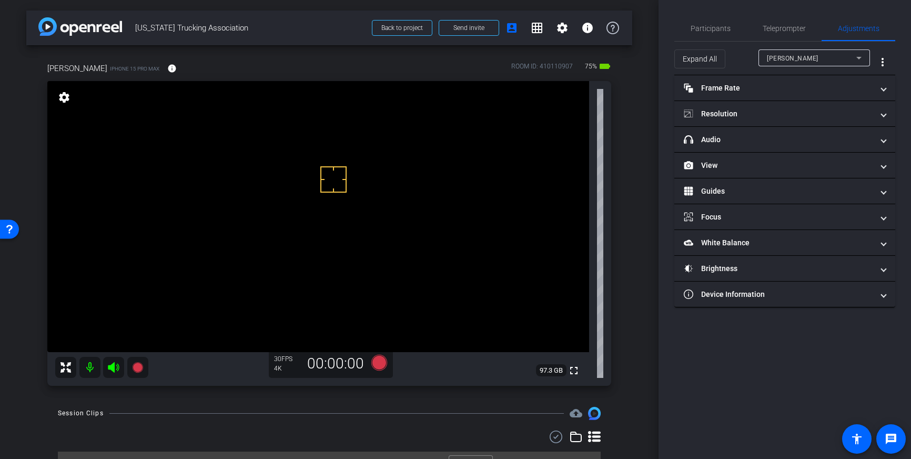
drag, startPoint x: 334, startPoint y: 179, endPoint x: 329, endPoint y: 194, distance: 14.8
drag, startPoint x: 388, startPoint y: 366, endPoint x: 381, endPoint y: 366, distance: 6.8
click at [381, 366] on icon at bounding box center [379, 362] width 25 height 19
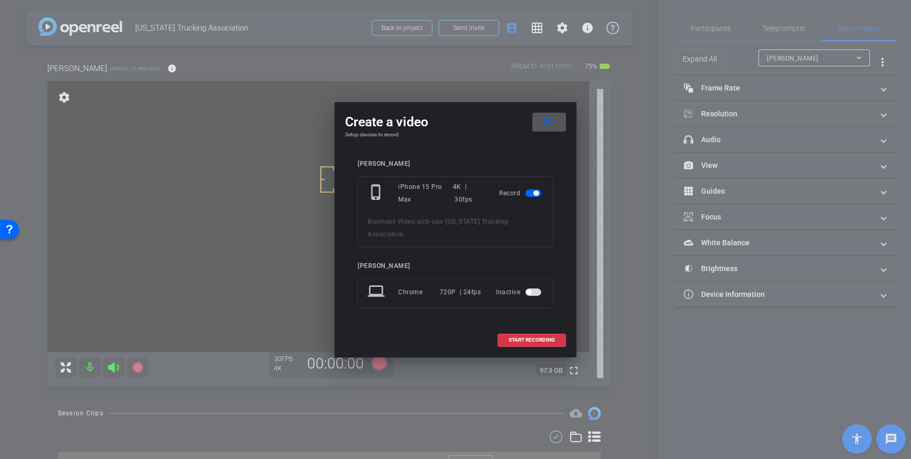
click at [535, 342] on span "START RECORDING" at bounding box center [532, 339] width 46 height 5
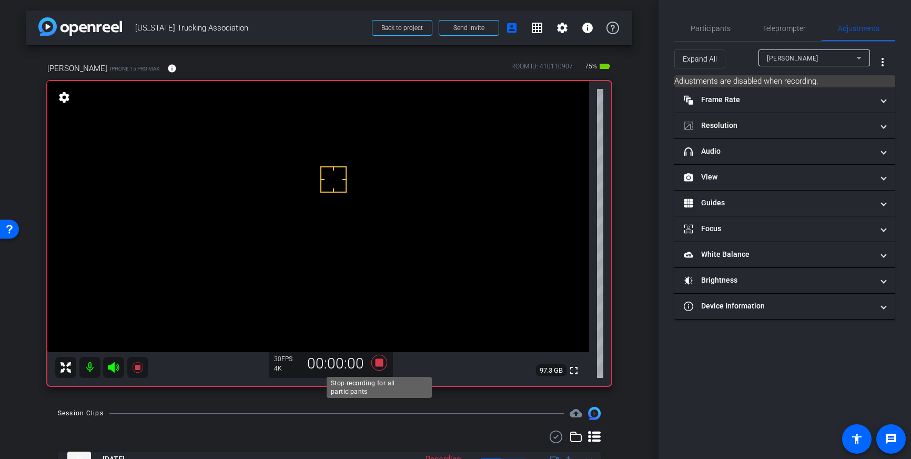
click at [381, 367] on icon at bounding box center [379, 362] width 25 height 19
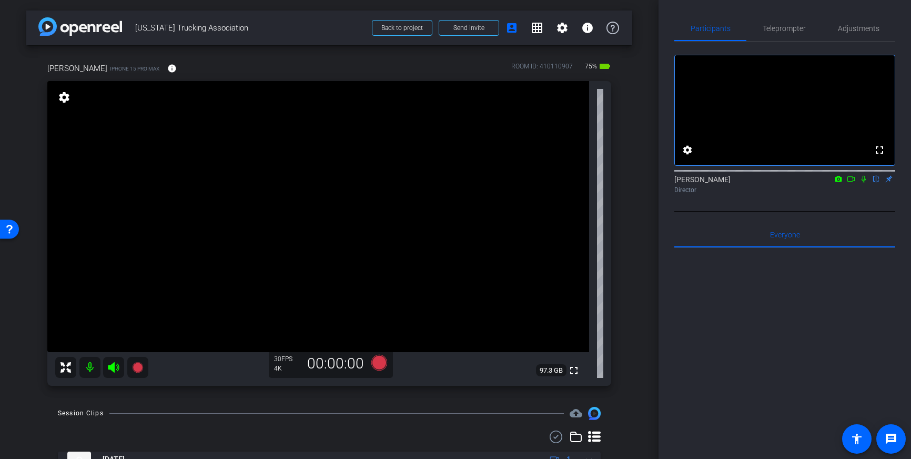
click at [660, 43] on div "Participants Teleprompter Adjustments fullscreen settings [PERSON_NAME] flip Di…" at bounding box center [785, 229] width 253 height 459
click at [378, 361] on icon at bounding box center [379, 363] width 16 height 16
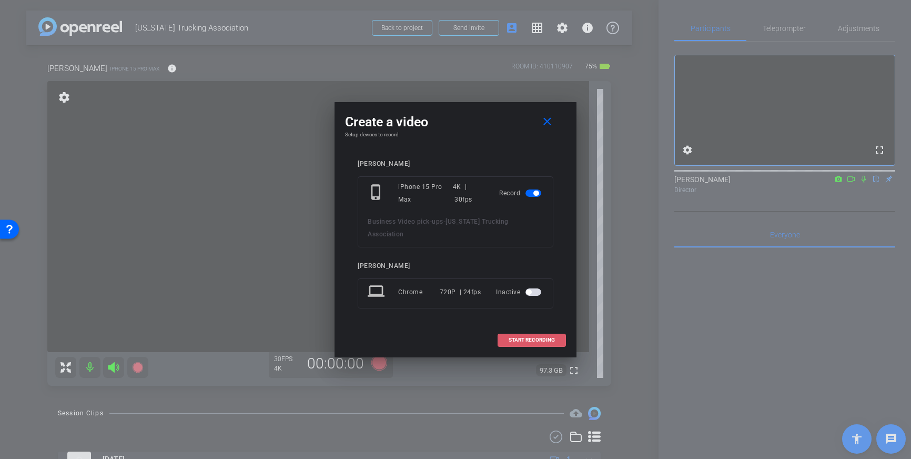
click at [520, 337] on span "START RECORDING" at bounding box center [532, 339] width 46 height 5
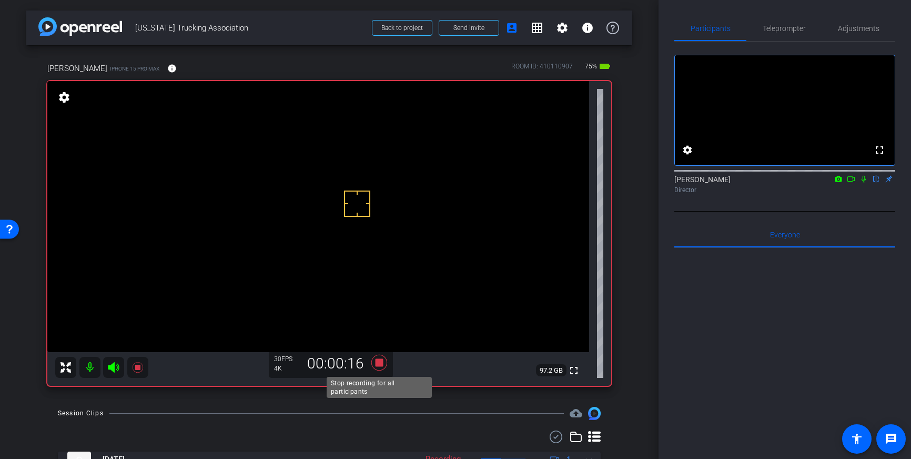
drag, startPoint x: 381, startPoint y: 366, endPoint x: 415, endPoint y: 386, distance: 39.4
click at [381, 366] on icon at bounding box center [379, 363] width 16 height 16
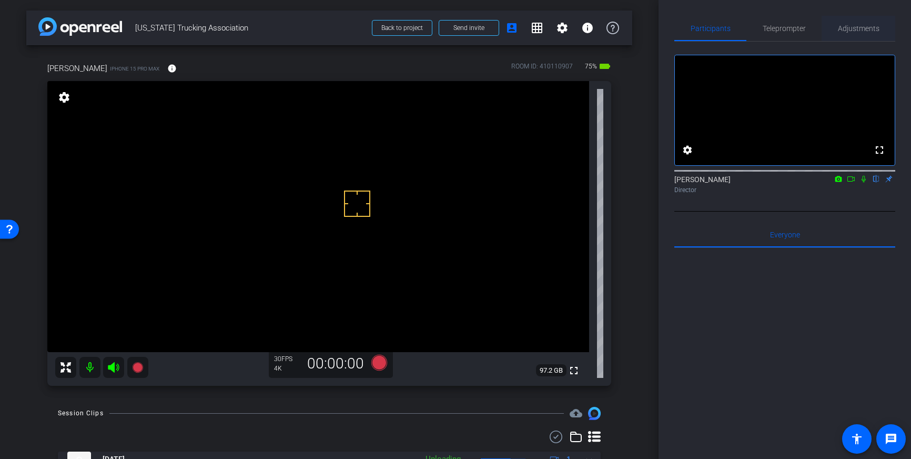
click at [863, 33] on span "Adjustments" at bounding box center [859, 28] width 42 height 25
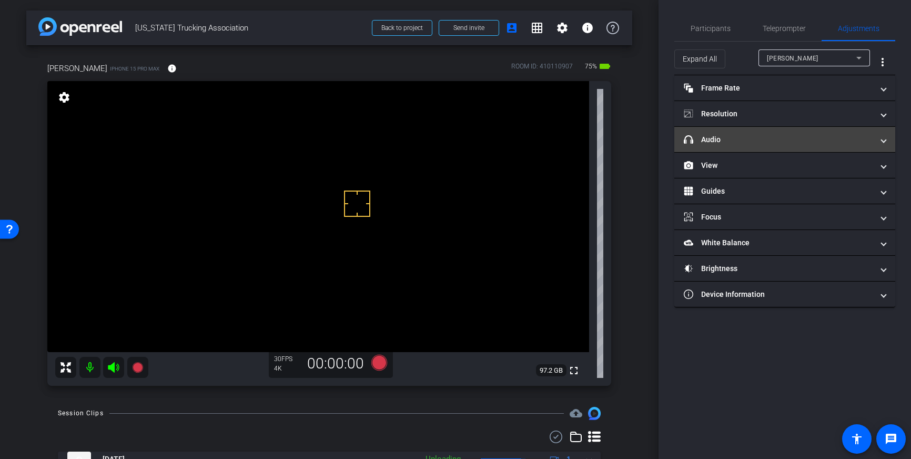
drag, startPoint x: 818, startPoint y: 133, endPoint x: 812, endPoint y: 133, distance: 6.3
click at [818, 133] on mat-expansion-panel-header "headphone icon Audio" at bounding box center [785, 139] width 221 height 25
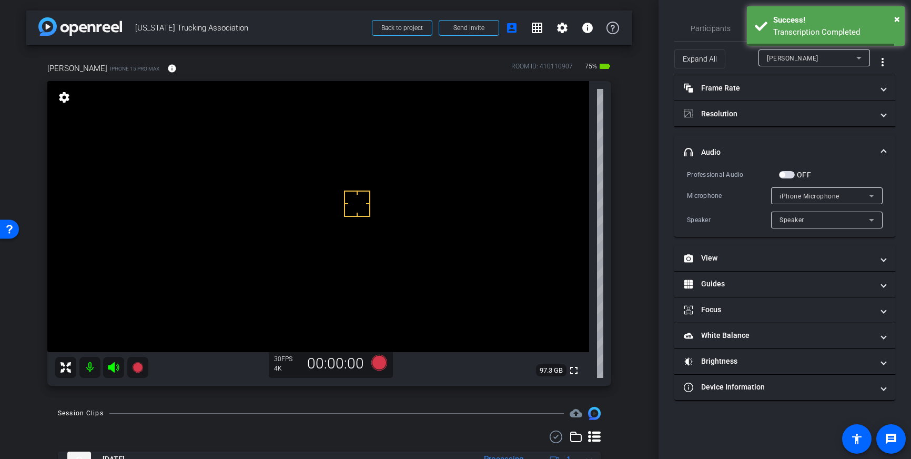
click at [789, 176] on span "button" at bounding box center [787, 174] width 16 height 7
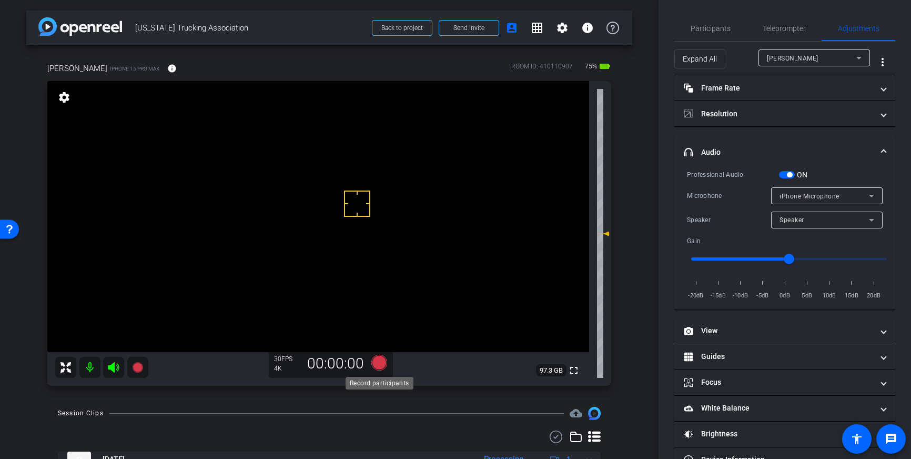
click at [376, 361] on icon at bounding box center [379, 363] width 16 height 16
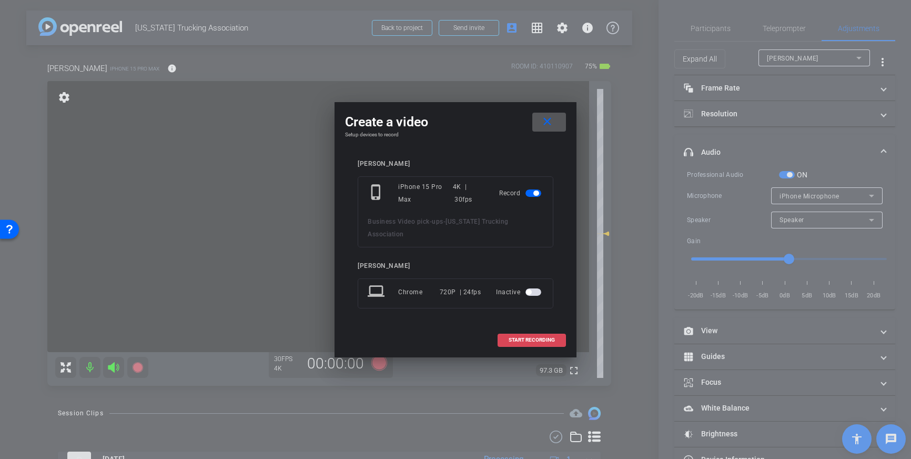
drag, startPoint x: 515, startPoint y: 343, endPoint x: 532, endPoint y: 340, distance: 18.2
click at [515, 343] on span at bounding box center [531, 339] width 67 height 25
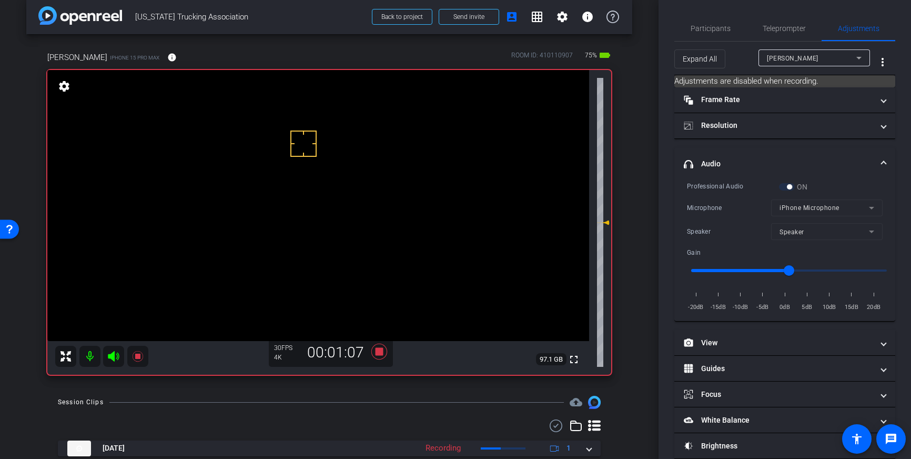
scroll to position [6, 0]
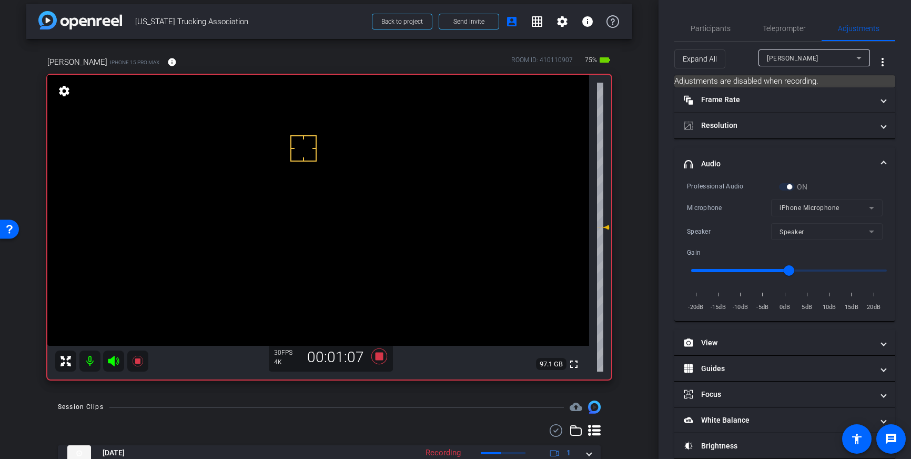
drag, startPoint x: 314, startPoint y: 192, endPoint x: 319, endPoint y: 200, distance: 9.7
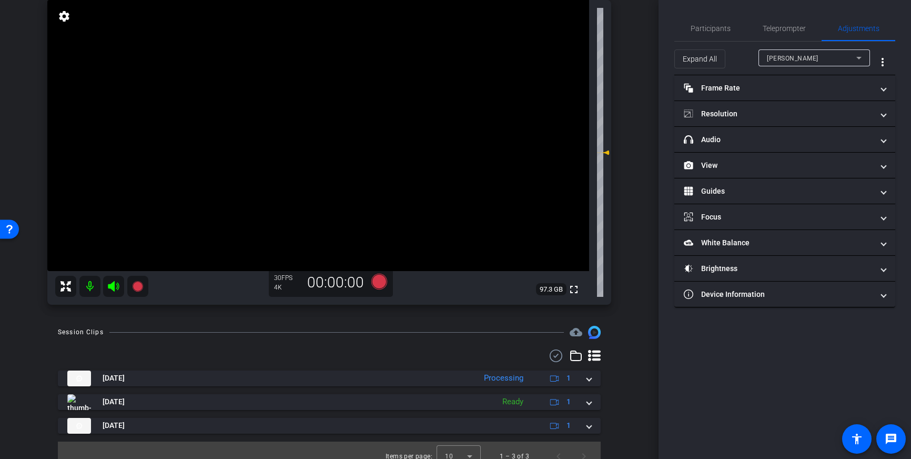
scroll to position [93, 0]
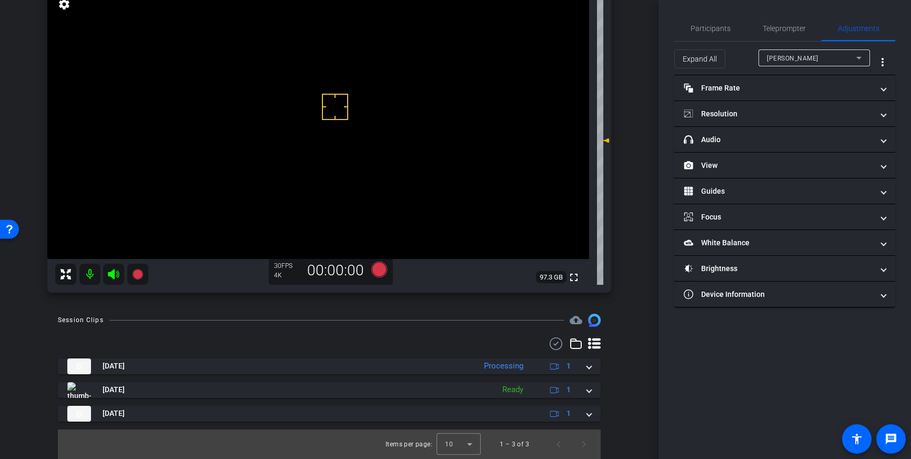
drag, startPoint x: 324, startPoint y: 68, endPoint x: 332, endPoint y: 84, distance: 17.9
click at [380, 267] on icon at bounding box center [379, 270] width 16 height 16
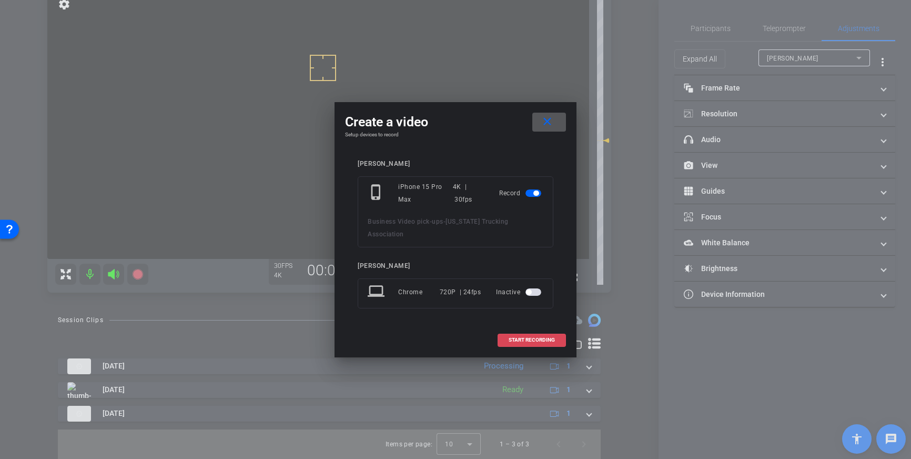
click at [528, 342] on span "START RECORDING" at bounding box center [532, 339] width 46 height 5
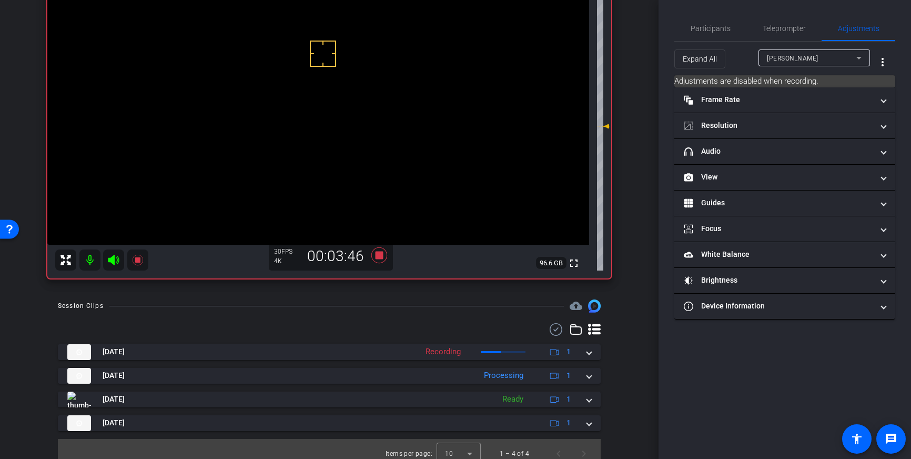
scroll to position [117, 0]
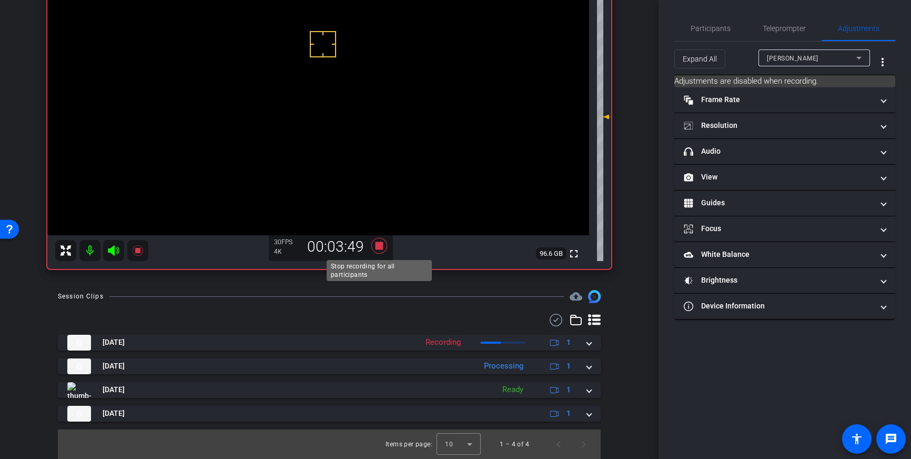
click at [377, 246] on icon at bounding box center [379, 246] width 16 height 16
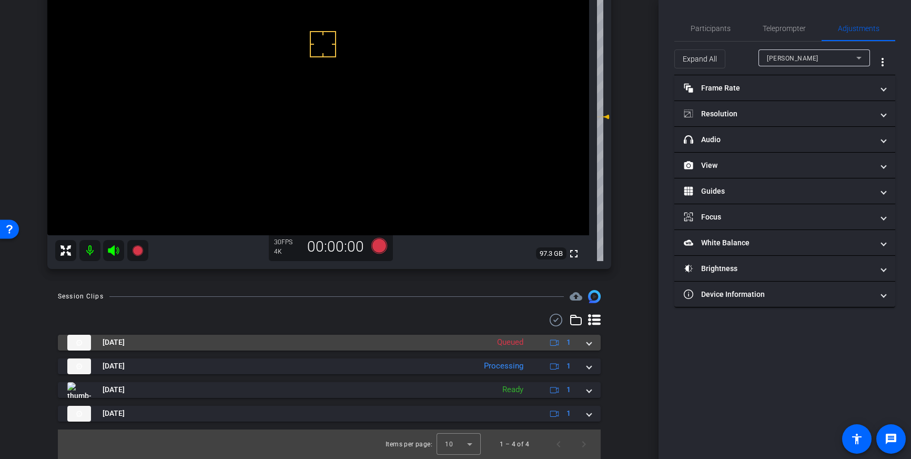
drag, startPoint x: 588, startPoint y: 344, endPoint x: 578, endPoint y: 356, distance: 15.7
click at [588, 344] on span at bounding box center [589, 342] width 4 height 11
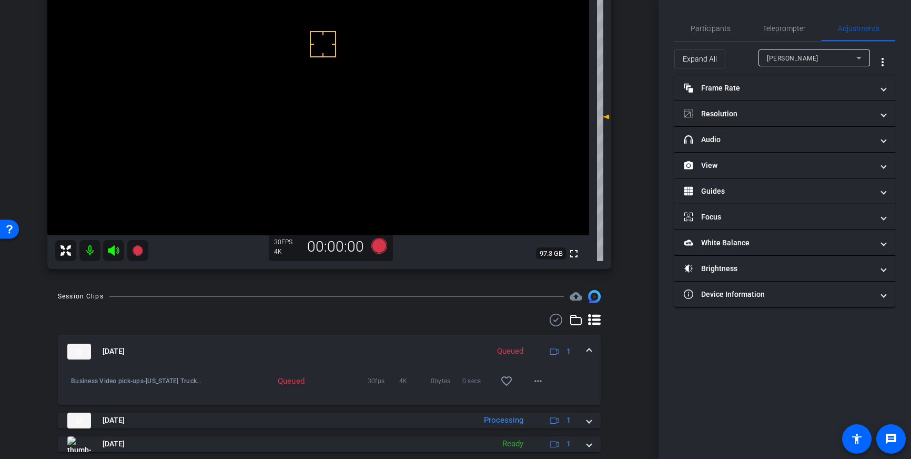
click at [586, 352] on div "Oct 2, 2025 Queued 1" at bounding box center [327, 352] width 520 height 16
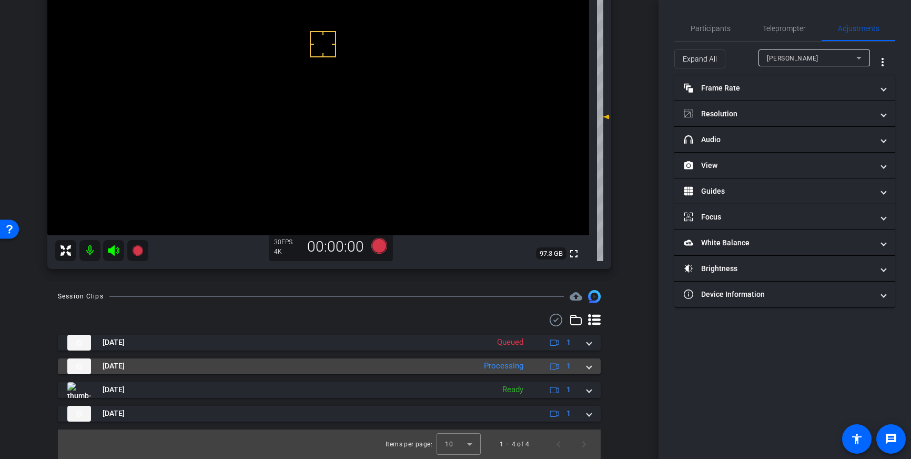
click at [589, 369] on span at bounding box center [589, 365] width 4 height 11
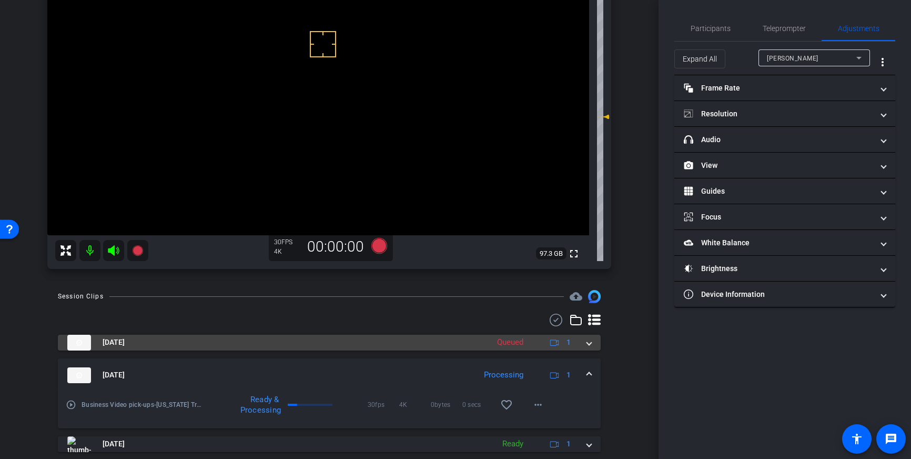
click at [593, 340] on mat-expansion-panel-header "Oct 2, 2025 Queued 1" at bounding box center [329, 343] width 543 height 16
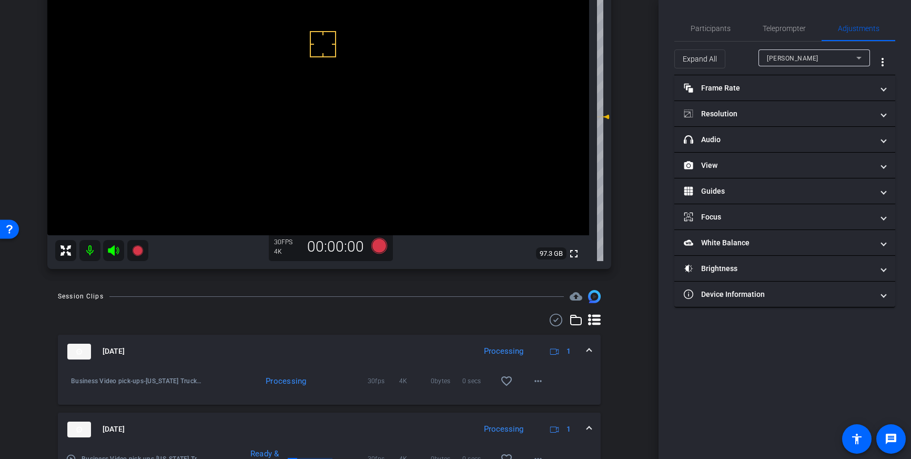
drag, startPoint x: 590, startPoint y: 351, endPoint x: 588, endPoint y: 369, distance: 18.0
click at [590, 351] on span at bounding box center [589, 351] width 4 height 11
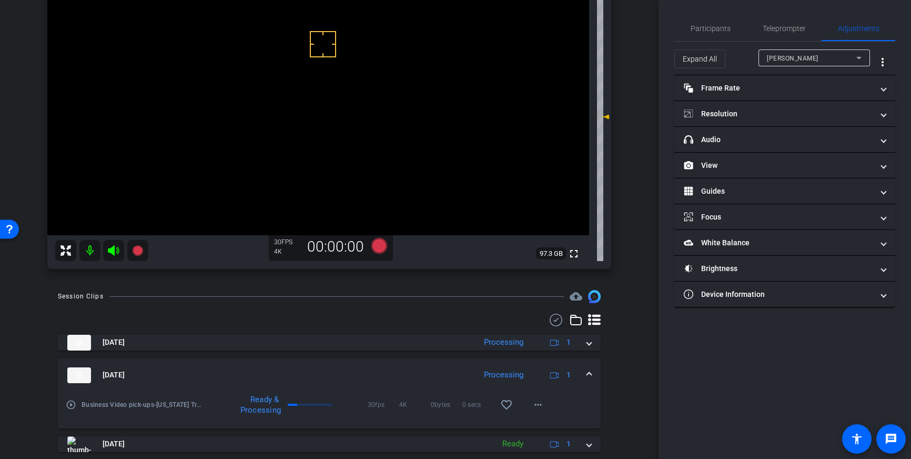
click at [590, 377] on span at bounding box center [589, 374] width 4 height 11
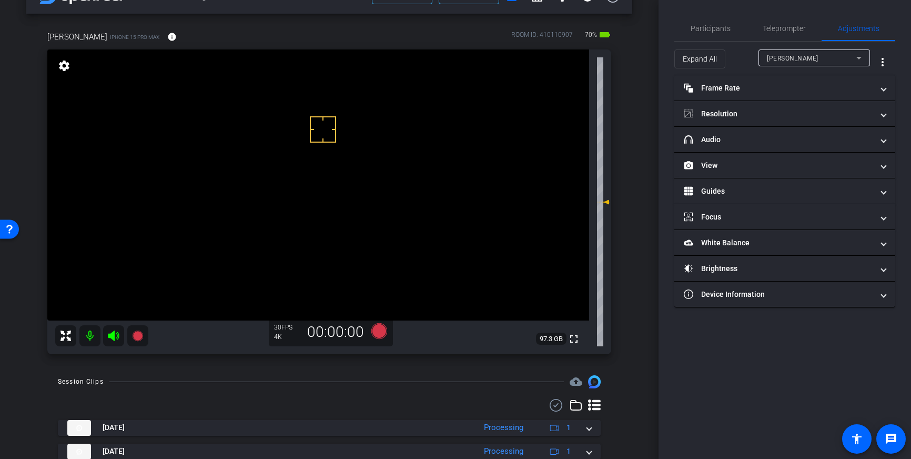
scroll to position [45, 0]
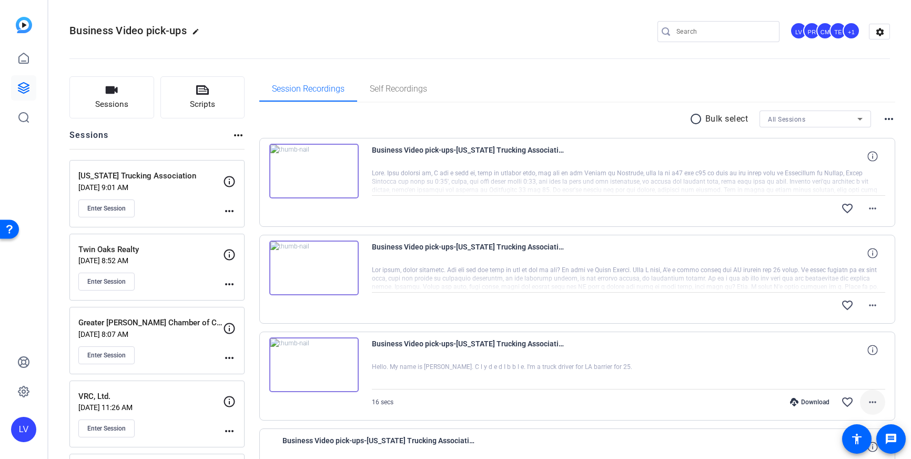
click at [879, 396] on mat-icon "more_horiz" at bounding box center [873, 402] width 13 height 13
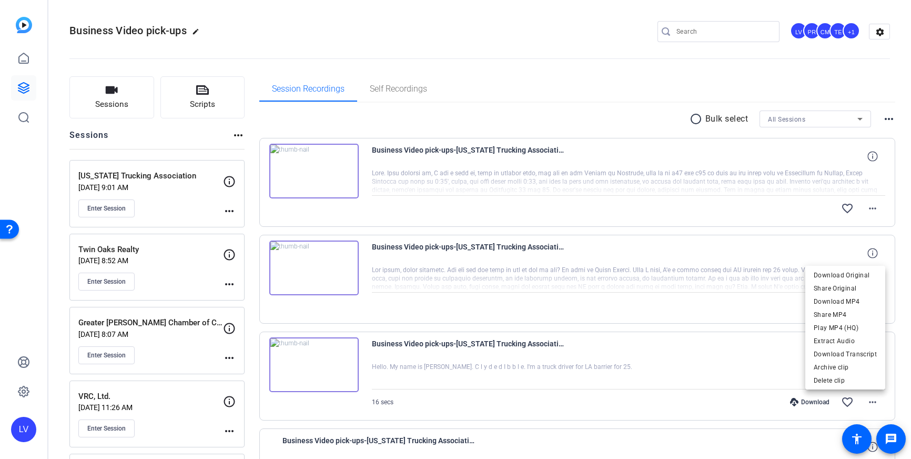
click at [655, 345] on div at bounding box center [455, 229] width 911 height 459
